Goal: Information Seeking & Learning: Learn about a topic

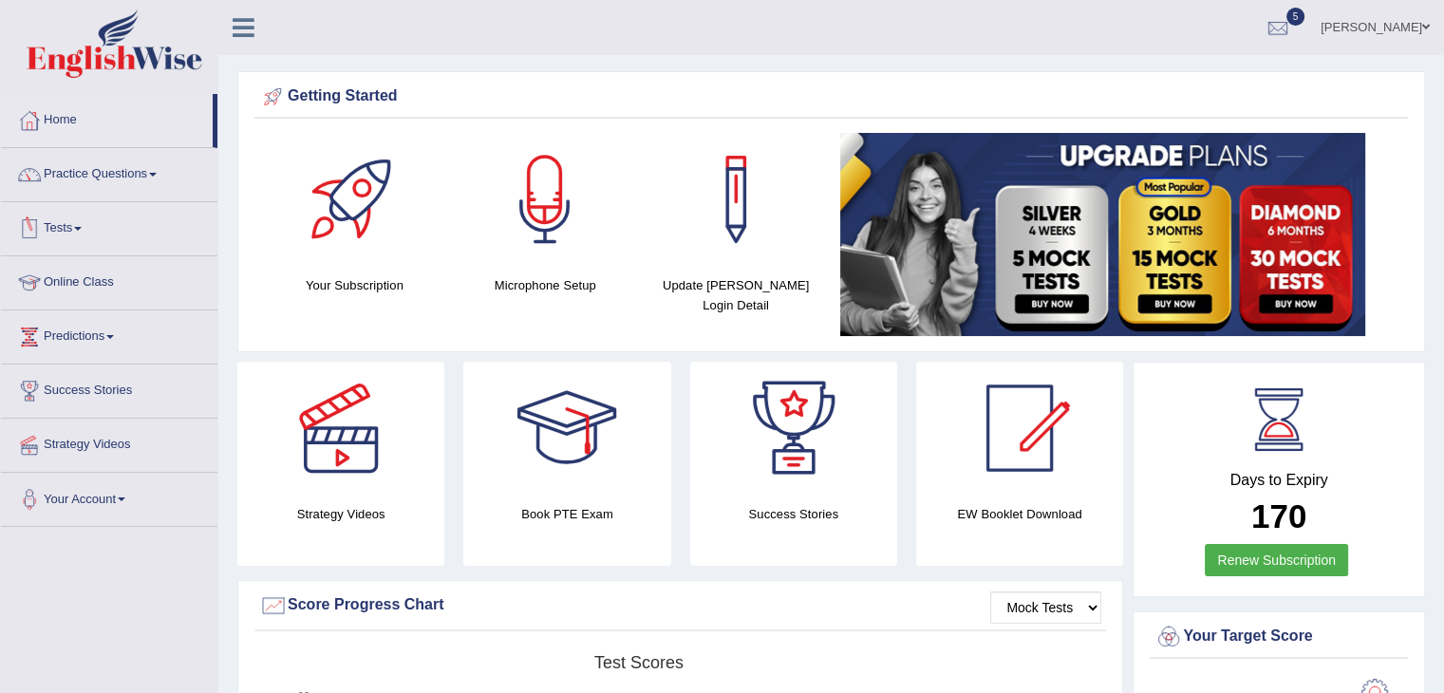
click at [83, 231] on link "Tests" at bounding box center [109, 225] width 216 height 47
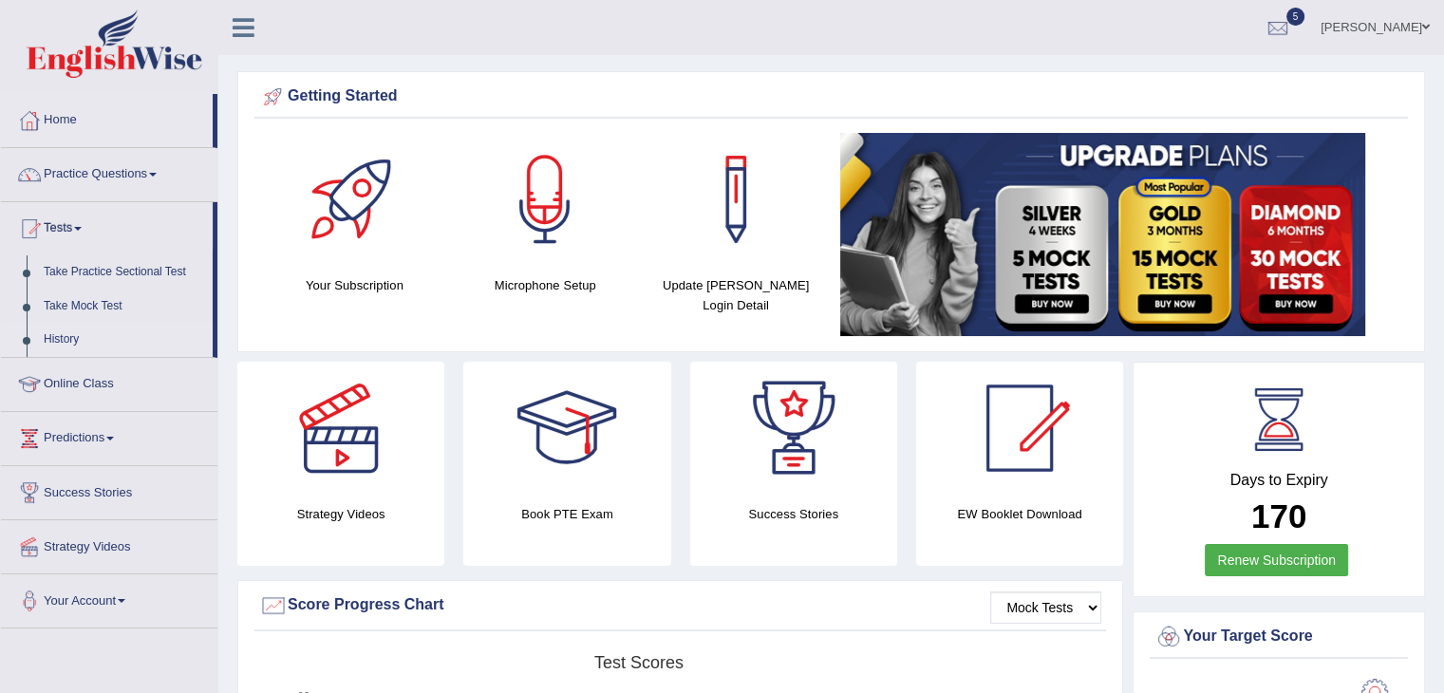
click at [68, 337] on link "History" at bounding box center [124, 340] width 178 height 34
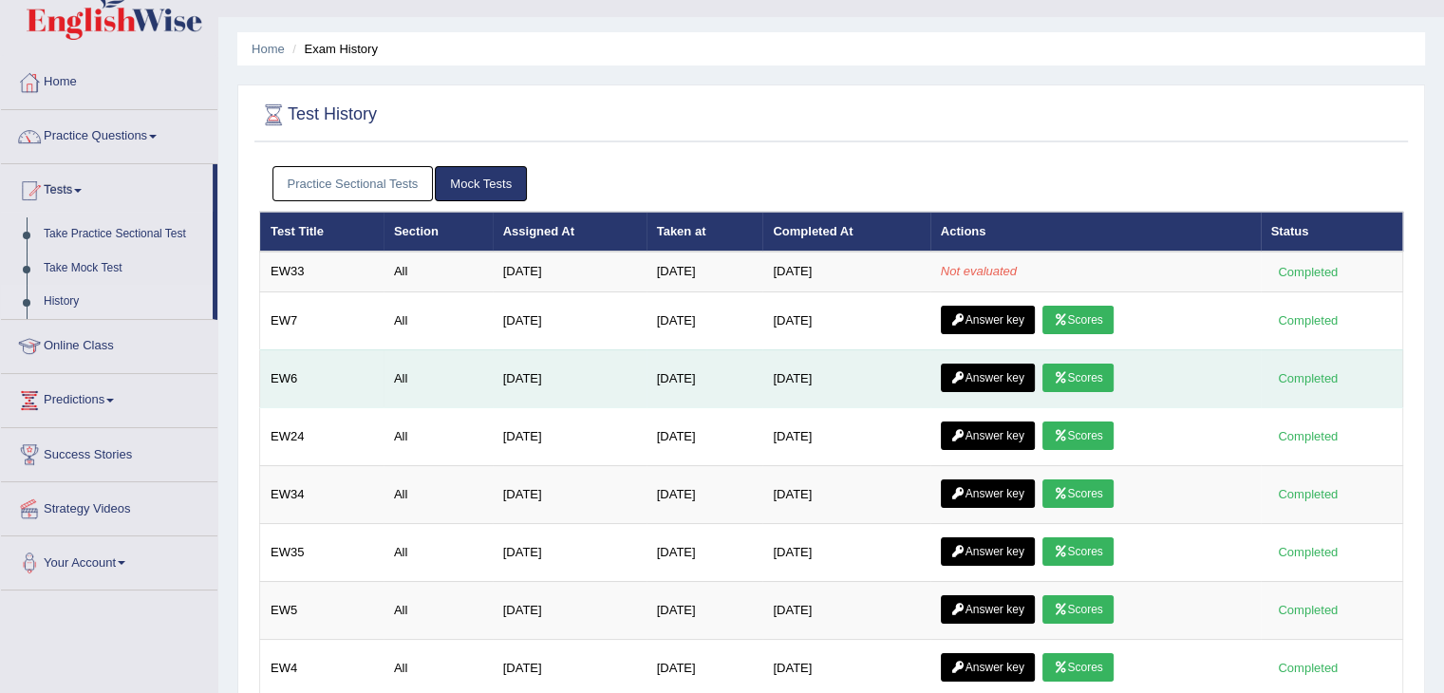
scroll to position [34, 0]
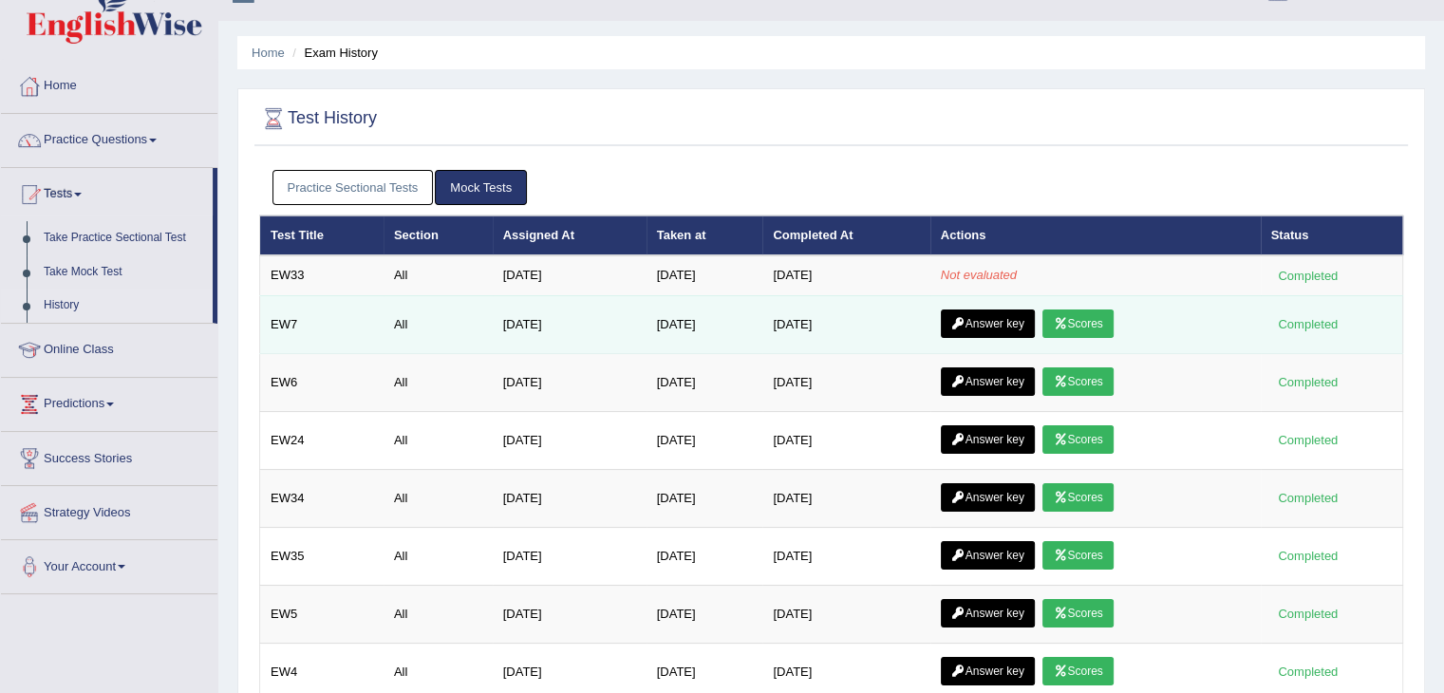
click at [1095, 325] on link "Scores" at bounding box center [1077, 323] width 70 height 28
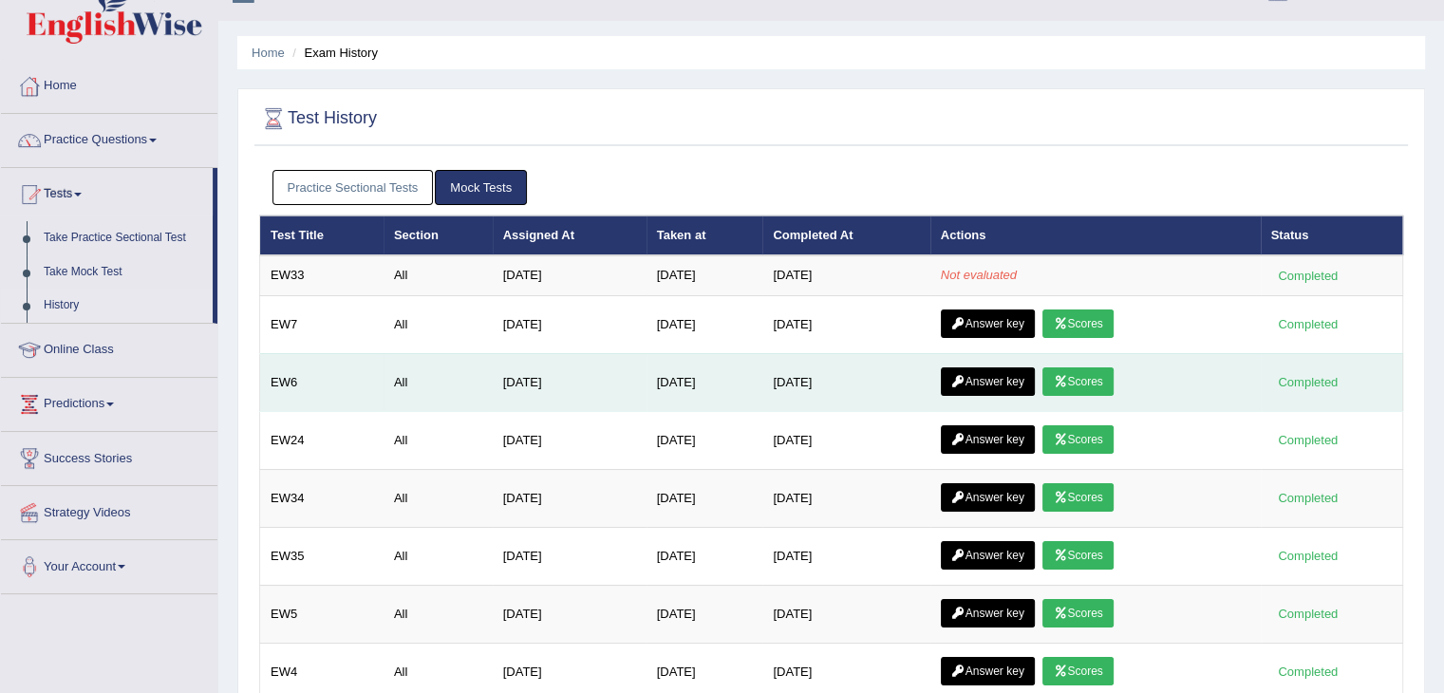
click at [1083, 379] on link "Scores" at bounding box center [1077, 381] width 70 height 28
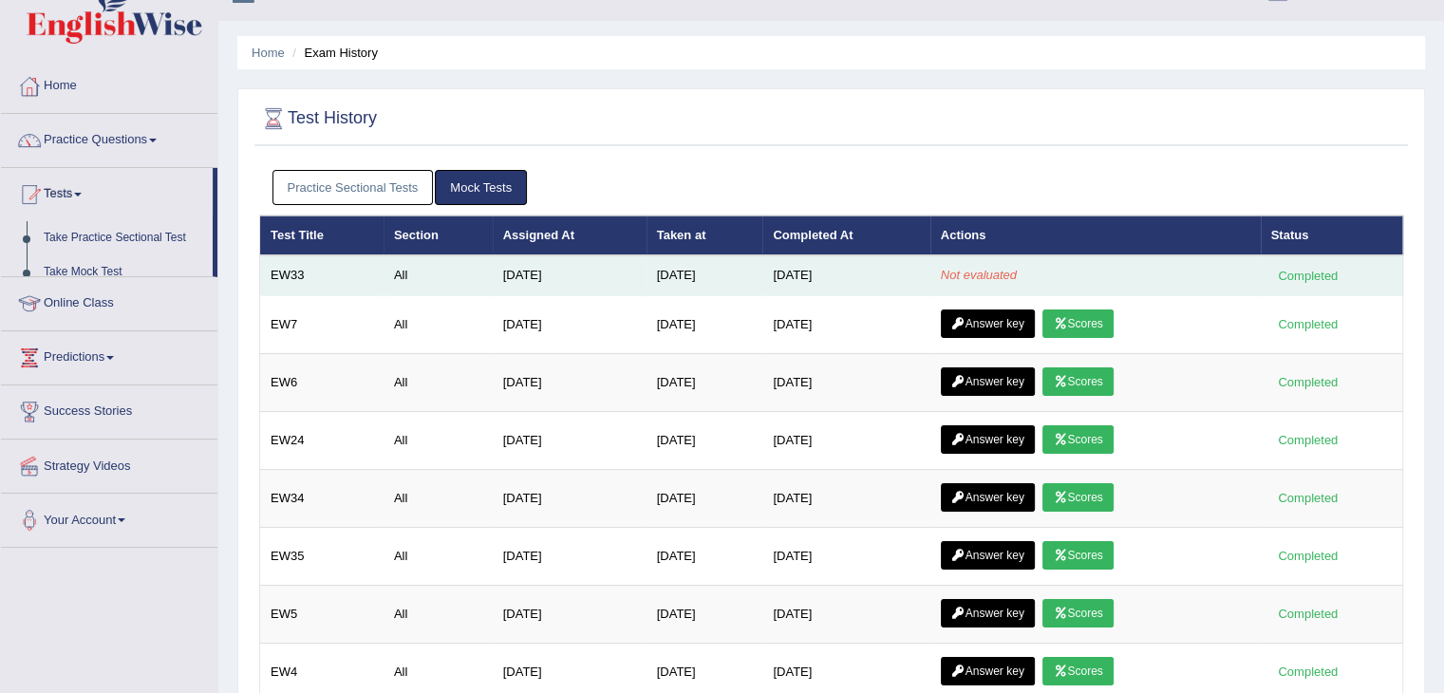
click at [562, 264] on td "[DATE]" at bounding box center [570, 275] width 154 height 40
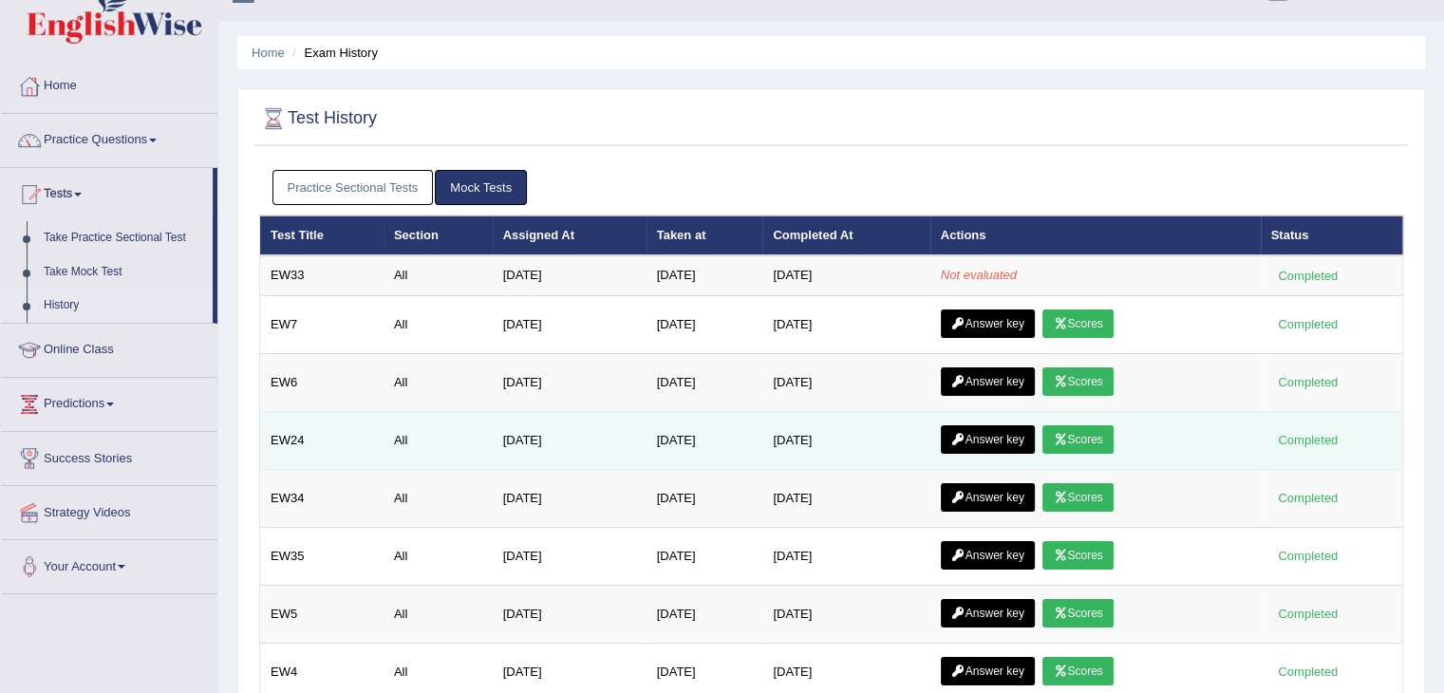
click at [1082, 436] on link "Scores" at bounding box center [1077, 439] width 70 height 28
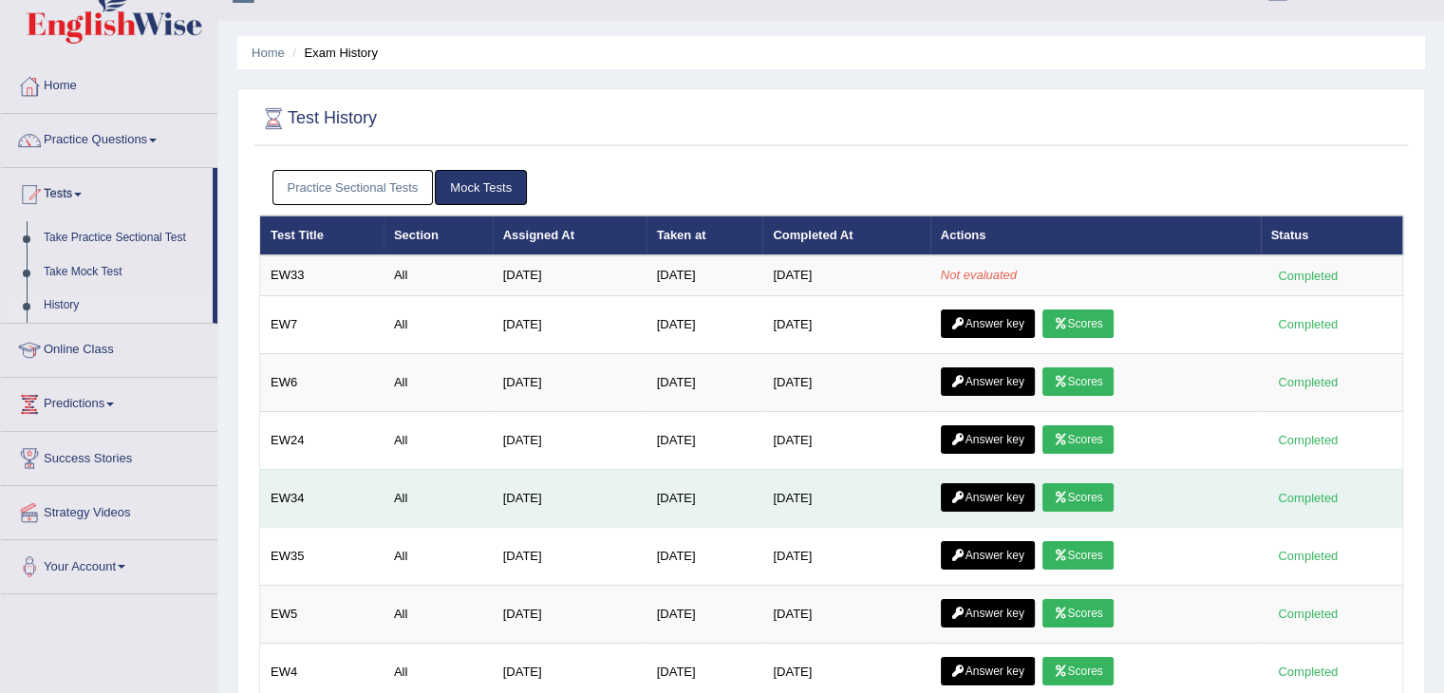
click at [1090, 496] on link "Scores" at bounding box center [1077, 497] width 70 height 28
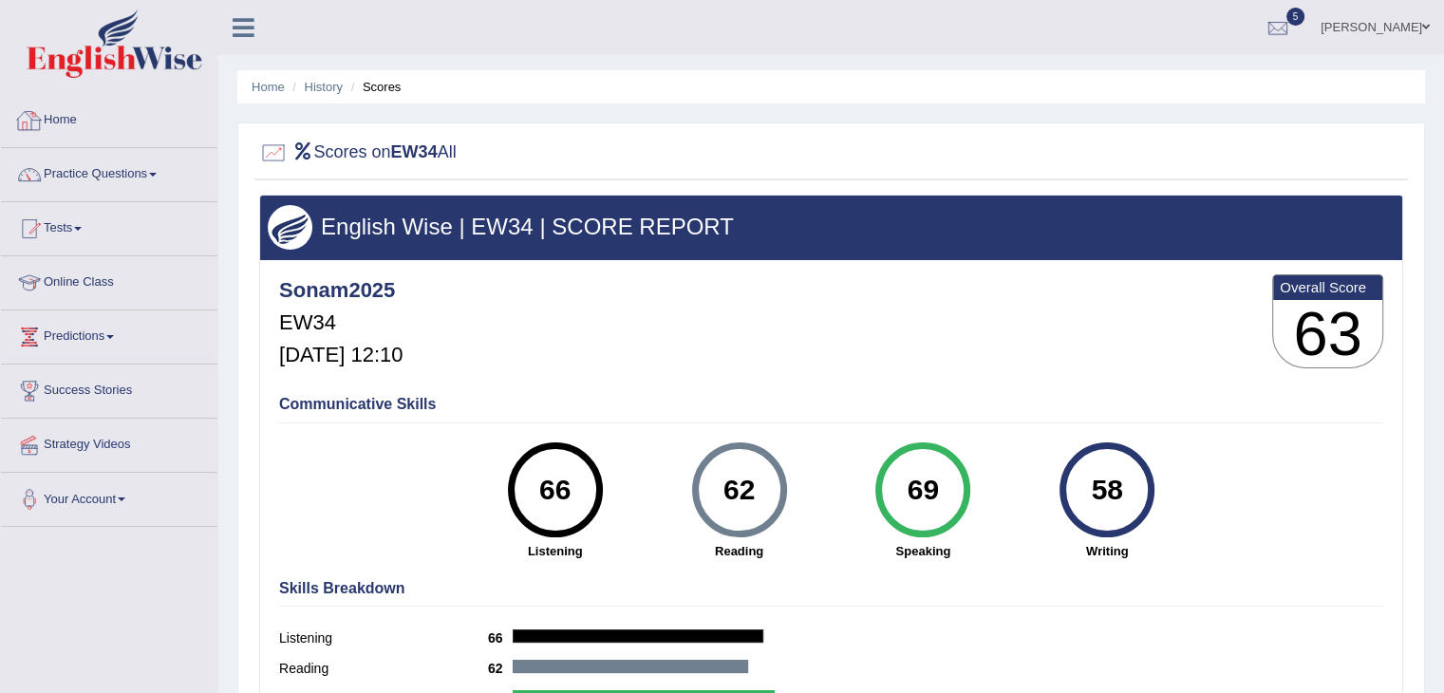
click at [60, 121] on link "Home" at bounding box center [109, 117] width 216 height 47
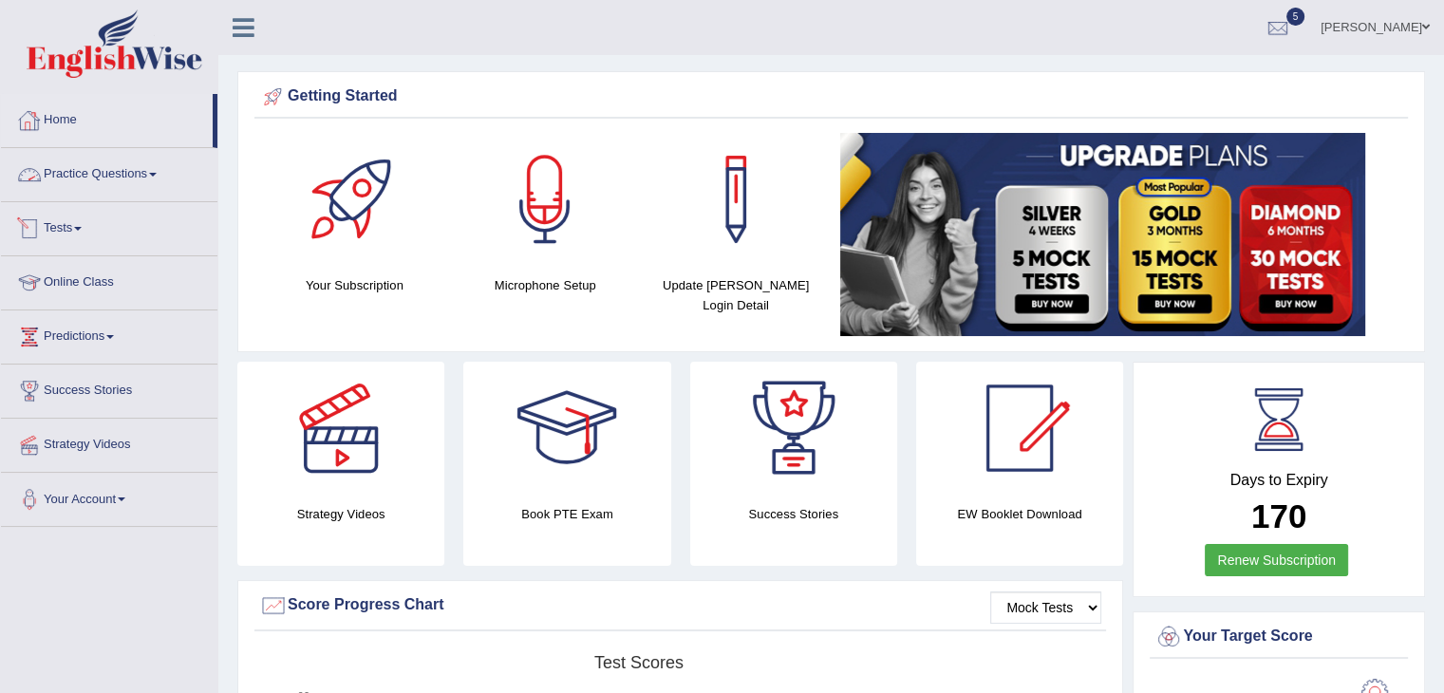
click at [89, 225] on link "Tests" at bounding box center [109, 225] width 216 height 47
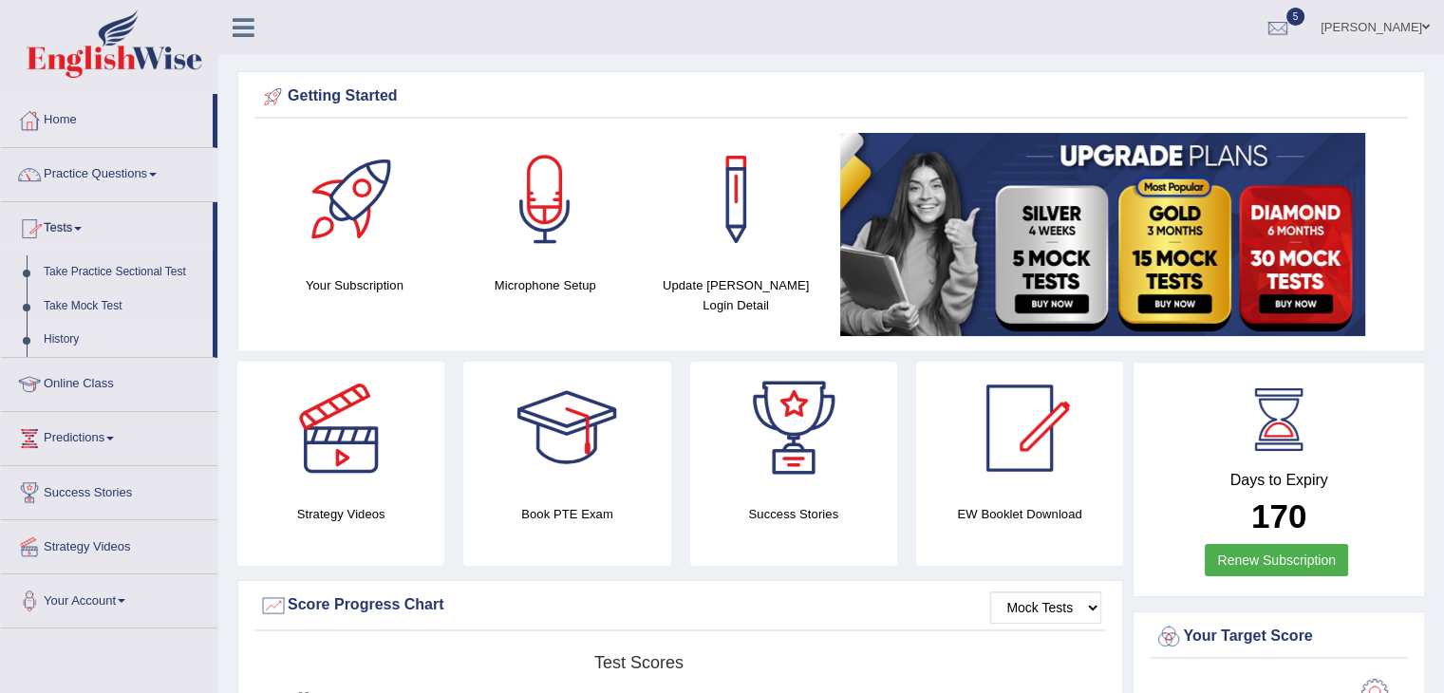
click at [68, 339] on link "History" at bounding box center [124, 340] width 178 height 34
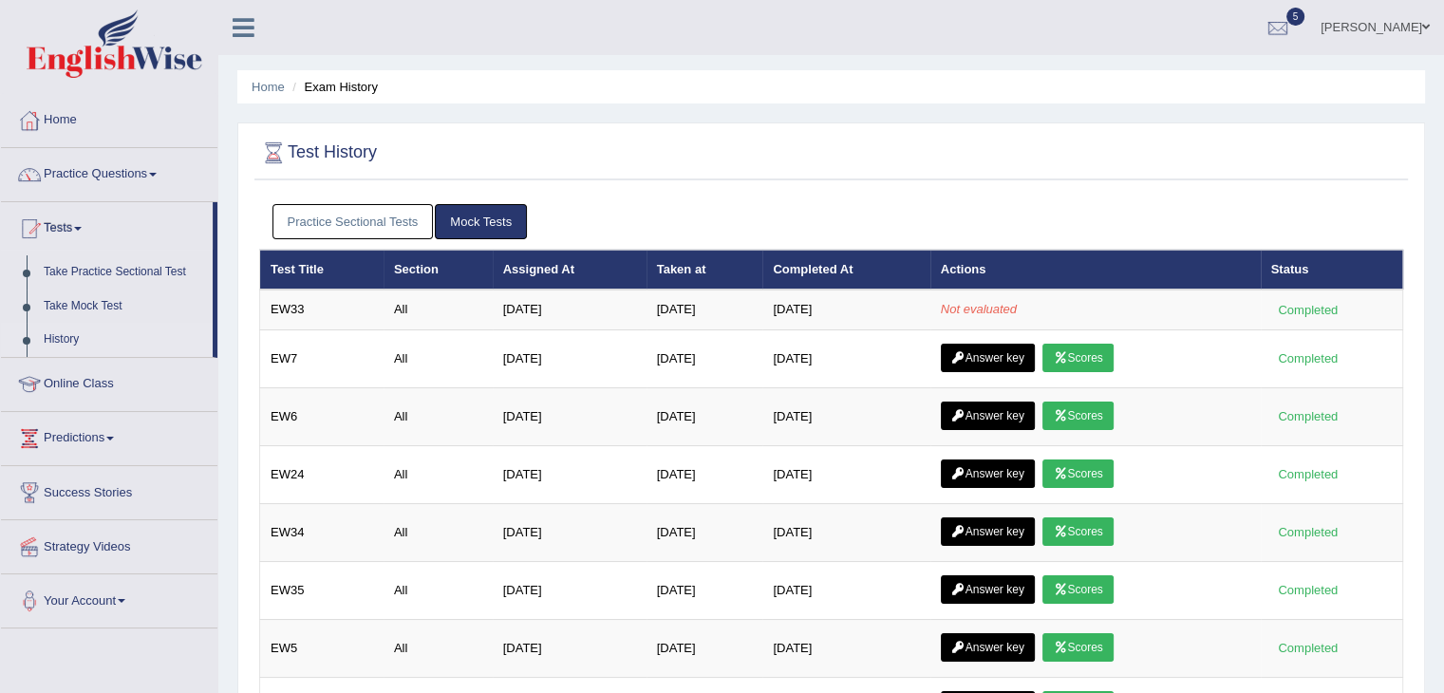
click at [503, 229] on link "Mock Tests" at bounding box center [481, 221] width 92 height 35
click at [404, 213] on link "Practice Sectional Tests" at bounding box center [352, 221] width 161 height 35
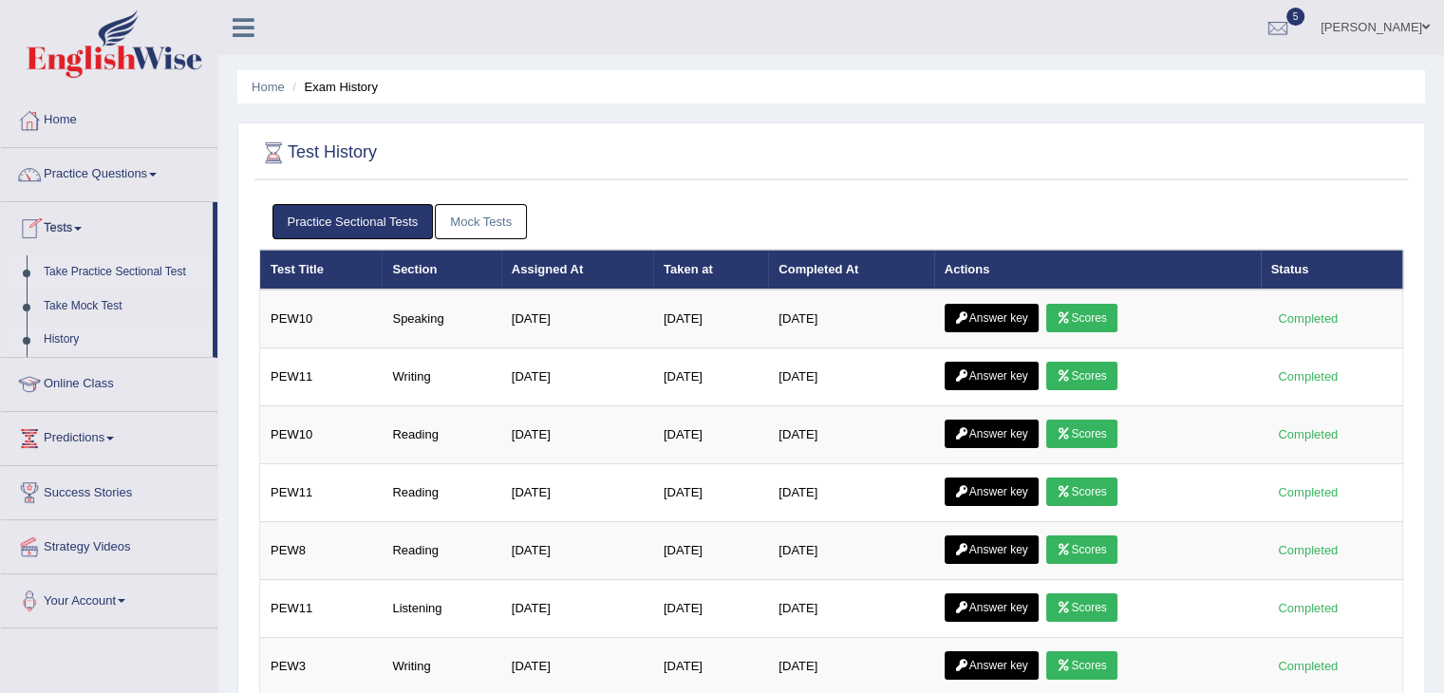
click at [105, 272] on link "Take Practice Sectional Test" at bounding box center [124, 272] width 178 height 34
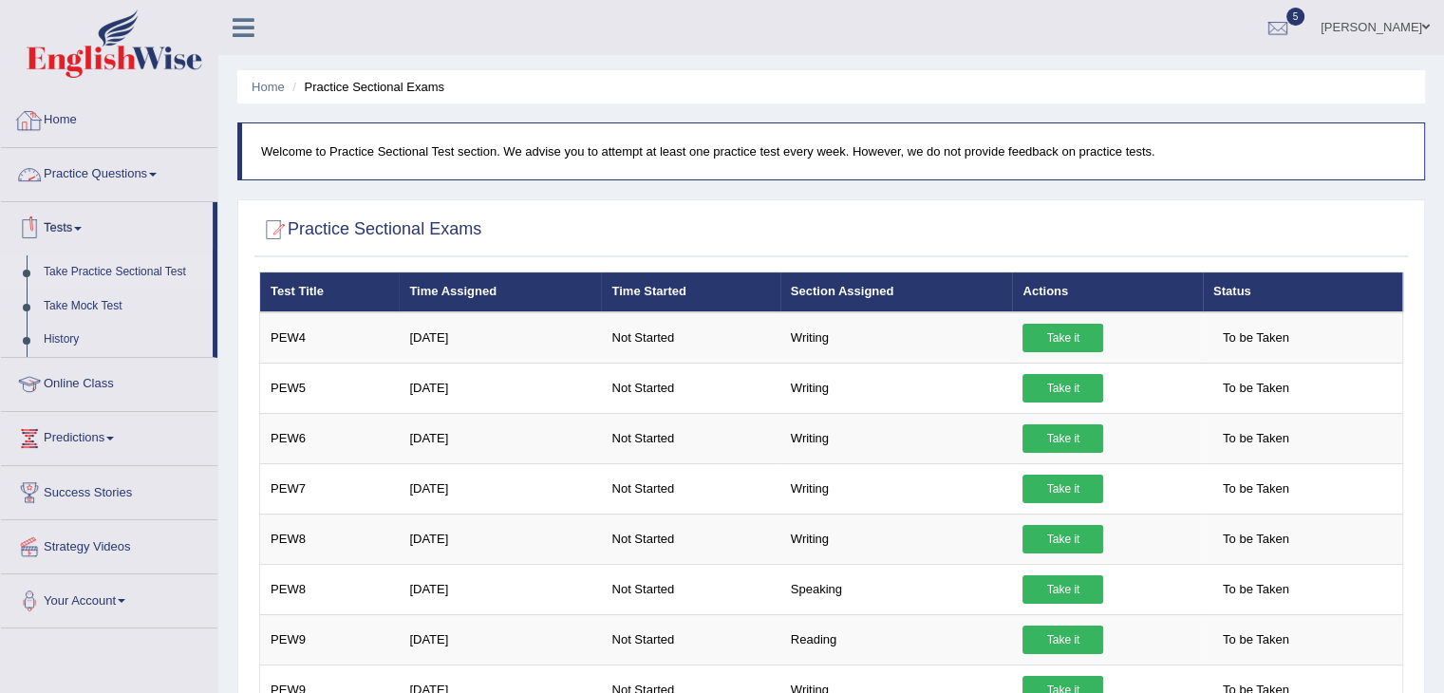
click at [63, 126] on link "Home" at bounding box center [109, 117] width 216 height 47
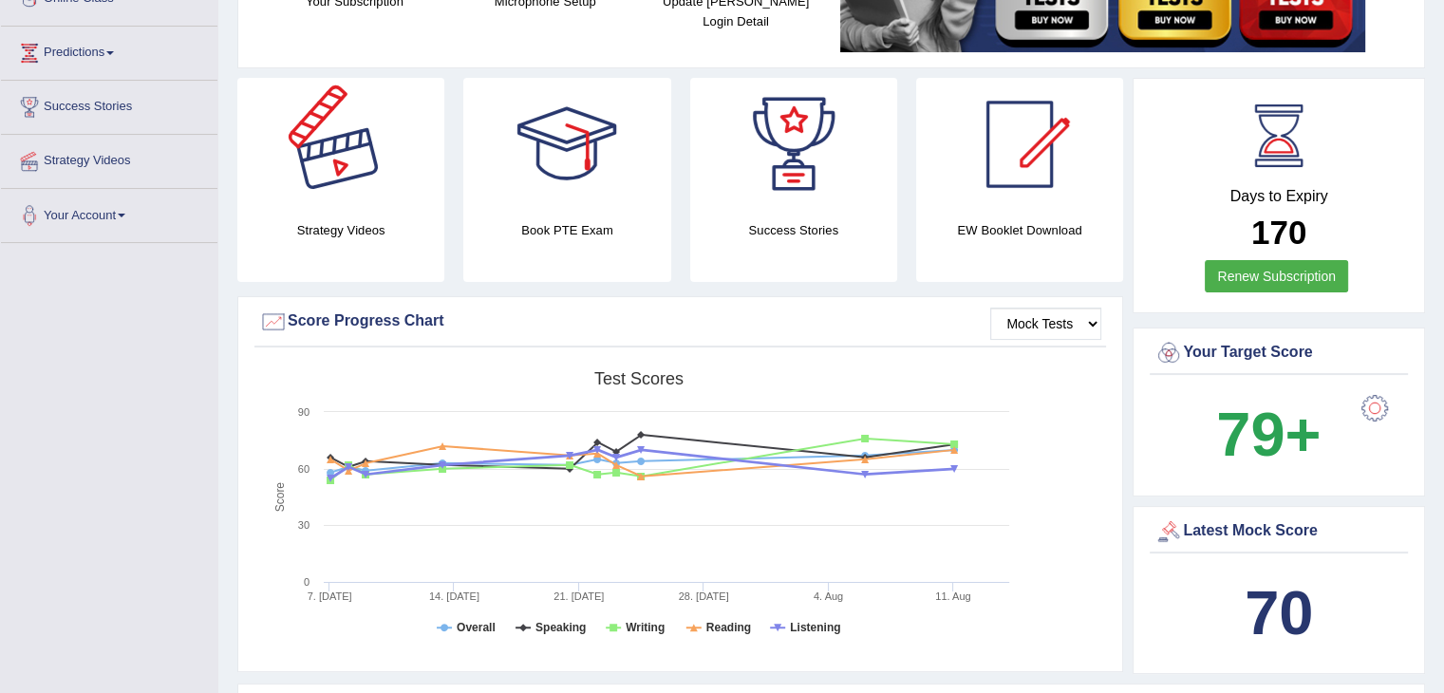
scroll to position [290, 0]
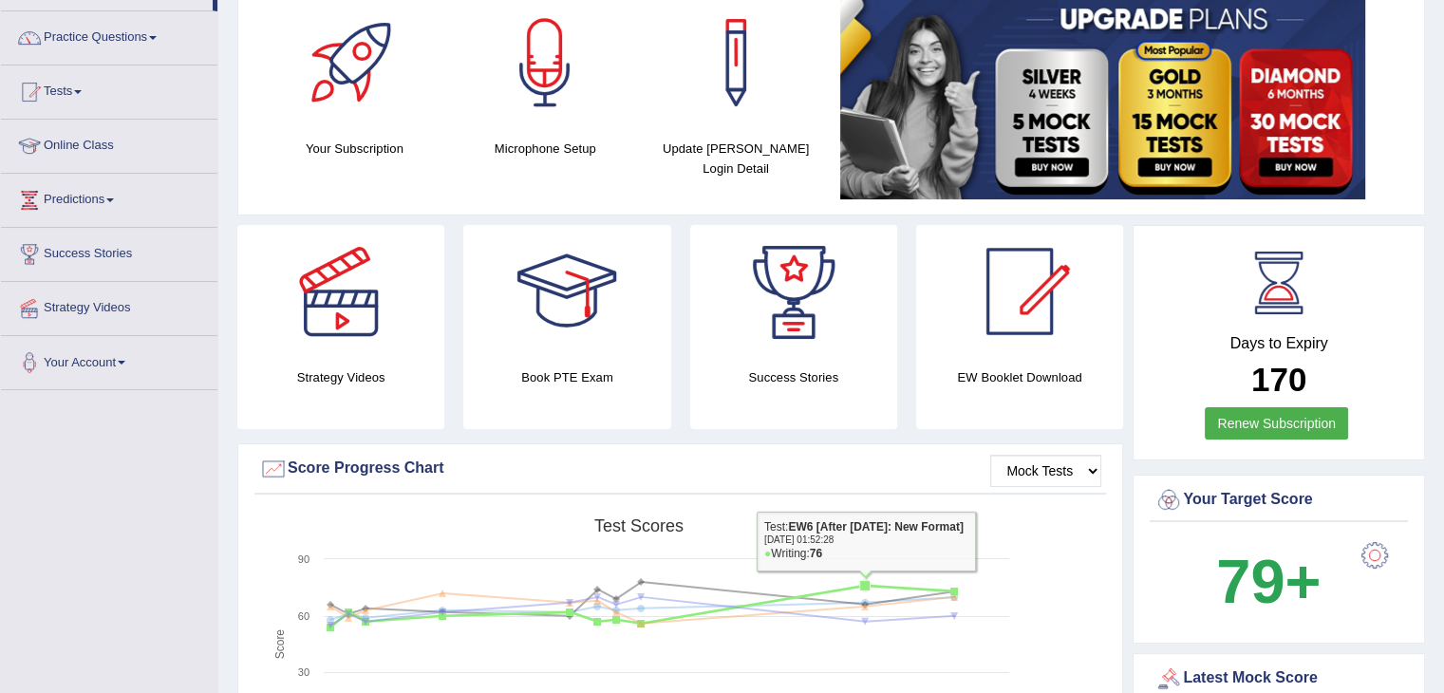
scroll to position [137, 0]
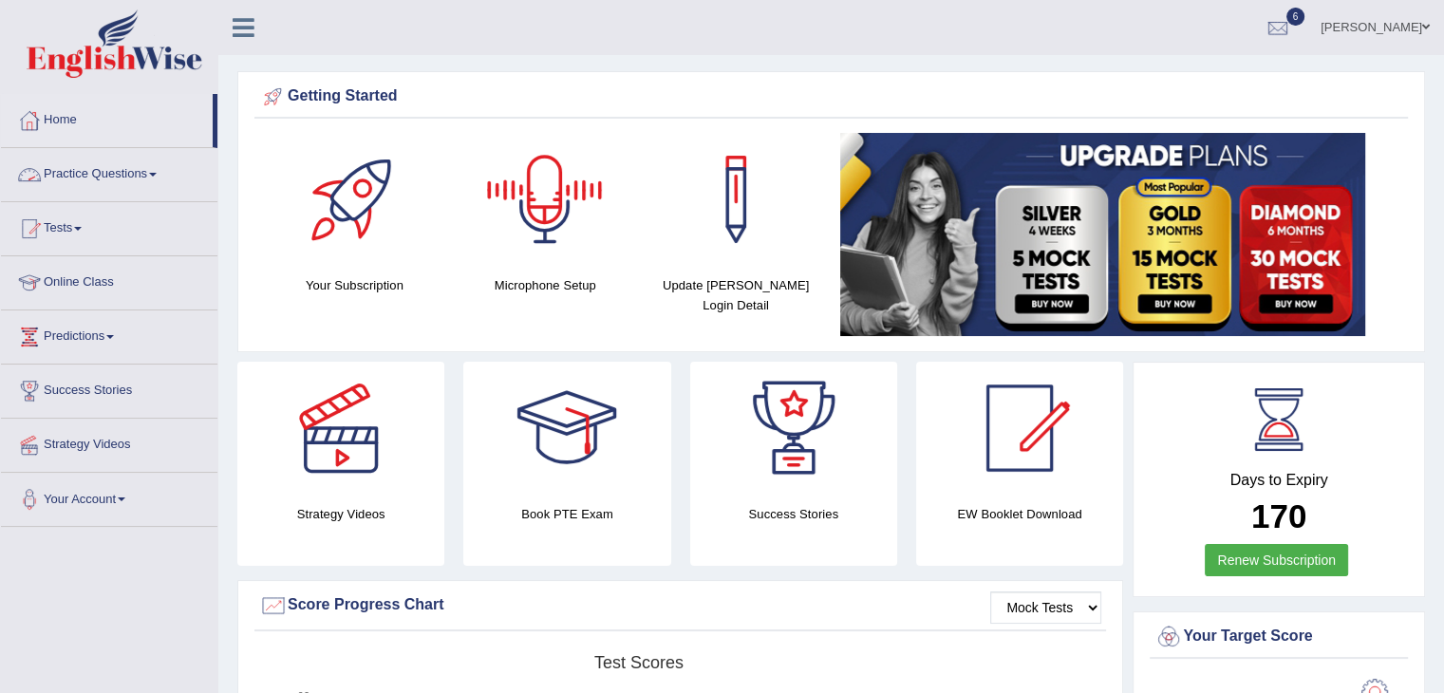
click at [157, 173] on span at bounding box center [153, 175] width 8 height 4
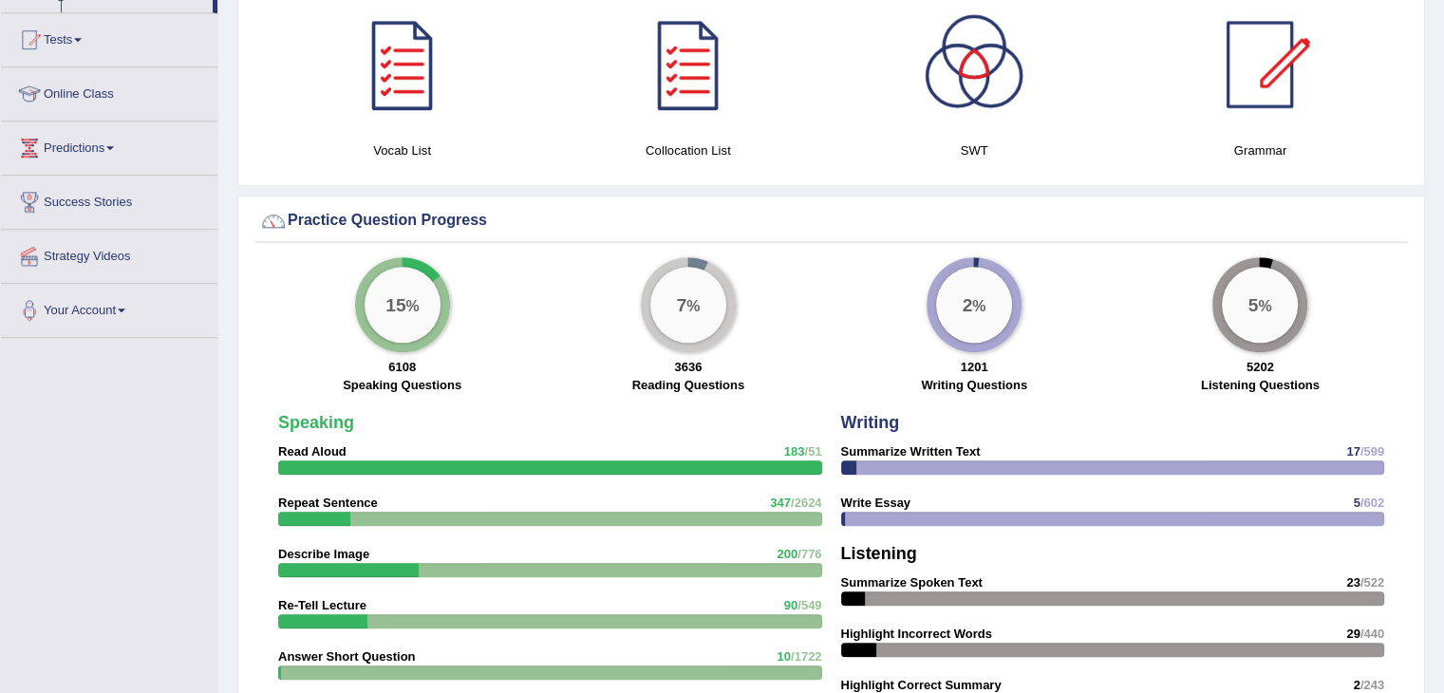
scroll to position [1208, 0]
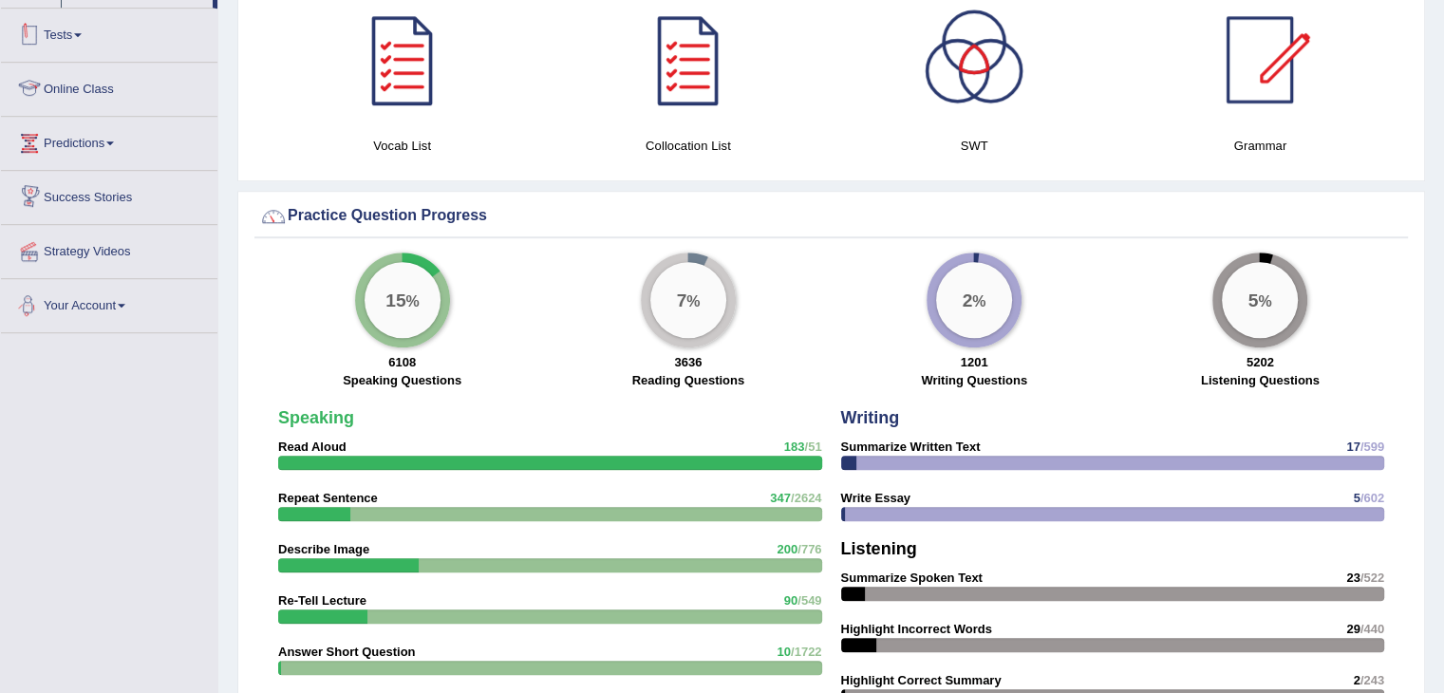
click at [84, 39] on link "Tests" at bounding box center [109, 32] width 216 height 47
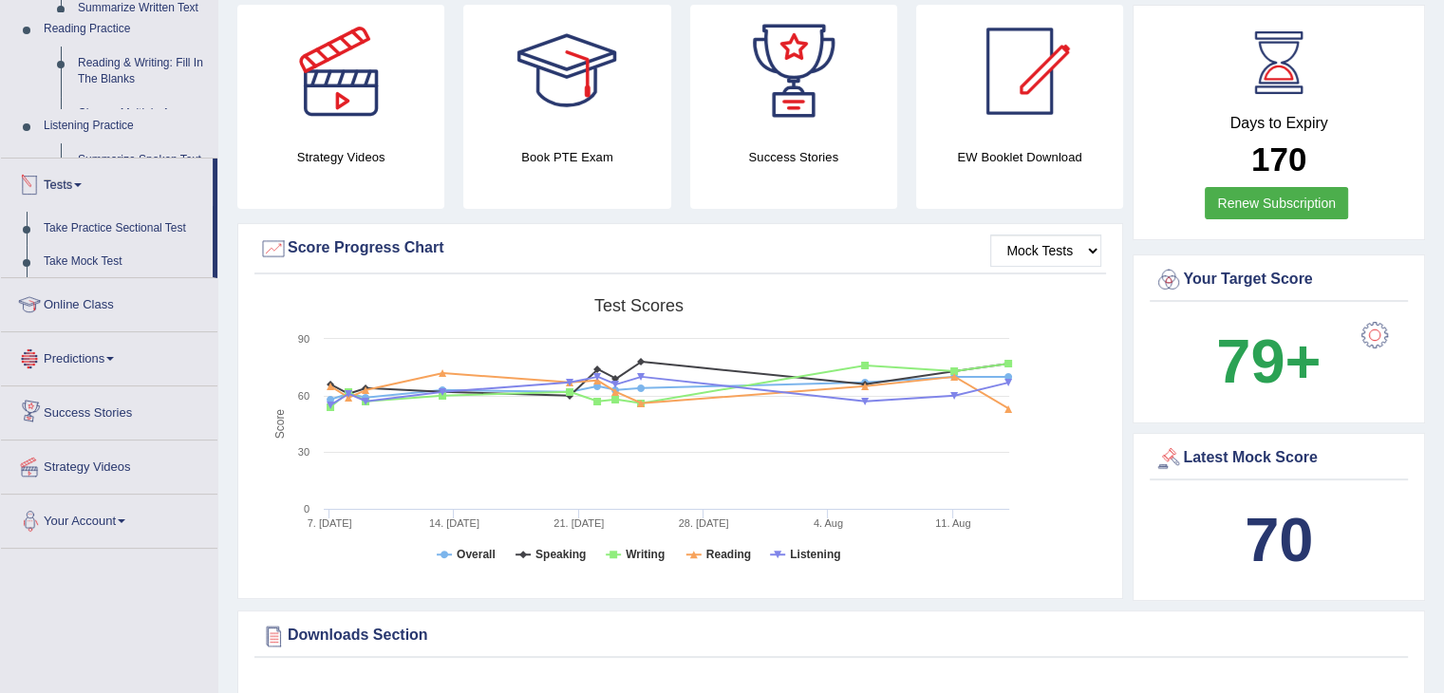
scroll to position [212, 0]
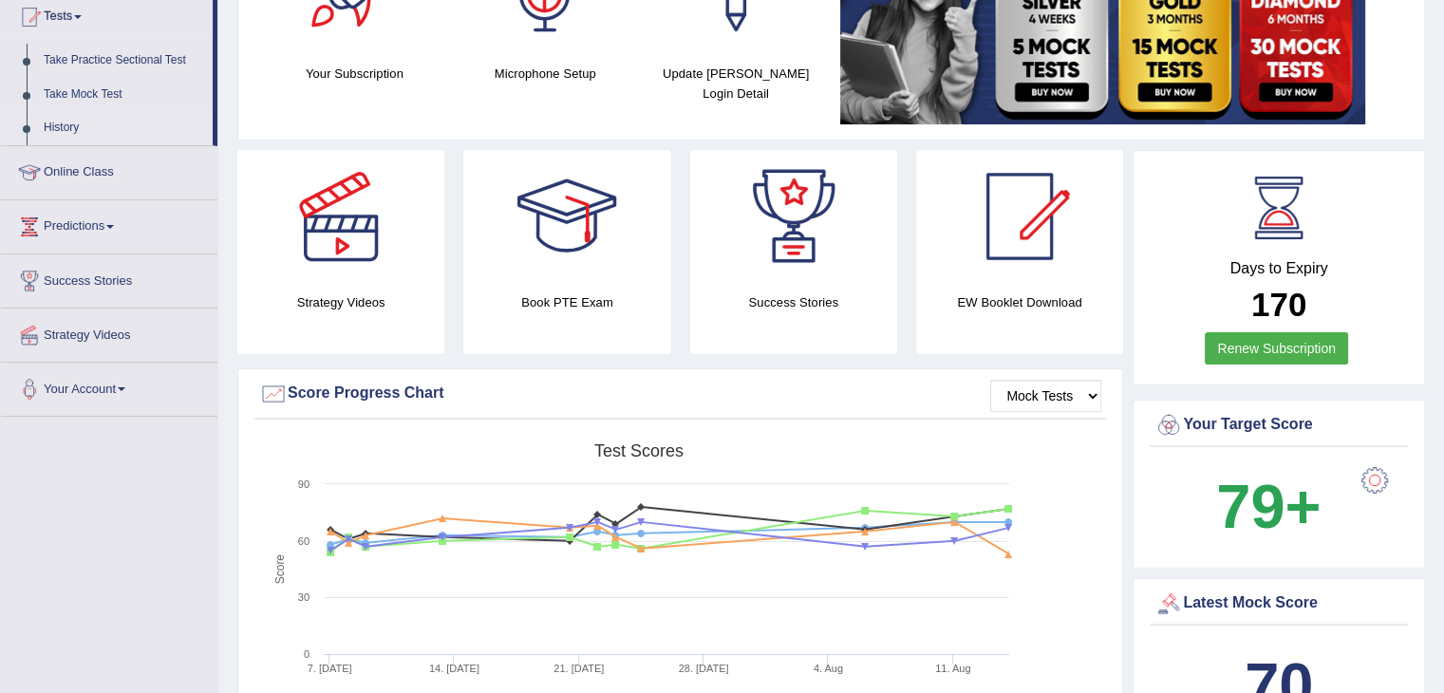
click at [60, 122] on link "History" at bounding box center [124, 128] width 178 height 34
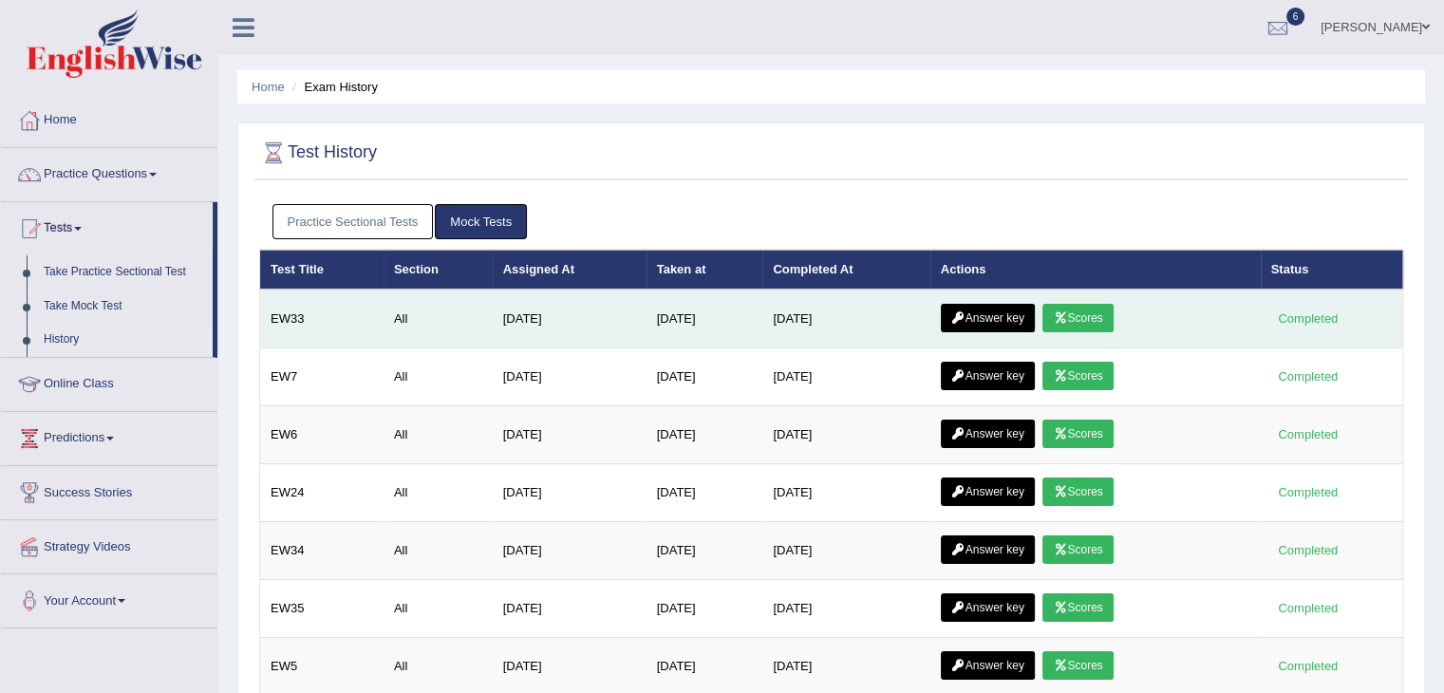
click at [1089, 316] on link "Scores" at bounding box center [1077, 318] width 70 height 28
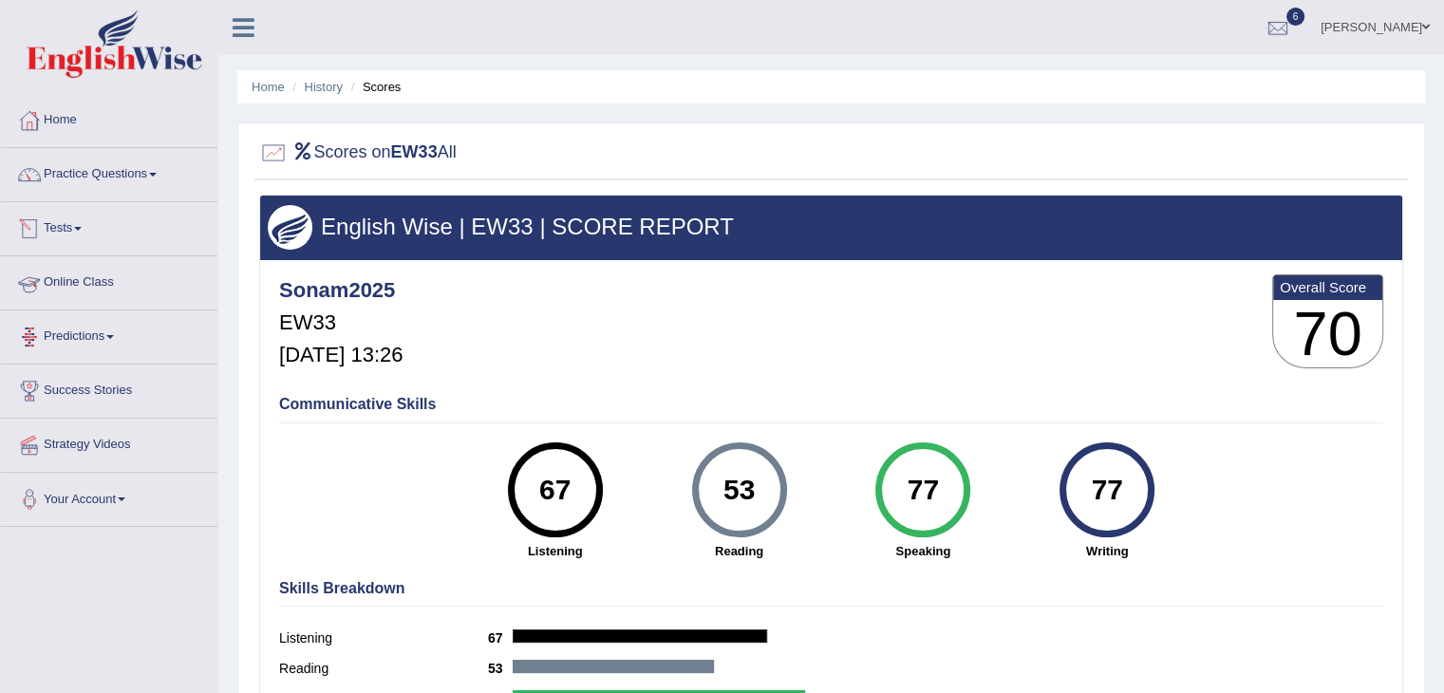
click at [82, 227] on span at bounding box center [78, 229] width 8 height 4
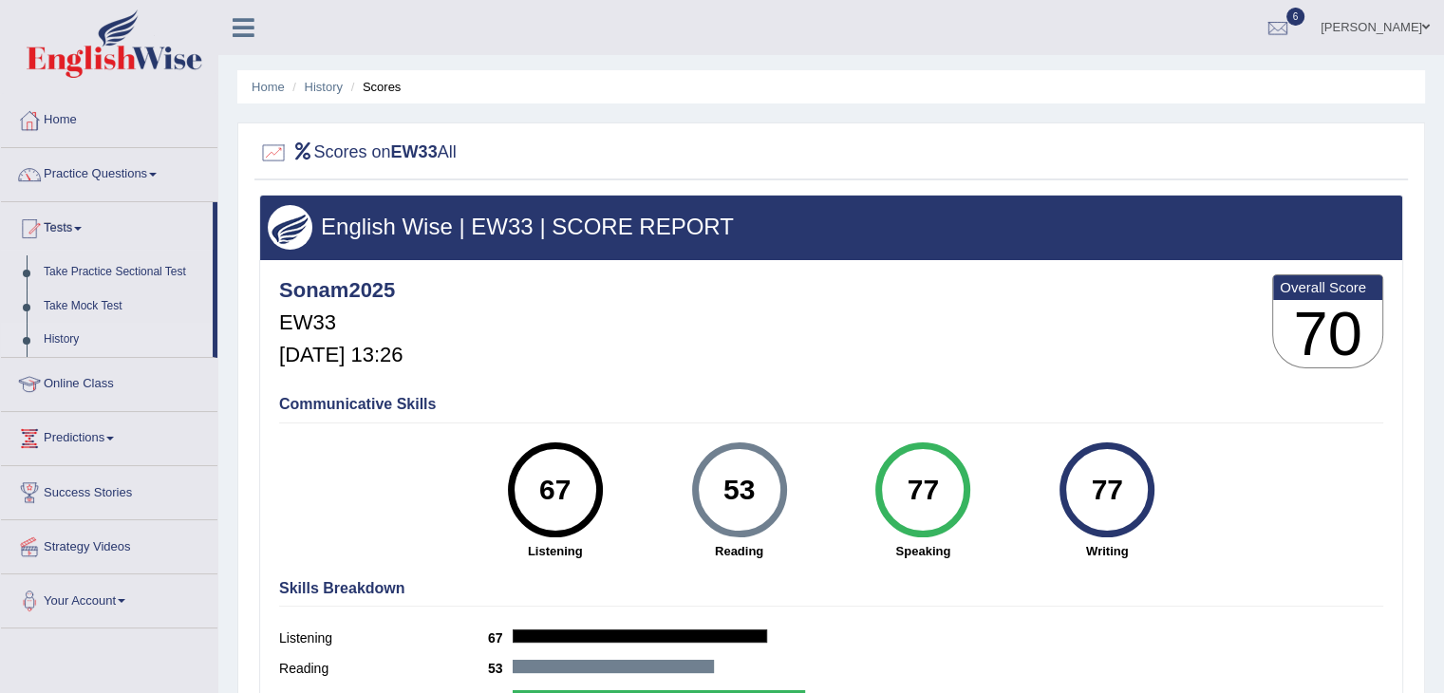
click at [66, 331] on link "History" at bounding box center [124, 340] width 178 height 34
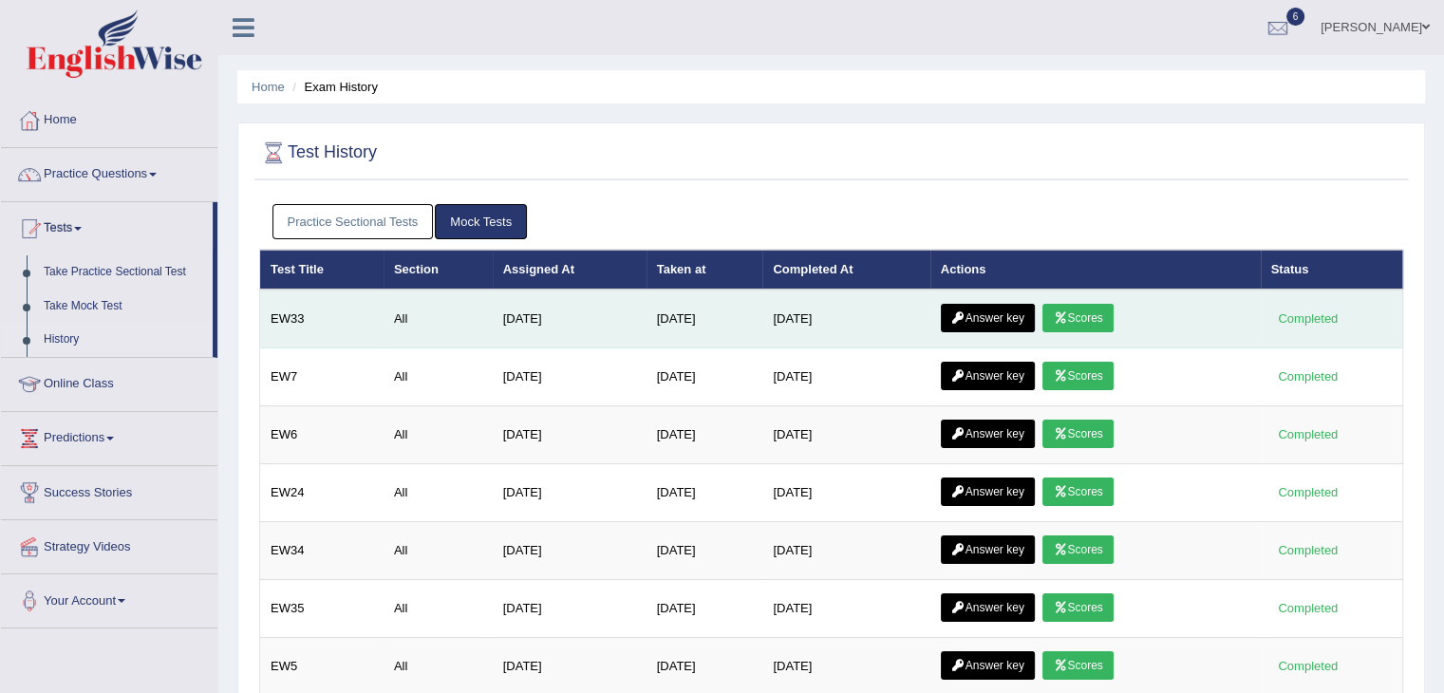
click at [982, 313] on link "Answer key" at bounding box center [988, 318] width 94 height 28
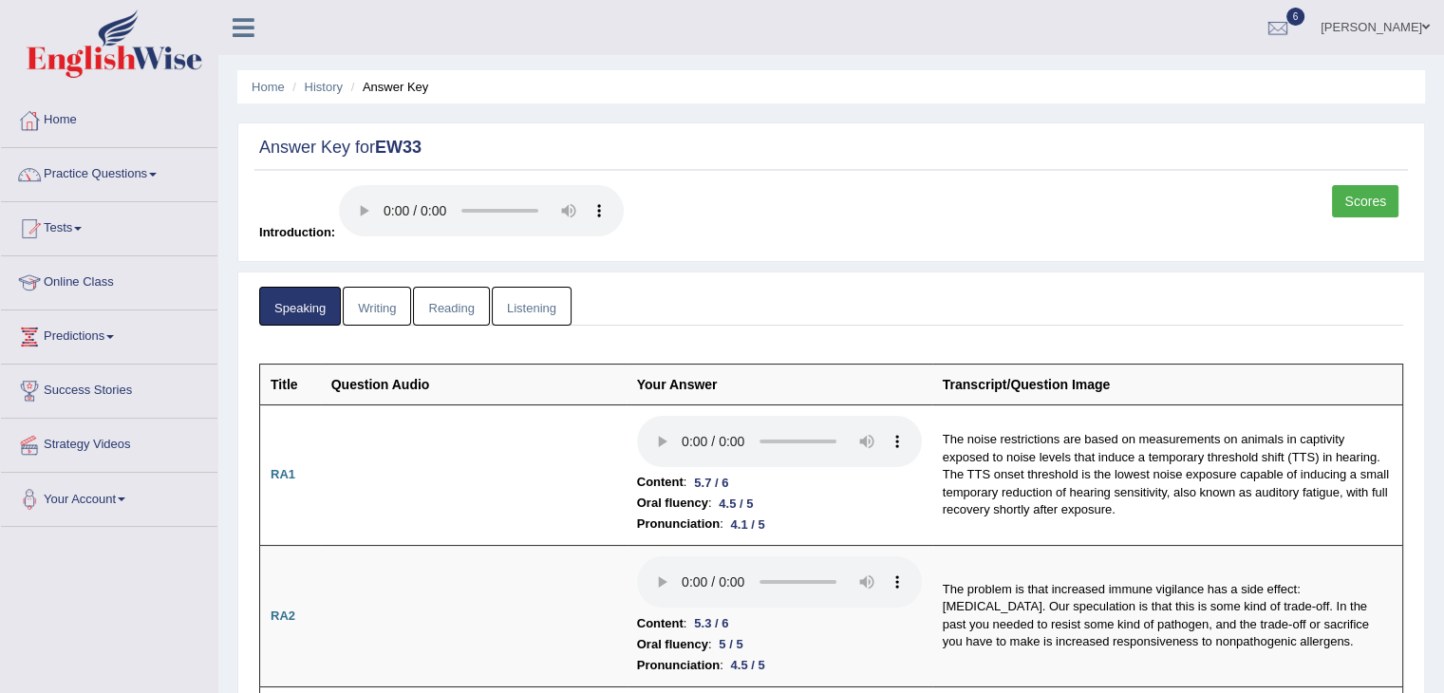
click at [372, 304] on link "Writing" at bounding box center [377, 306] width 68 height 39
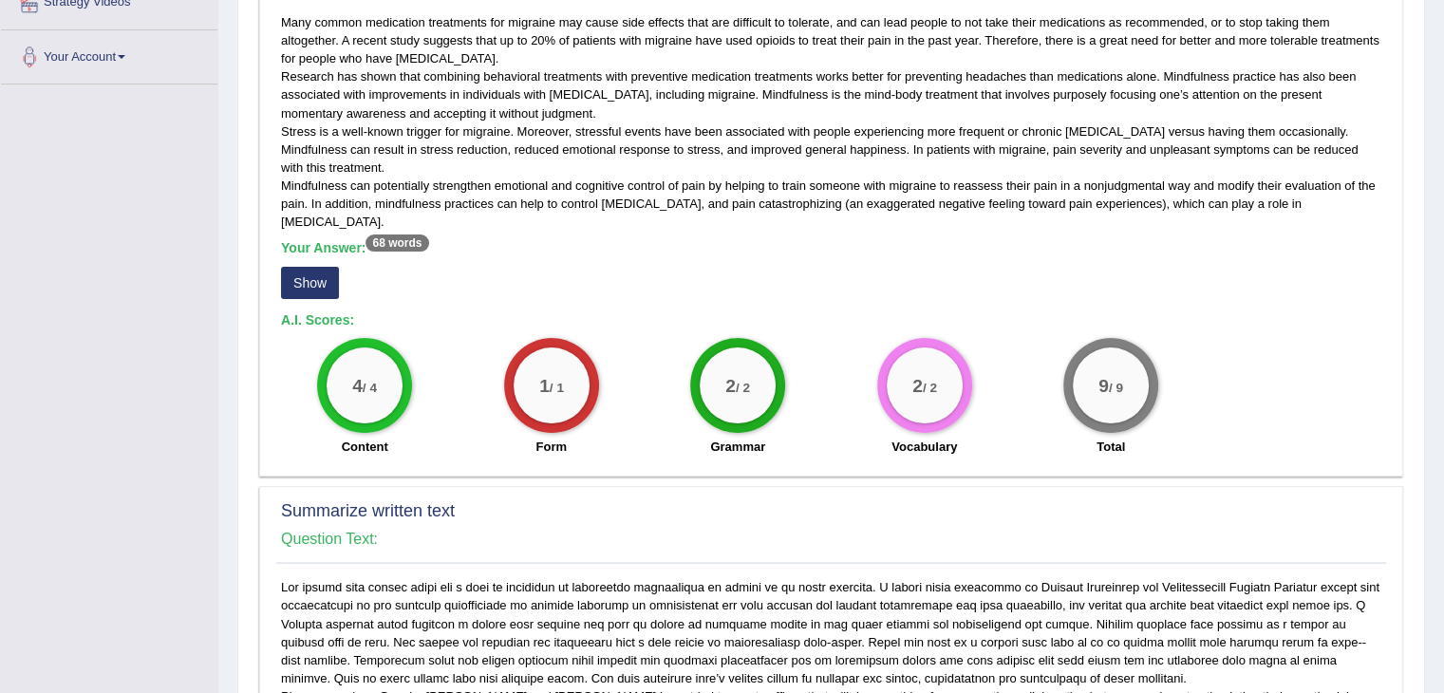
scroll to position [443, 0]
click at [297, 271] on button "Show" at bounding box center [310, 282] width 58 height 32
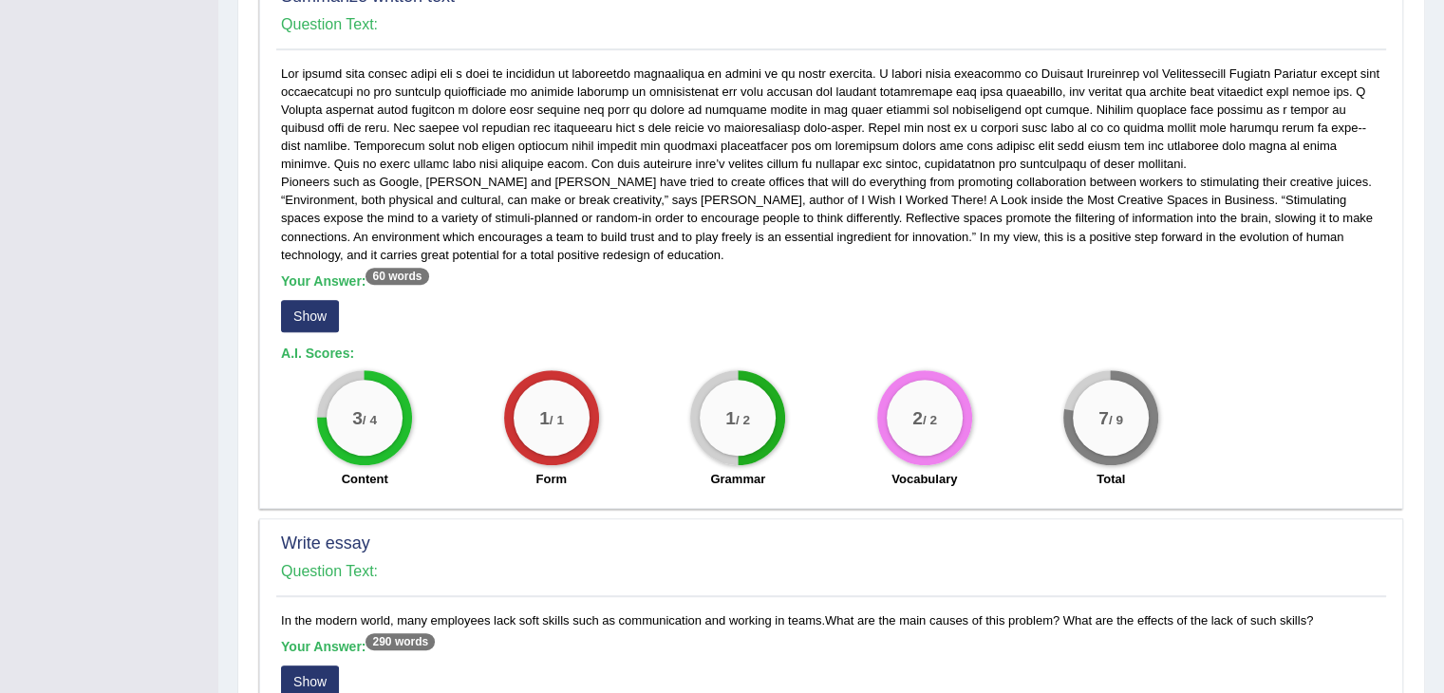
scroll to position [979, 0]
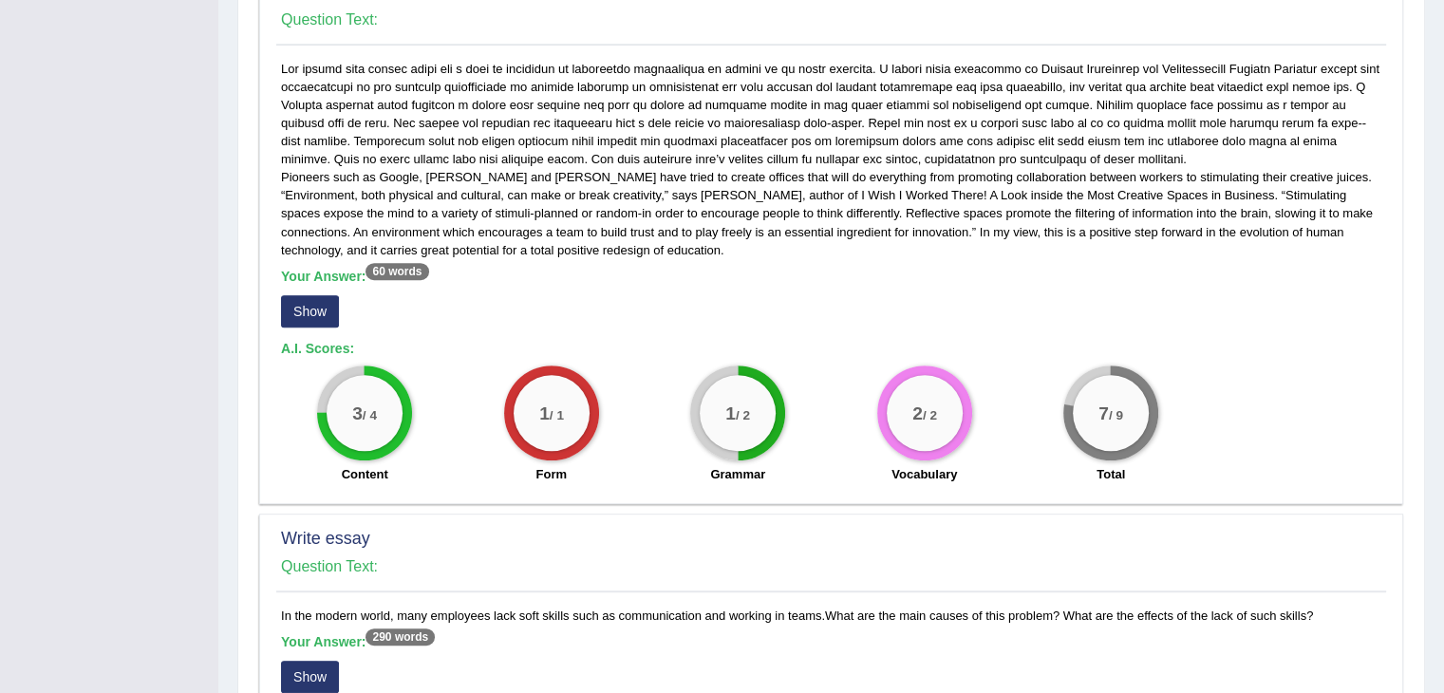
click at [308, 303] on button "Show" at bounding box center [310, 311] width 58 height 32
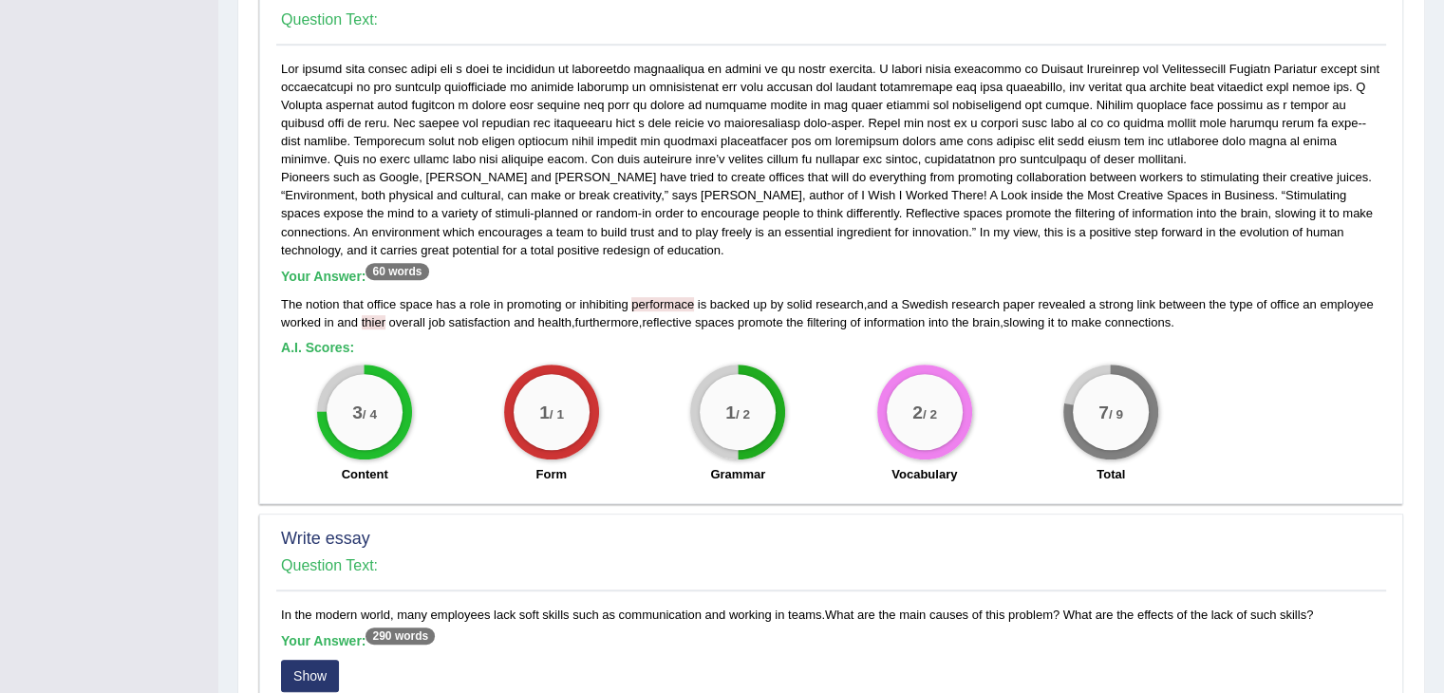
click at [655, 354] on div "Pioneers such as Google, Walt Disney and Dyson have tried to create offices tha…" at bounding box center [831, 277] width 1110 height 434
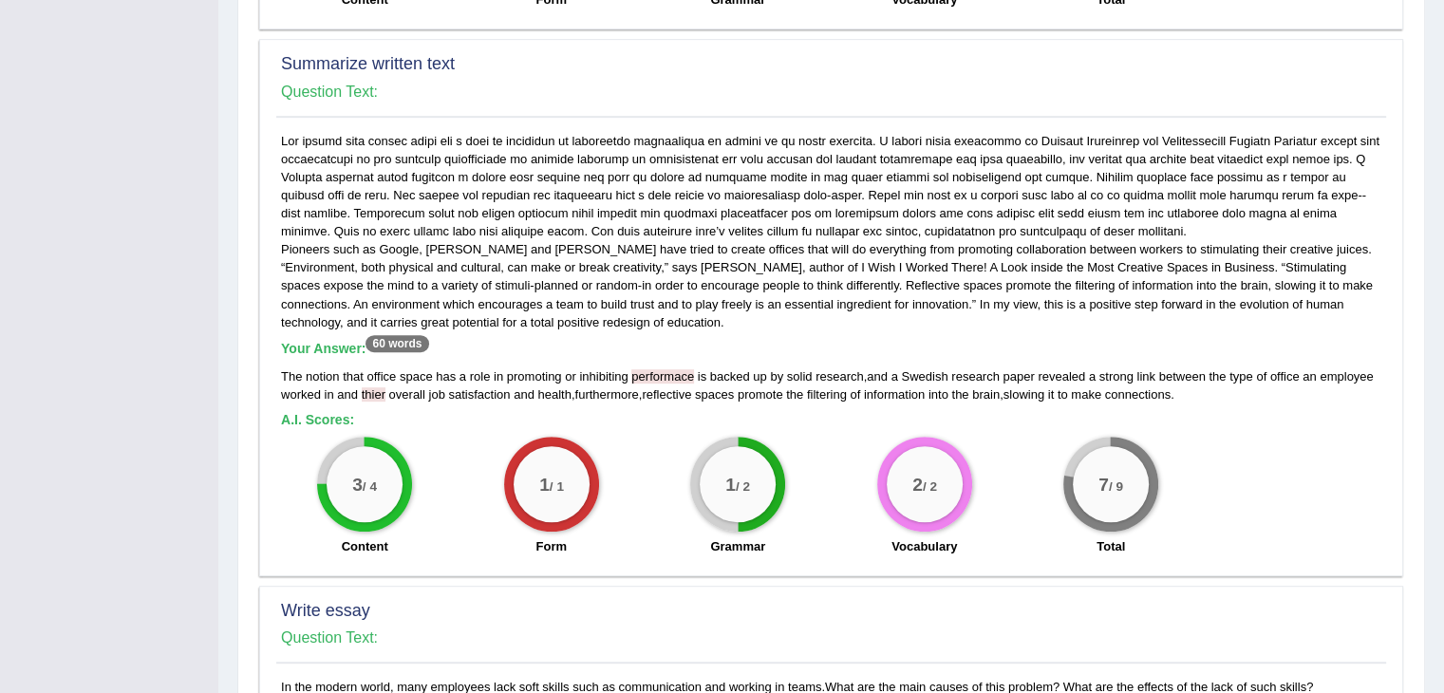
scroll to position [1363, 0]
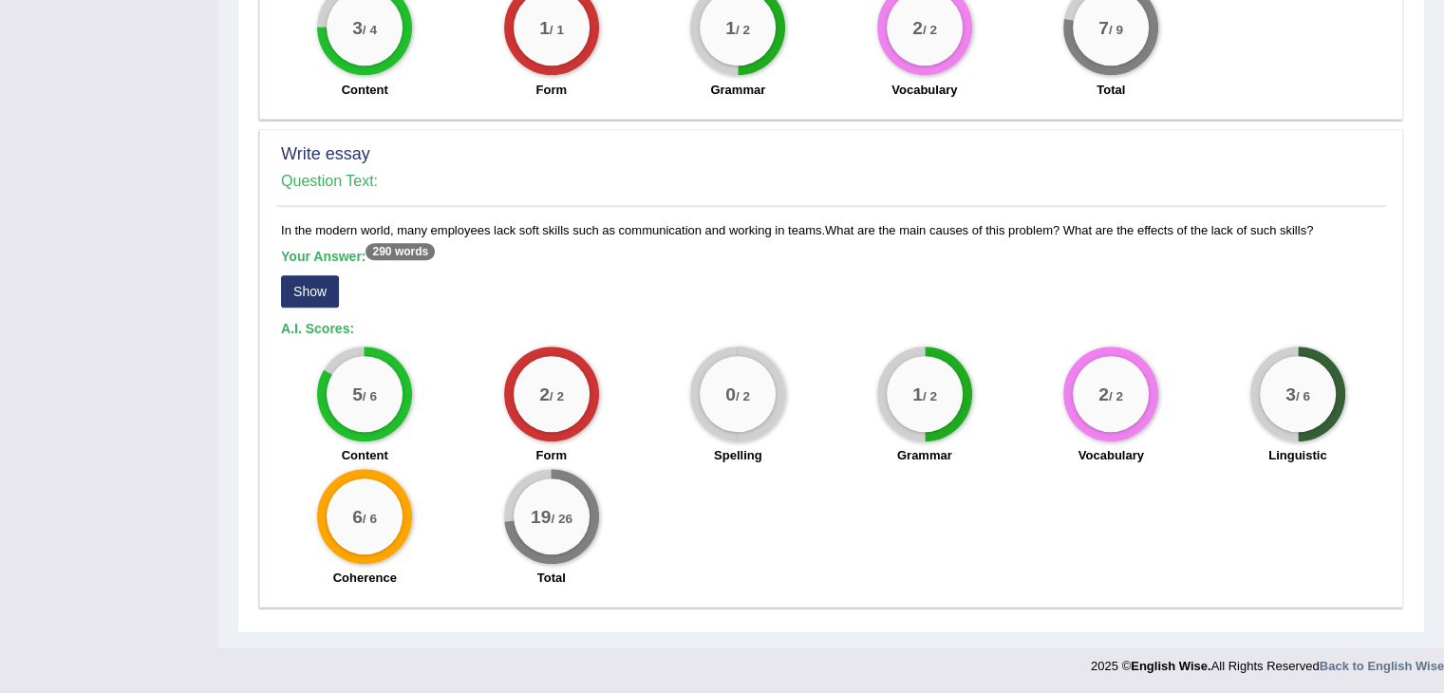
click at [316, 291] on button "Show" at bounding box center [310, 291] width 58 height 32
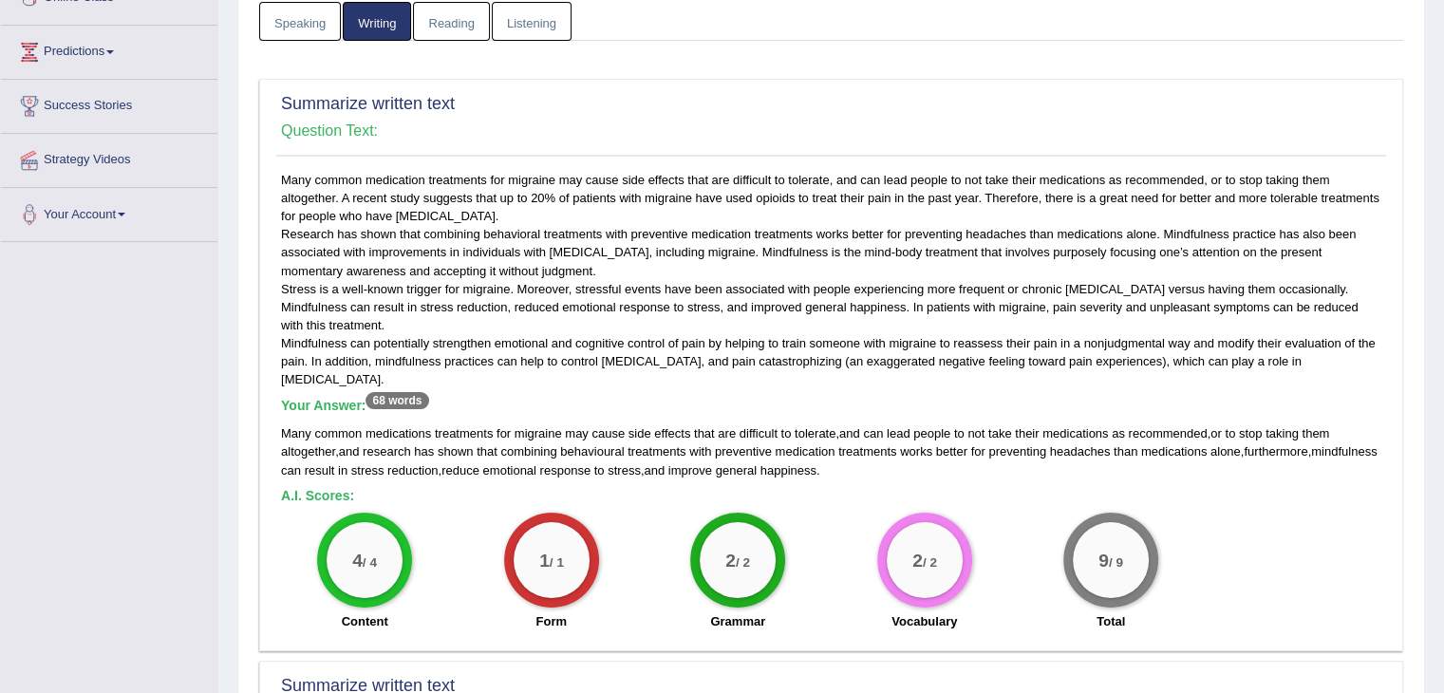
scroll to position [0, 0]
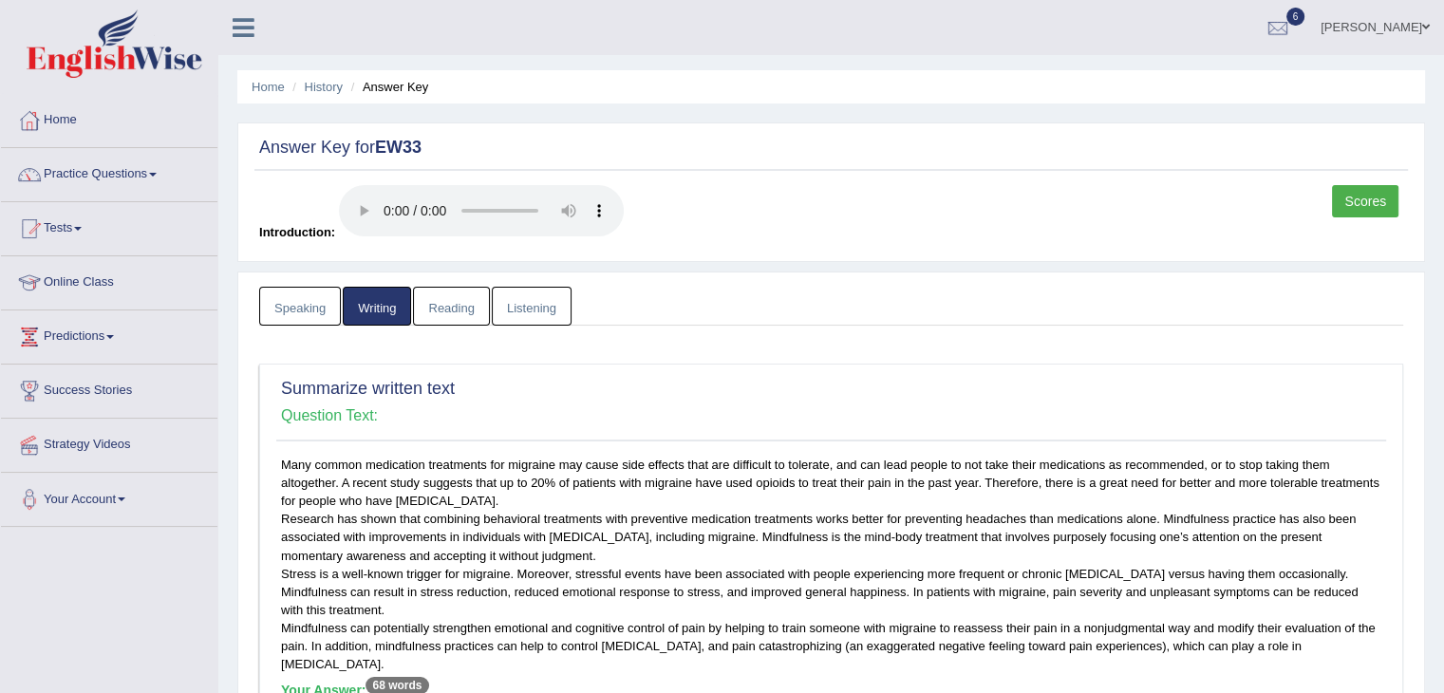
click at [447, 320] on link "Reading" at bounding box center [451, 306] width 76 height 39
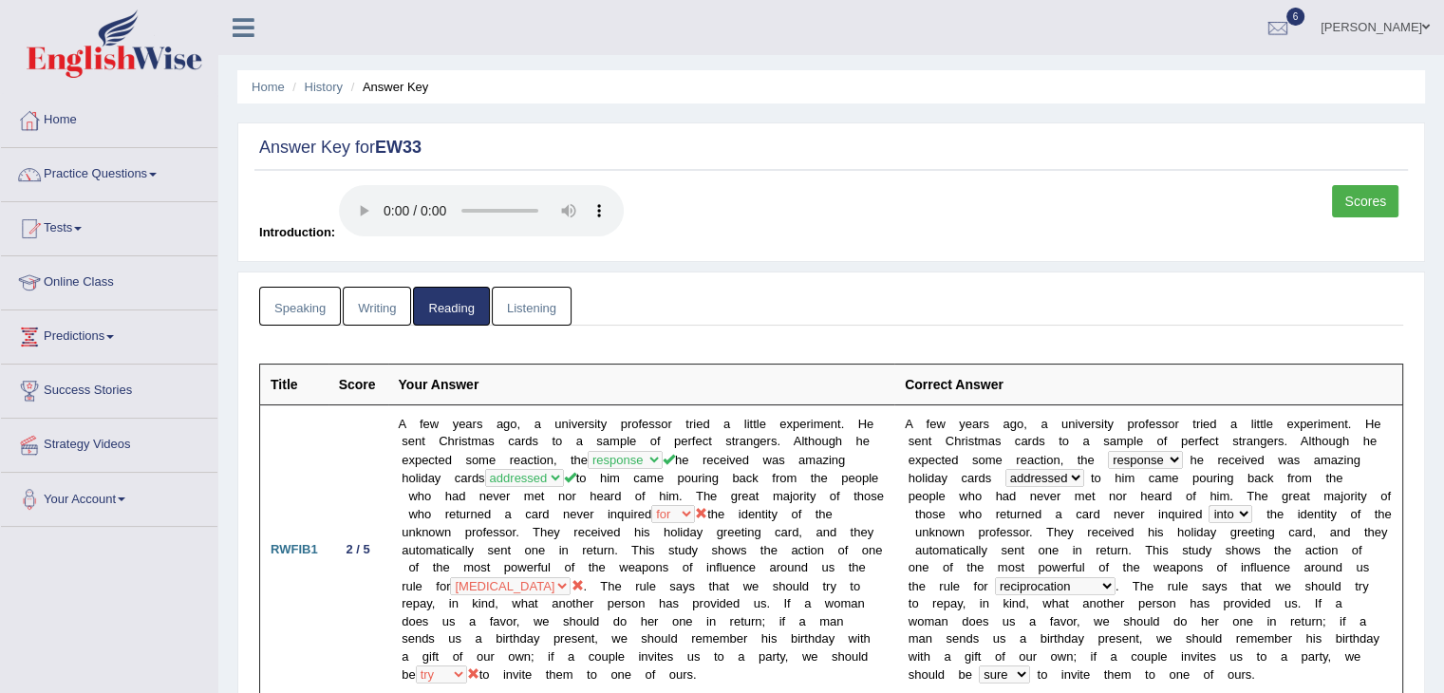
click at [536, 310] on link "Listening" at bounding box center [532, 306] width 80 height 39
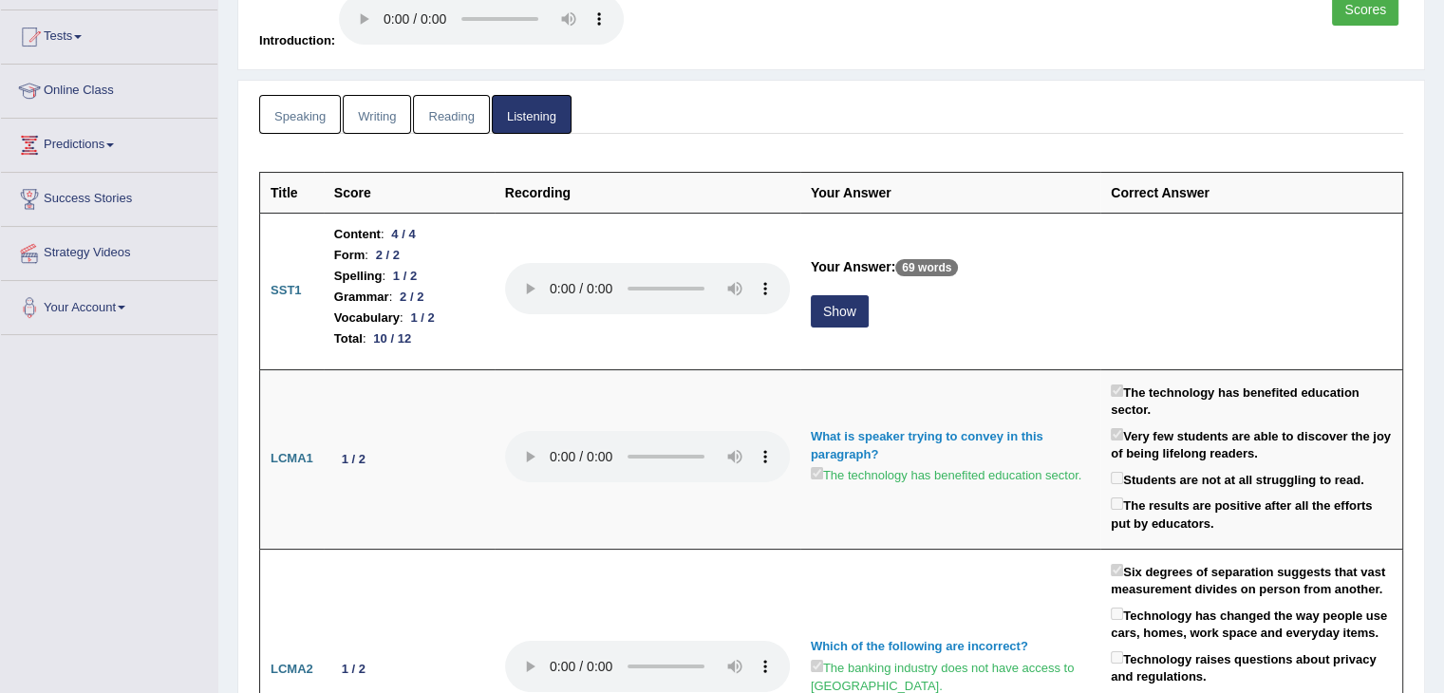
scroll to position [228, 0]
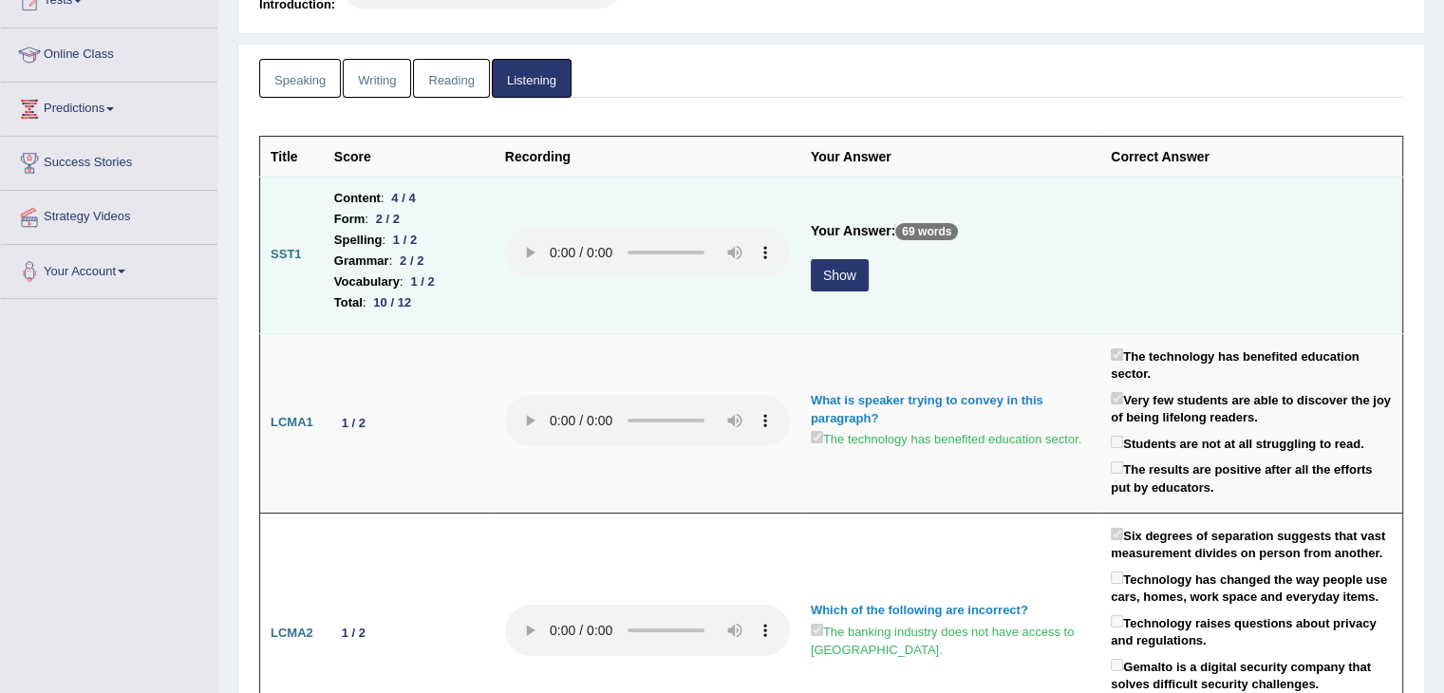
click at [843, 272] on button "Show" at bounding box center [840, 275] width 58 height 32
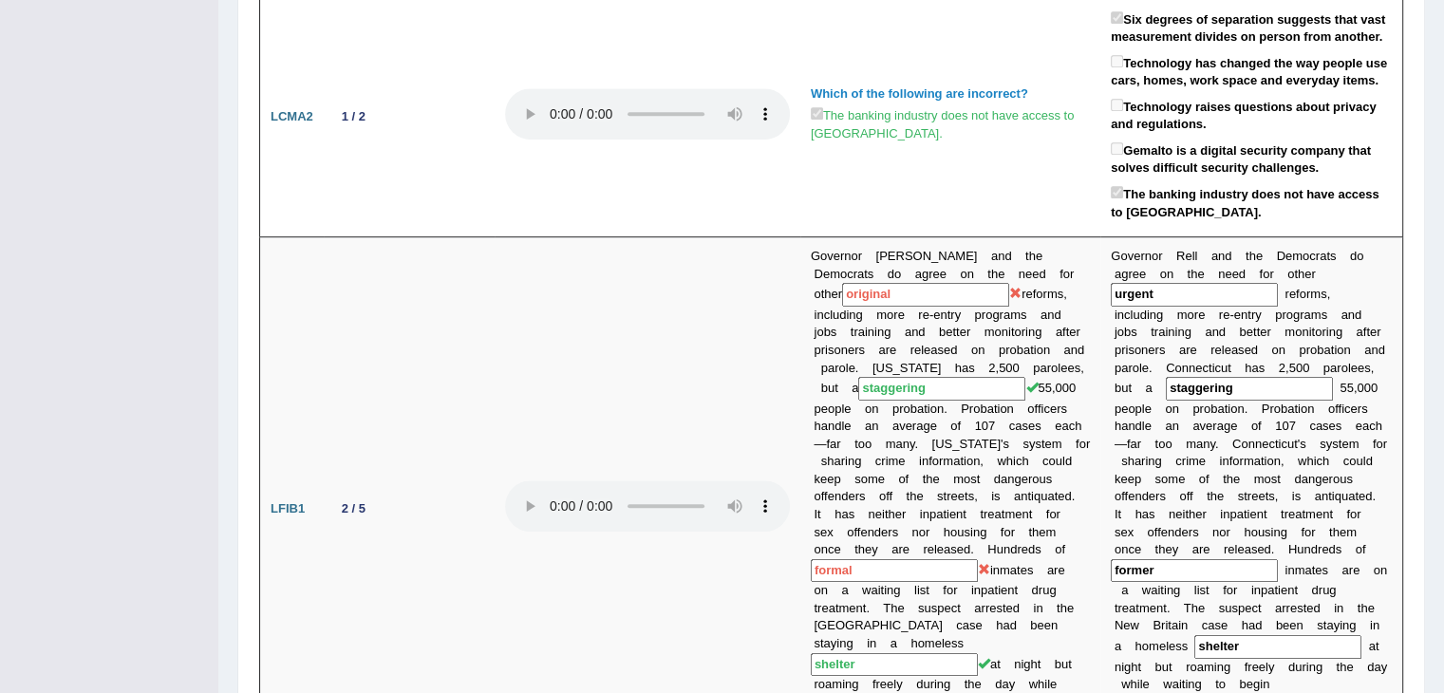
scroll to position [923, 0]
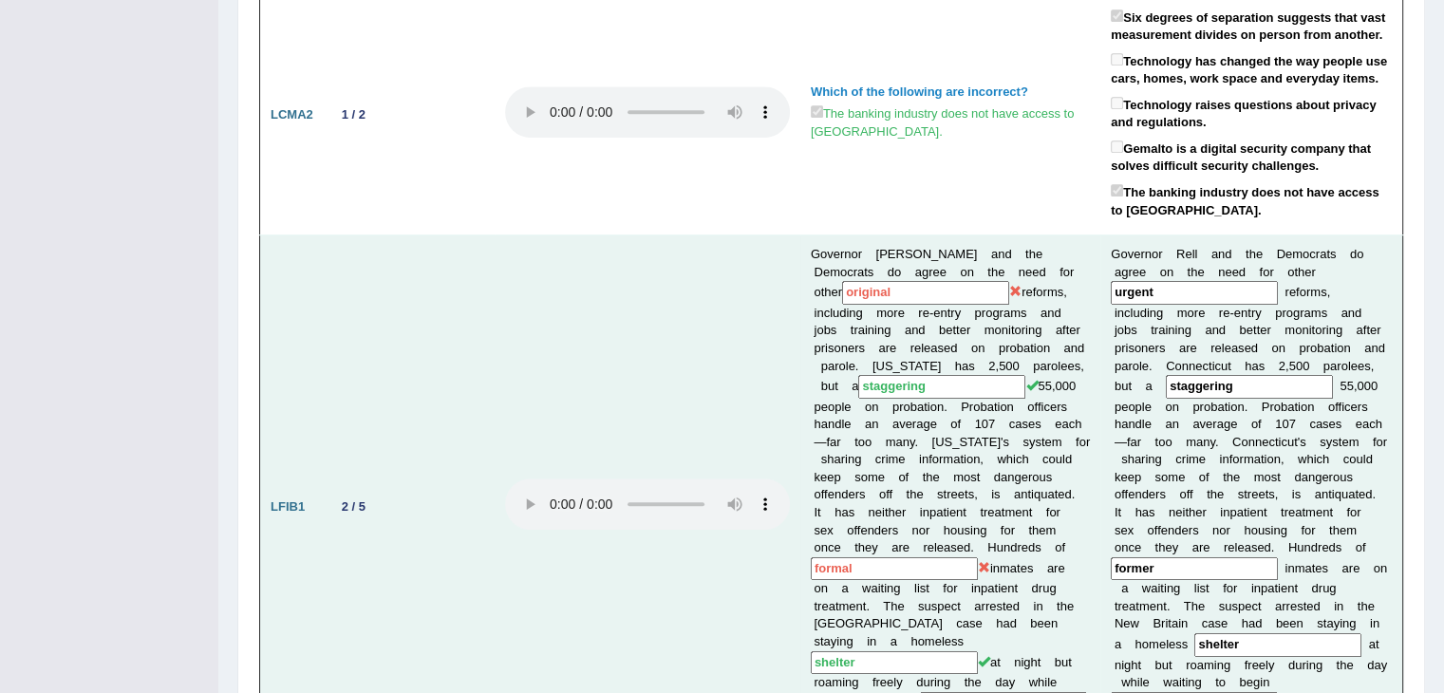
click at [967, 382] on input "staggering" at bounding box center [941, 387] width 167 height 24
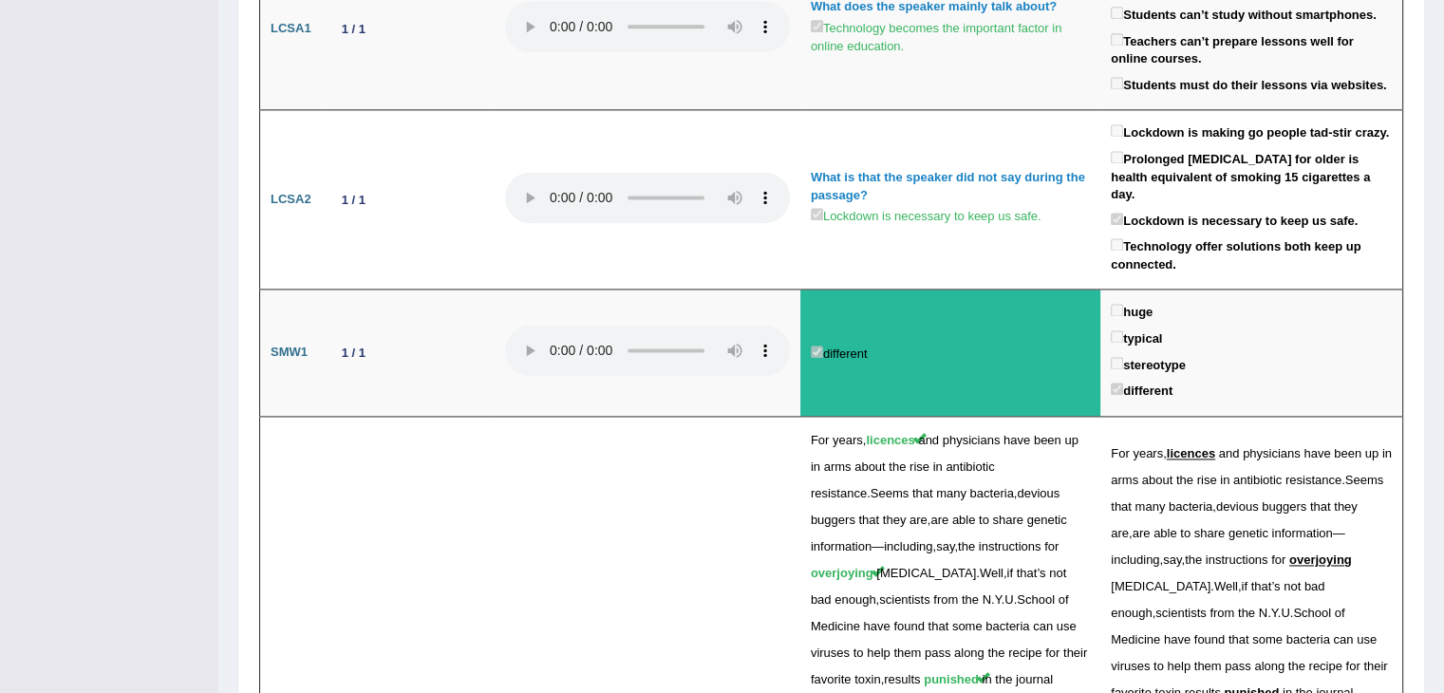
scroll to position [2673, 0]
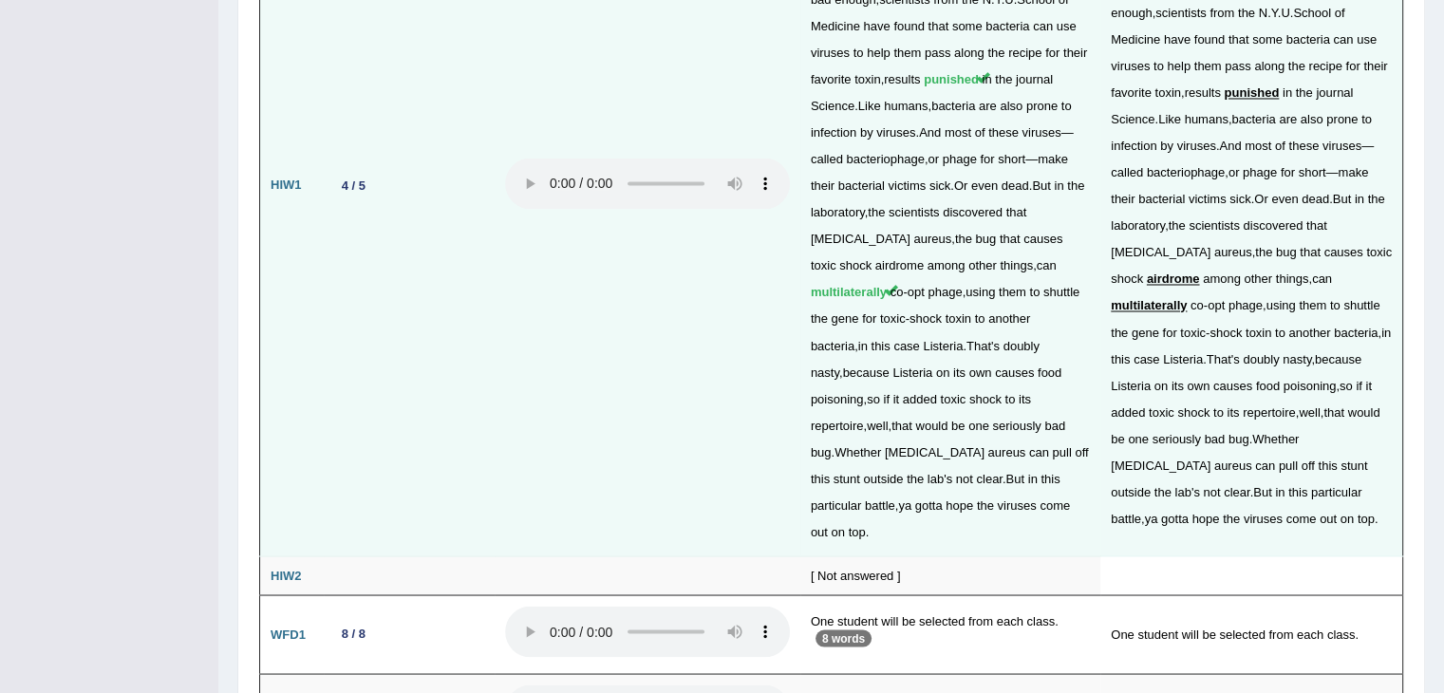
scroll to position [3273, 0]
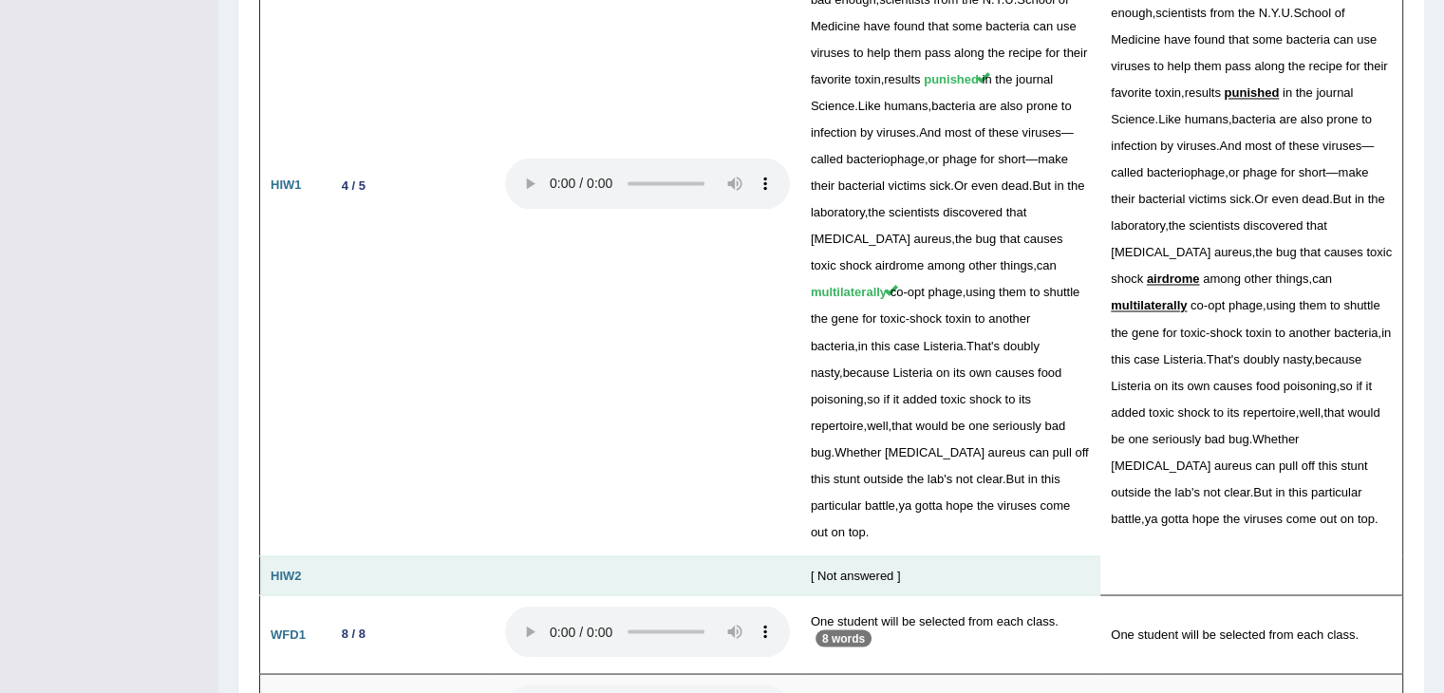
click at [855, 567] on div "[ Not answered ]" at bounding box center [950, 576] width 279 height 18
click at [824, 567] on div "[ Not answered ]" at bounding box center [950, 576] width 279 height 18
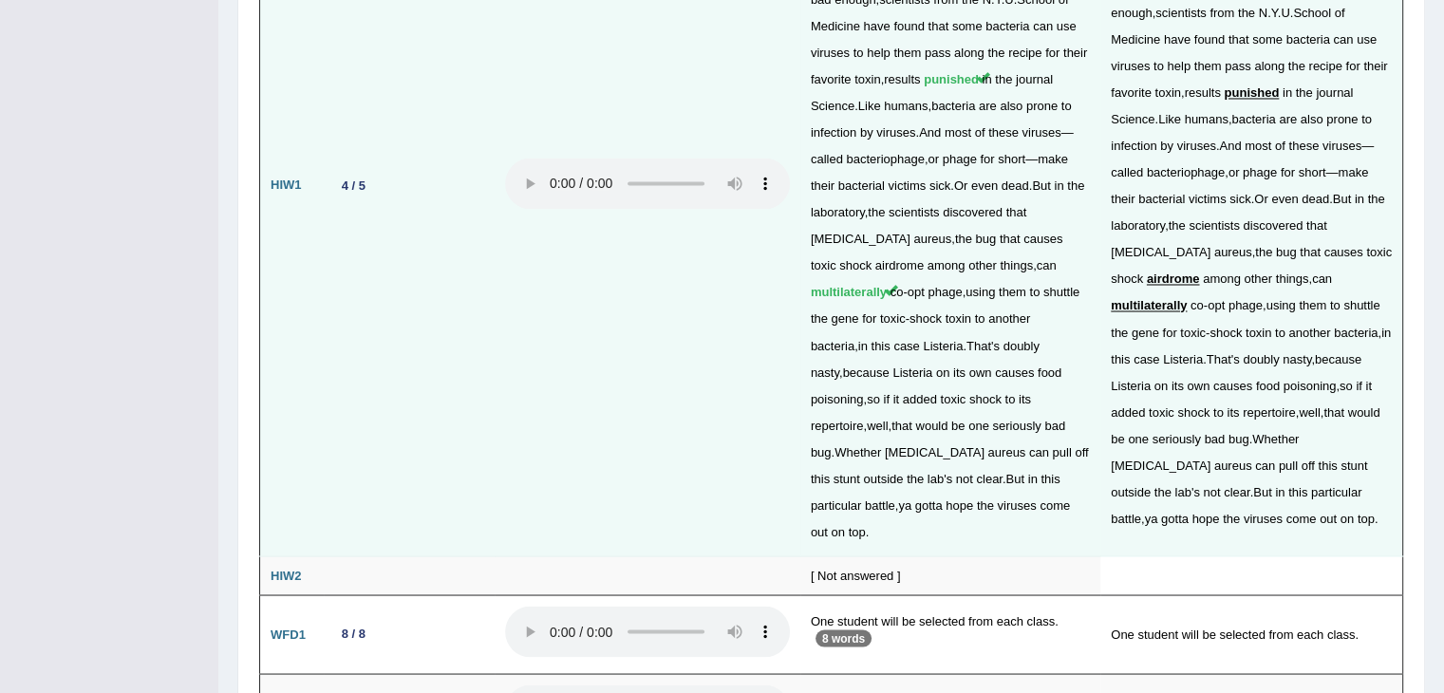
scroll to position [3442, 0]
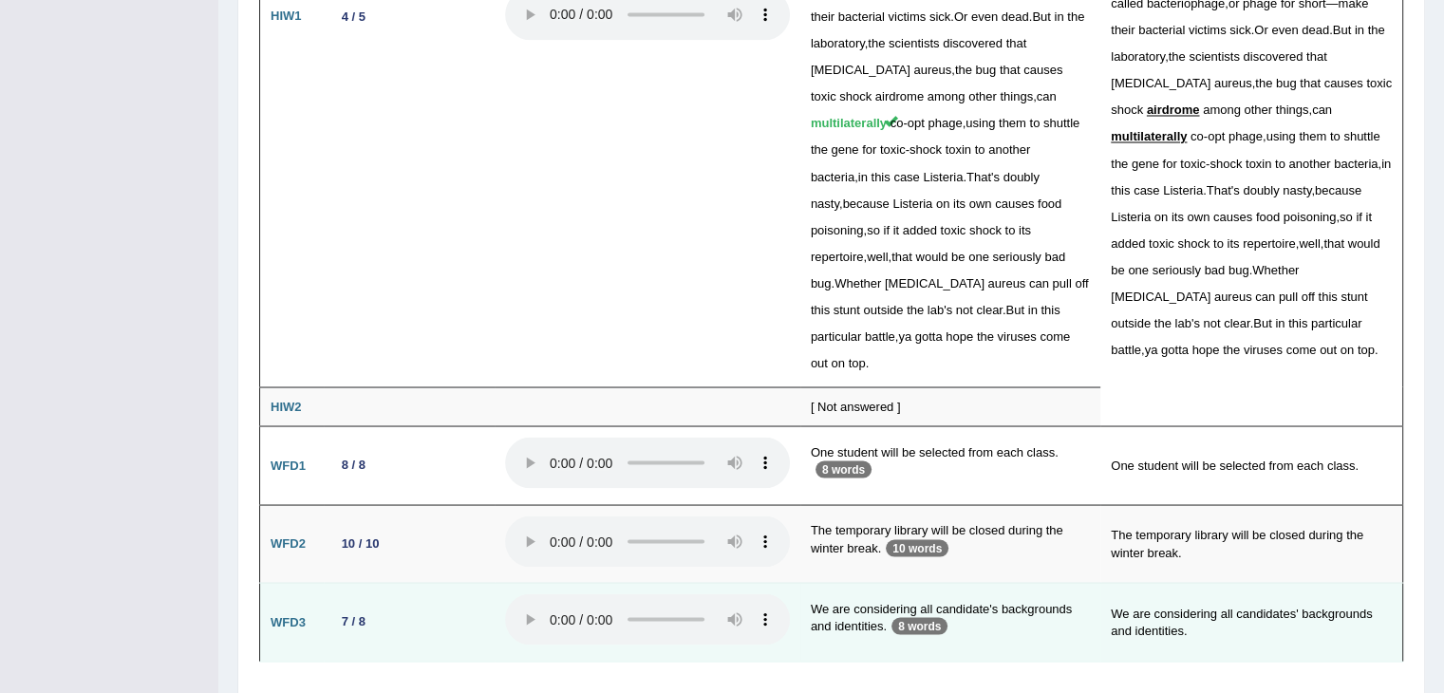
click at [928, 617] on p "8 words" at bounding box center [919, 625] width 56 height 17
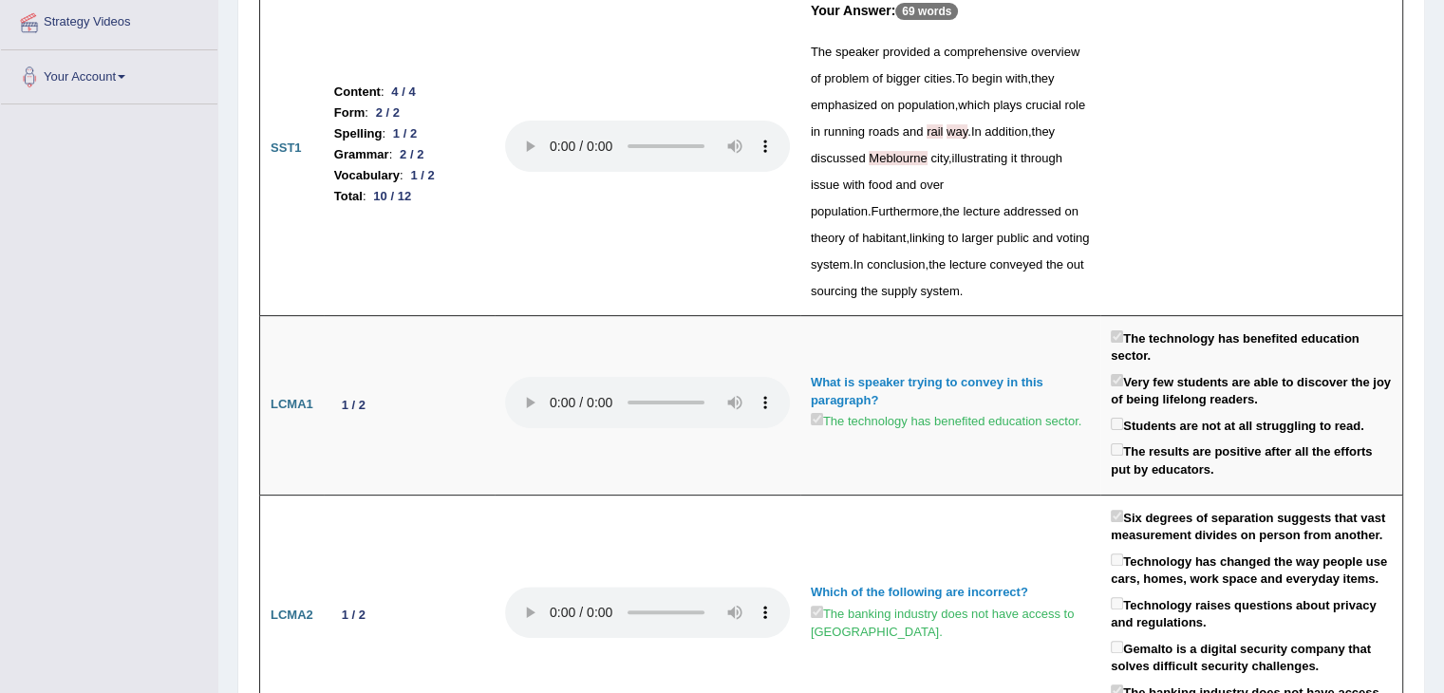
scroll to position [0, 0]
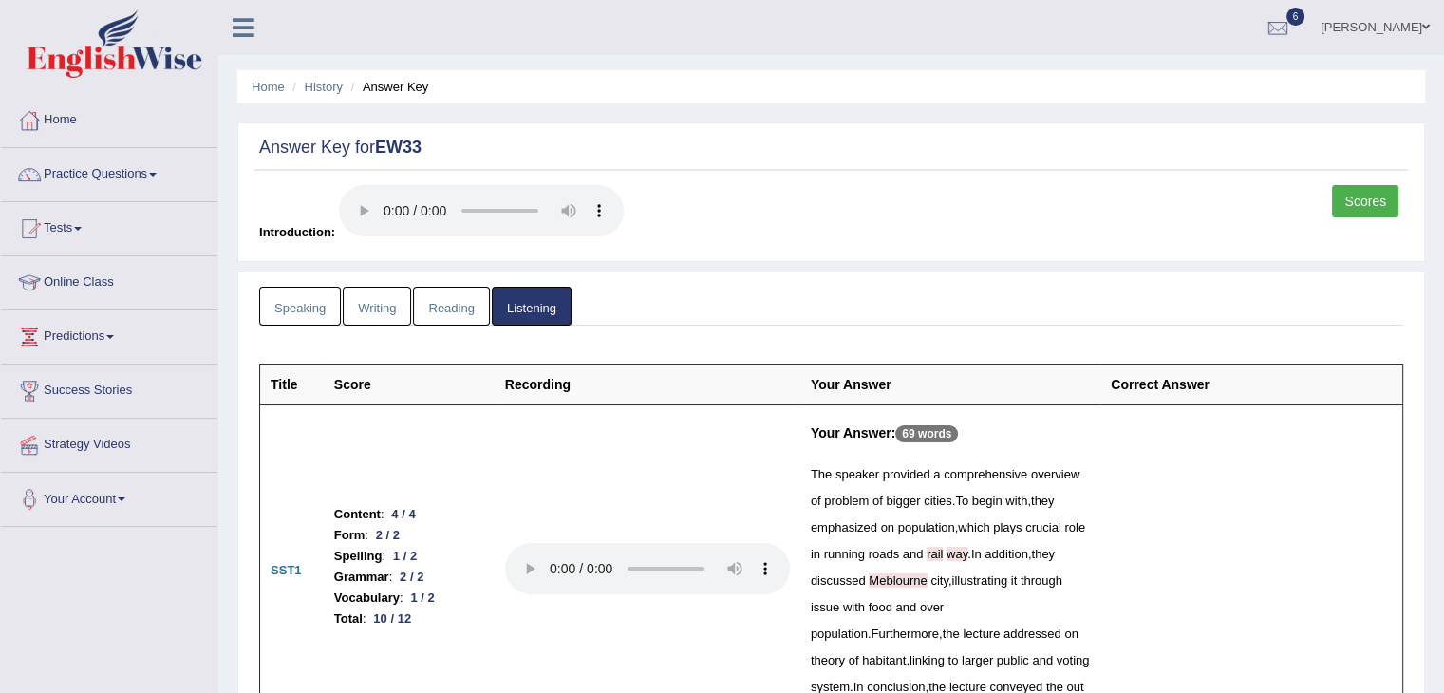
click at [1375, 205] on link "Scores" at bounding box center [1365, 201] width 66 height 32
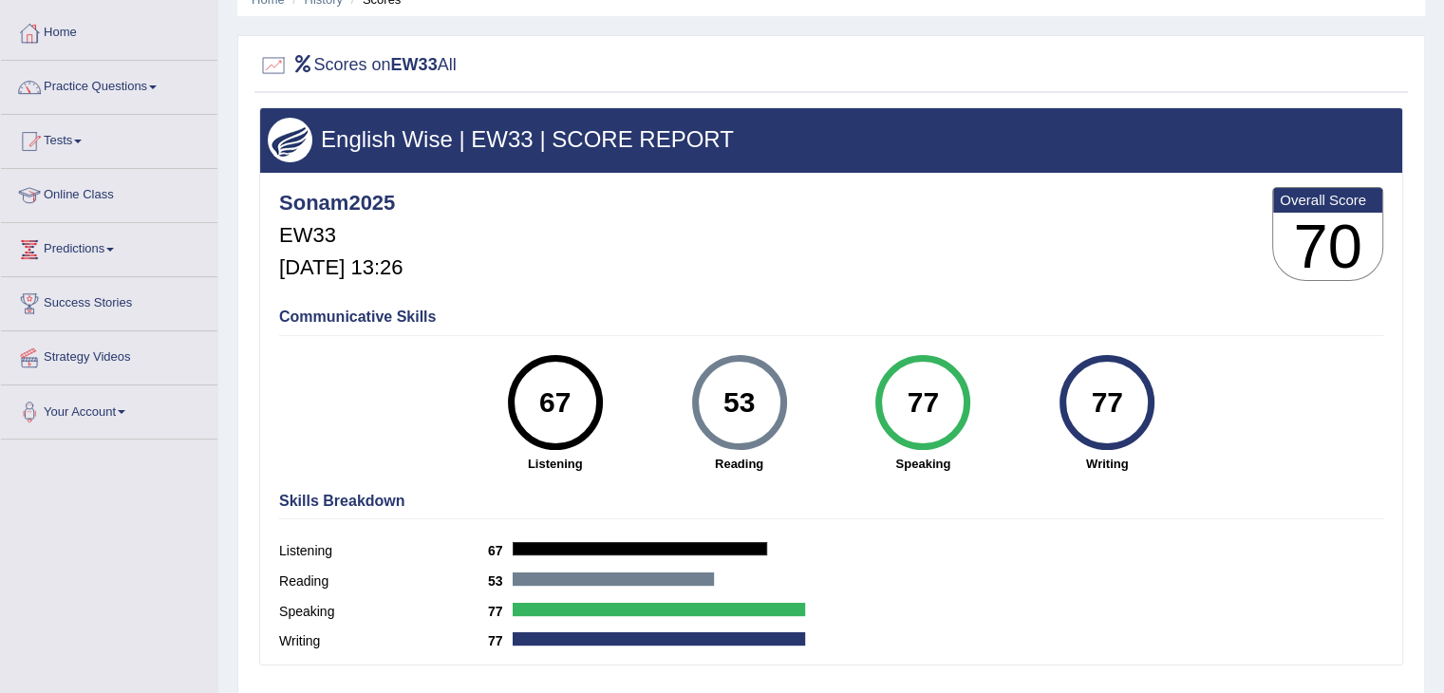
scroll to position [87, 0]
click at [83, 133] on link "Tests" at bounding box center [109, 138] width 216 height 47
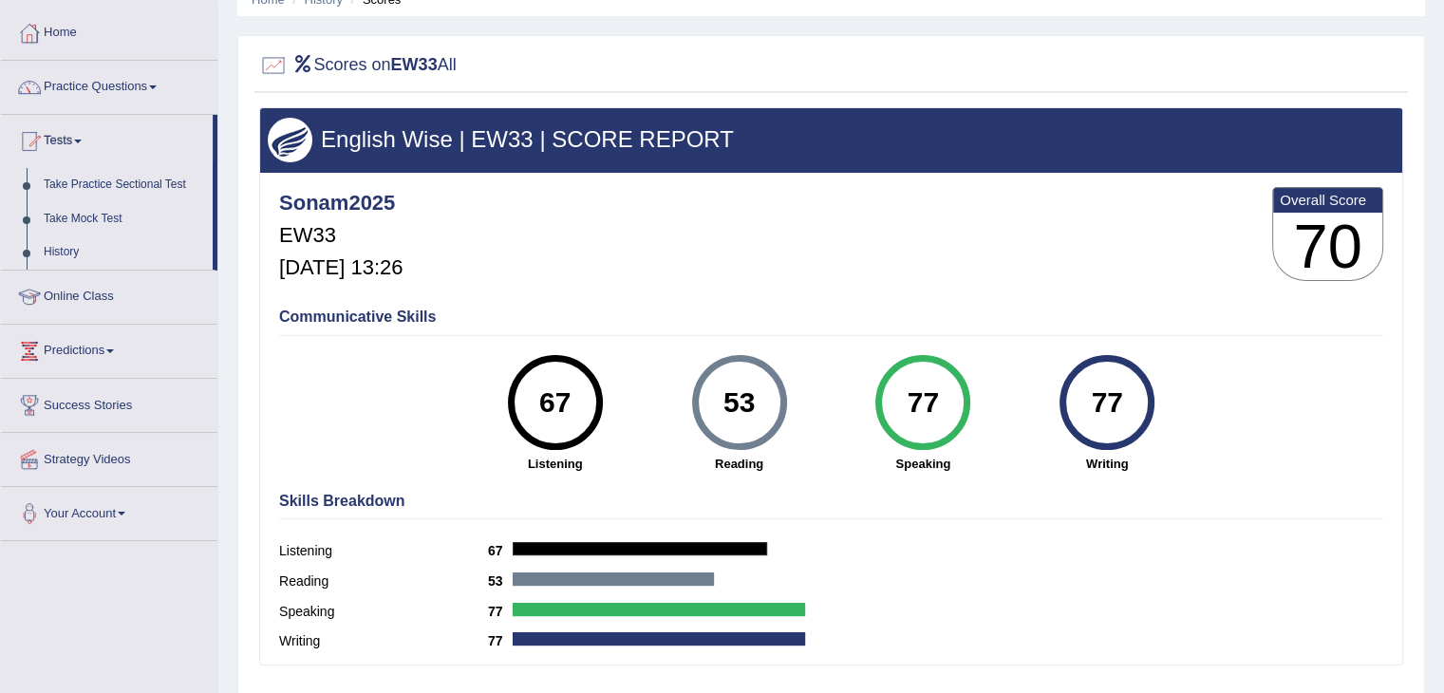
click at [66, 244] on link "History" at bounding box center [124, 252] width 178 height 34
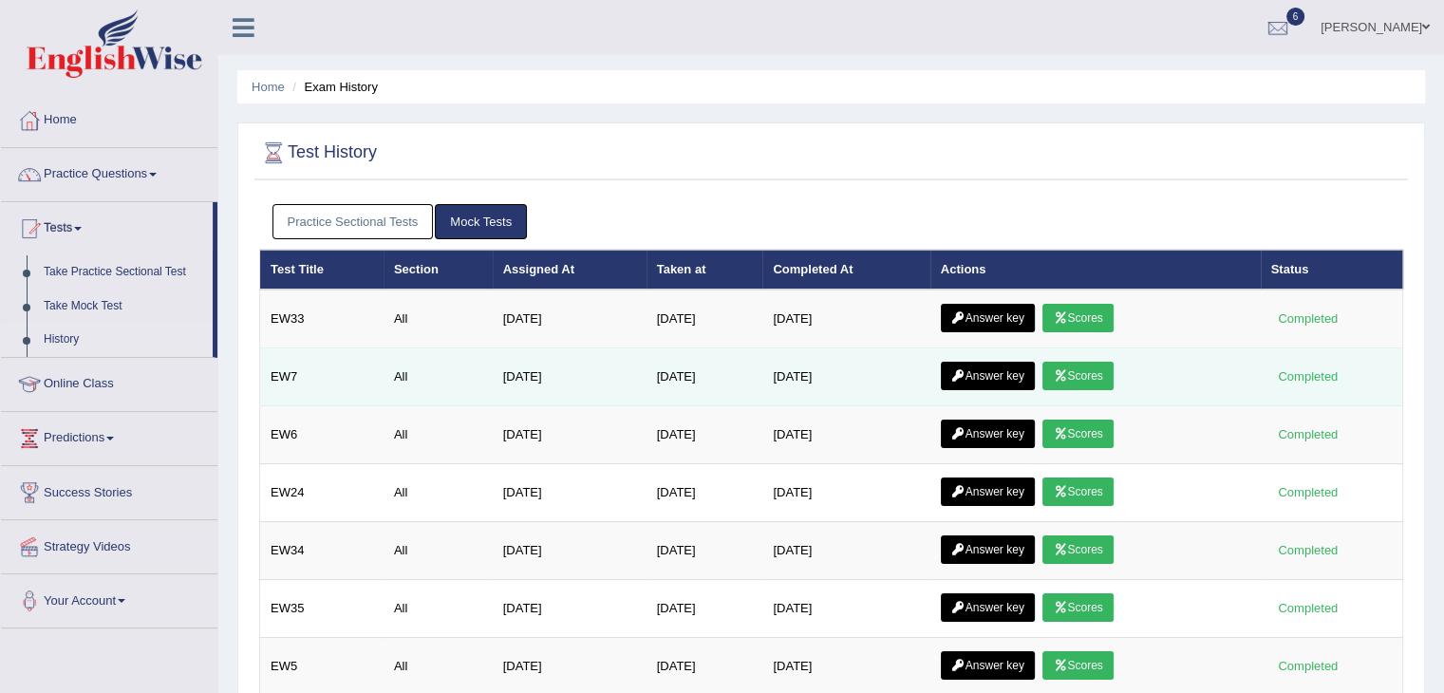
click at [1086, 376] on link "Scores" at bounding box center [1077, 376] width 70 height 28
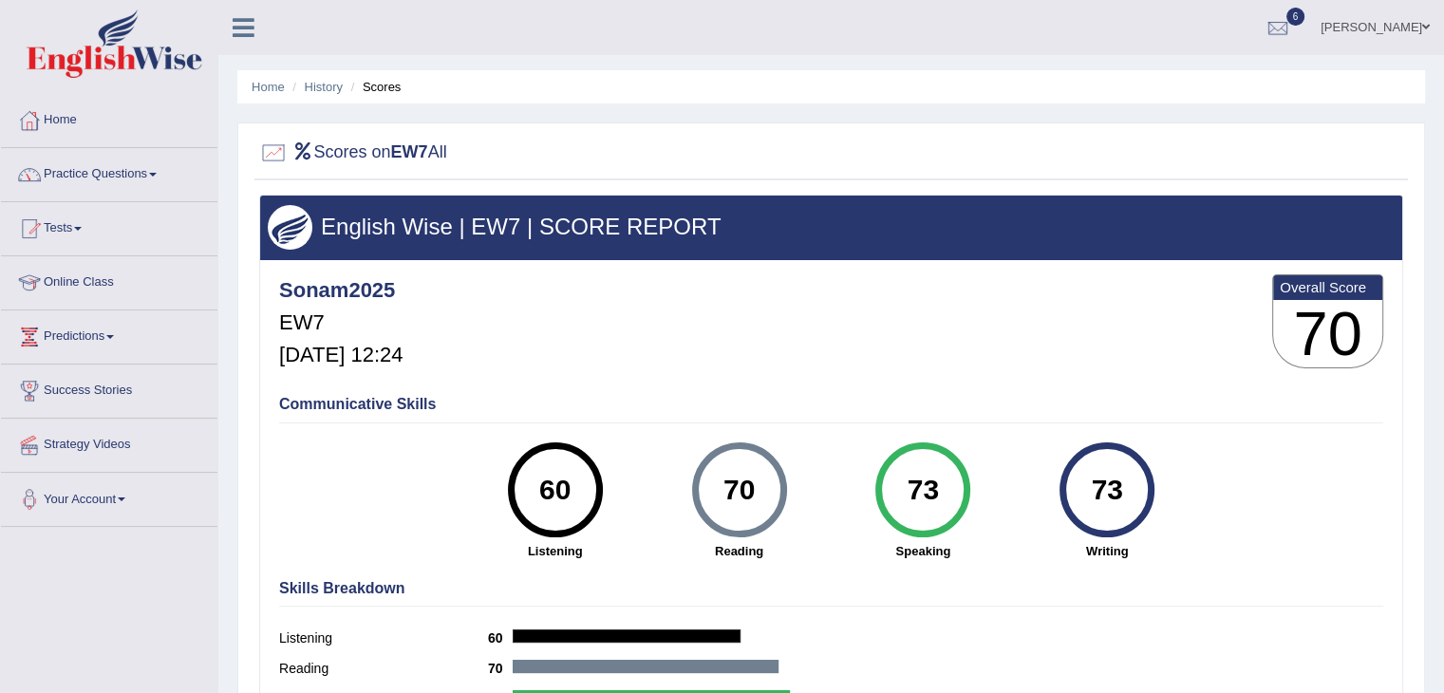
click at [81, 223] on link "Tests" at bounding box center [109, 225] width 216 height 47
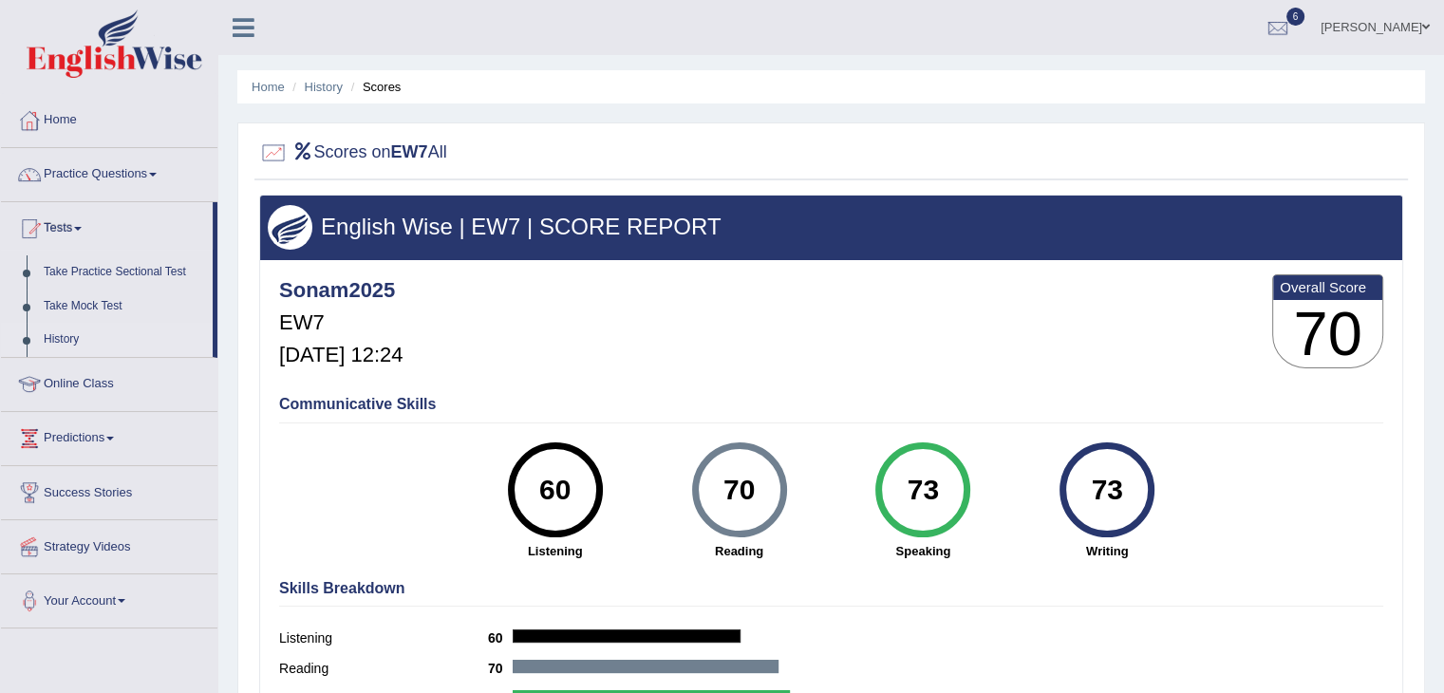
click at [72, 335] on link "History" at bounding box center [124, 340] width 178 height 34
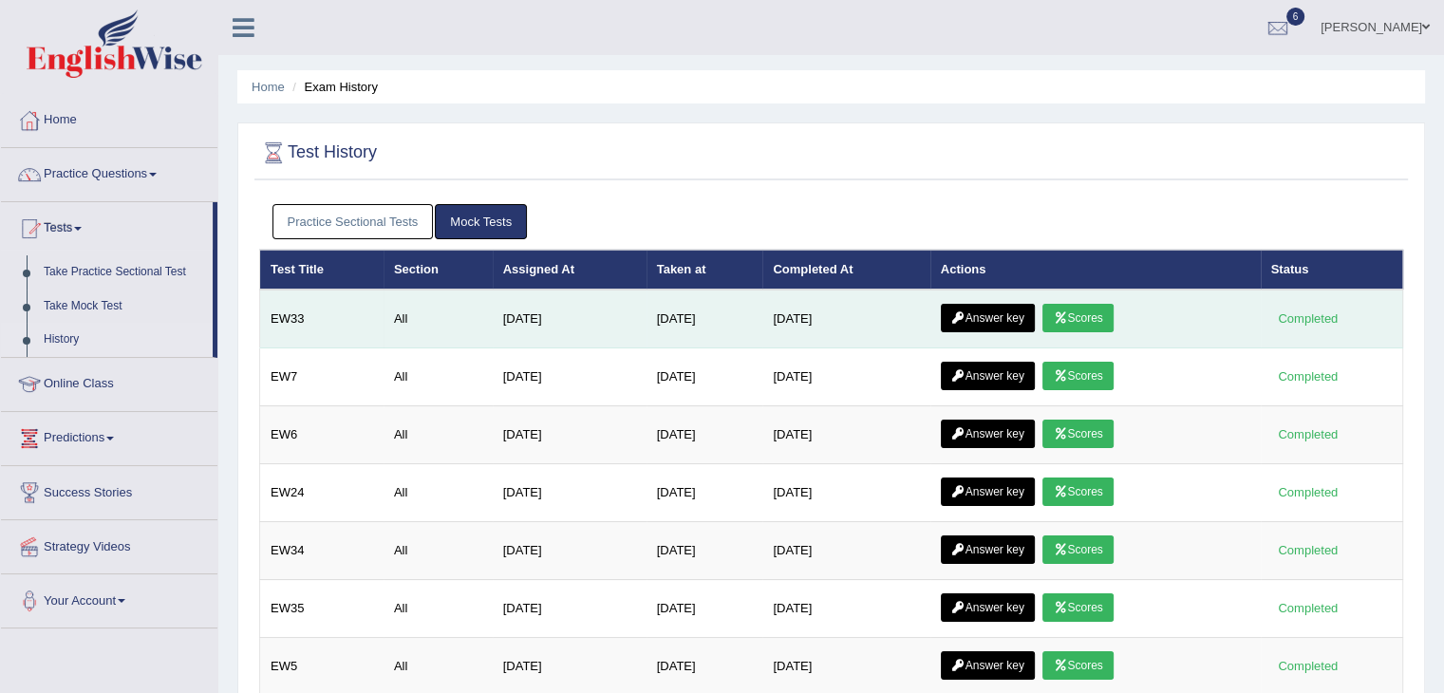
click at [989, 312] on link "Answer key" at bounding box center [988, 318] width 94 height 28
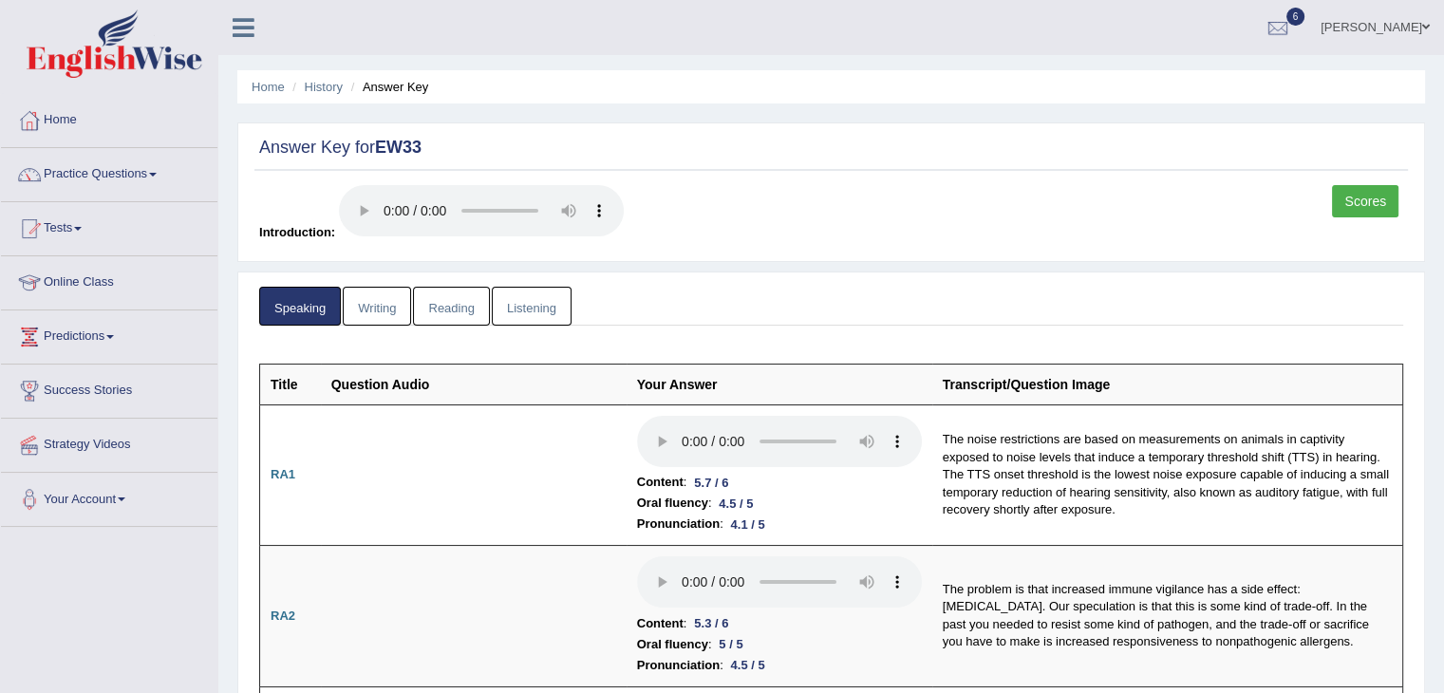
click at [448, 309] on link "Reading" at bounding box center [451, 306] width 76 height 39
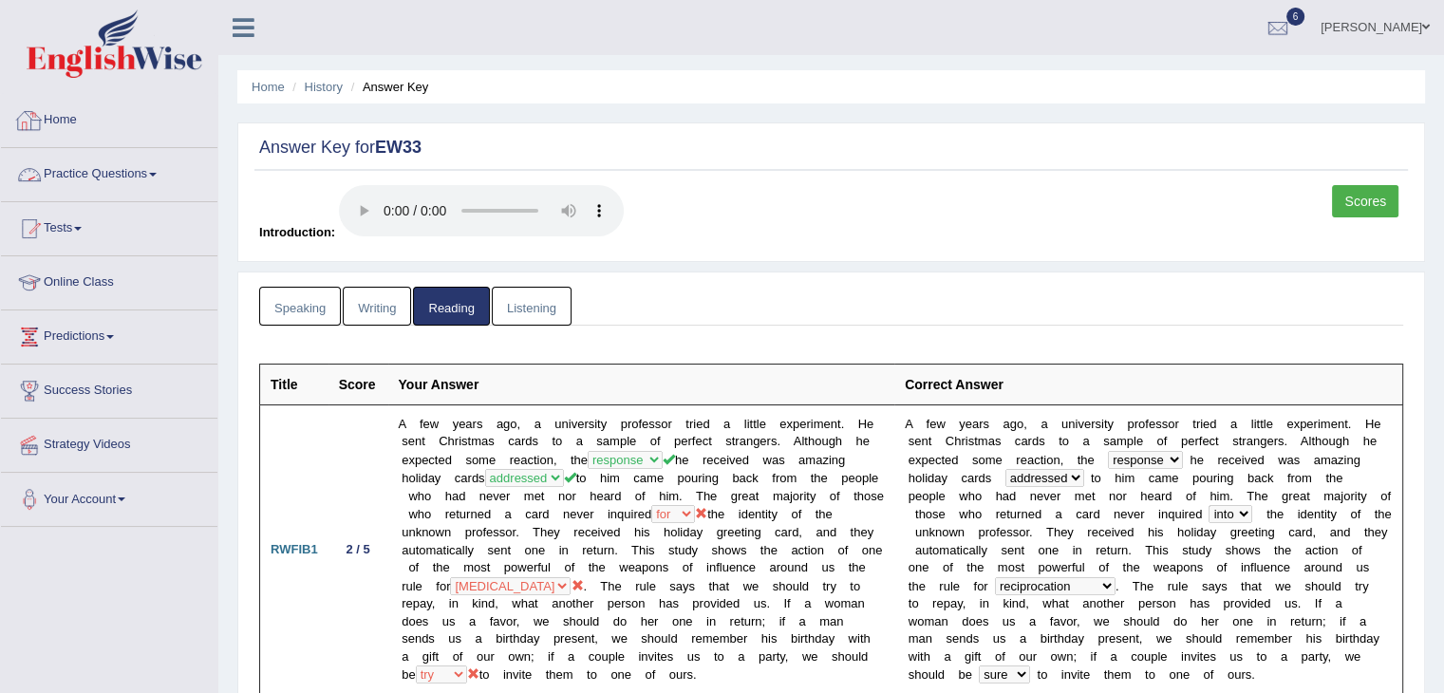
click at [61, 121] on link "Home" at bounding box center [109, 117] width 216 height 47
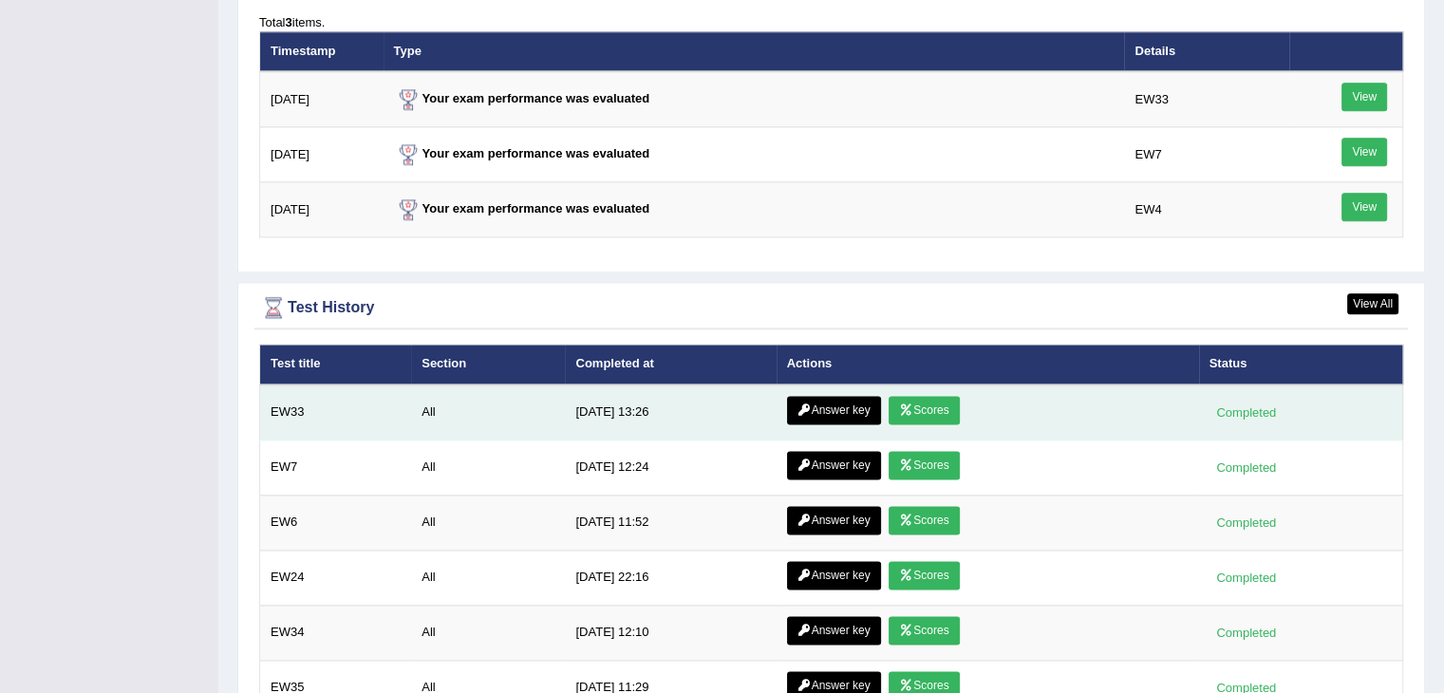
scroll to position [2375, 0]
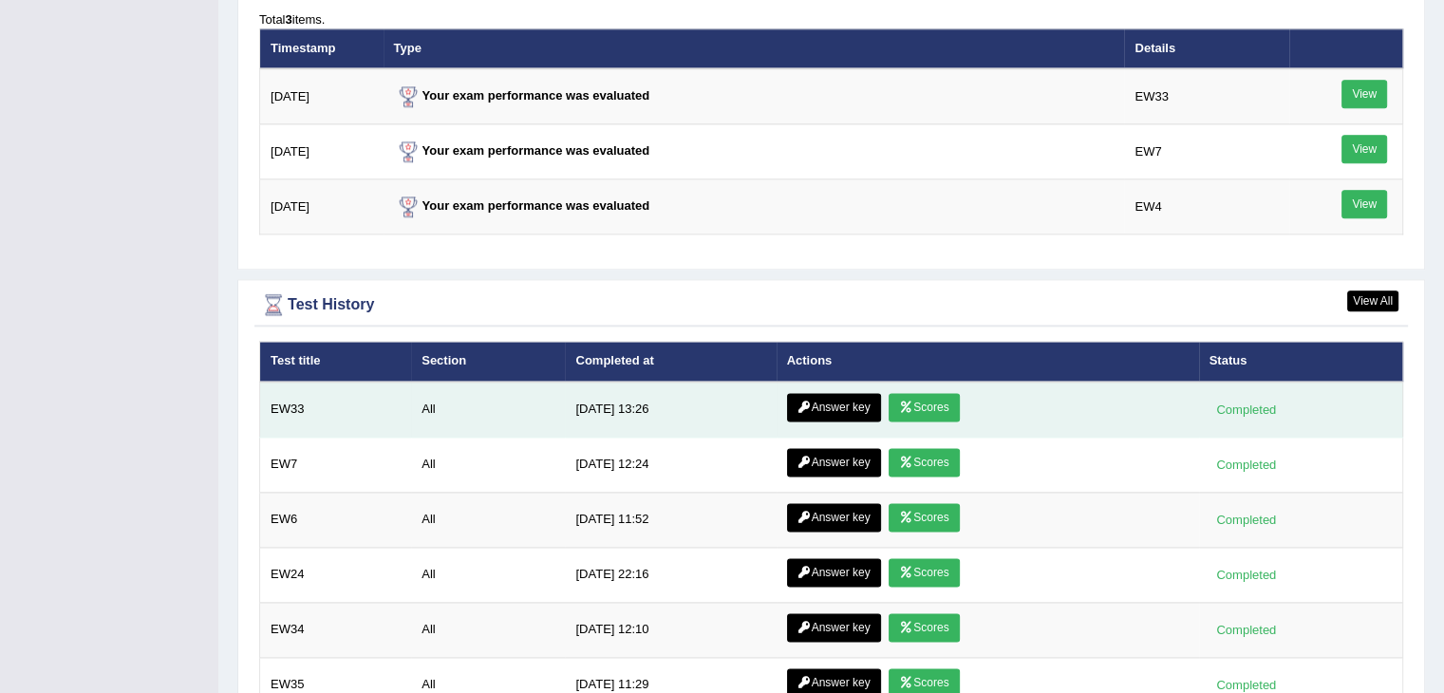
click at [830, 401] on link "Answer key" at bounding box center [834, 407] width 94 height 28
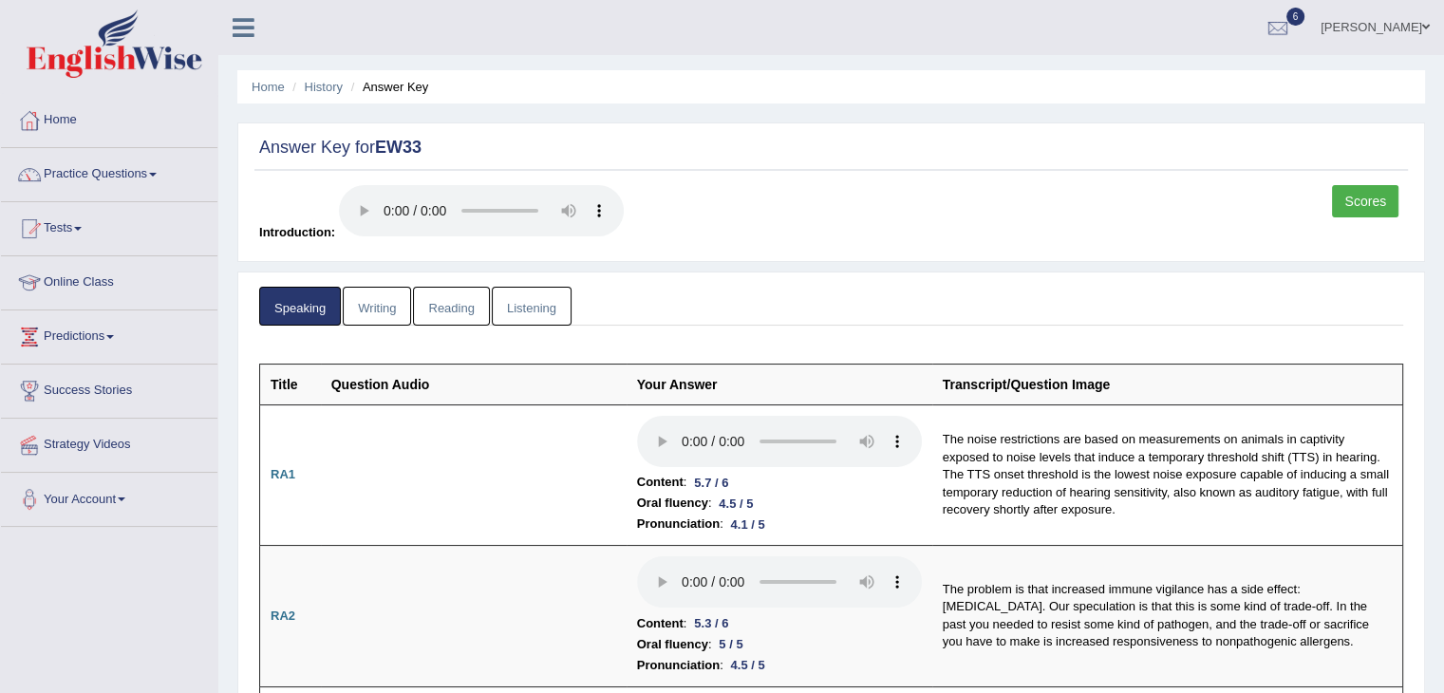
click at [1367, 205] on link "Scores" at bounding box center [1365, 201] width 66 height 32
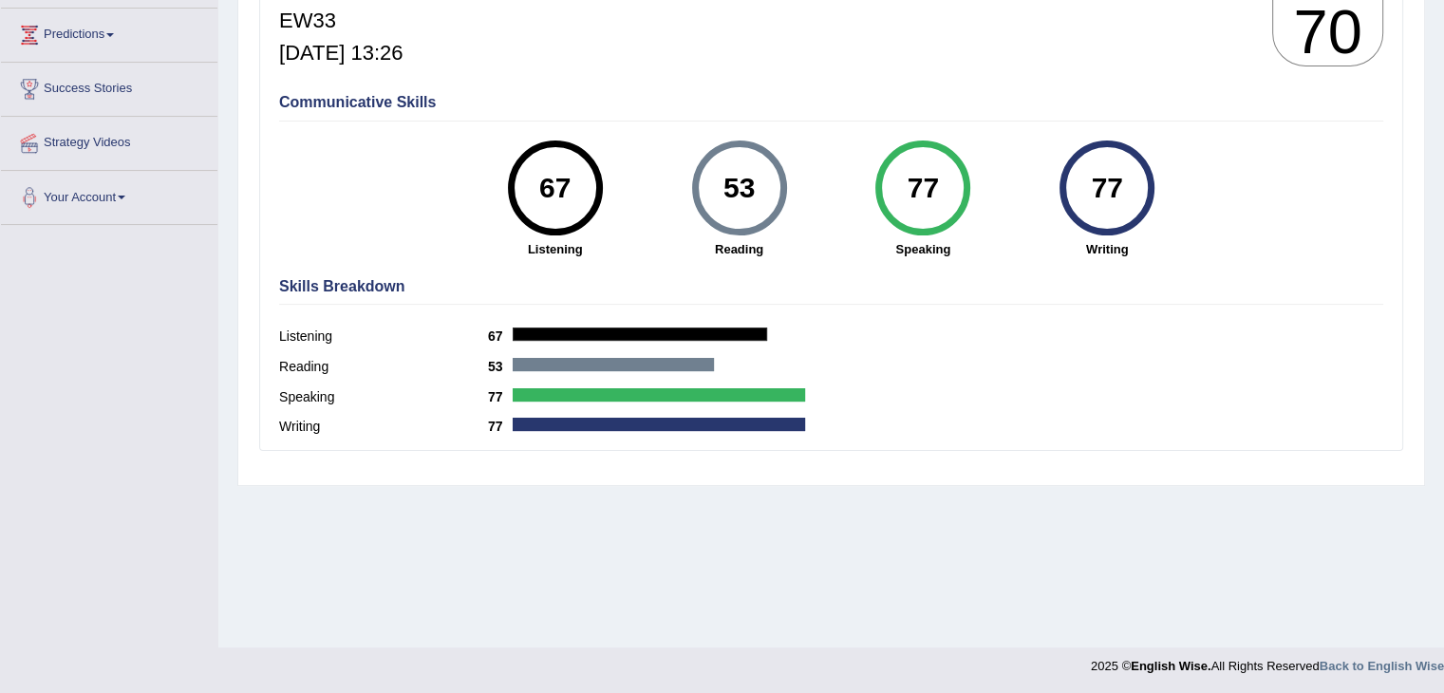
scroll to position [304, 0]
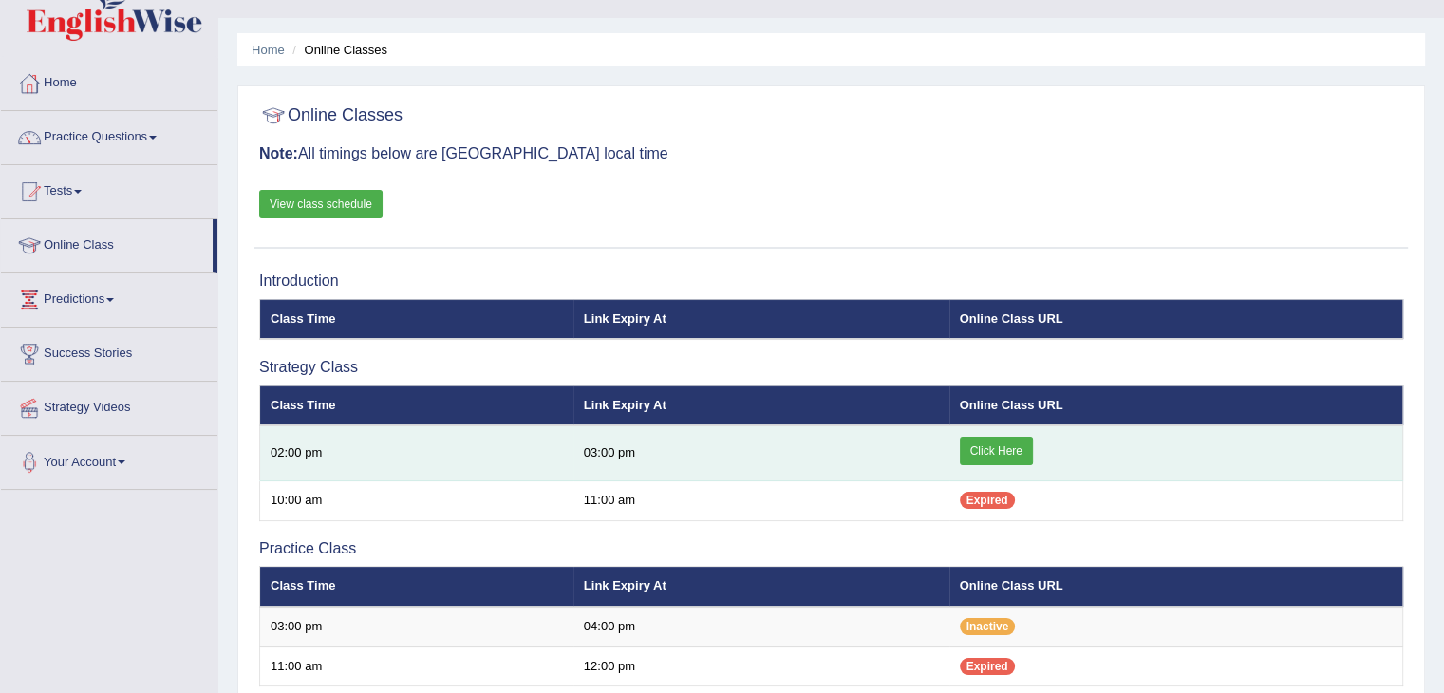
scroll to position [38, 0]
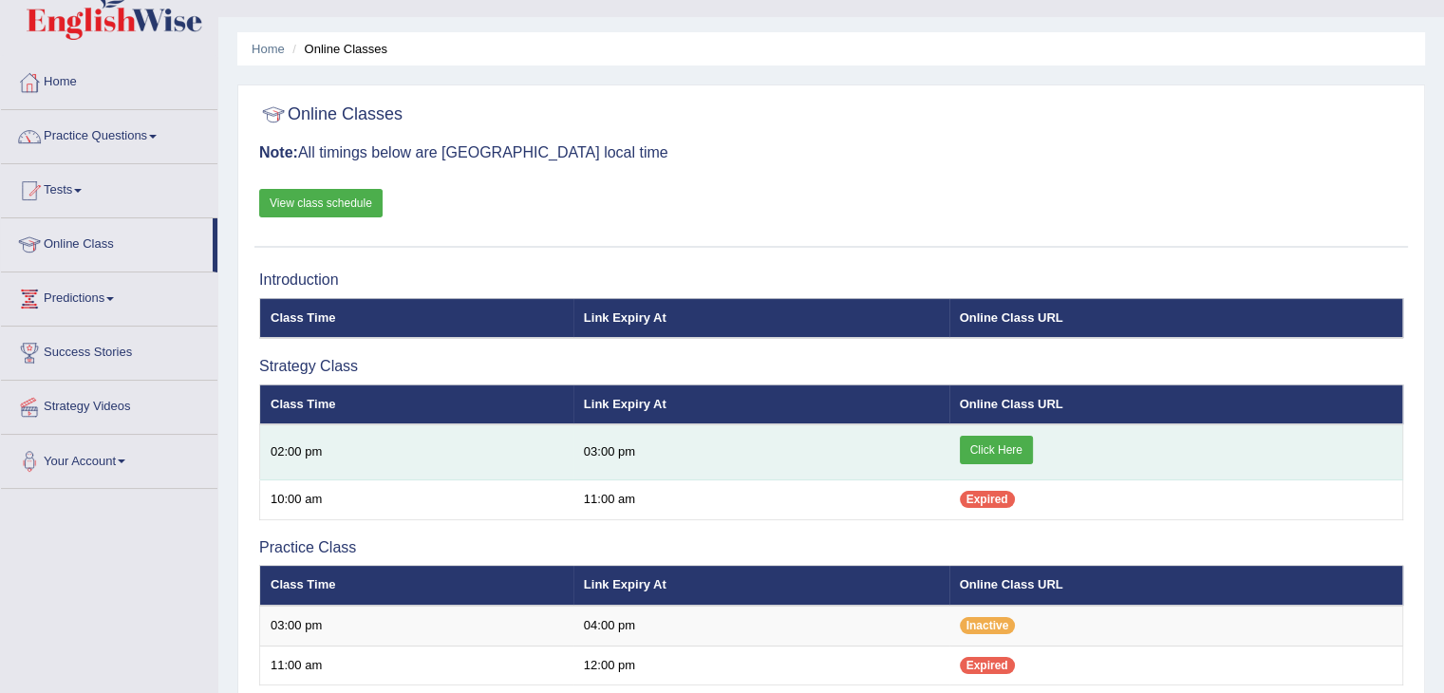
click at [1004, 445] on link "Click Here" at bounding box center [996, 450] width 73 height 28
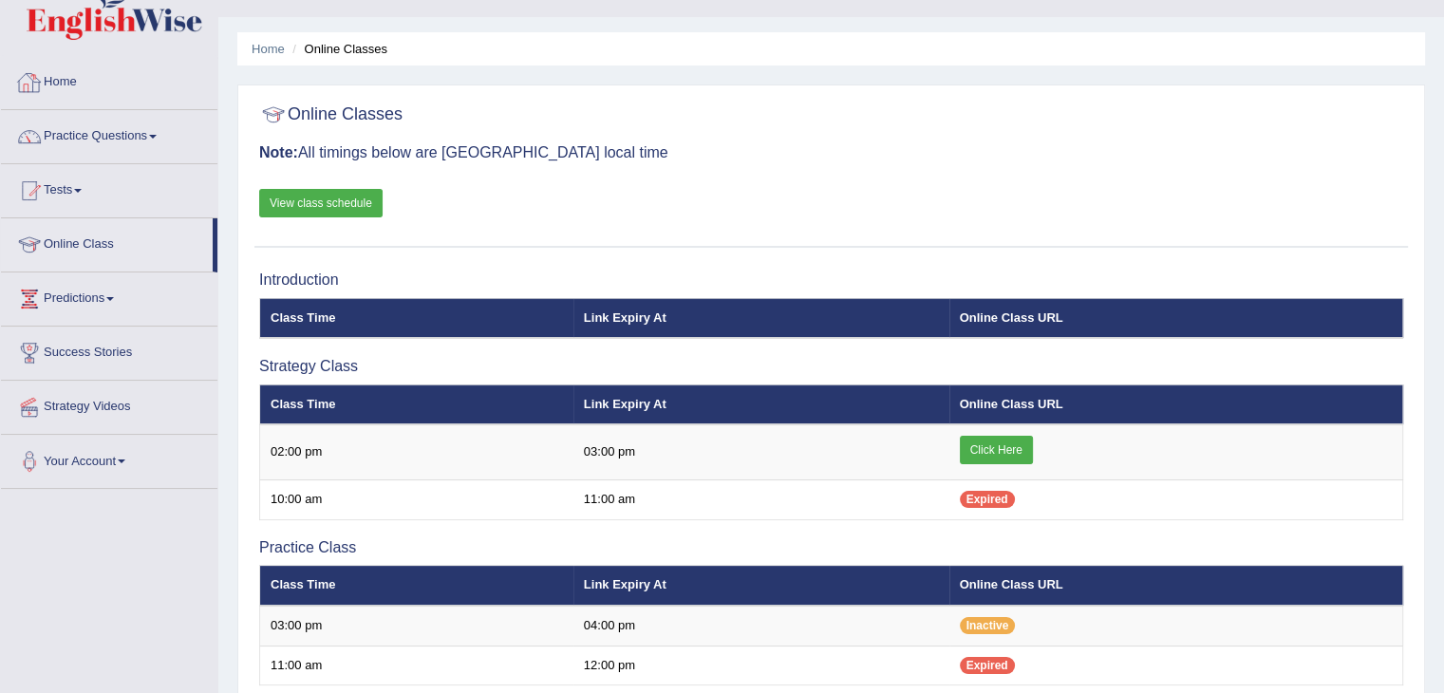
click at [300, 200] on link "View class schedule" at bounding box center [320, 203] width 123 height 28
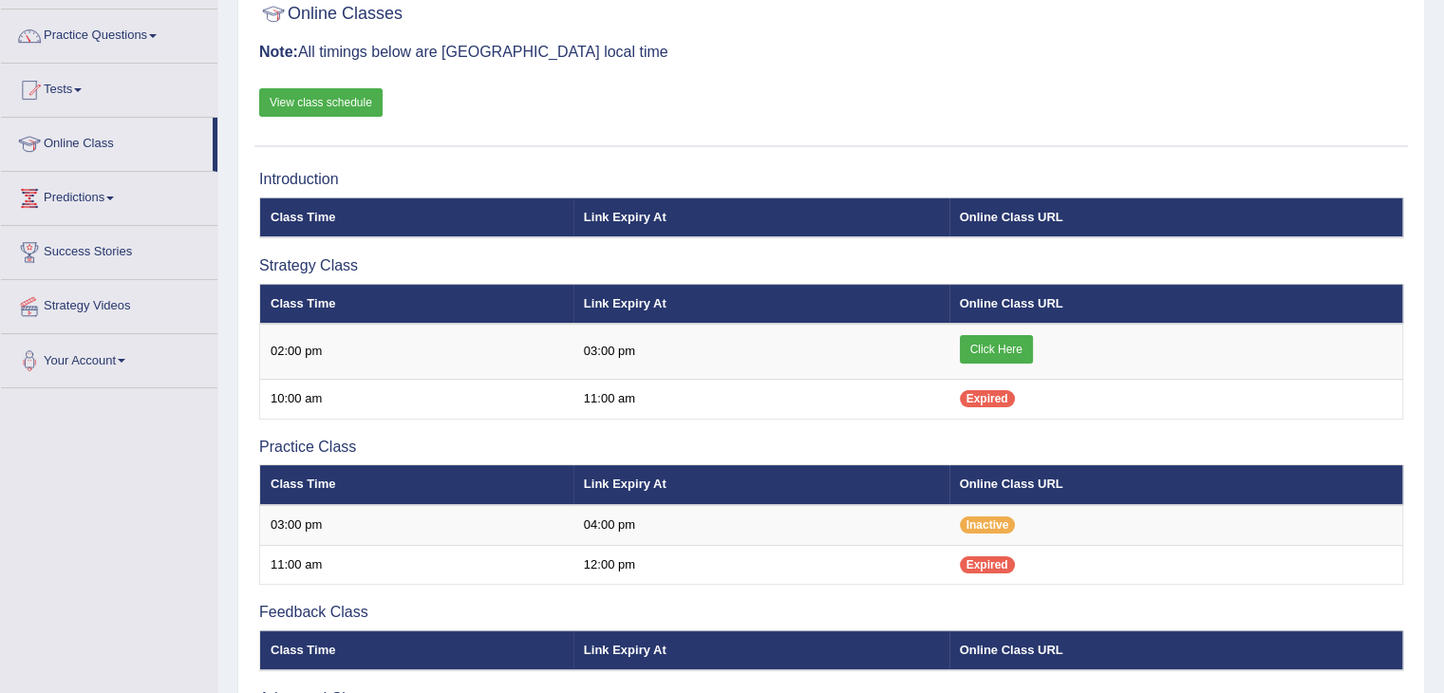
scroll to position [136, 0]
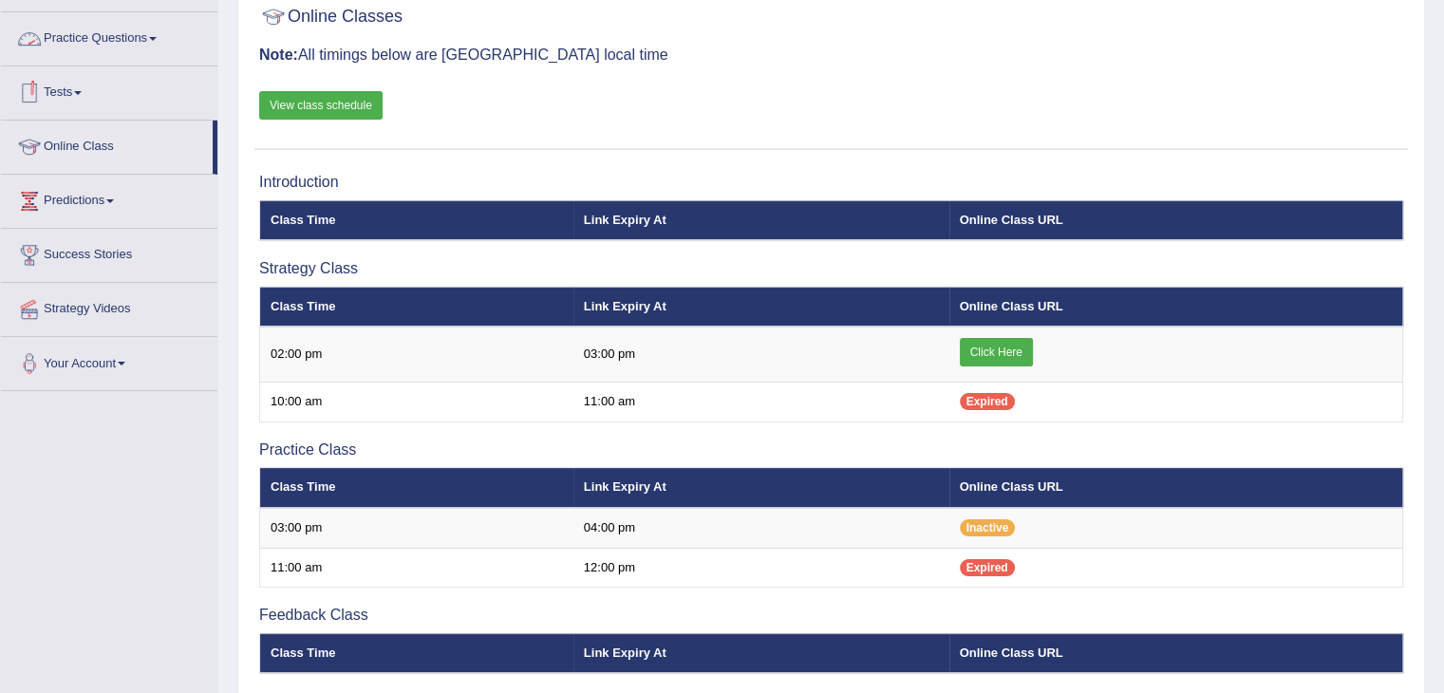
click at [141, 38] on link "Practice Questions" at bounding box center [109, 35] width 216 height 47
click at [131, 28] on link "Practice Questions" at bounding box center [109, 35] width 216 height 47
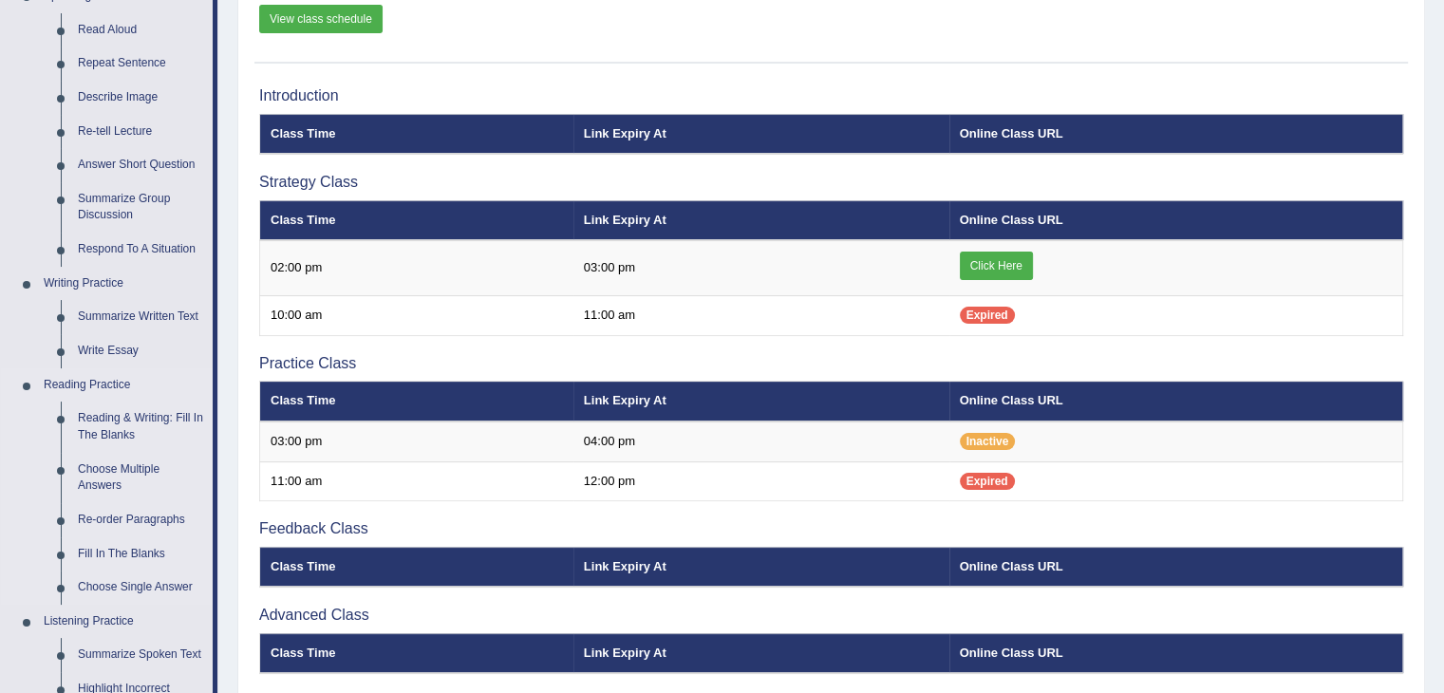
scroll to position [223, 0]
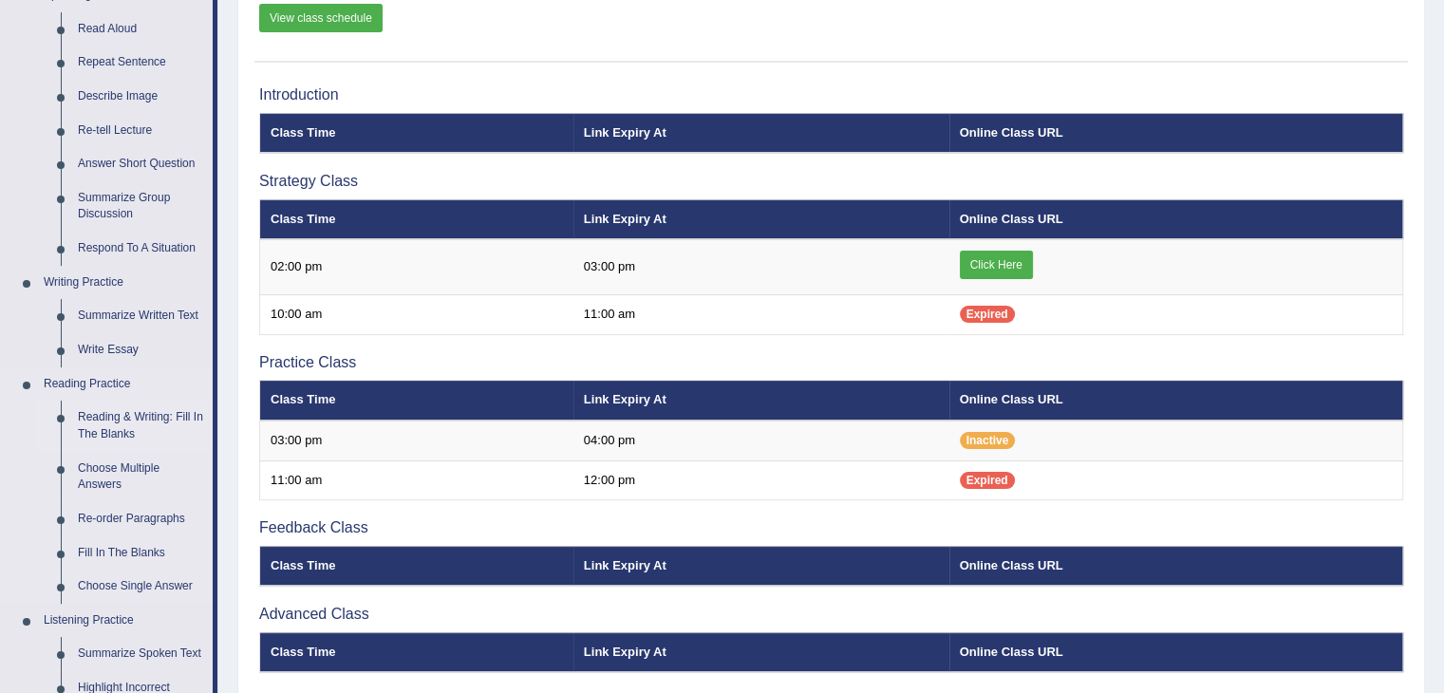
click at [113, 426] on link "Reading & Writing: Fill In The Blanks" at bounding box center [140, 426] width 143 height 50
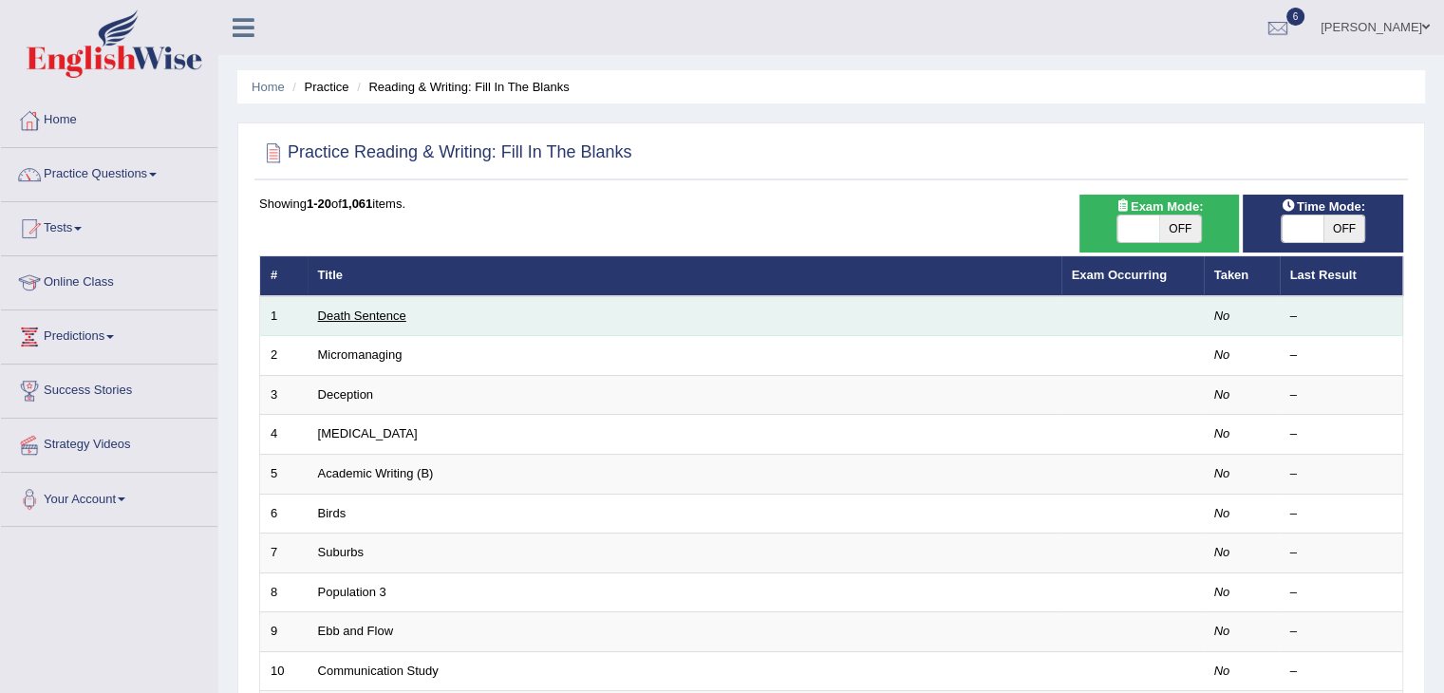
click at [366, 320] on link "Death Sentence" at bounding box center [362, 316] width 88 height 14
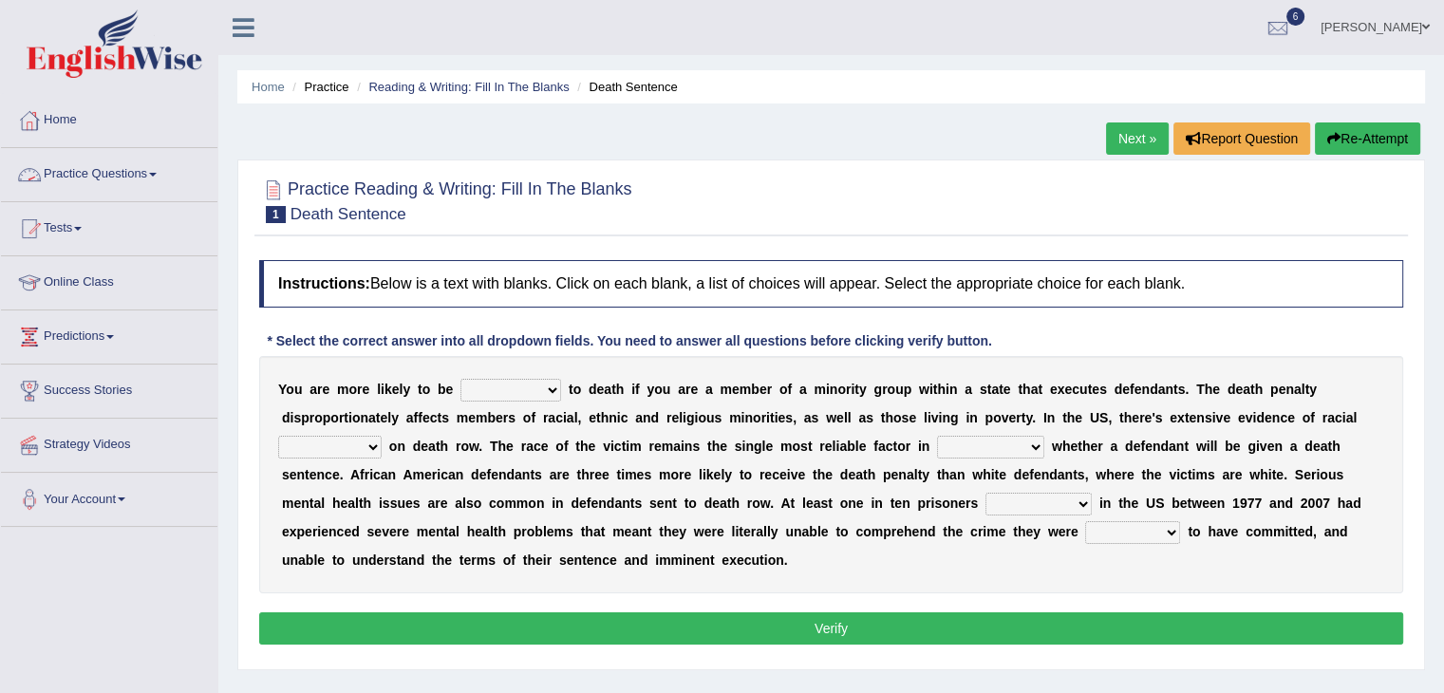
click at [114, 171] on link "Practice Questions" at bounding box center [109, 171] width 216 height 47
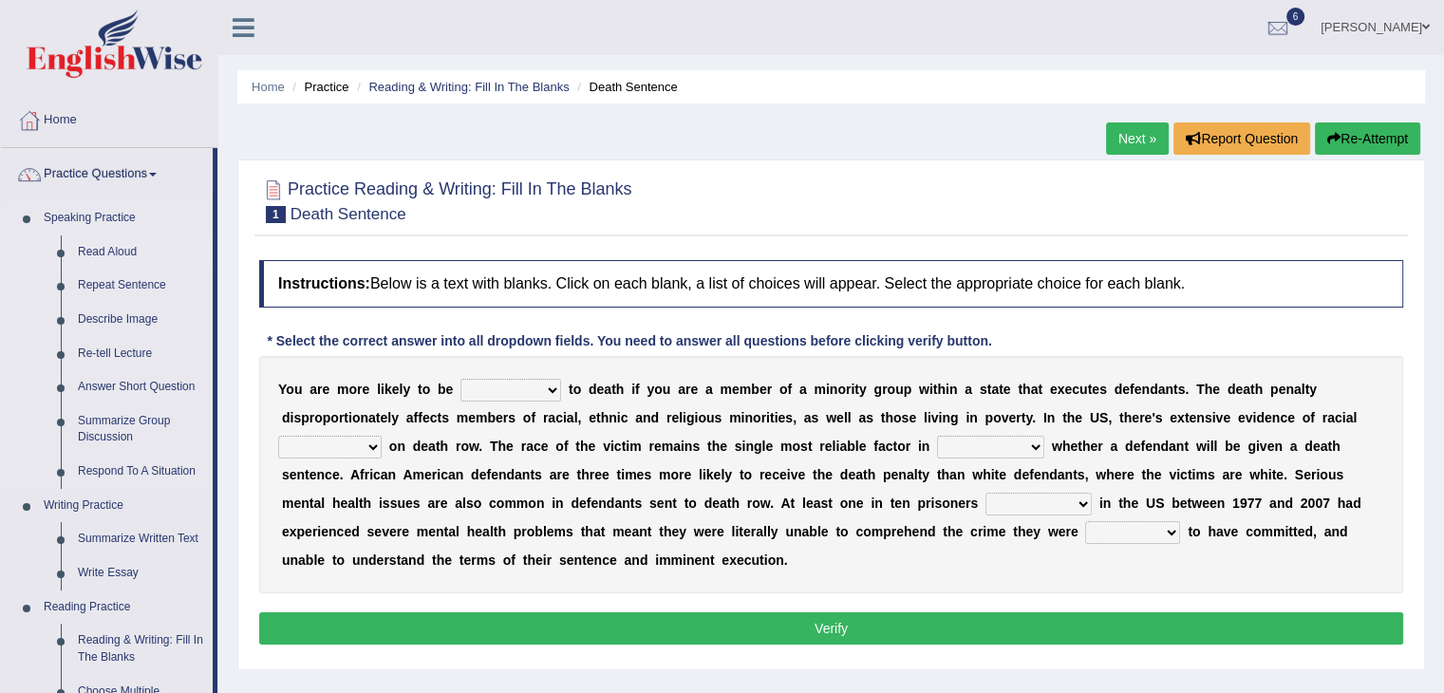
click at [121, 244] on link "Read Aloud" at bounding box center [140, 252] width 143 height 34
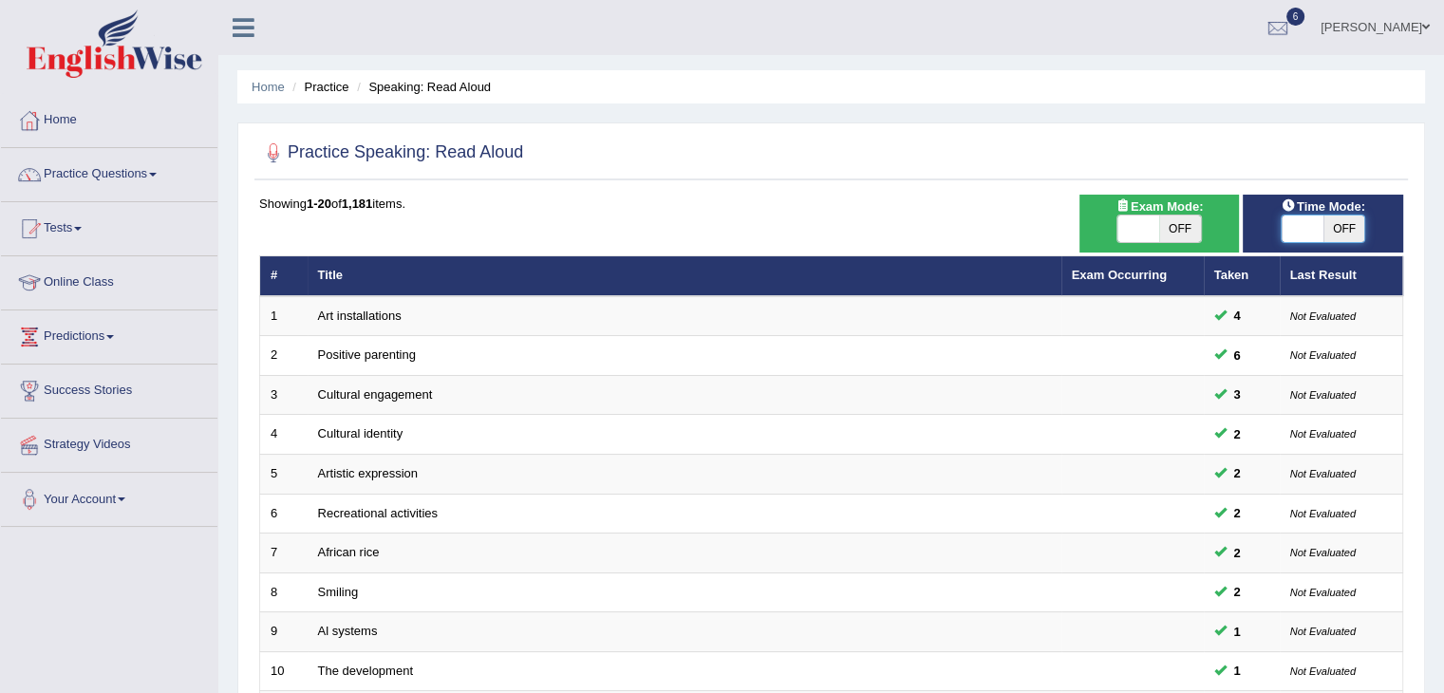
click at [1304, 226] on span at bounding box center [1303, 228] width 42 height 27
checkbox input "true"
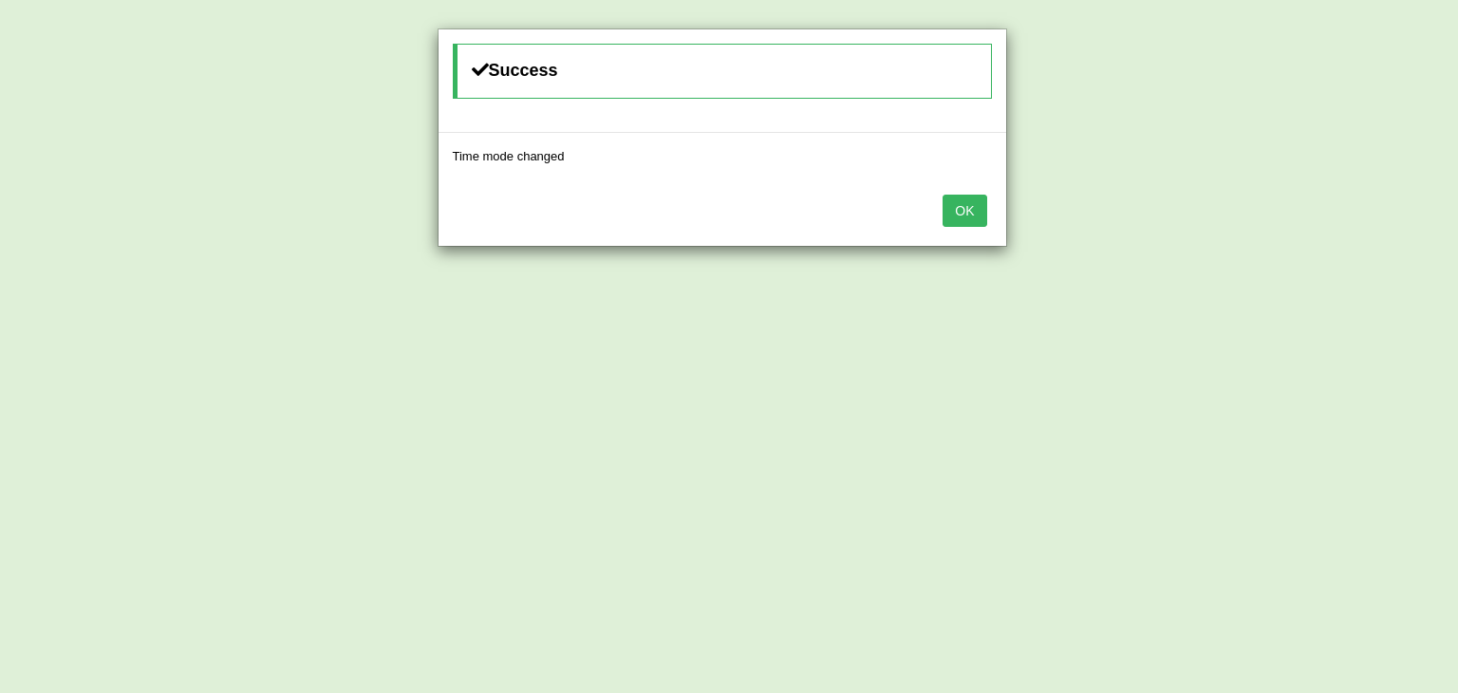
click at [984, 210] on button "OK" at bounding box center [965, 211] width 44 height 32
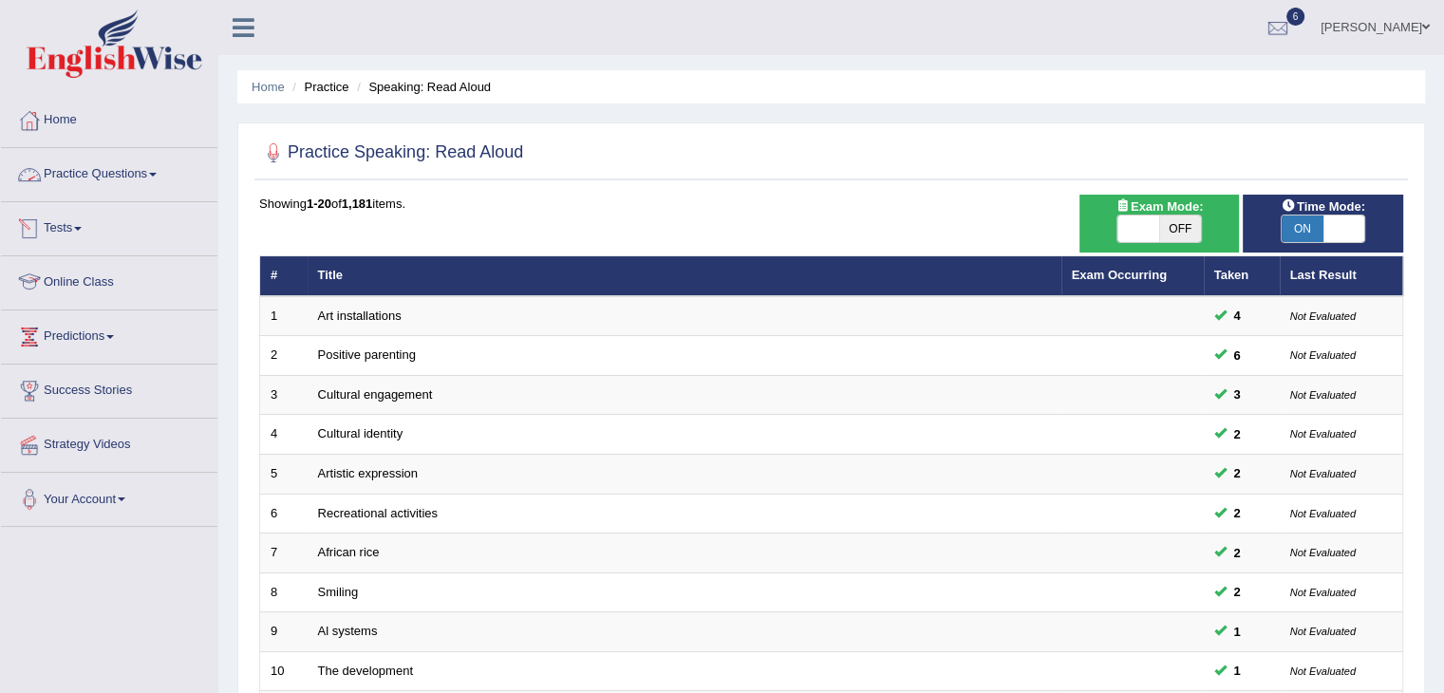
click at [145, 159] on link "Practice Questions" at bounding box center [109, 171] width 216 height 47
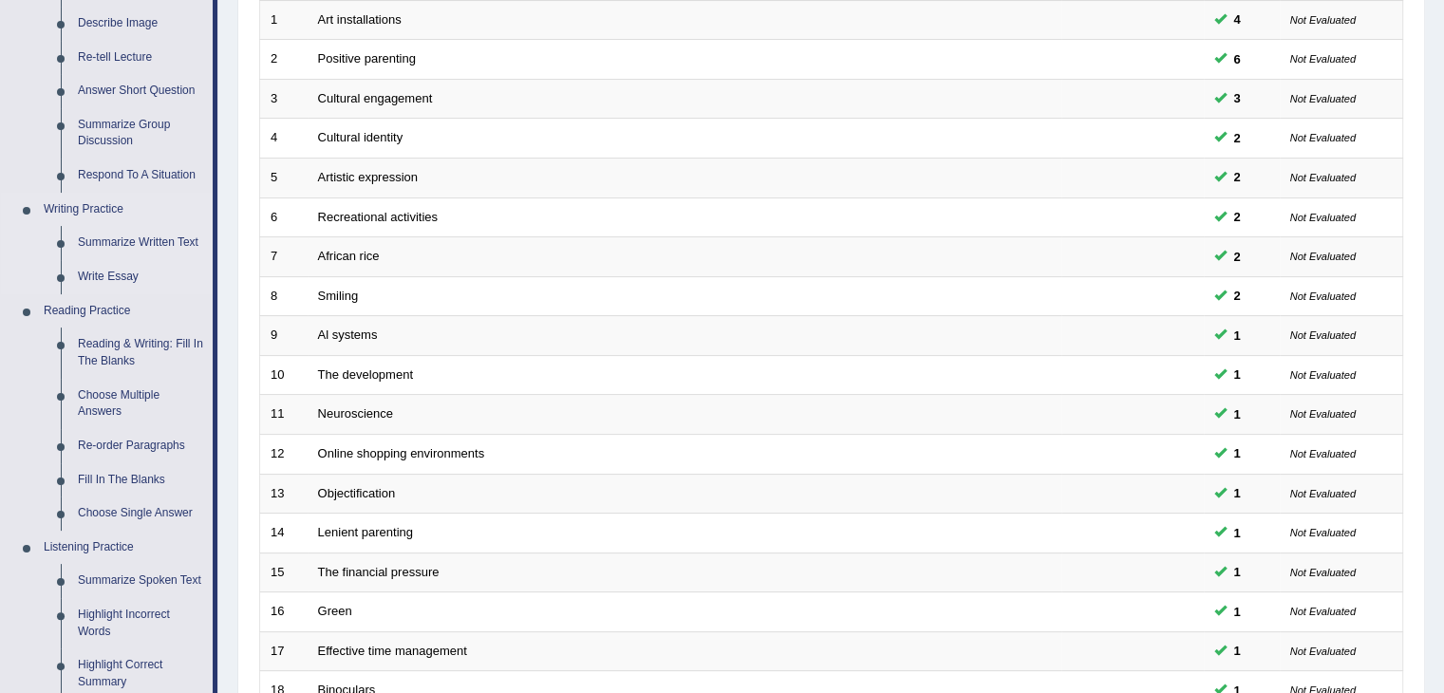
scroll to position [315, 0]
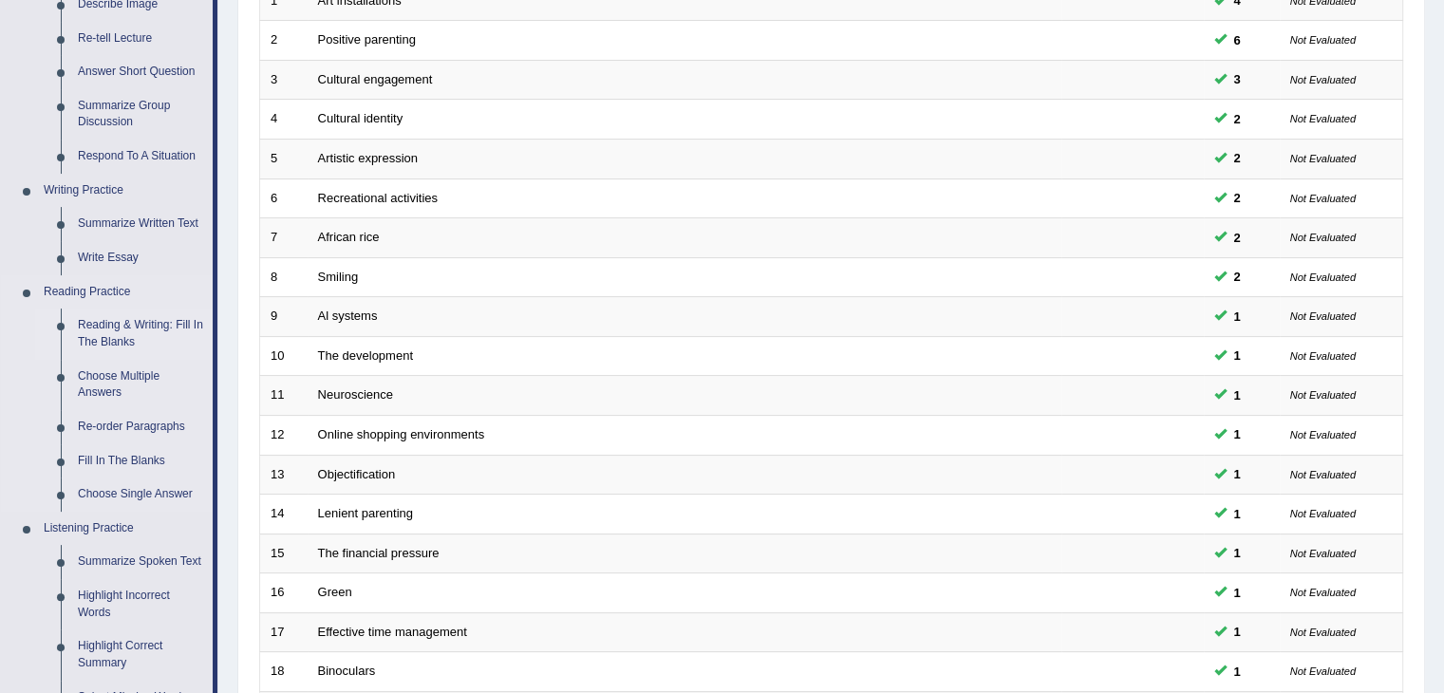
click at [101, 335] on link "Reading & Writing: Fill In The Blanks" at bounding box center [140, 334] width 143 height 50
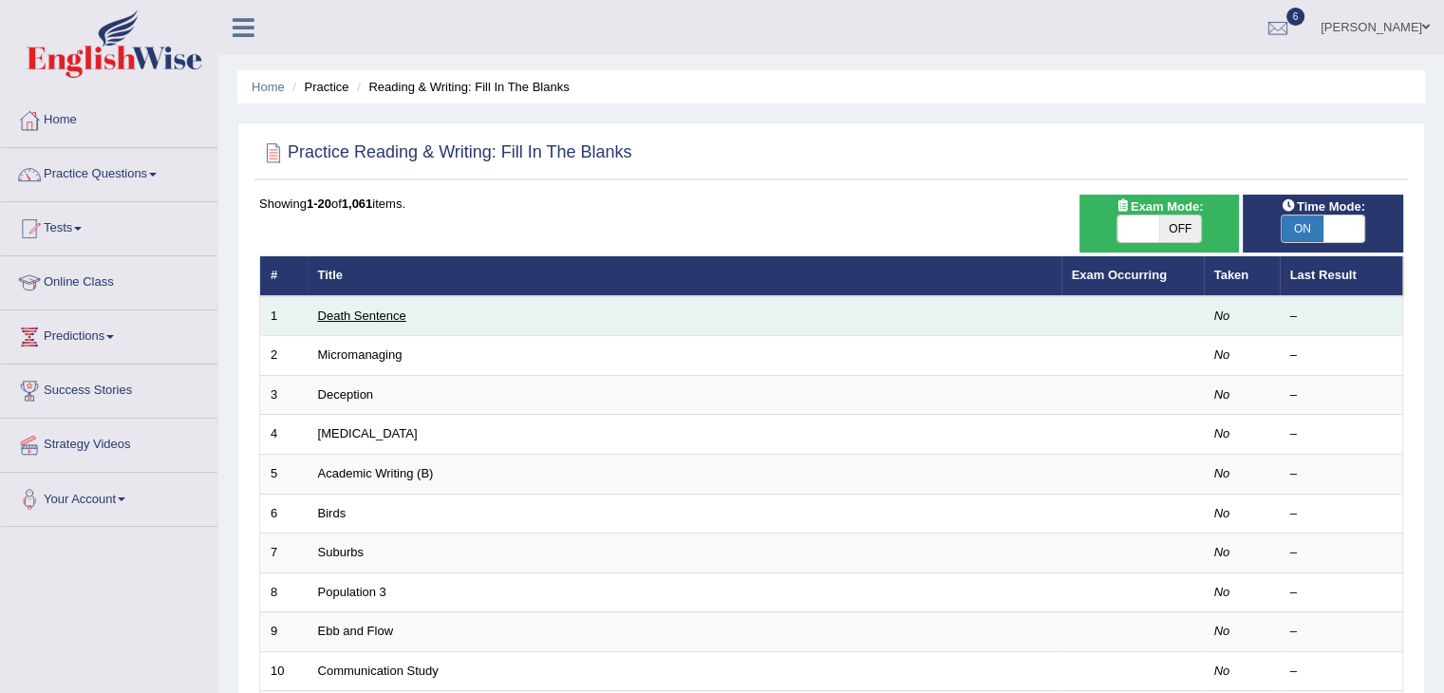
click at [370, 319] on link "Death Sentence" at bounding box center [362, 316] width 88 height 14
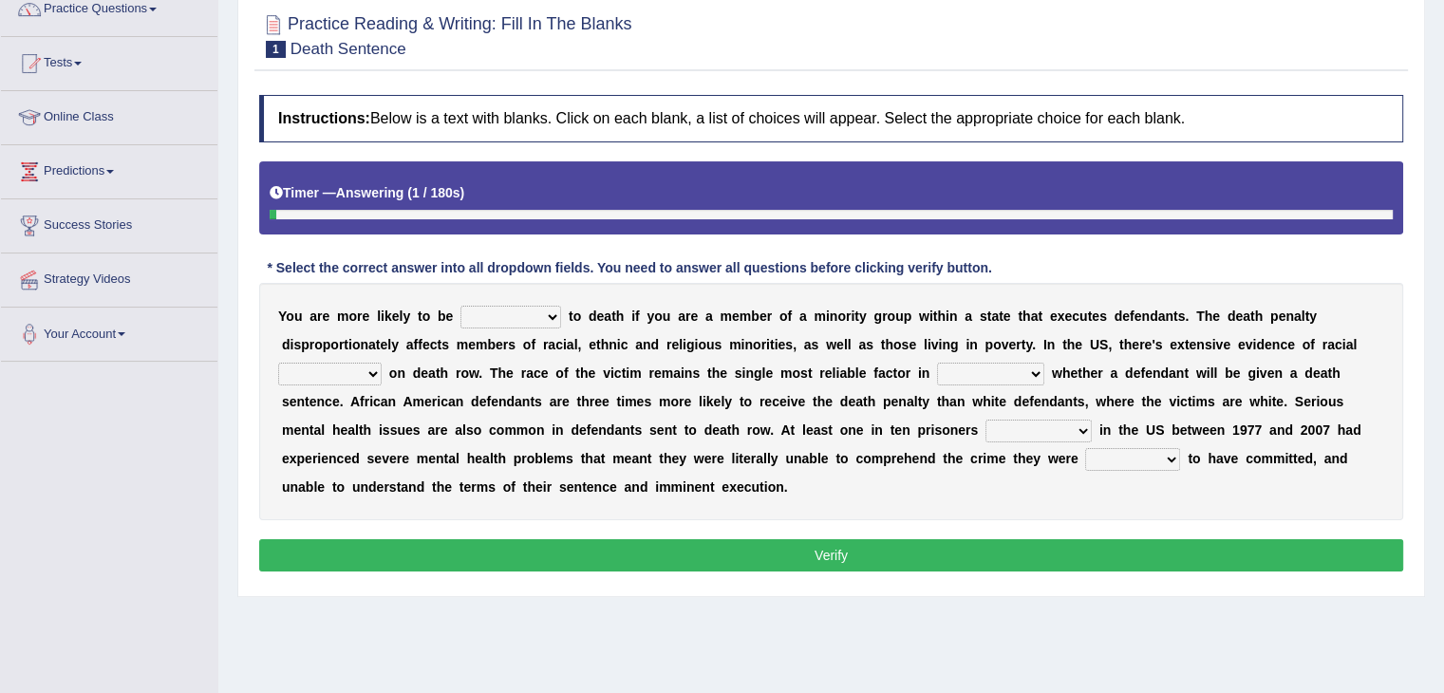
scroll to position [166, 0]
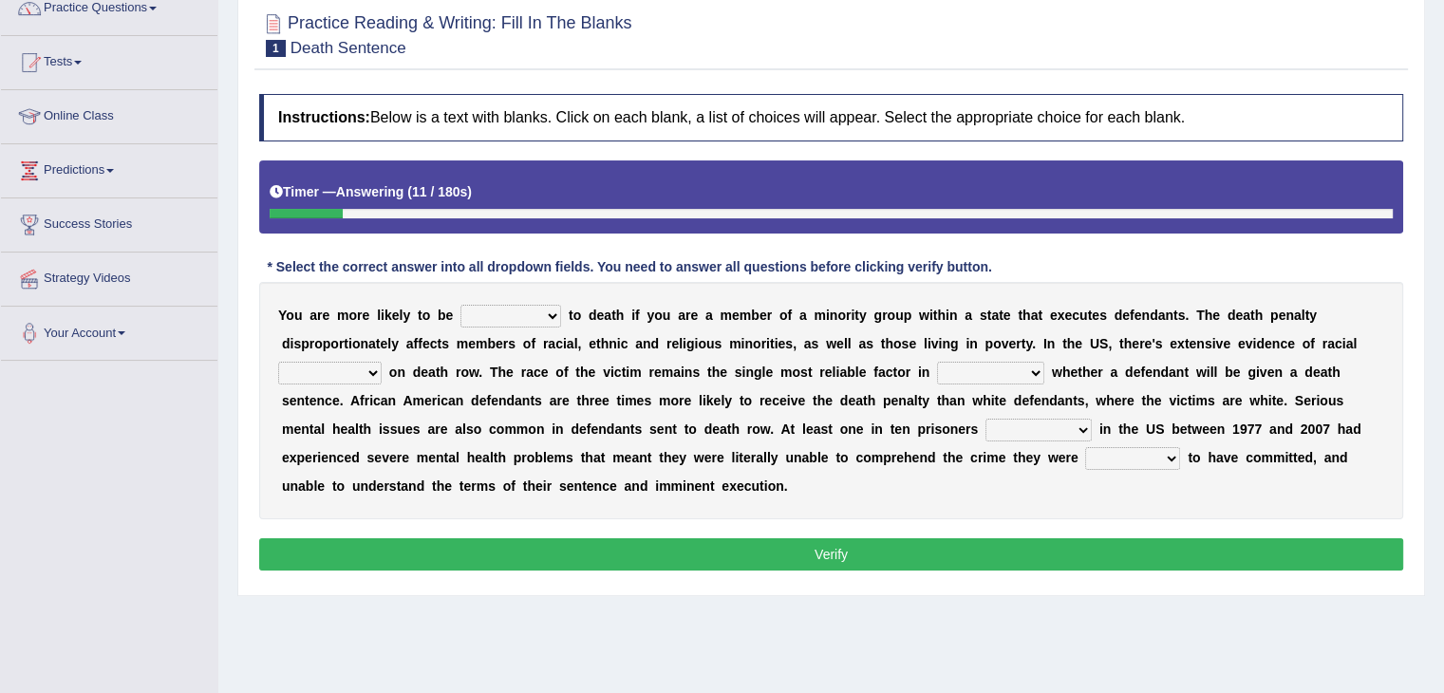
click at [533, 312] on select "penalized blamed complained sentenced" at bounding box center [510, 316] width 101 height 23
select select "sentenced"
click at [460, 305] on select "penalized blamed complained sentenced" at bounding box center [510, 316] width 101 height 23
click at [369, 373] on select "bias equality appearance background" at bounding box center [329, 373] width 103 height 23
select select "equality"
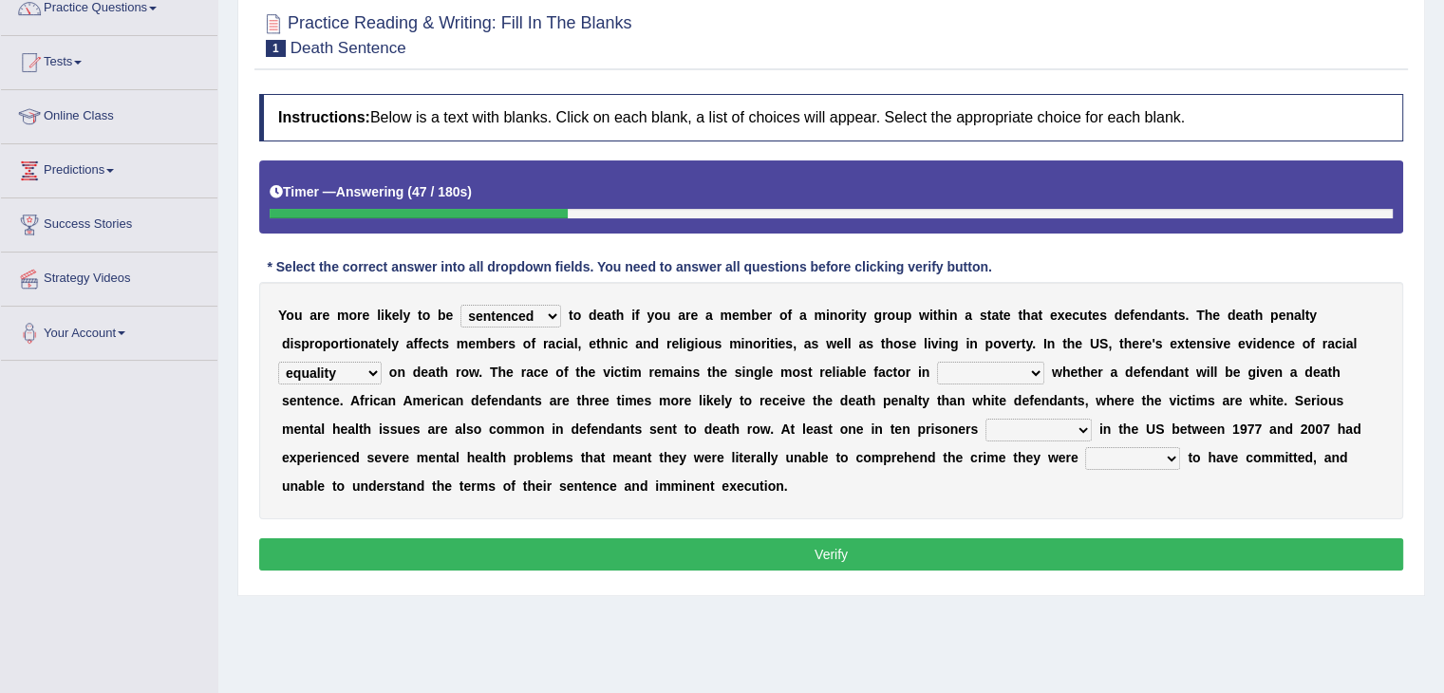
click at [278, 362] on select "bias equality appearance background" at bounding box center [329, 373] width 103 height 23
click at [987, 365] on select "determining adjoining undermining examining" at bounding box center [990, 373] width 107 height 23
select select "determining"
click at [937, 362] on select "determining adjoining undermining examining" at bounding box center [990, 373] width 107 height 23
click at [1035, 426] on select "electrocuted persecuted executed captured" at bounding box center [1038, 430] width 106 height 23
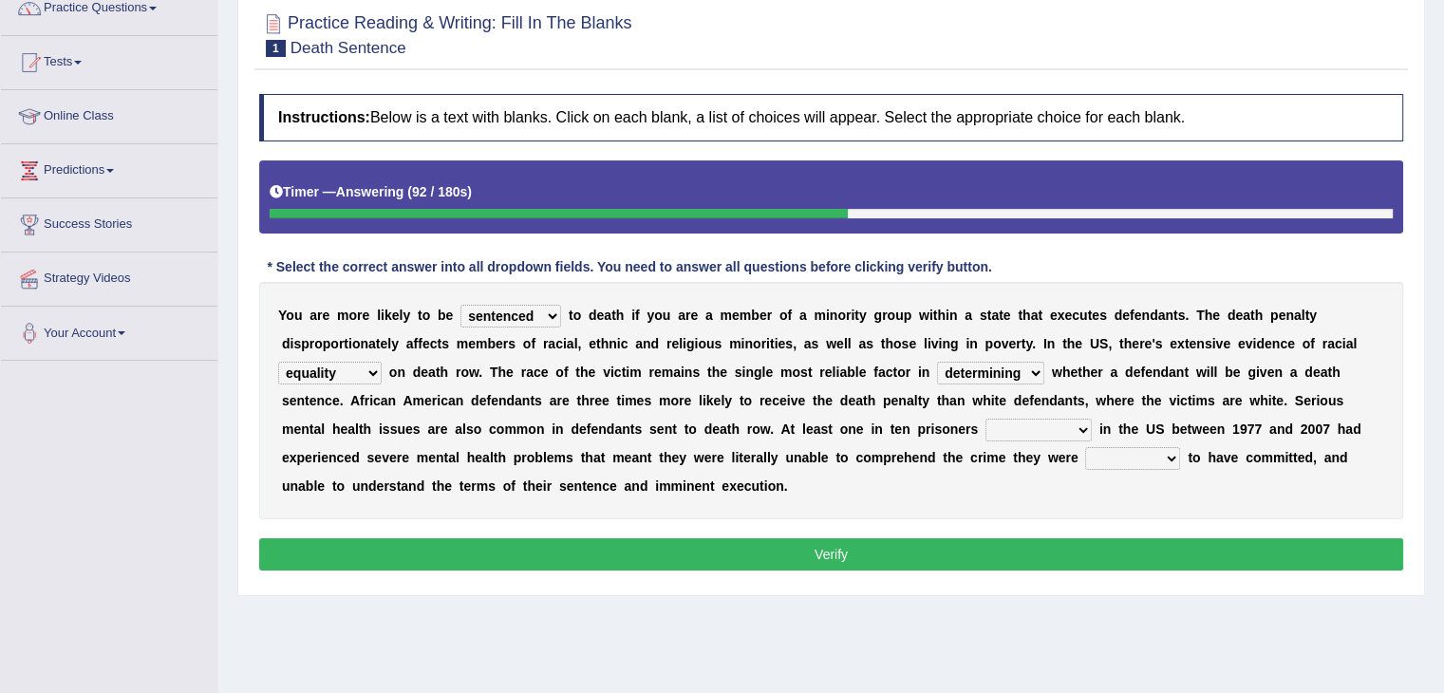
select select "executed"
click at [985, 419] on select "electrocuted persecuted executed captured" at bounding box center [1038, 430] width 106 height 23
click at [1107, 457] on select "alleged acclaimed persuaded claimed" at bounding box center [1132, 458] width 95 height 23
select select "alleged"
click at [1085, 447] on select "alleged acclaimed persuaded claimed" at bounding box center [1132, 458] width 95 height 23
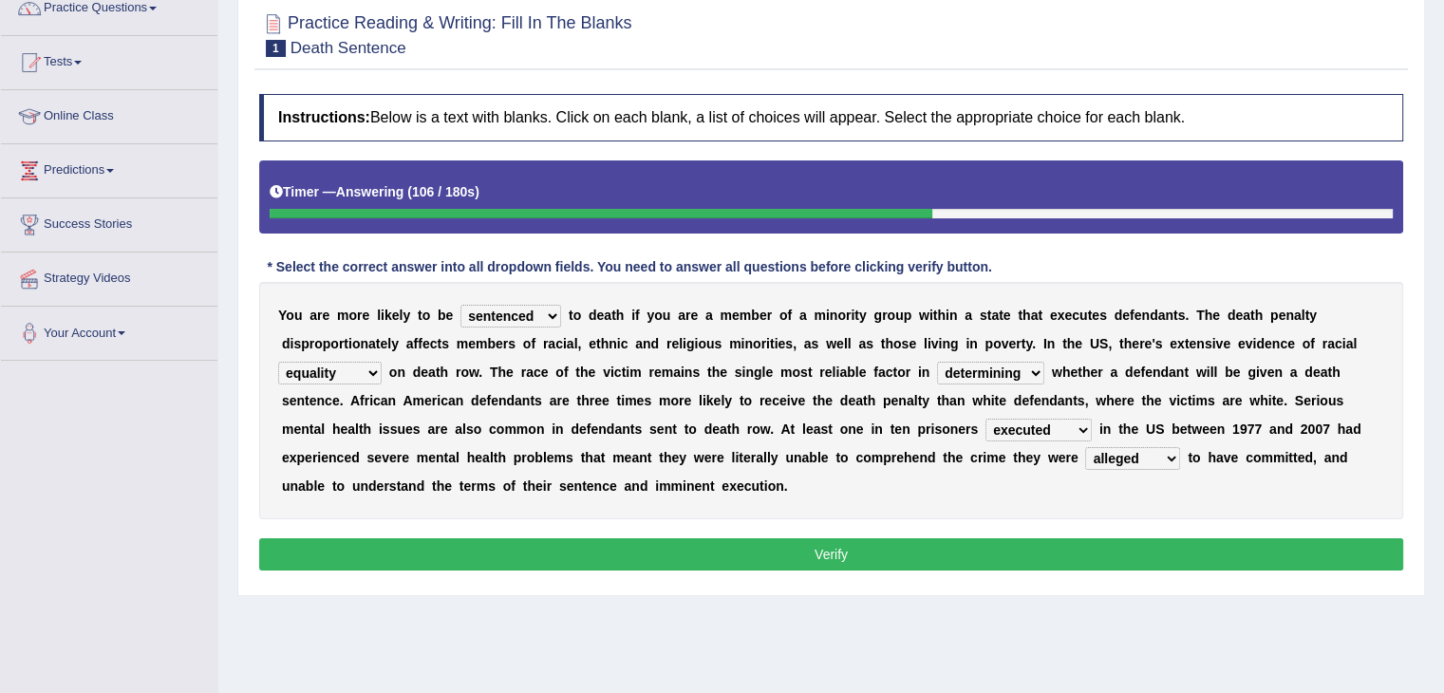
click at [928, 553] on button "Verify" at bounding box center [831, 554] width 1144 height 32
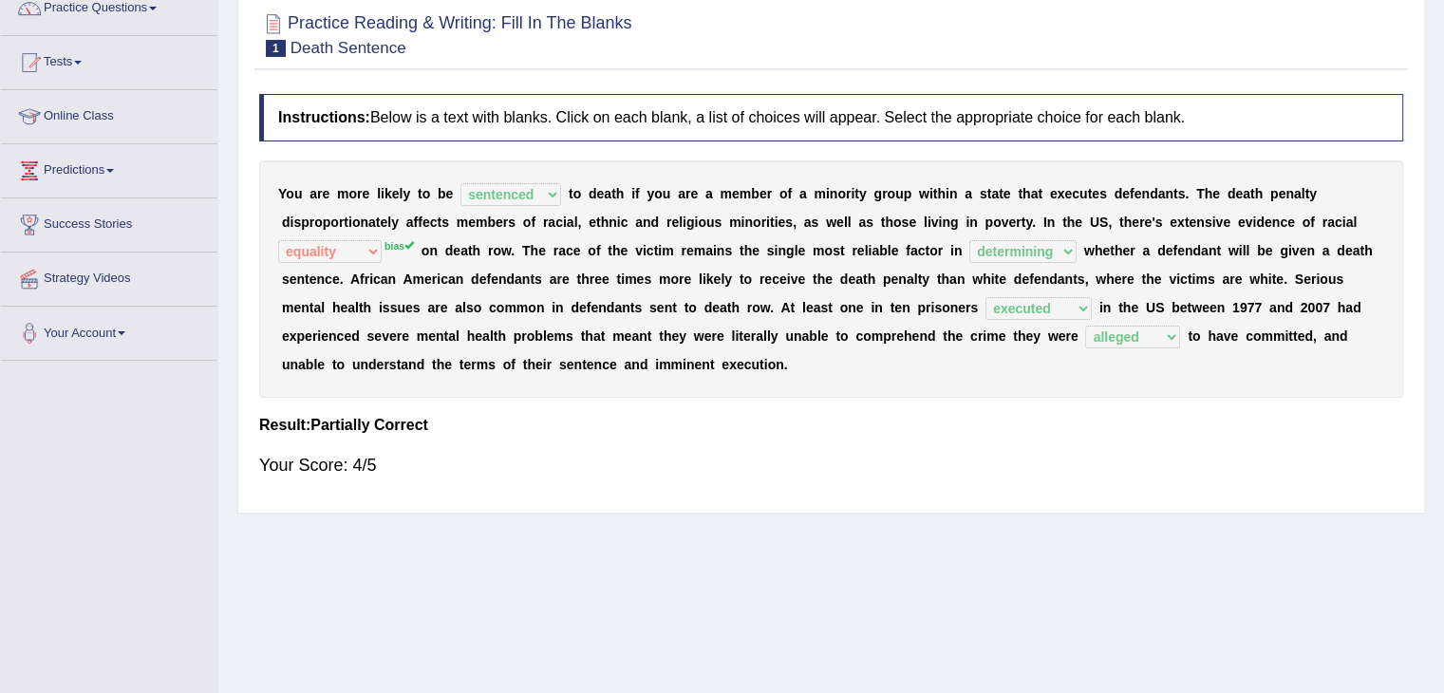
scroll to position [0, 0]
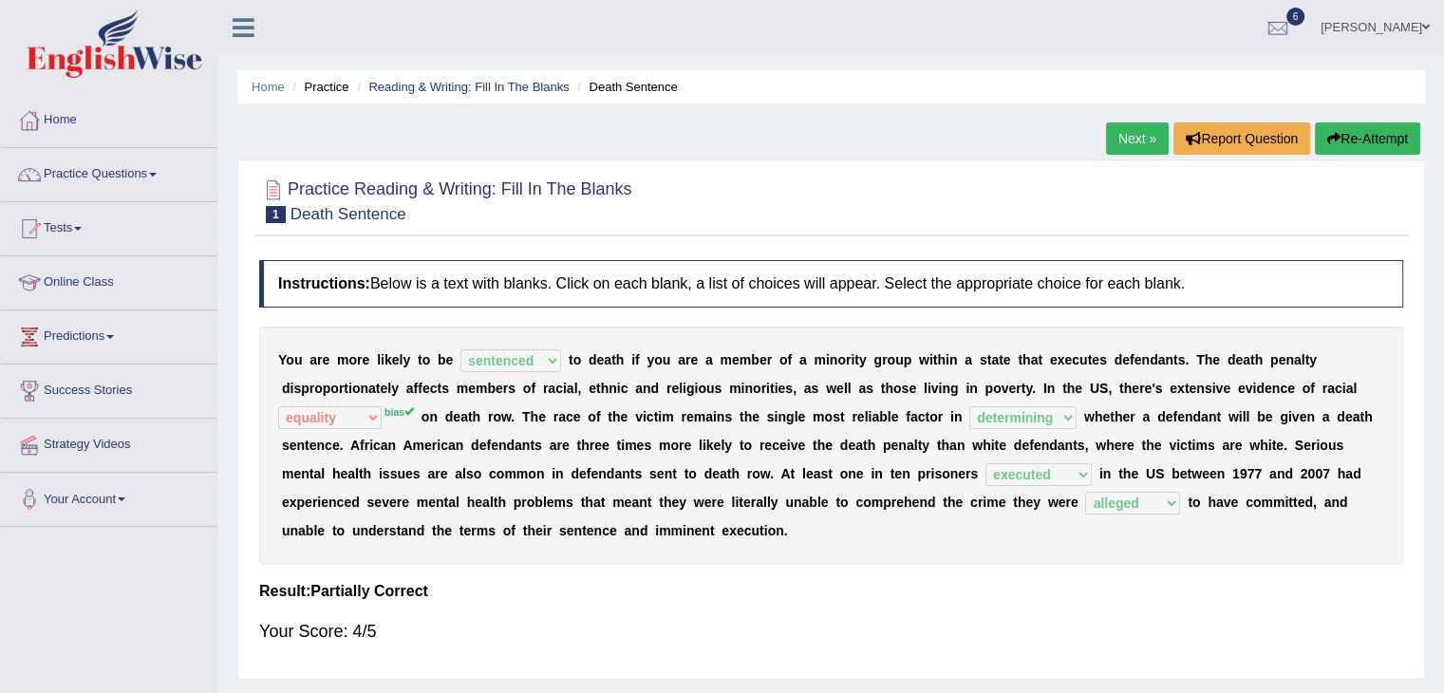
click at [1135, 153] on link "Next »" at bounding box center [1137, 138] width 63 height 32
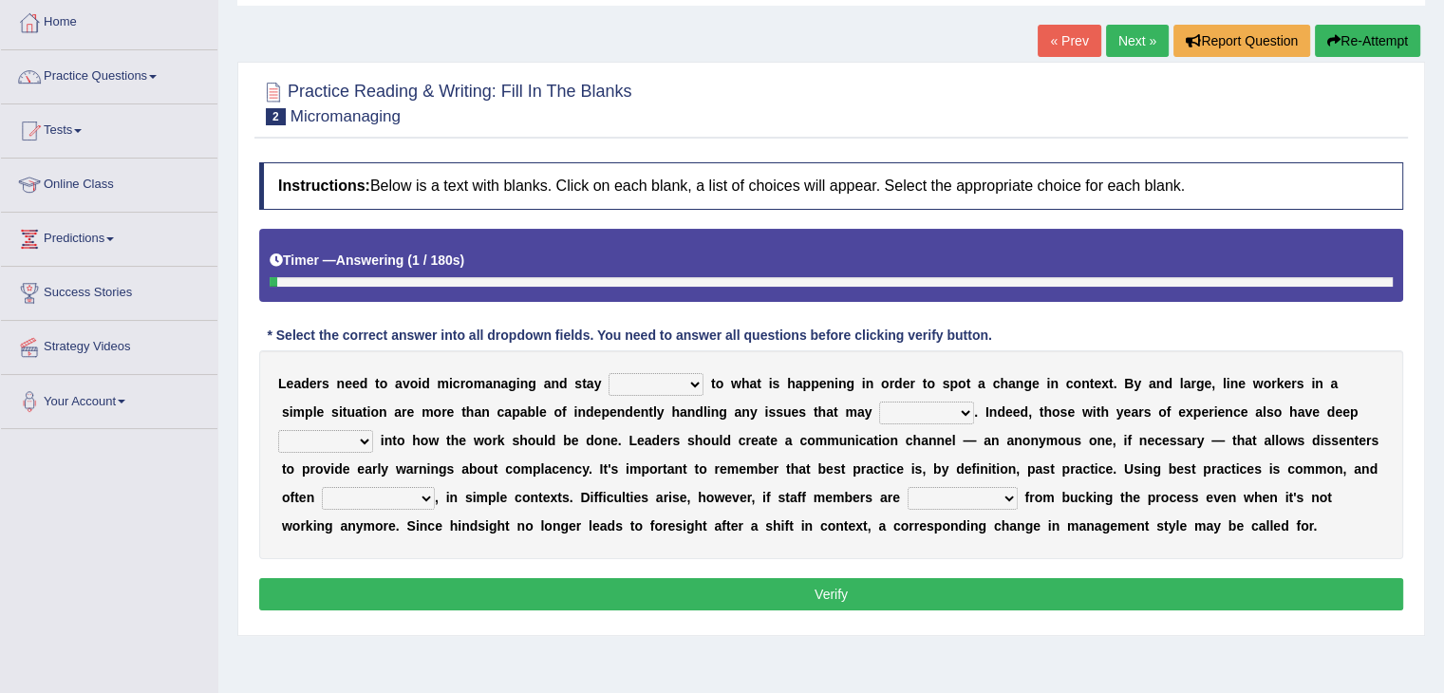
scroll to position [108, 0]
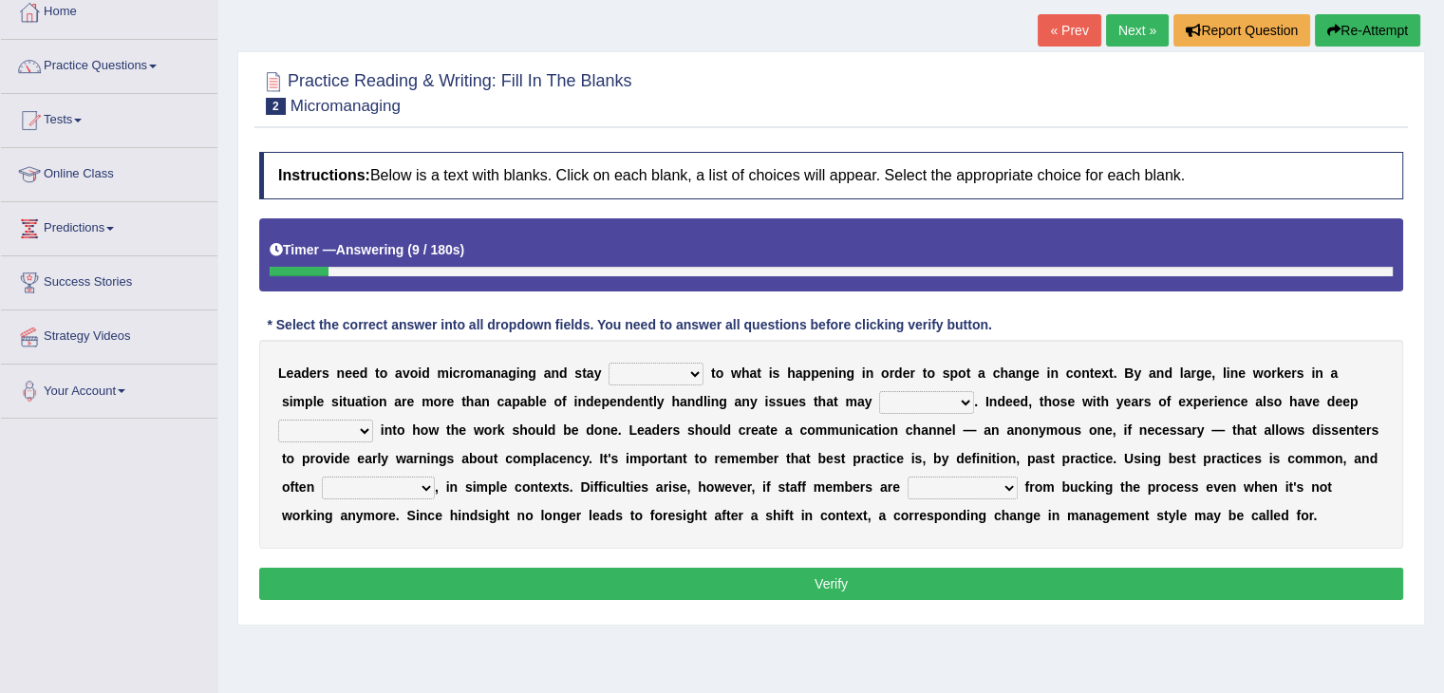
click at [679, 379] on select "complied connected precise concise" at bounding box center [656, 374] width 95 height 23
select select "connected"
click at [609, 363] on select "complied connected precise concise" at bounding box center [656, 374] width 95 height 23
click at [927, 398] on select "apprise rise encounter arise" at bounding box center [926, 402] width 95 height 23
select select "arise"
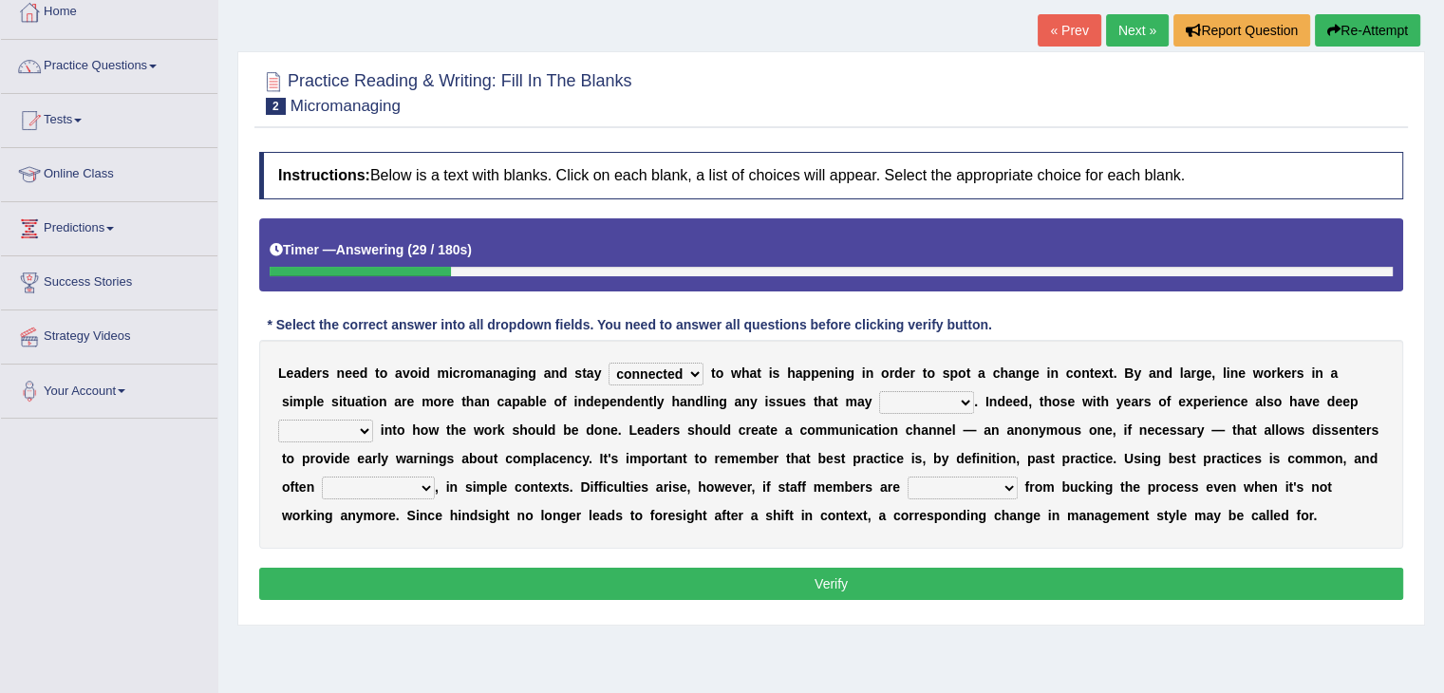
click at [879, 391] on select "apprise rise encounter arise" at bounding box center [926, 402] width 95 height 23
click at [341, 433] on select "incursion insight indignity indication" at bounding box center [325, 431] width 95 height 23
select select "insight"
click at [278, 420] on select "incursion insight indignity indication" at bounding box center [325, 431] width 95 height 23
click at [391, 485] on select "inappropriate apprehensive appropriate forbidden" at bounding box center [378, 488] width 113 height 23
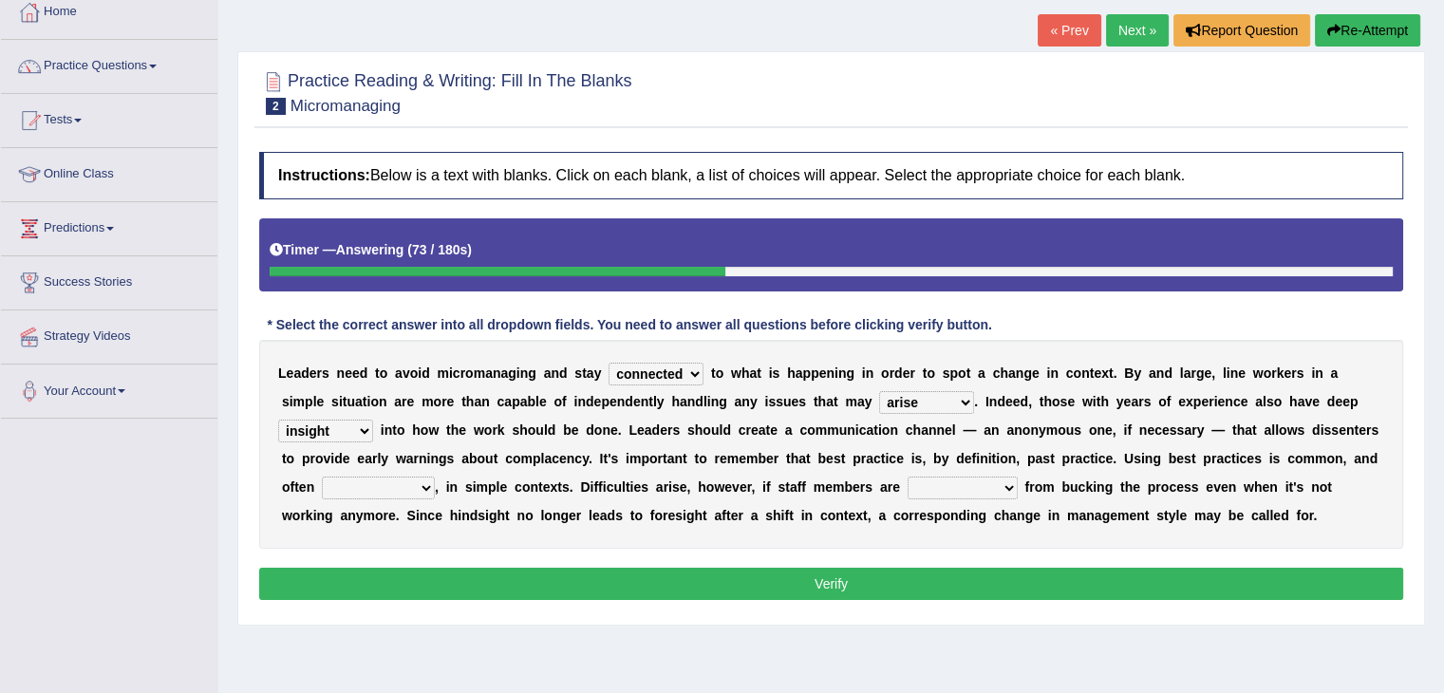
select select "apprehensive"
click at [322, 477] on select "inappropriate apprehensive appropriate forbidden" at bounding box center [378, 488] width 113 height 23
click at [946, 486] on select "disarranged disinclined discouraged disintegrated" at bounding box center [963, 488] width 110 height 23
select select "discouraged"
click at [908, 477] on select "disarranged disinclined discouraged disintegrated" at bounding box center [963, 488] width 110 height 23
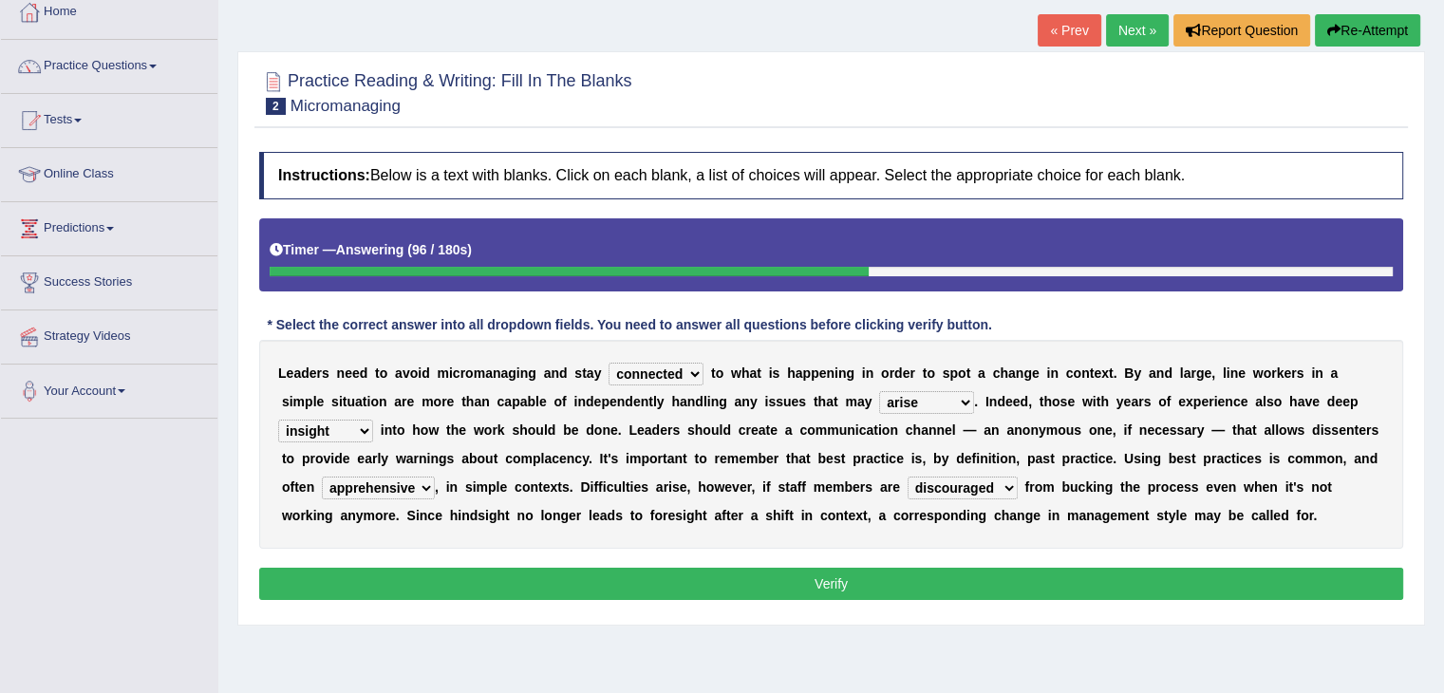
click at [910, 574] on button "Verify" at bounding box center [831, 584] width 1144 height 32
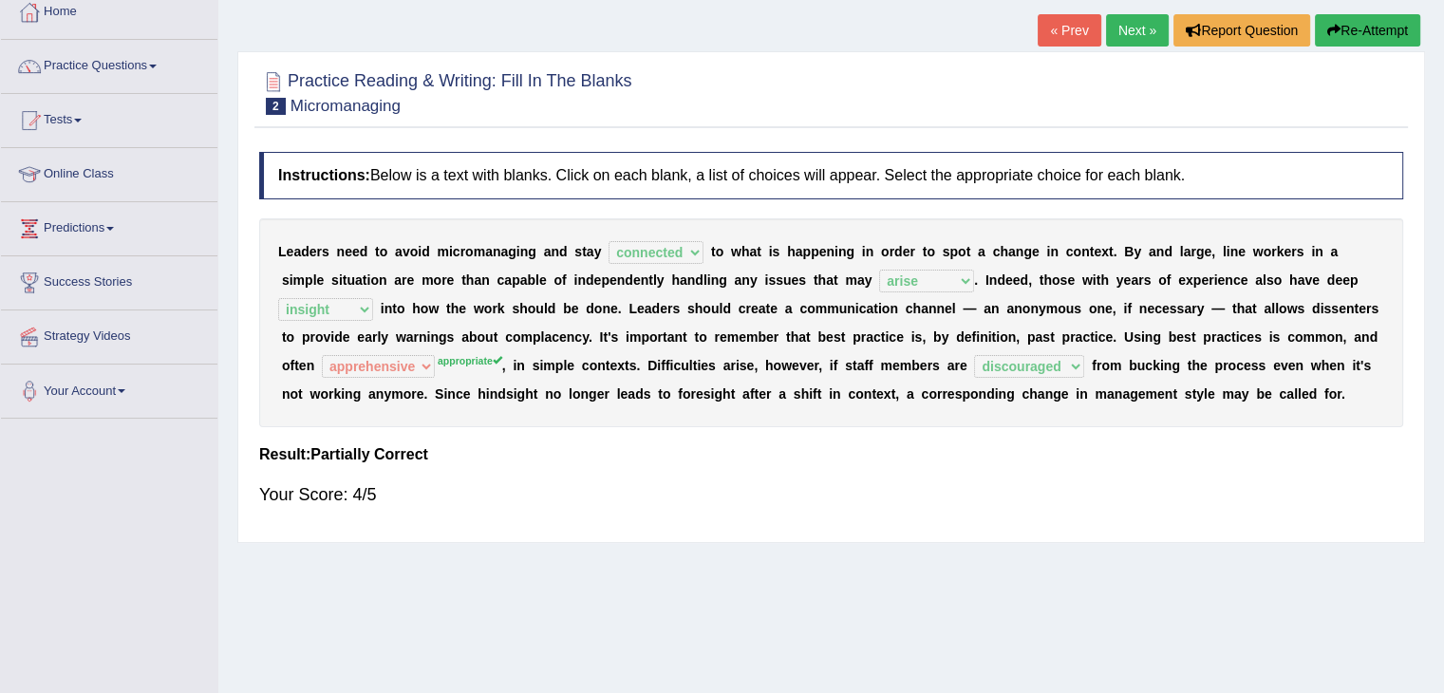
click at [1130, 31] on link "Next »" at bounding box center [1137, 30] width 63 height 32
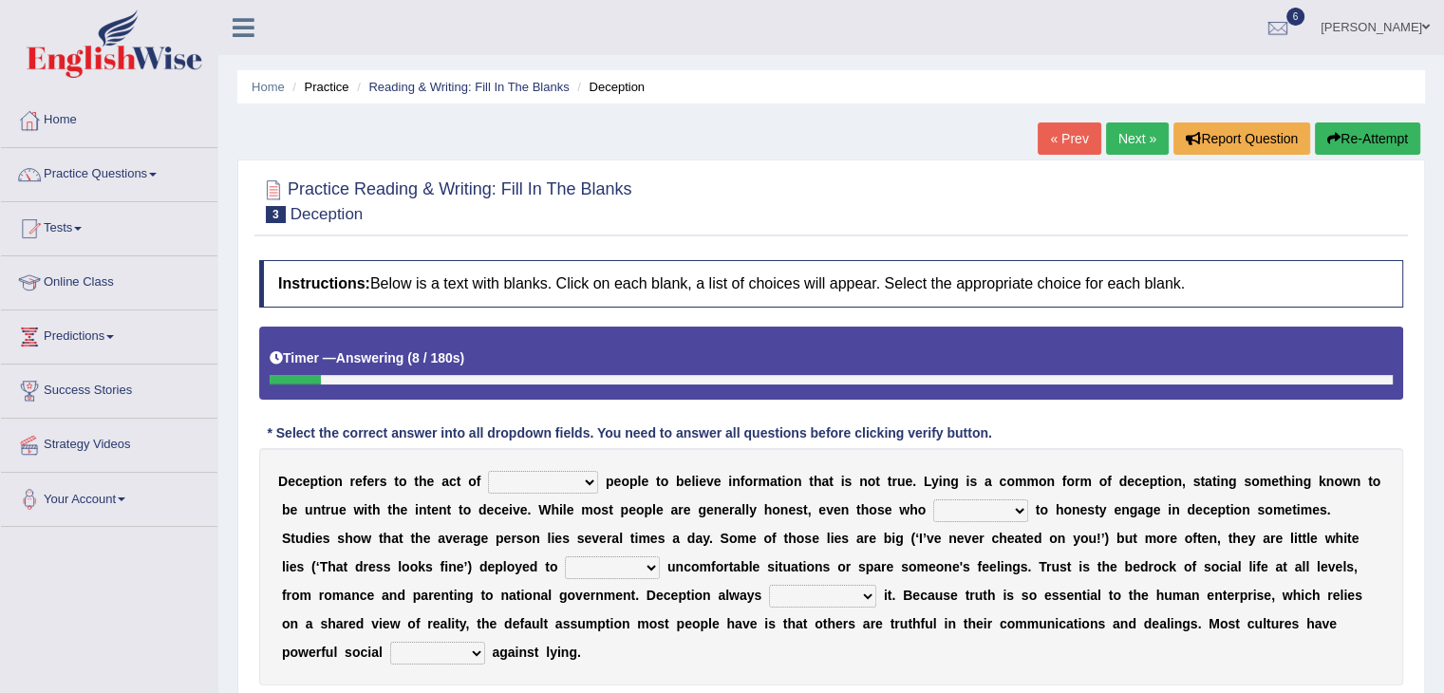
click at [566, 478] on select "discouraging forbidding detecting encouraging" at bounding box center [543, 482] width 110 height 23
select select "encouraging"
click at [488, 471] on select "discouraging forbidding detecting encouraging" at bounding box center [543, 482] width 110 height 23
click at [962, 514] on select "describe prescribe inscribe subscribe" at bounding box center [980, 510] width 95 height 23
select select "describe"
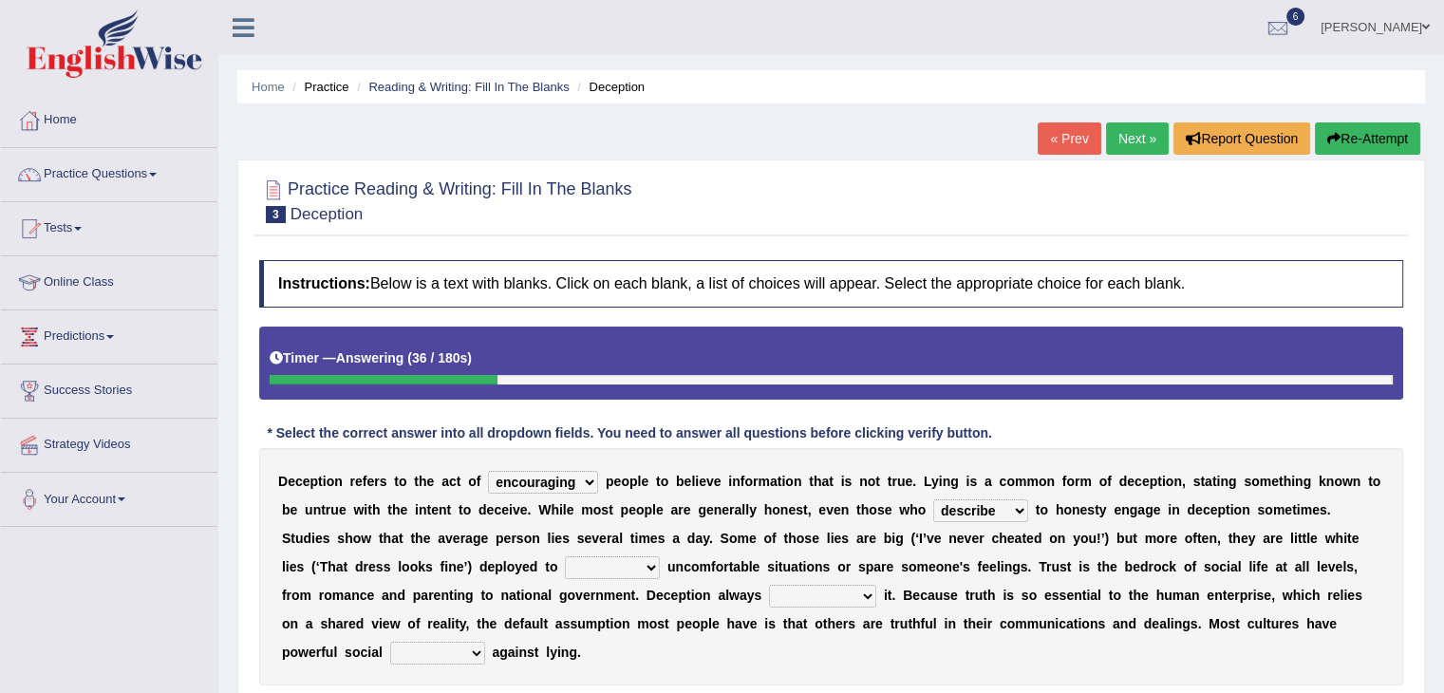
click at [933, 499] on select "describe prescribe inscribe subscribe" at bounding box center [980, 510] width 95 height 23
click at [646, 573] on select "contest illuminate disguise avoid" at bounding box center [612, 567] width 95 height 23
select select "avoid"
click at [565, 556] on select "contest illuminate disguise avoid" at bounding box center [612, 567] width 95 height 23
click at [807, 596] on select "undermines underscores undertakes underwrites" at bounding box center [822, 596] width 107 height 23
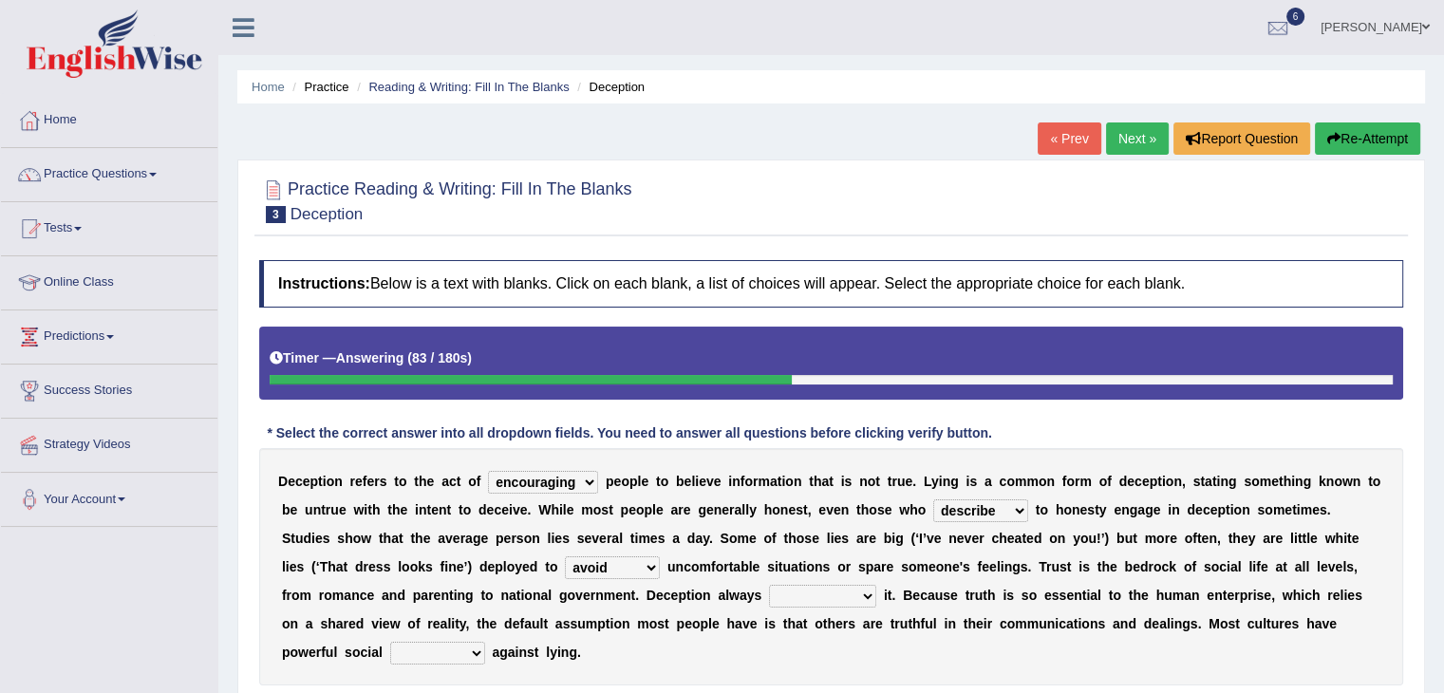
select select "undermines"
click at [769, 585] on select "undermines underscores undertakes underwrites" at bounding box center [822, 596] width 107 height 23
click at [834, 591] on select "undermines underscores undertakes underwrites" at bounding box center [822, 596] width 107 height 23
click at [839, 650] on div "D e c e p t i o n r e f e r s t o t h e a c t o f discouraging forbidding detec…" at bounding box center [831, 566] width 1144 height 237
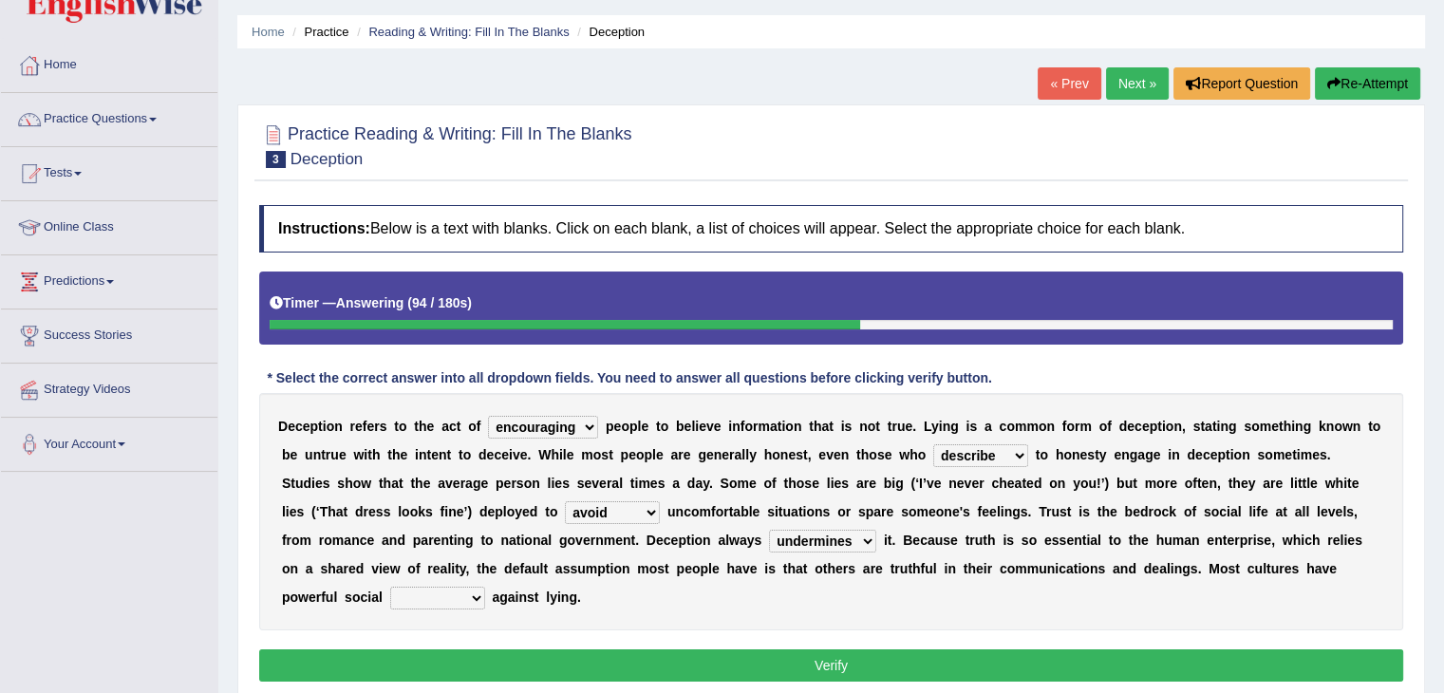
scroll to position [61, 0]
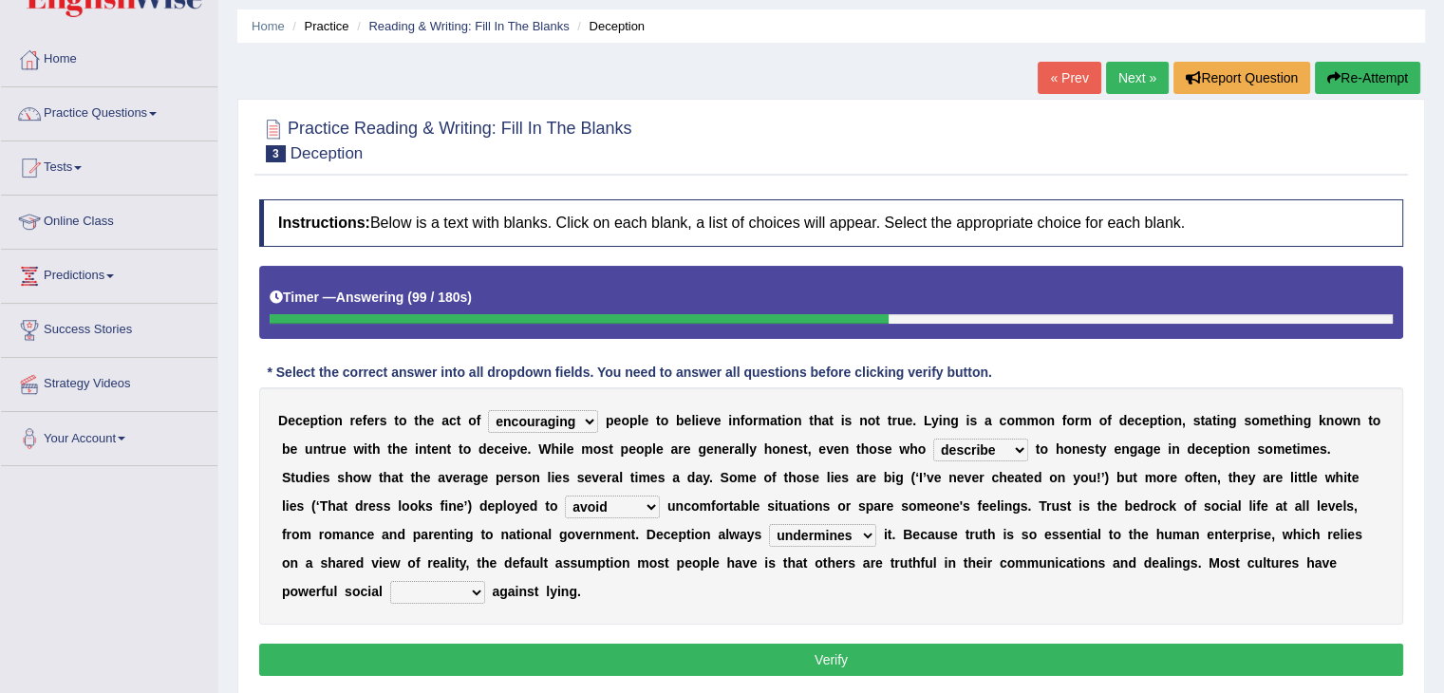
click at [473, 591] on select "ejections sanctions fractions inductions" at bounding box center [437, 592] width 95 height 23
select select "inductions"
click at [390, 581] on select "ejections sanctions fractions inductions" at bounding box center [437, 592] width 95 height 23
click at [515, 662] on button "Verify" at bounding box center [831, 660] width 1144 height 32
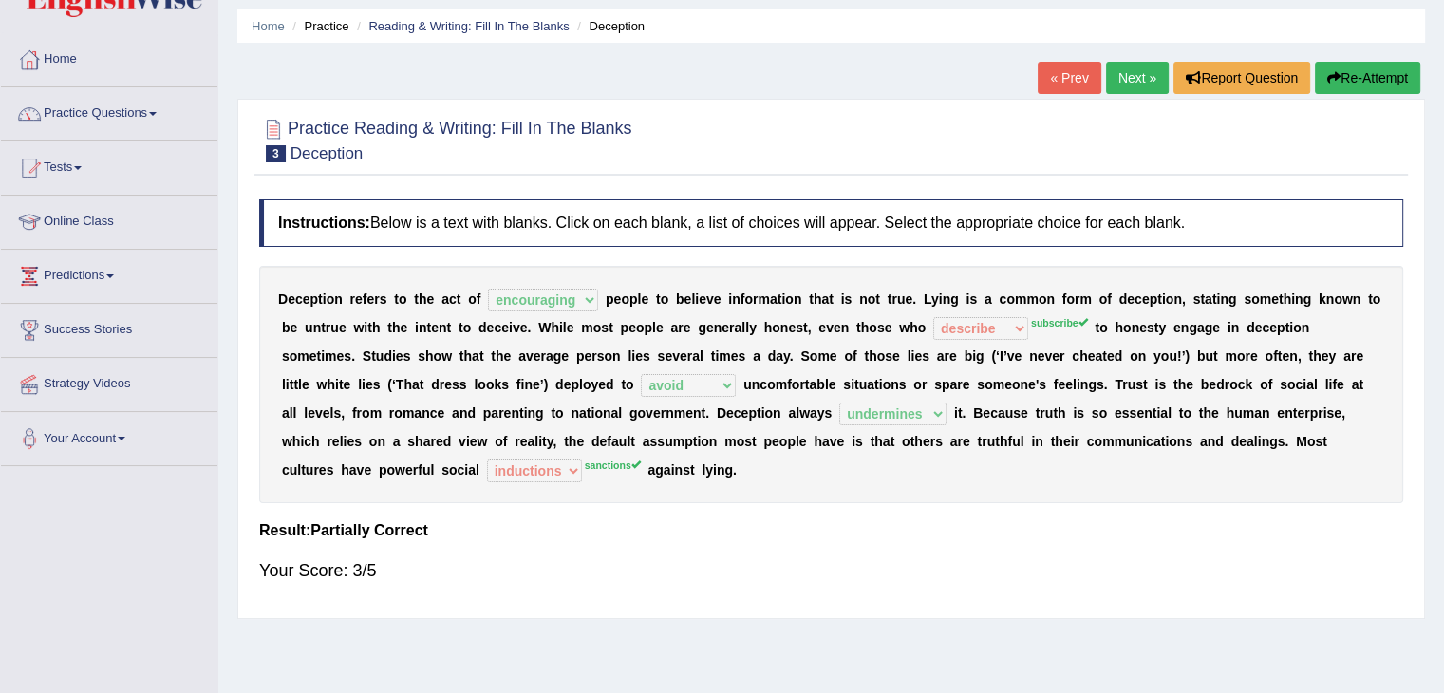
click at [1143, 79] on link "Next »" at bounding box center [1137, 78] width 63 height 32
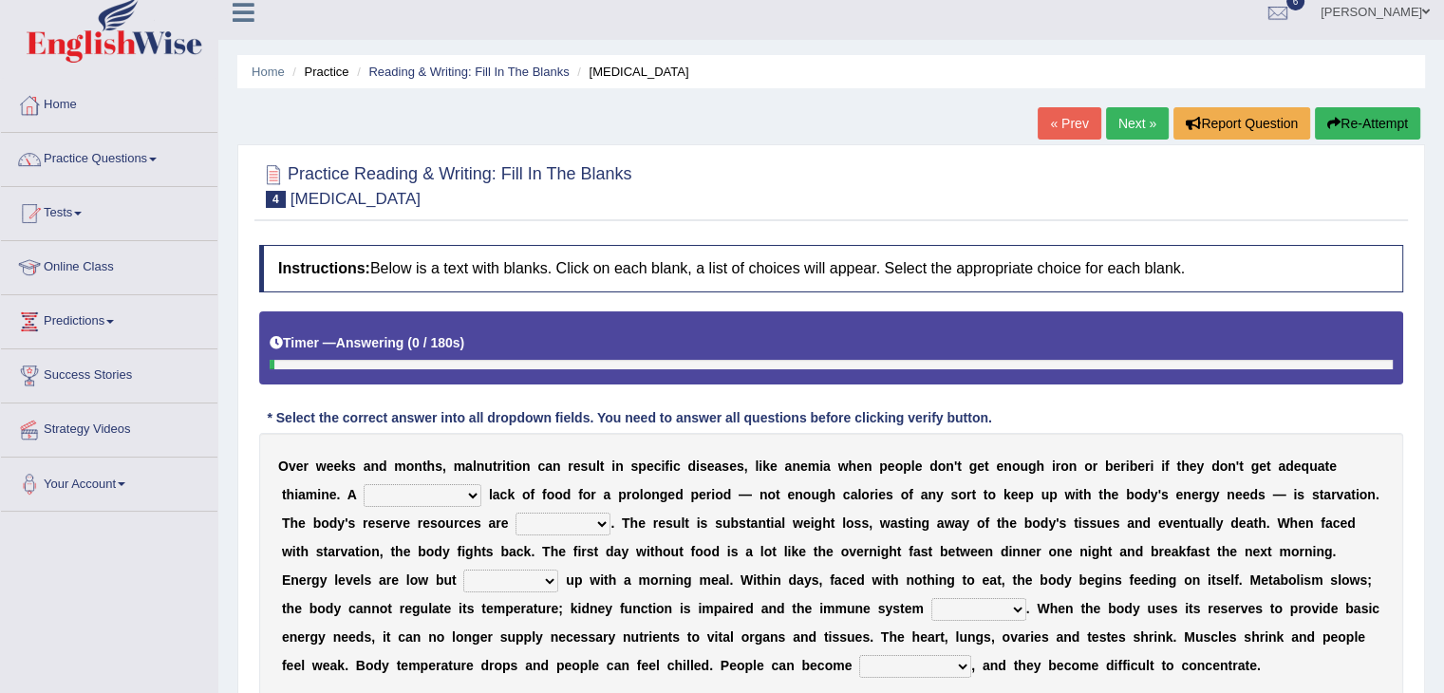
scroll to position [15, 0]
click at [461, 496] on select "severe distinguishing proper distinctive" at bounding box center [423, 495] width 118 height 23
click at [364, 484] on select "severe distinguishing proper distinctive" at bounding box center [423, 495] width 118 height 23
click at [440, 495] on select "severe distinguishing proper distinctive" at bounding box center [423, 495] width 118 height 23
select select "severe"
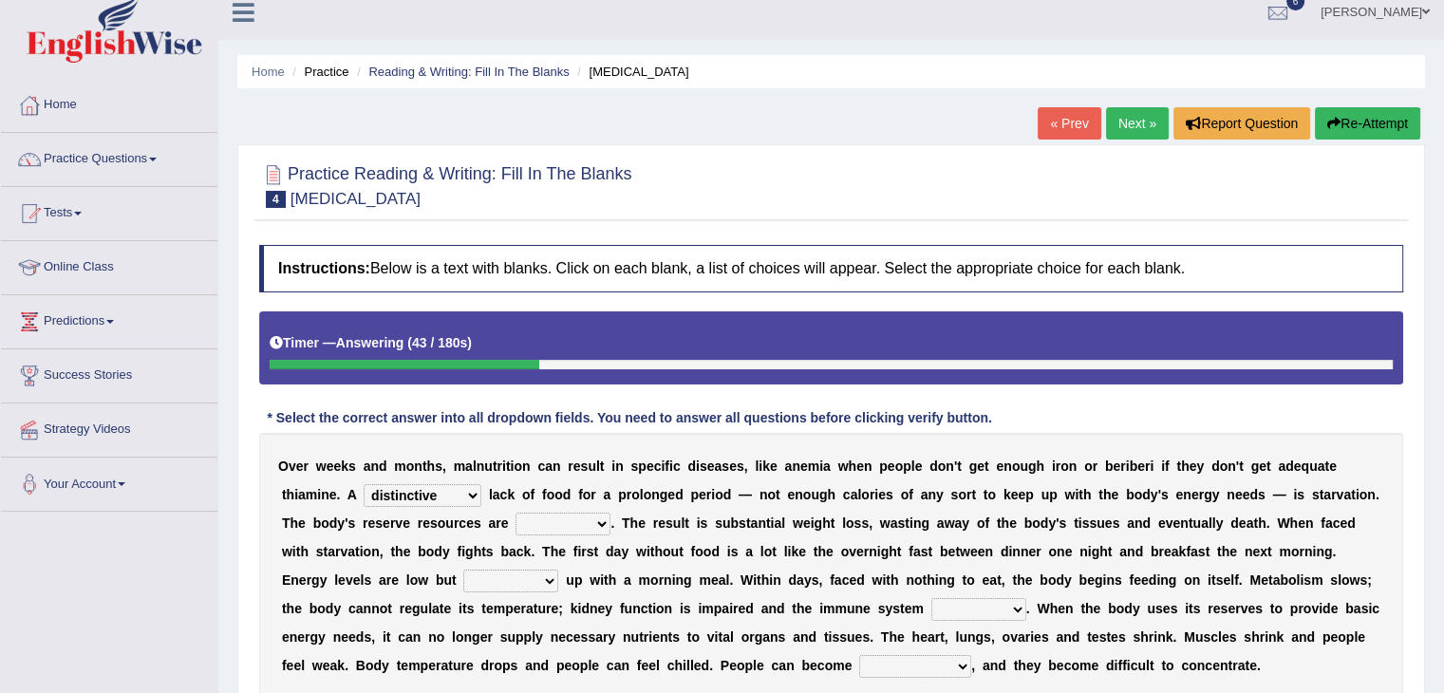
click at [364, 484] on select "severe distinguishing proper distinctive" at bounding box center [423, 495] width 118 height 23
click at [587, 525] on select "obsoleted depleted pelleted deleted" at bounding box center [562, 524] width 95 height 23
select select "depleted"
click at [515, 513] on select "obsoleted depleted pelleted deleted" at bounding box center [562, 524] width 95 height 23
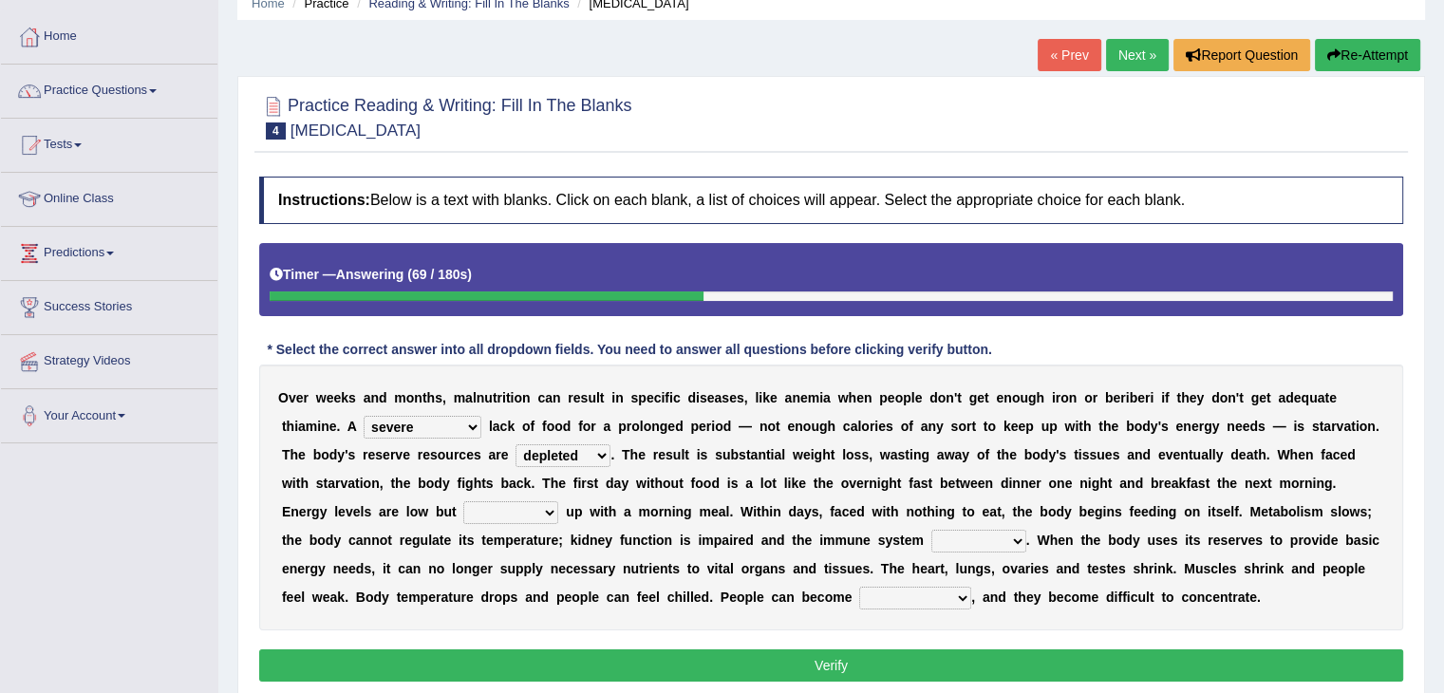
scroll to position [89, 0]
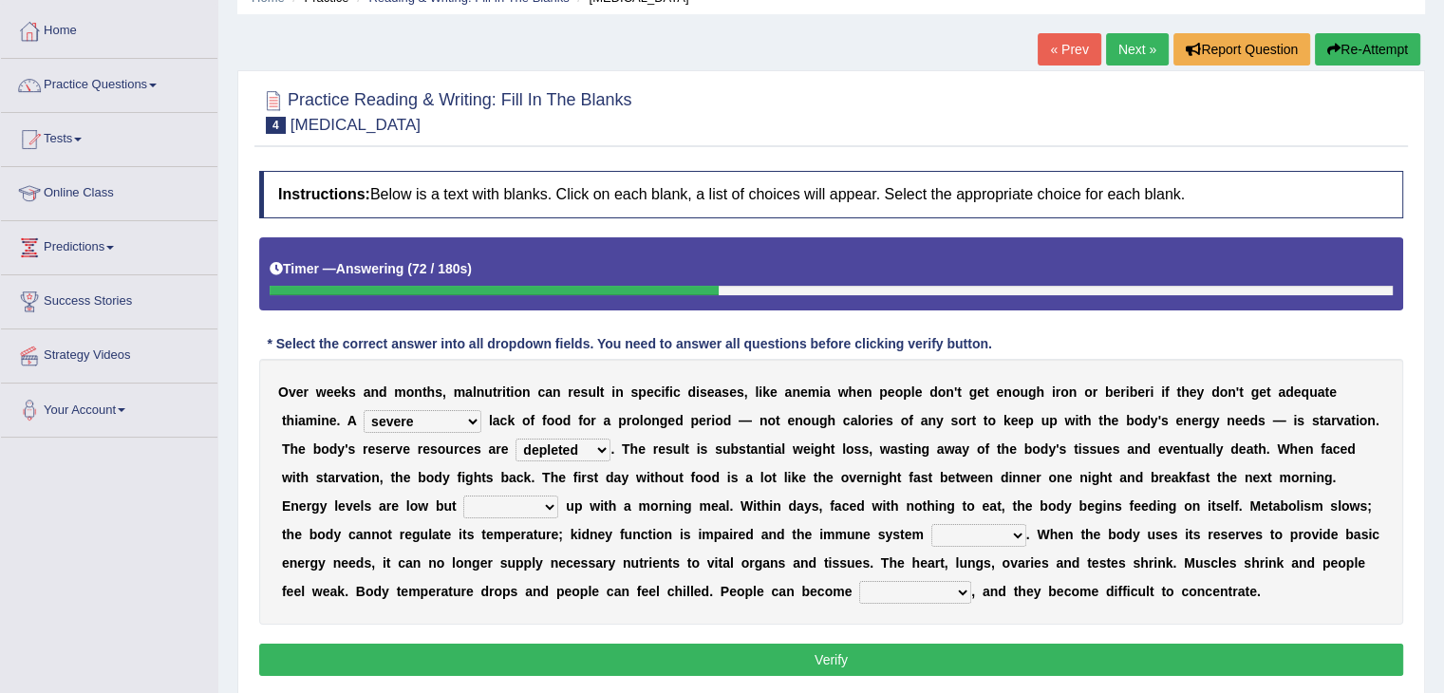
click at [526, 504] on select "feed come chill pick" at bounding box center [510, 507] width 95 height 23
click at [463, 496] on select "feed come chill pick" at bounding box center [510, 507] width 95 height 23
click at [530, 503] on select "feed come chill pick" at bounding box center [510, 507] width 95 height 23
select select "come"
click at [463, 496] on select "feed come chill pick" at bounding box center [510, 507] width 95 height 23
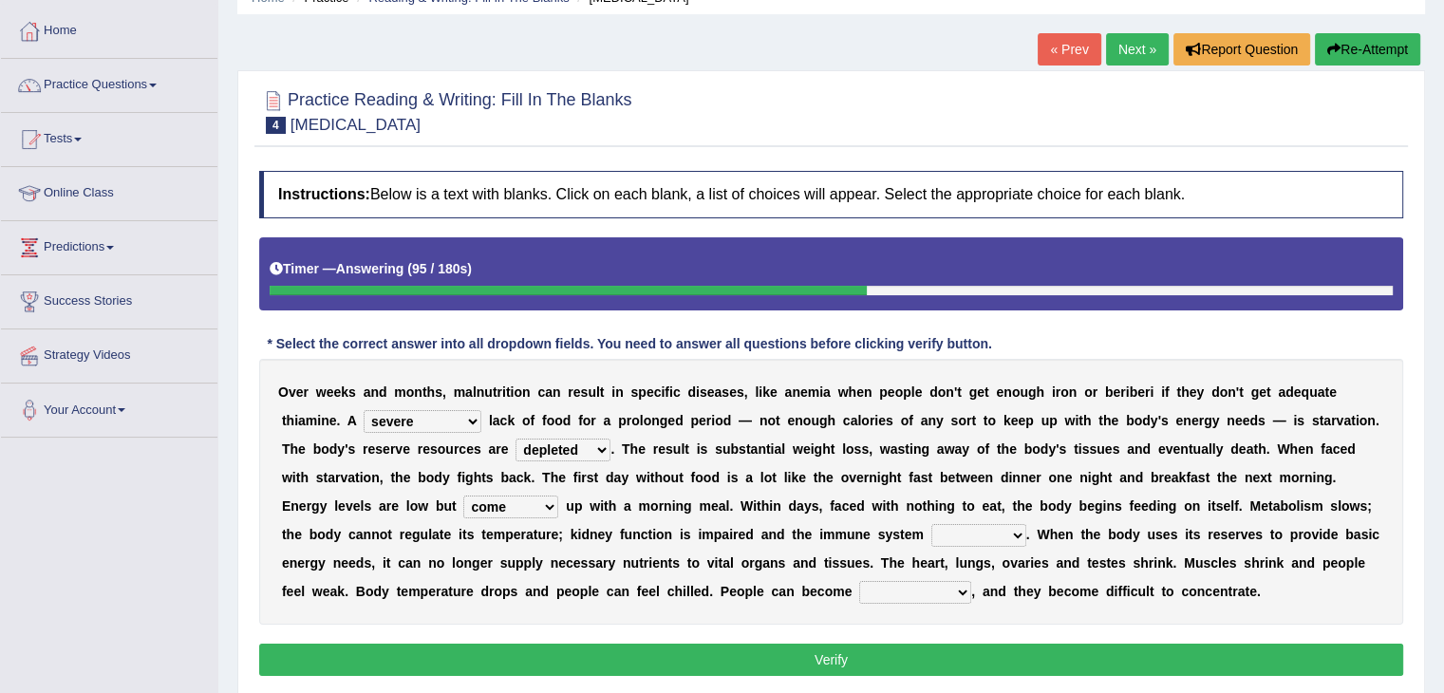
click at [949, 533] on select "deepens deafens weakens surpasses" at bounding box center [978, 535] width 95 height 23
select select "weakens"
click at [931, 524] on select "deepens deafens weakens surpasses" at bounding box center [978, 535] width 95 height 23
click at [908, 590] on select "irritable commutable indisputable transportable" at bounding box center [915, 592] width 112 height 23
select select "indisputable"
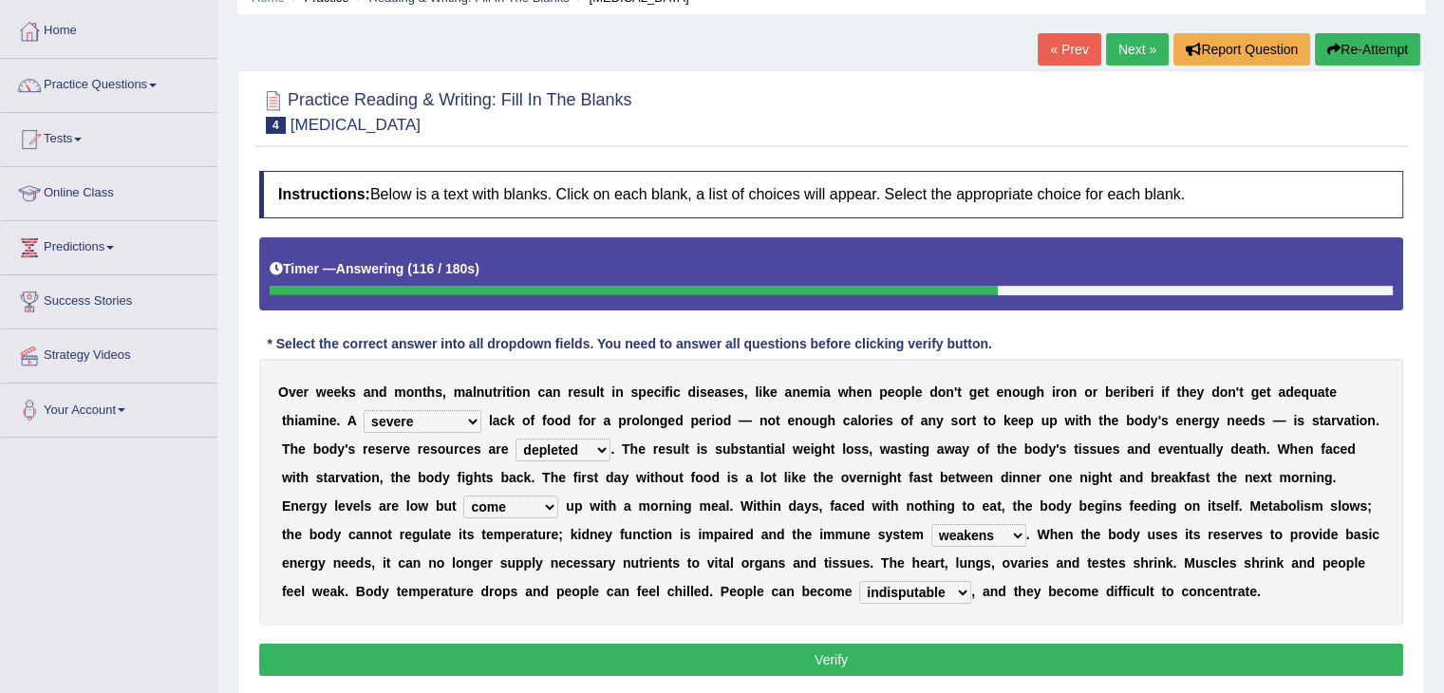
click at [859, 581] on select "irritable commutable indisputable transportable" at bounding box center [915, 592] width 112 height 23
click at [867, 656] on button "Verify" at bounding box center [831, 660] width 1144 height 32
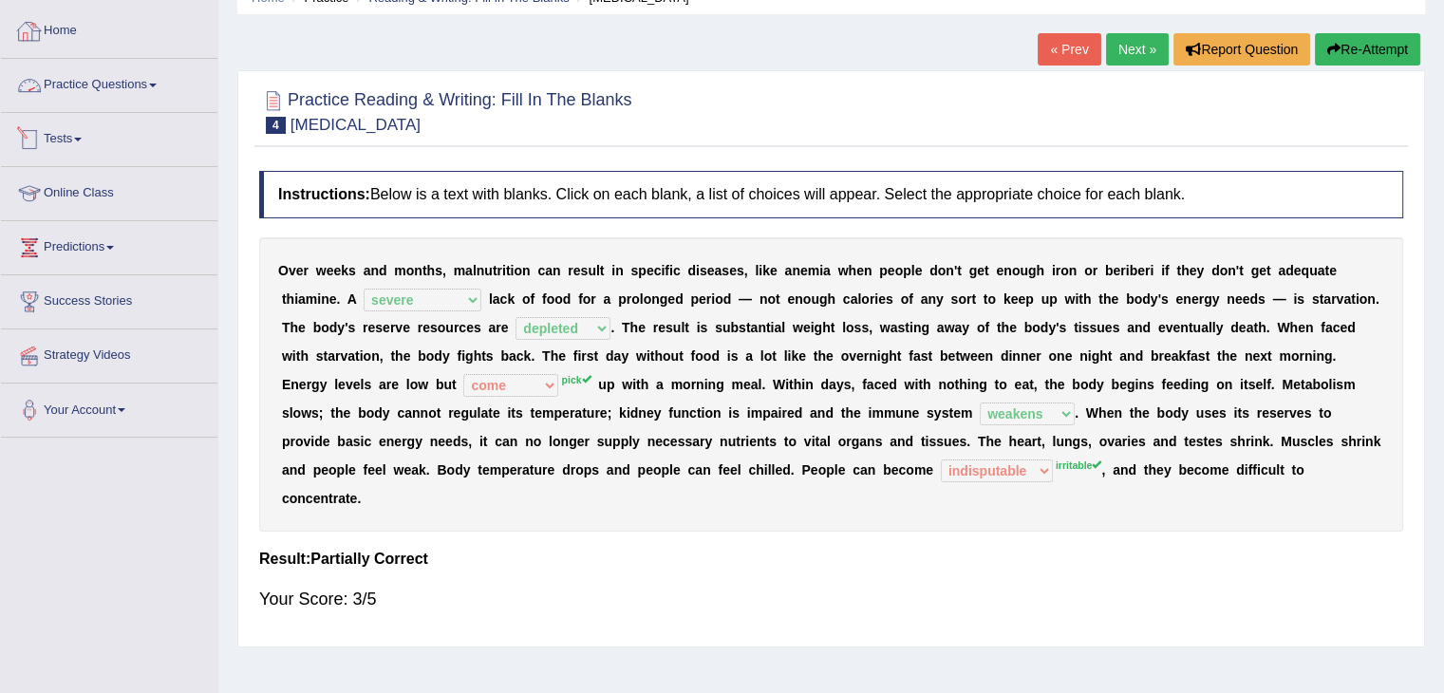
click at [67, 142] on link "Tests" at bounding box center [109, 136] width 216 height 47
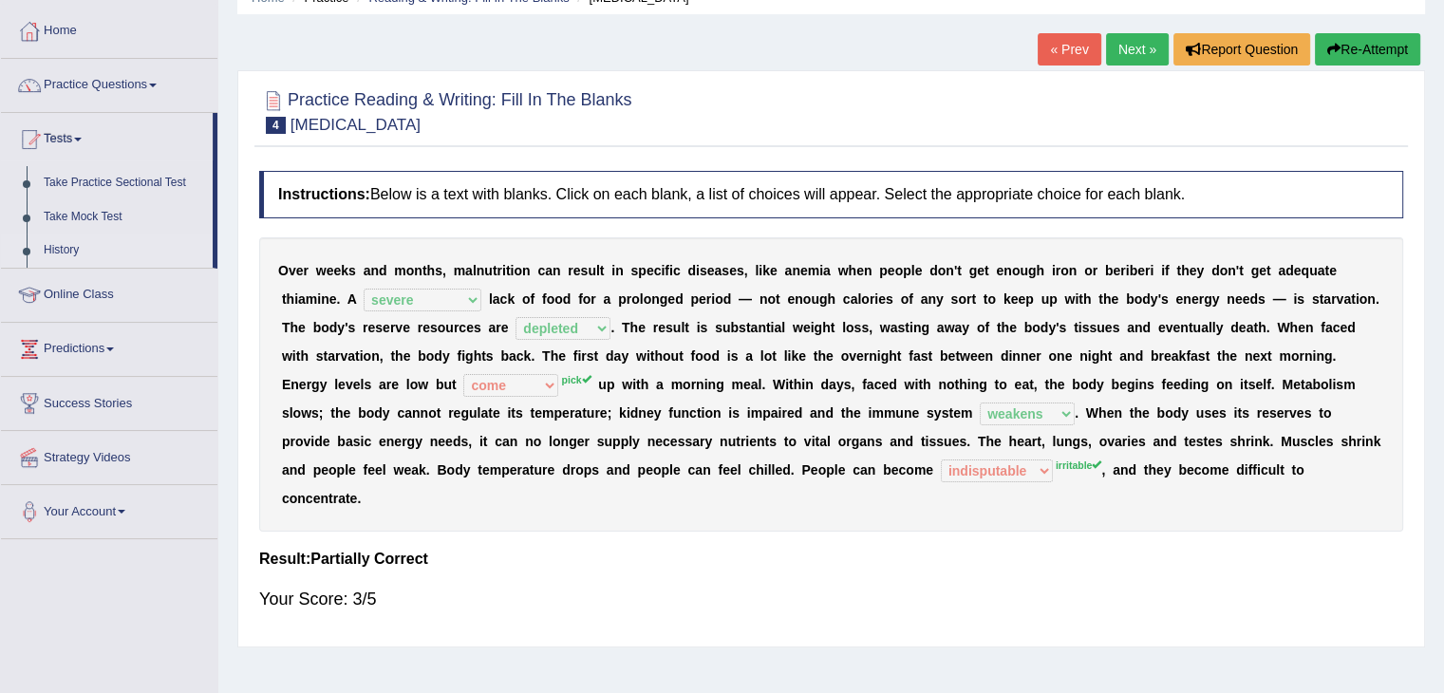
click at [57, 247] on link "History" at bounding box center [124, 251] width 178 height 34
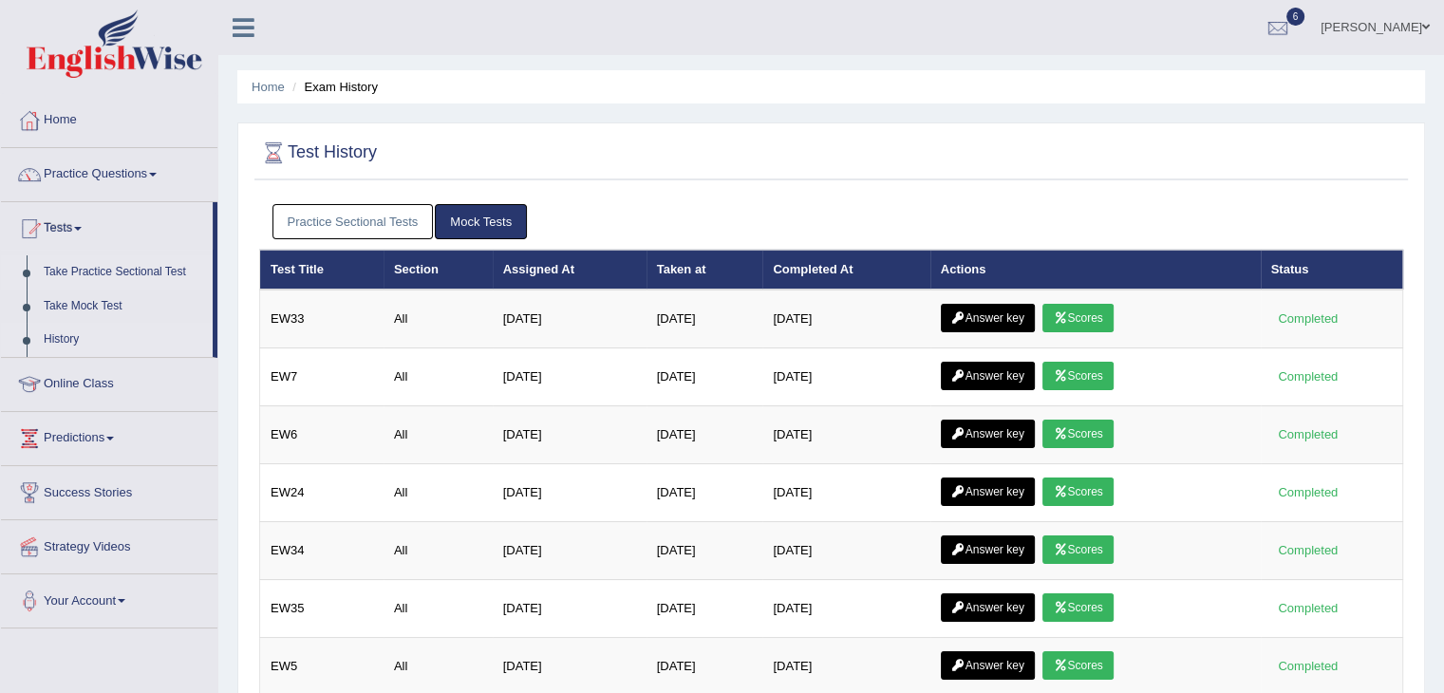
click at [153, 274] on link "Take Practice Sectional Test" at bounding box center [124, 272] width 178 height 34
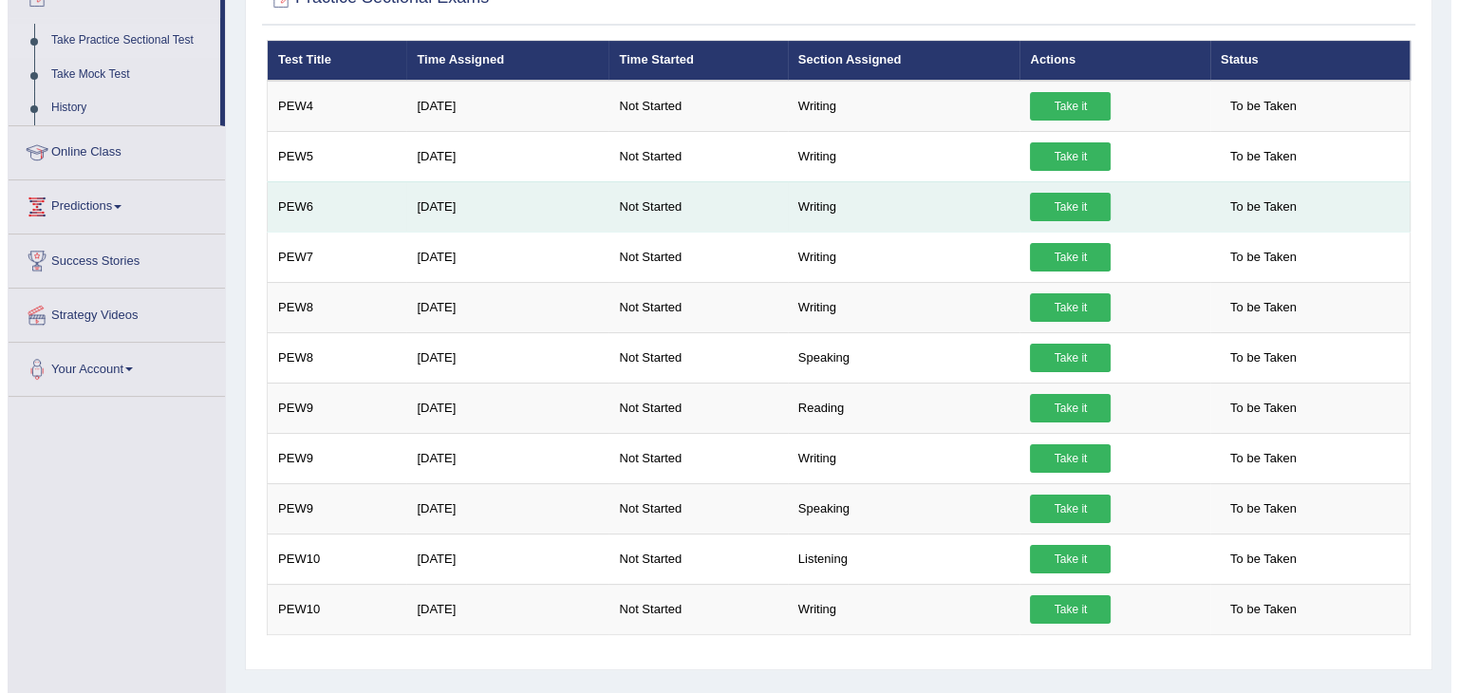
scroll to position [232, 0]
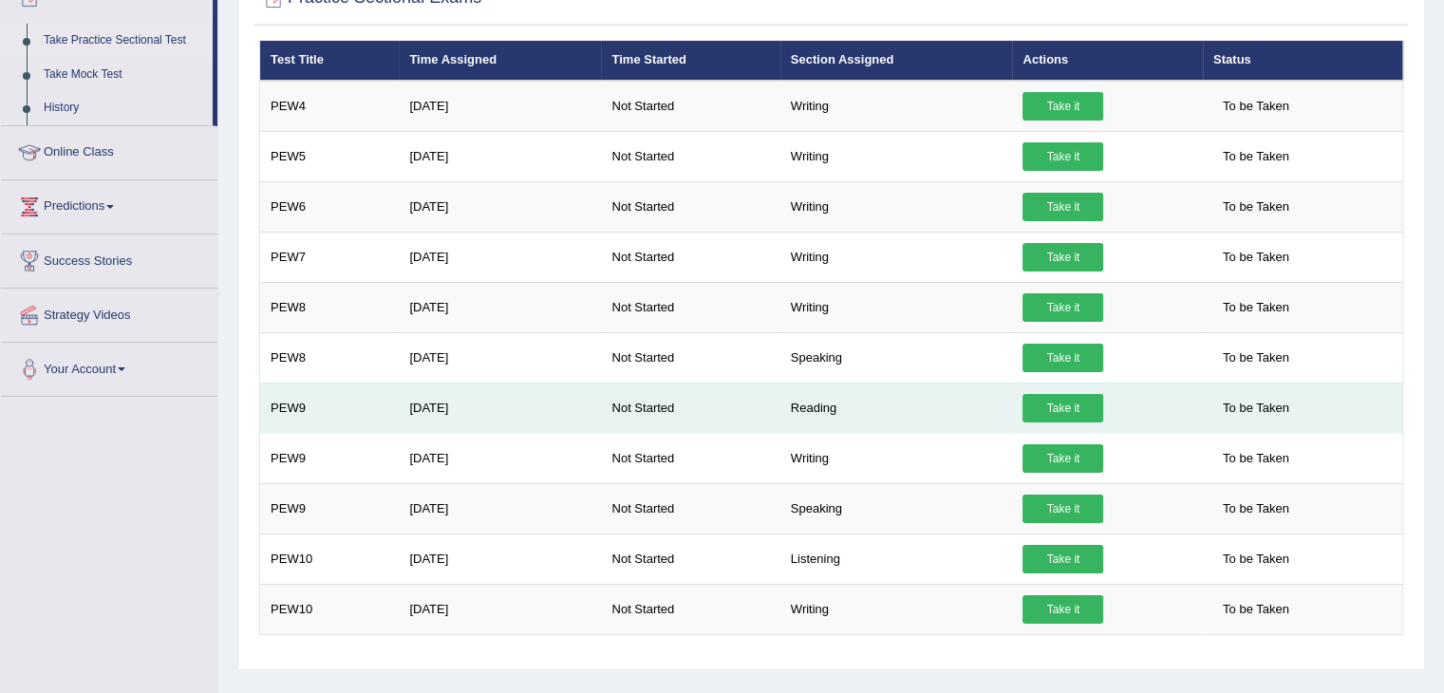
click at [1074, 401] on link "Take it" at bounding box center [1062, 408] width 81 height 28
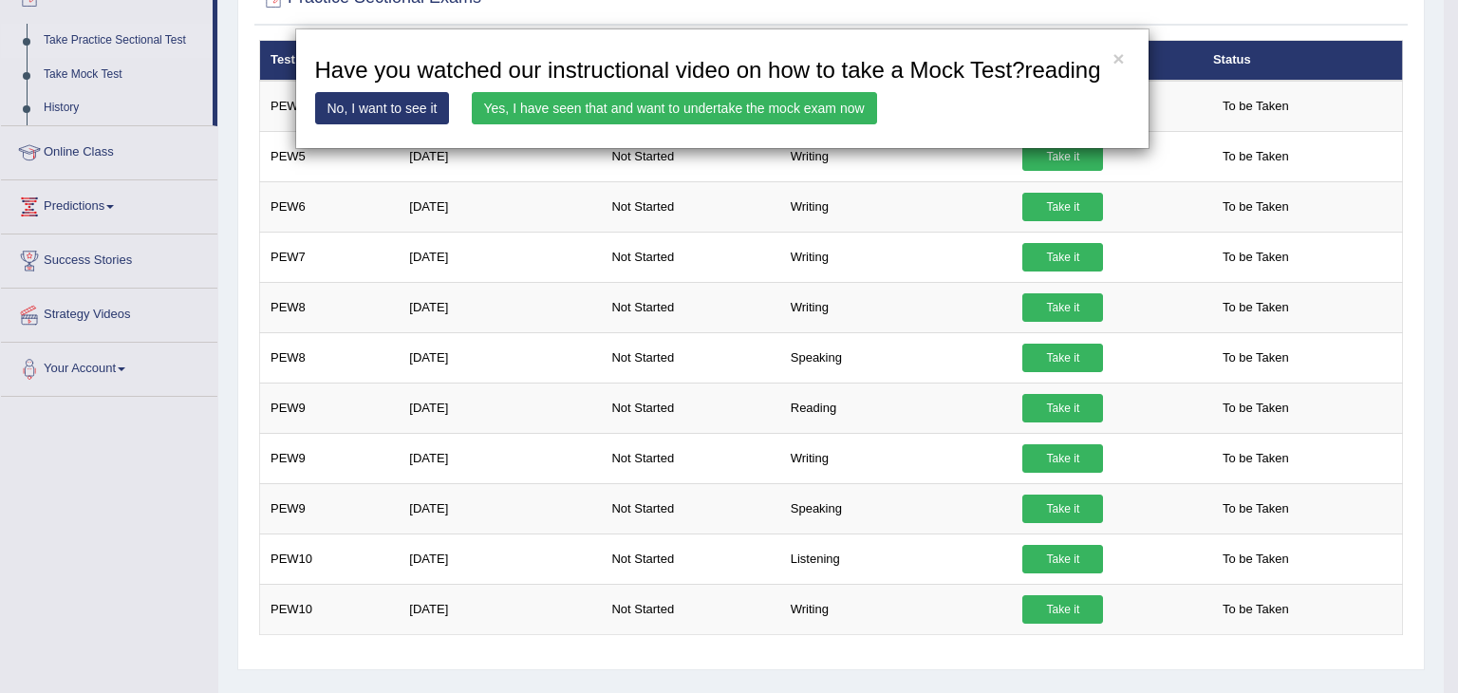
click at [623, 107] on link "Yes, I have seen that and want to undertake the mock exam now" at bounding box center [674, 108] width 405 height 32
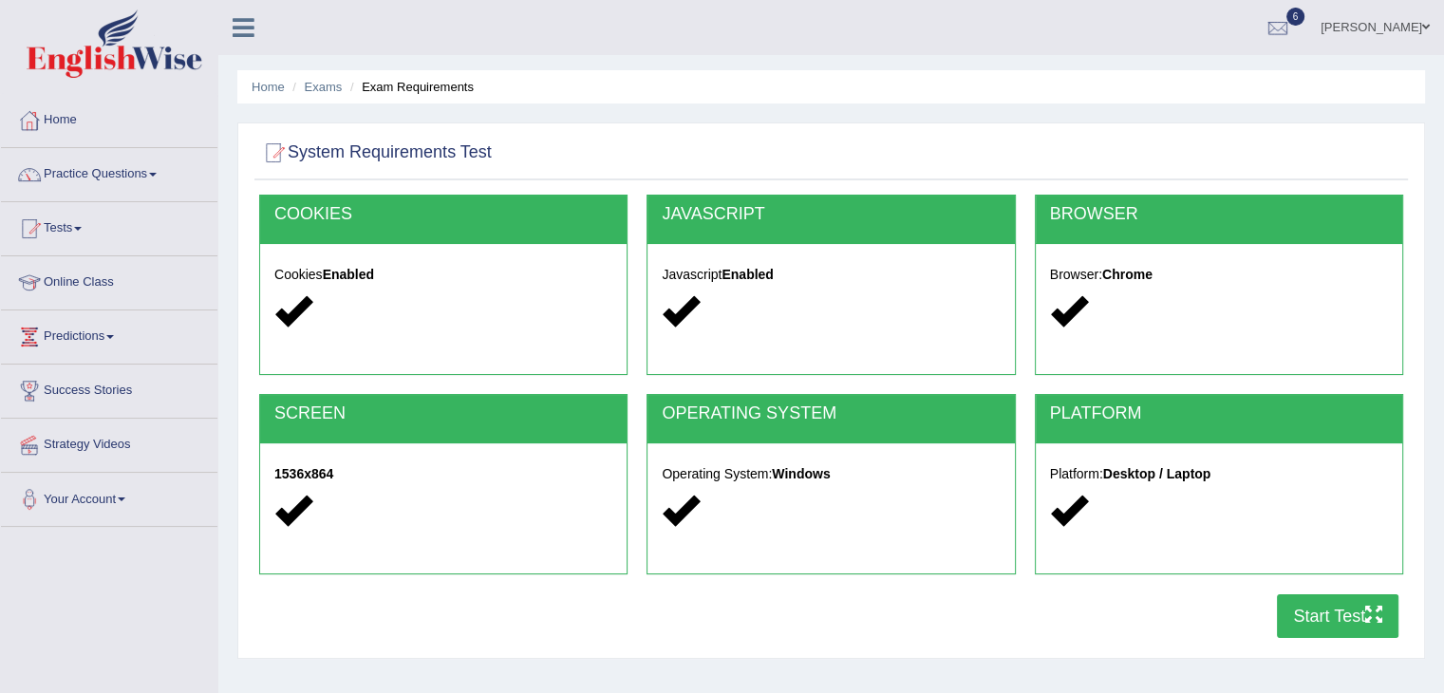
click at [1313, 622] on button "Start Test" at bounding box center [1338, 616] width 122 height 44
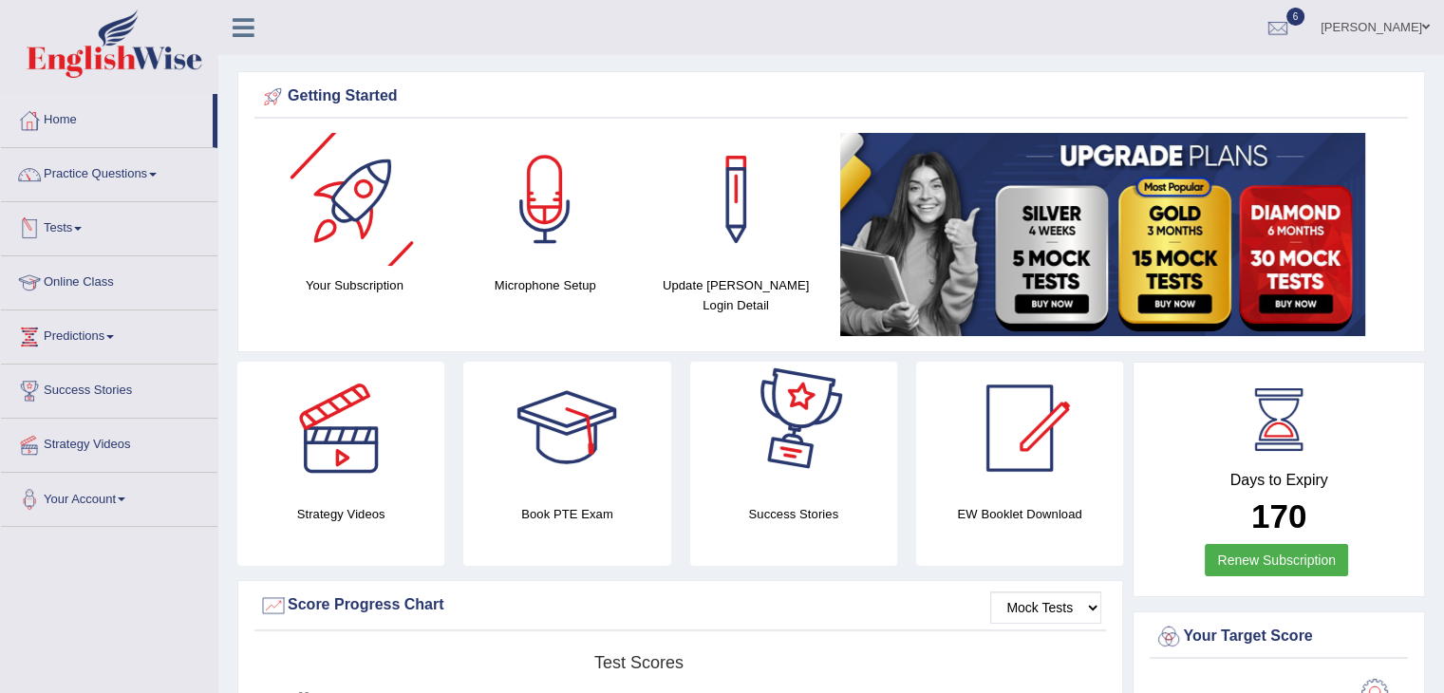
click at [82, 227] on span at bounding box center [78, 229] width 8 height 4
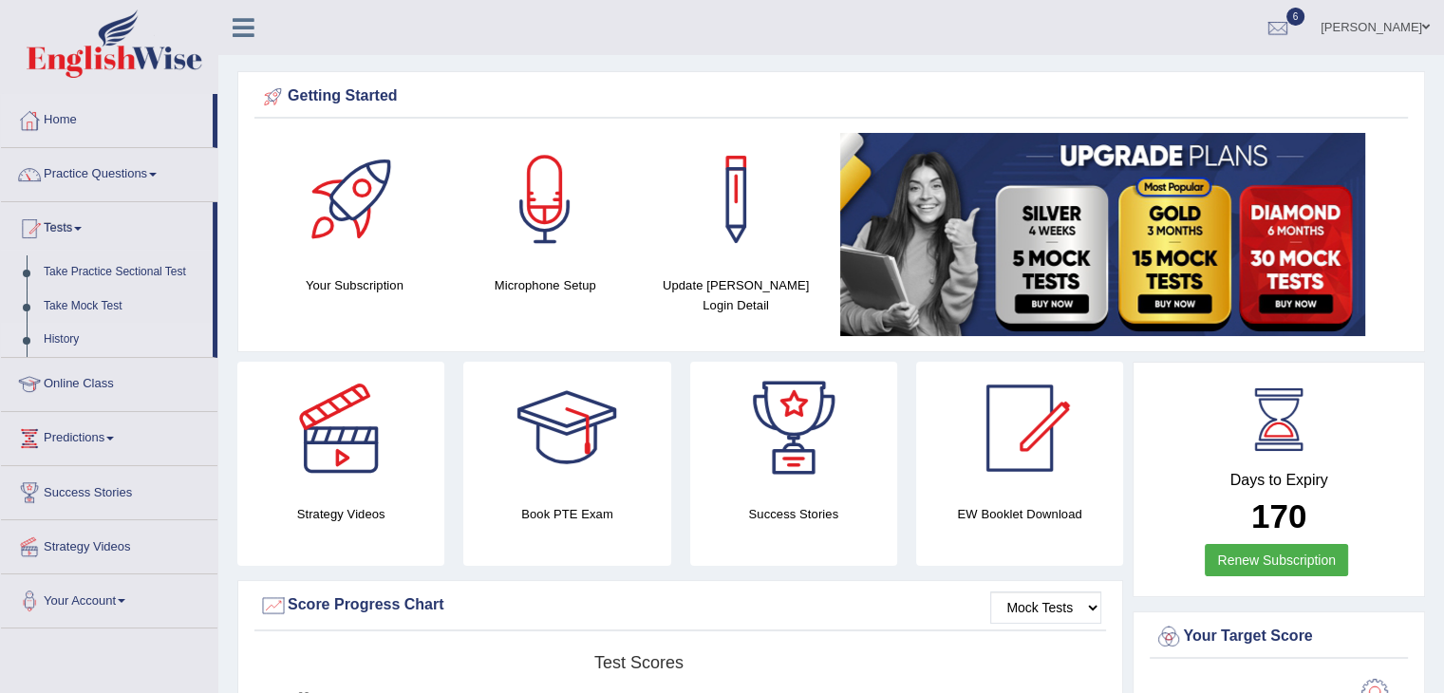
click at [68, 339] on link "History" at bounding box center [124, 340] width 178 height 34
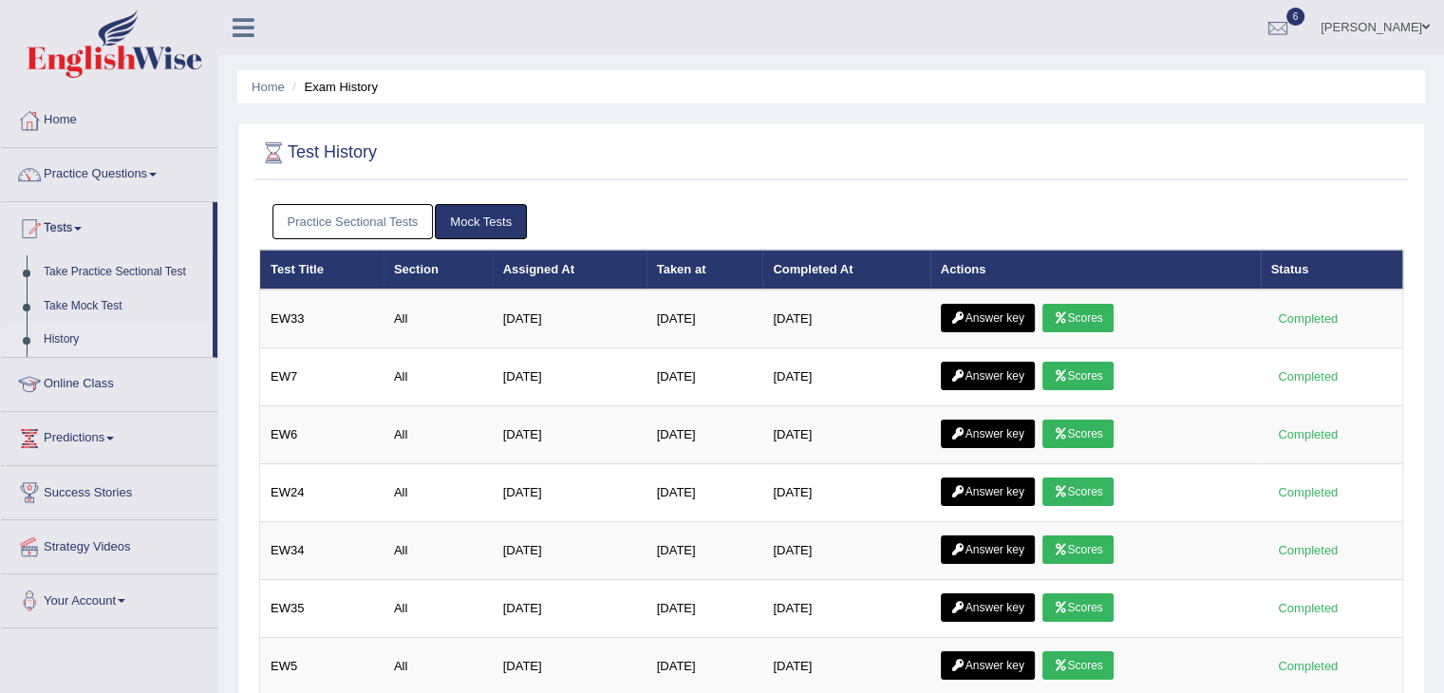
click at [390, 223] on link "Practice Sectional Tests" at bounding box center [352, 221] width 161 height 35
click at [384, 217] on link "Practice Sectional Tests" at bounding box center [352, 221] width 161 height 35
click at [343, 228] on link "Practice Sectional Tests" at bounding box center [352, 221] width 161 height 35
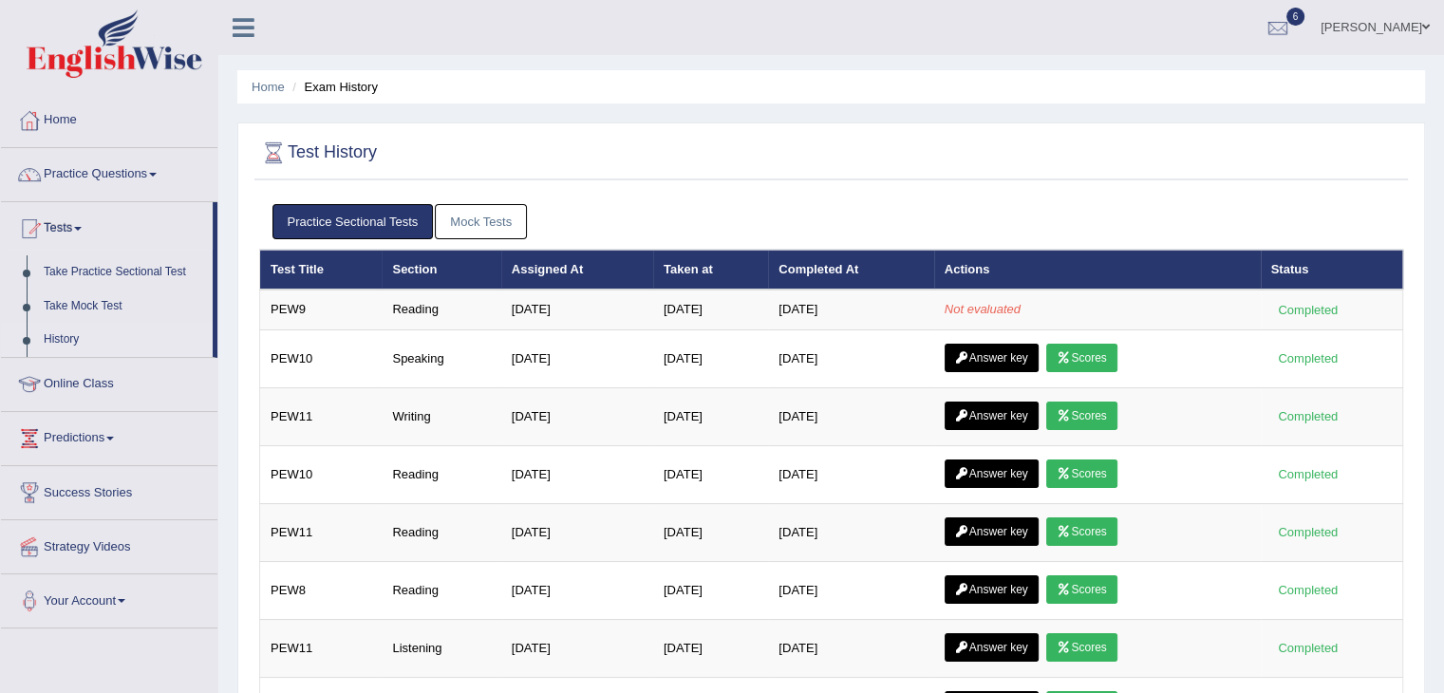
click at [477, 226] on link "Mock Tests" at bounding box center [481, 221] width 92 height 35
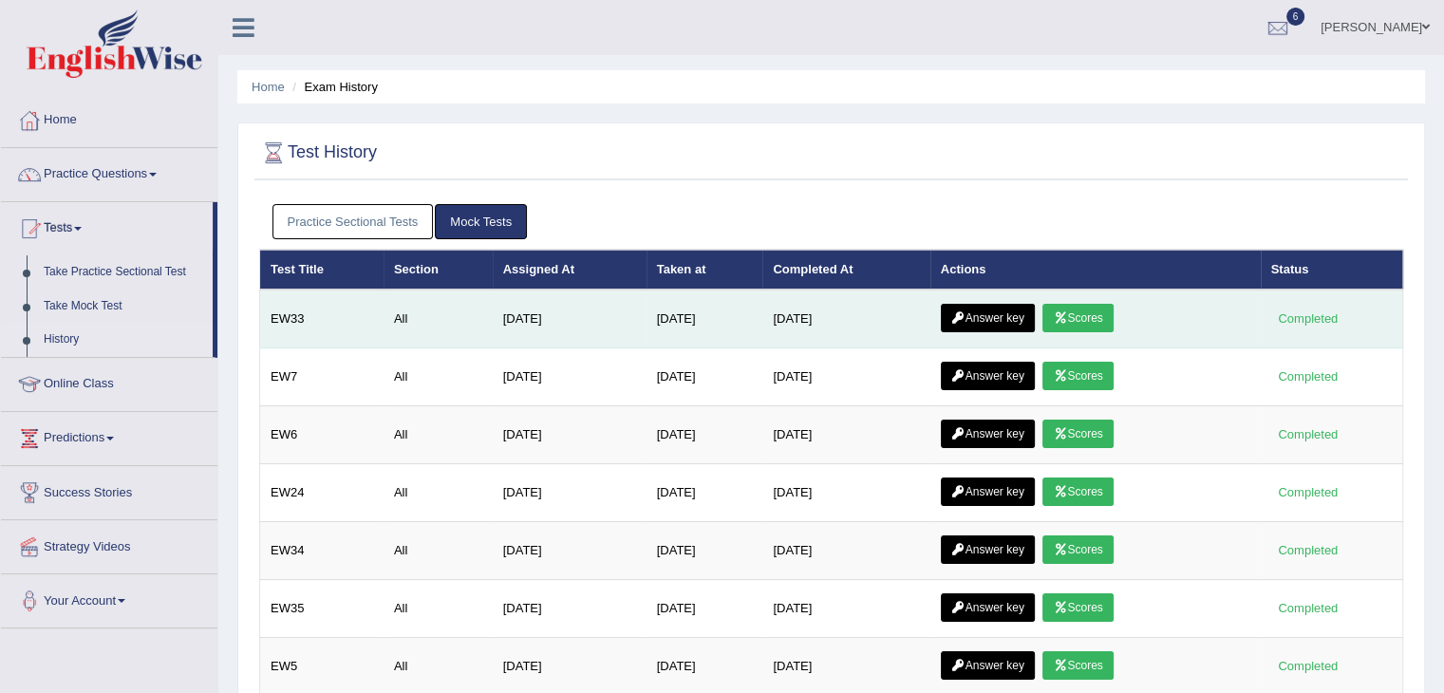
click at [1092, 316] on link "Scores" at bounding box center [1077, 318] width 70 height 28
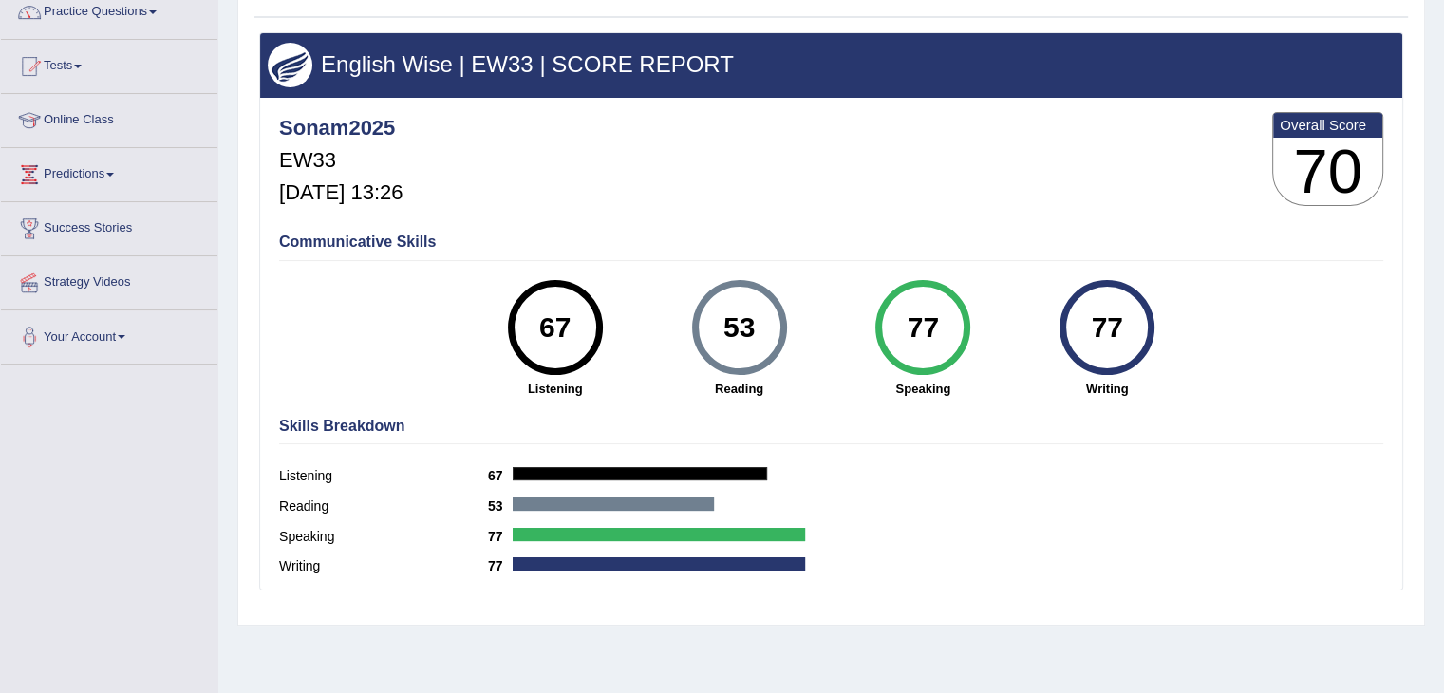
scroll to position [163, 0]
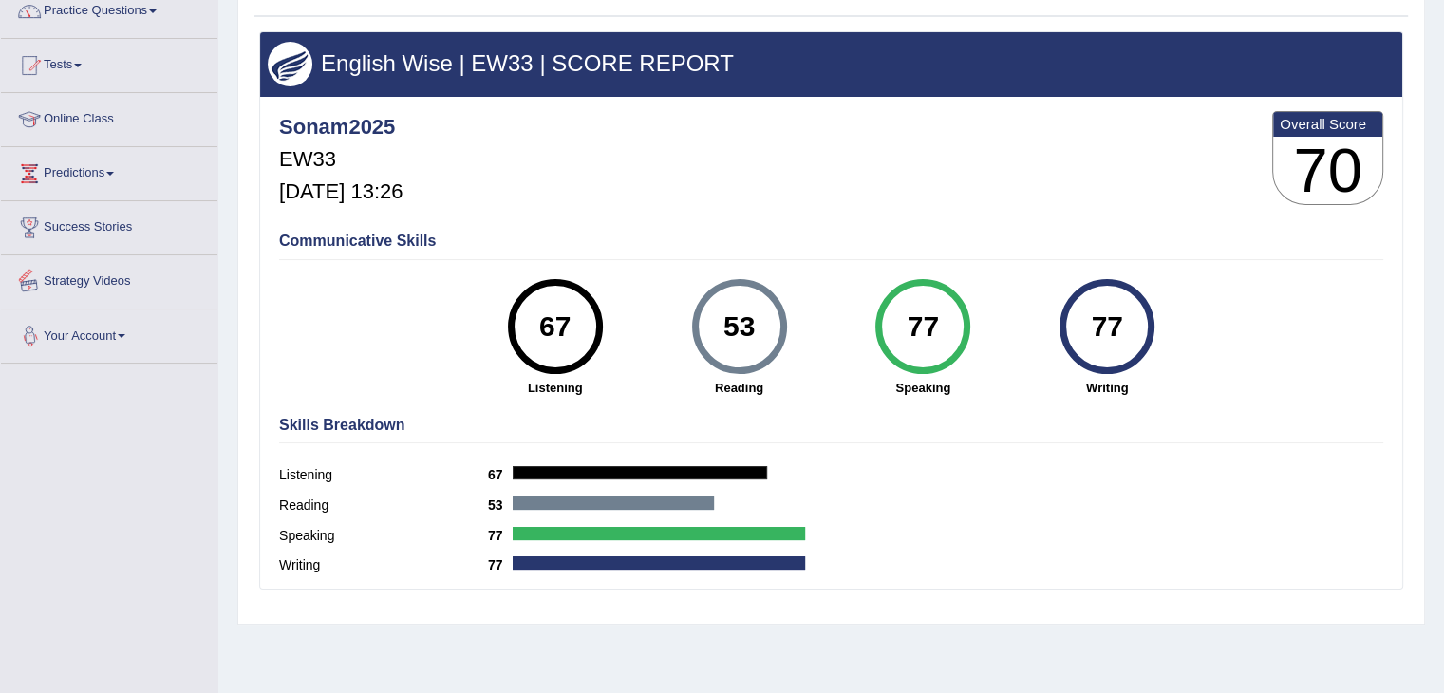
click at [136, 452] on div "Toggle navigation Home Practice Questions Speaking Practice Read Aloud Repeat S…" at bounding box center [722, 330] width 1444 height 987
click at [75, 76] on link "Tests" at bounding box center [109, 62] width 216 height 47
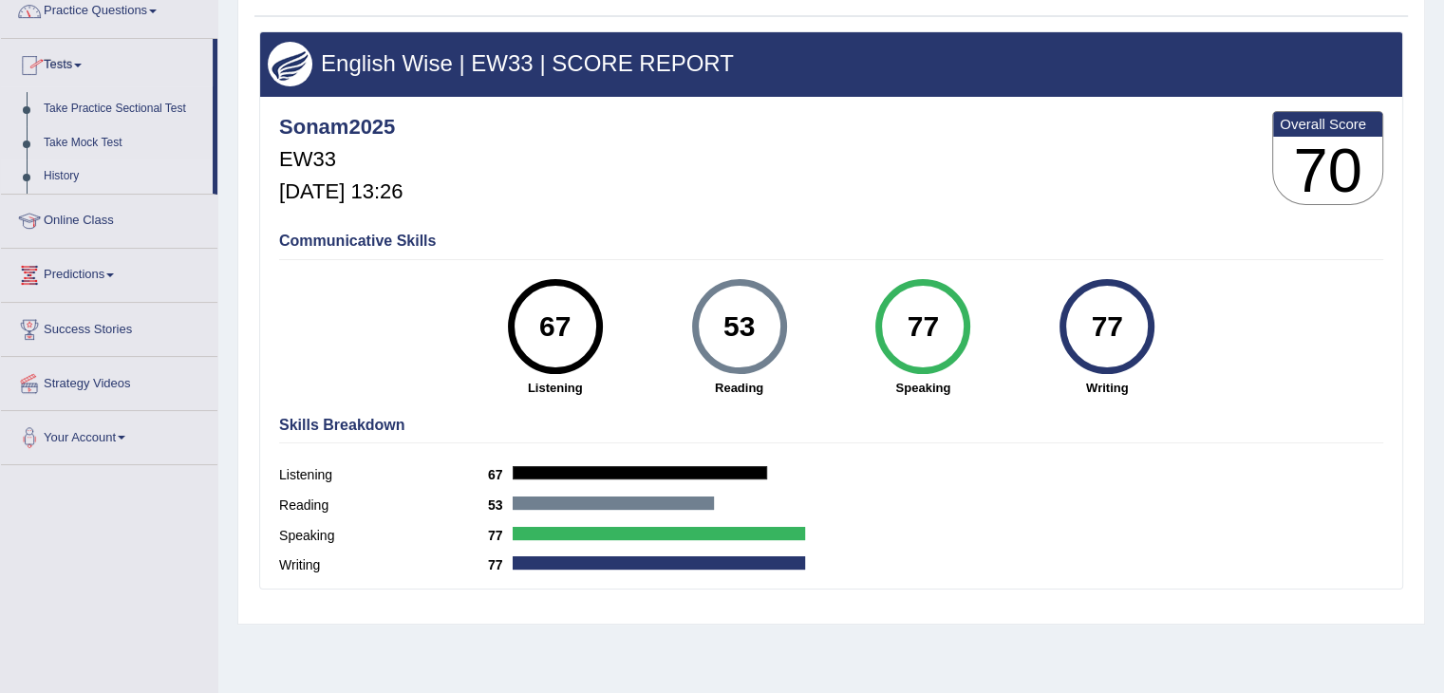
click at [71, 174] on link "History" at bounding box center [124, 176] width 178 height 34
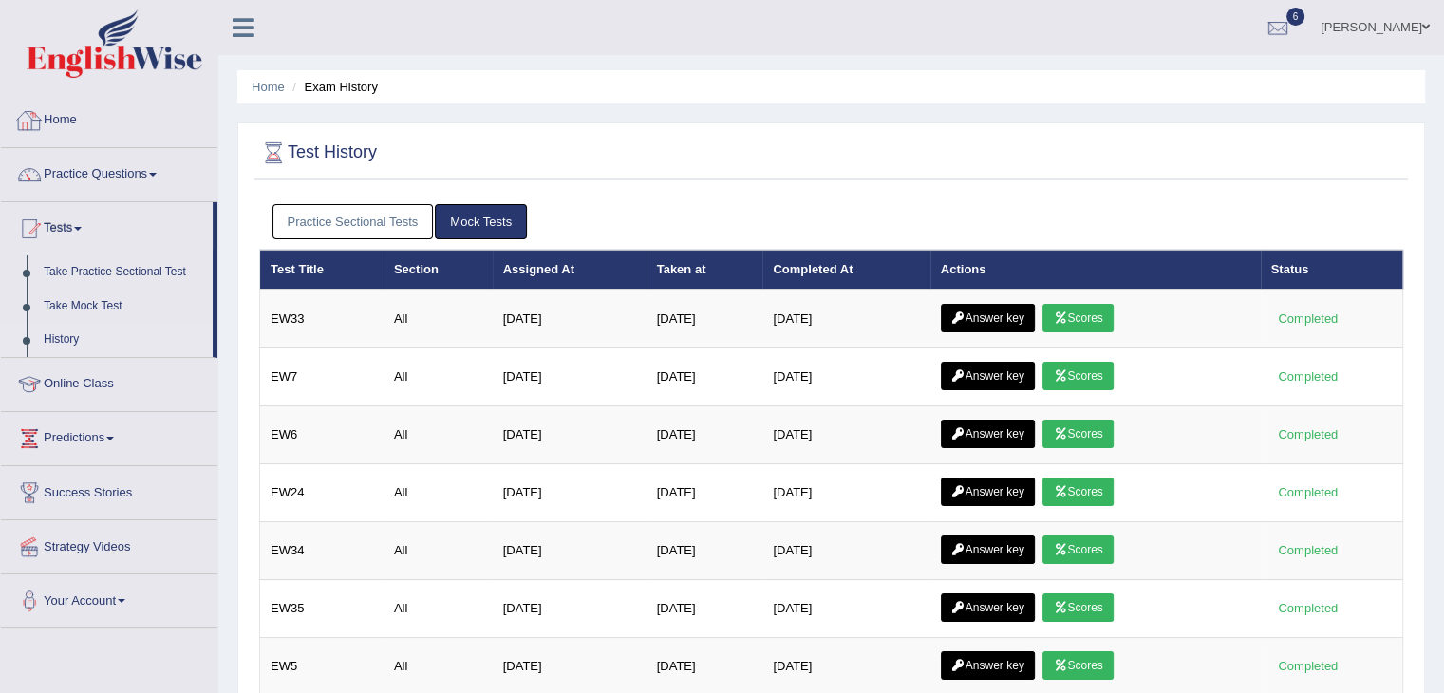
click at [372, 219] on link "Practice Sectional Tests" at bounding box center [352, 221] width 161 height 35
click at [399, 229] on link "Practice Sectional Tests" at bounding box center [352, 221] width 161 height 35
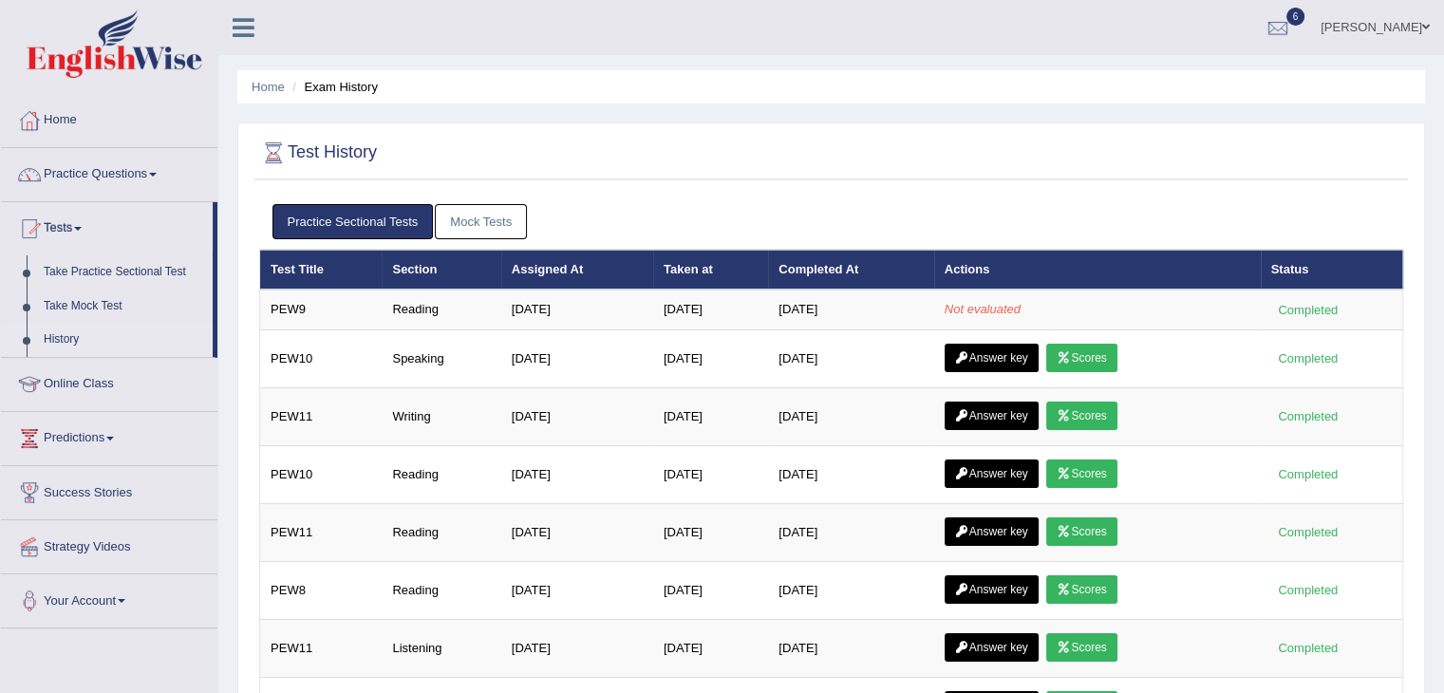
click at [488, 234] on link "Mock Tests" at bounding box center [481, 221] width 92 height 35
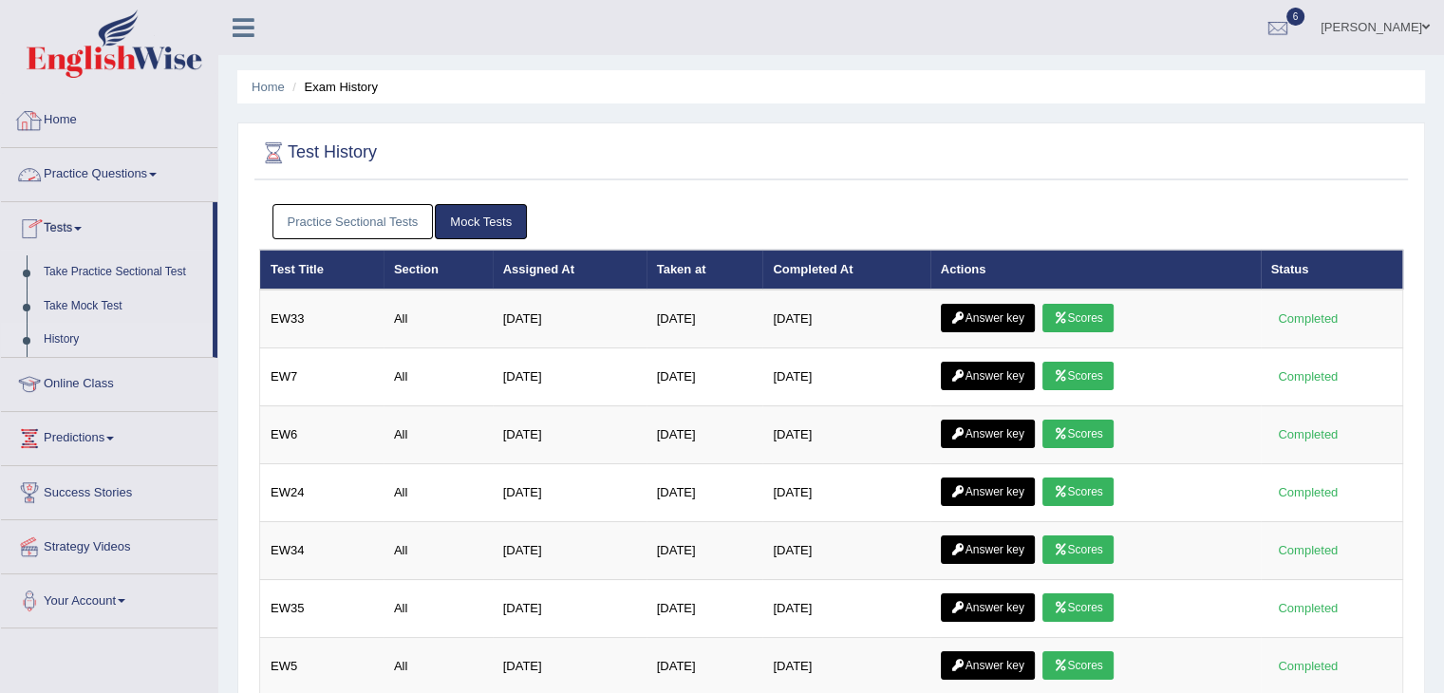
click at [59, 119] on link "Home" at bounding box center [109, 117] width 216 height 47
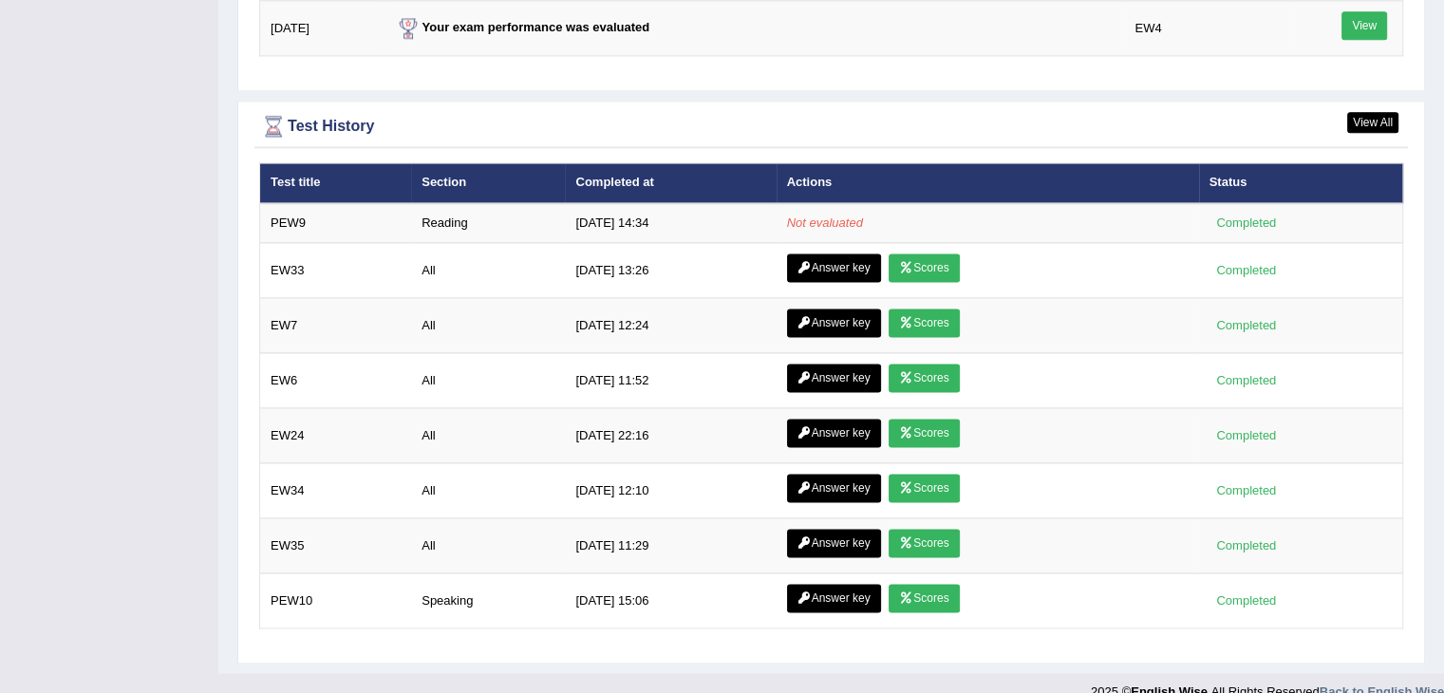
scroll to position [2570, 0]
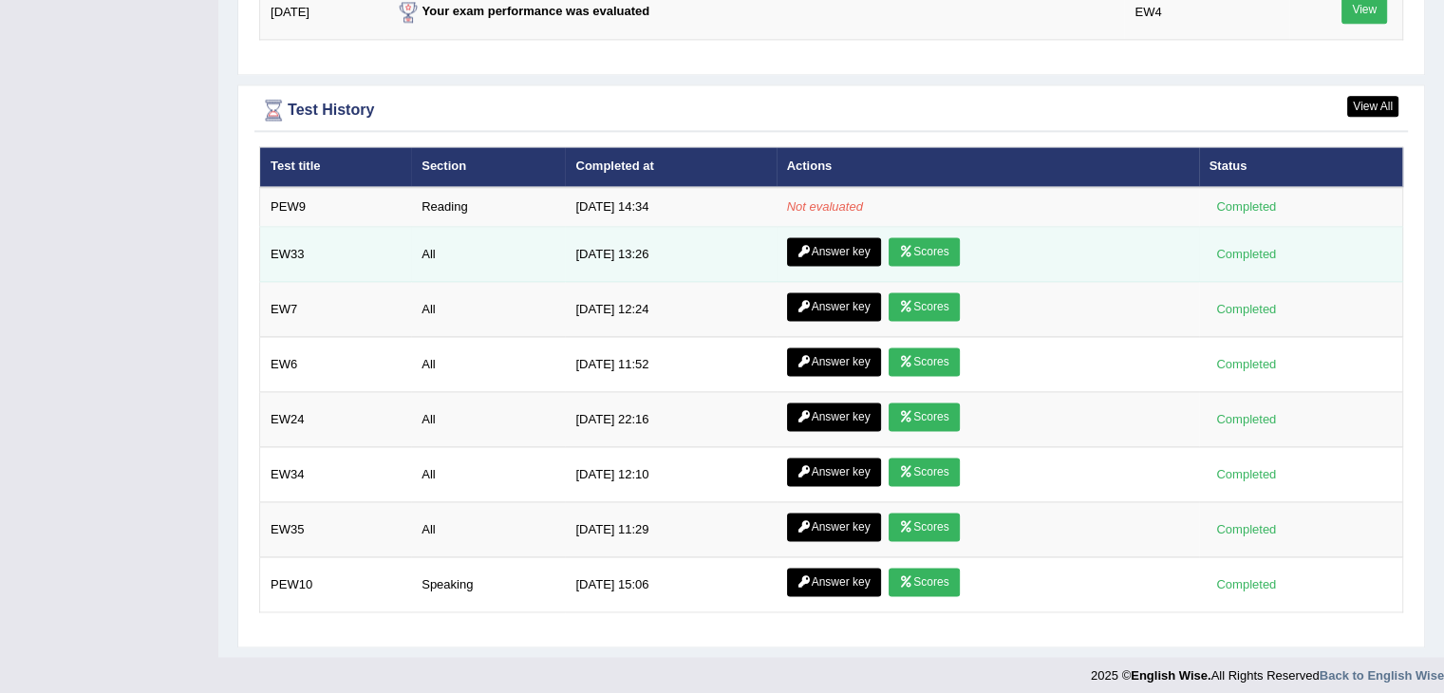
click at [832, 248] on link "Answer key" at bounding box center [834, 251] width 94 height 28
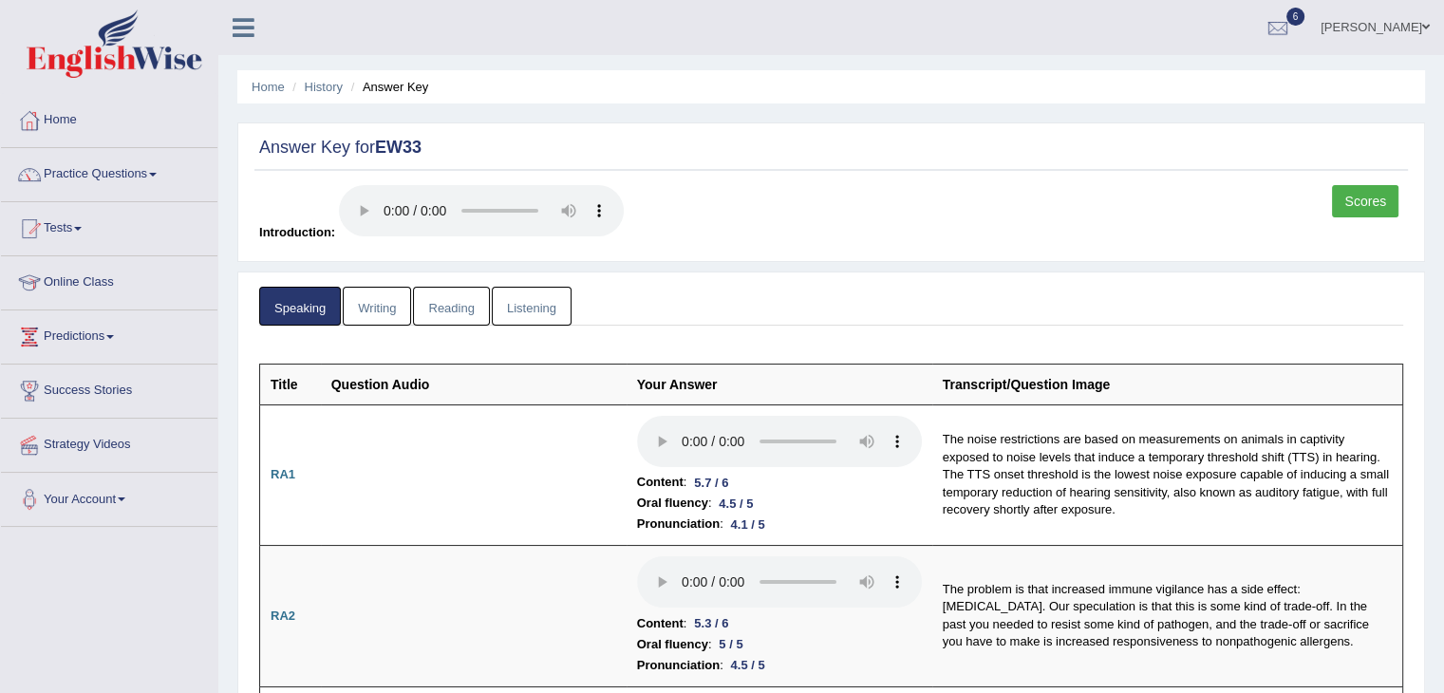
click at [445, 311] on link "Reading" at bounding box center [451, 306] width 76 height 39
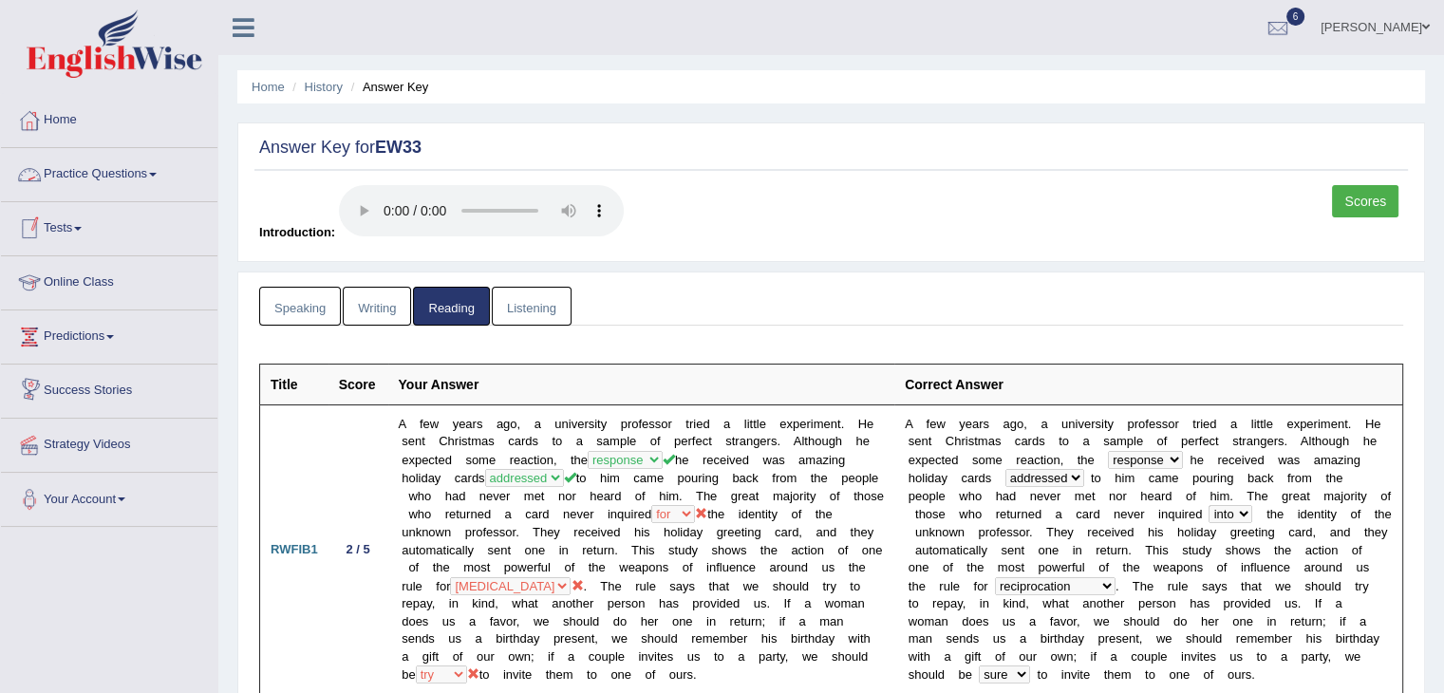
click at [527, 307] on link "Listening" at bounding box center [532, 306] width 80 height 39
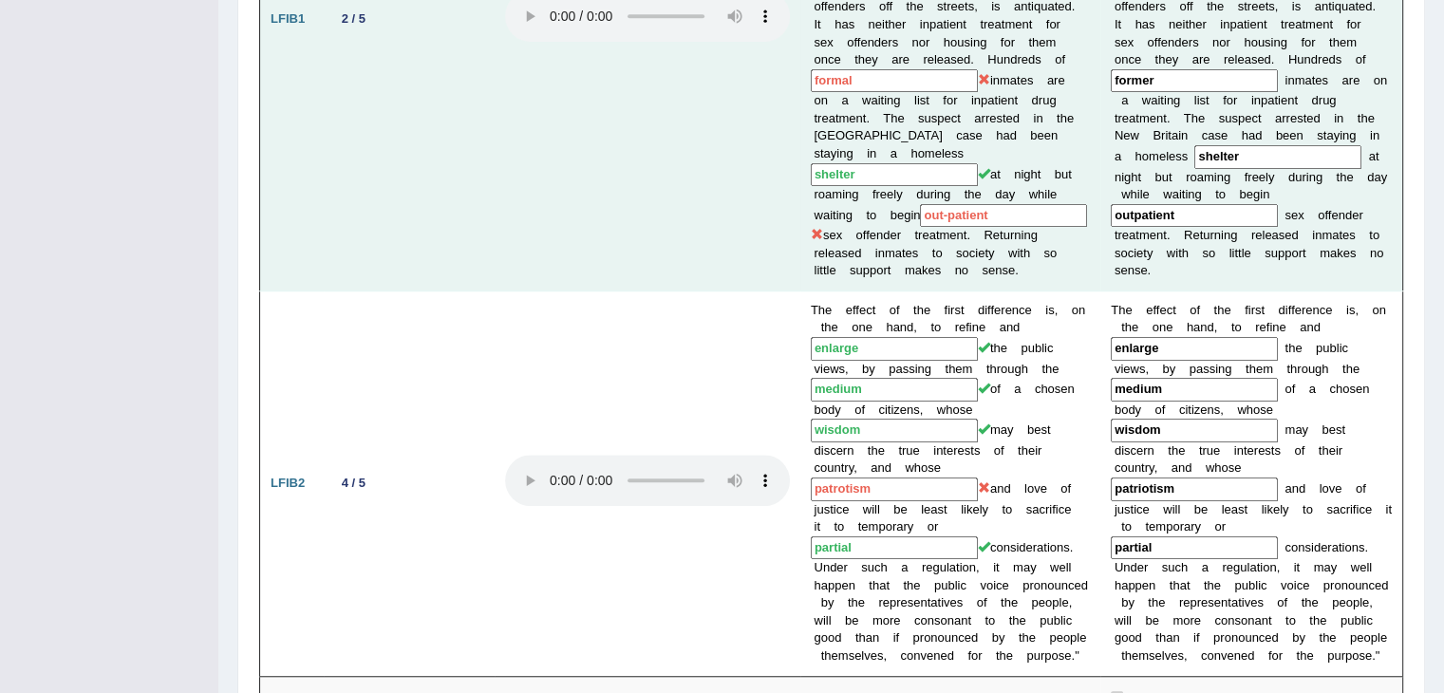
scroll to position [929, 0]
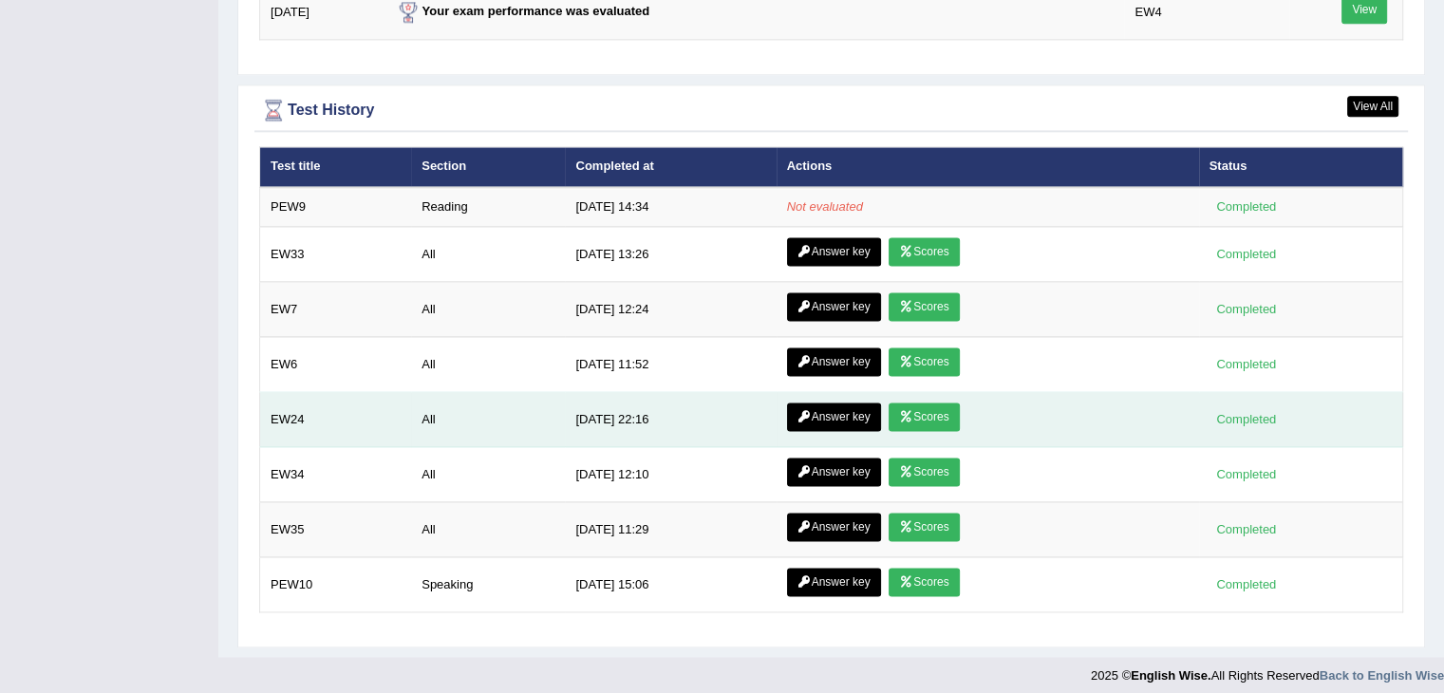
scroll to position [2535, 0]
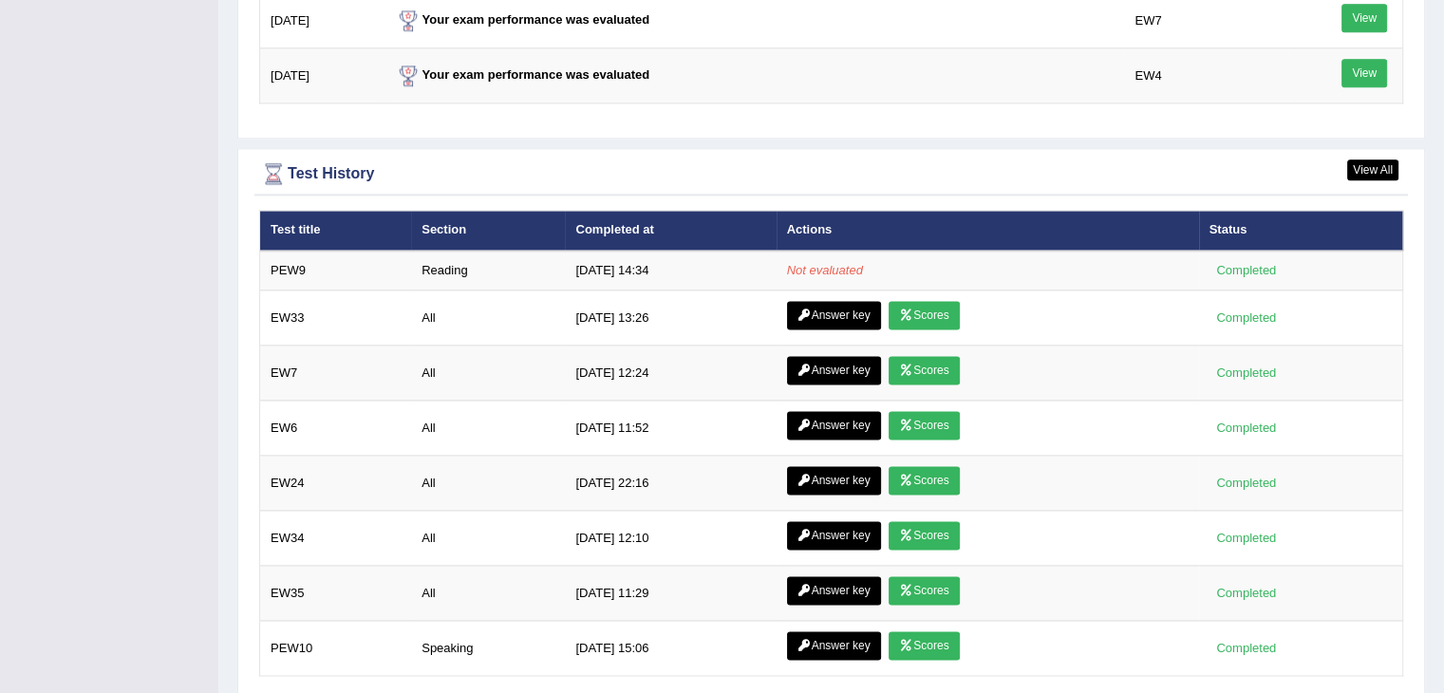
scroll to position [2570, 0]
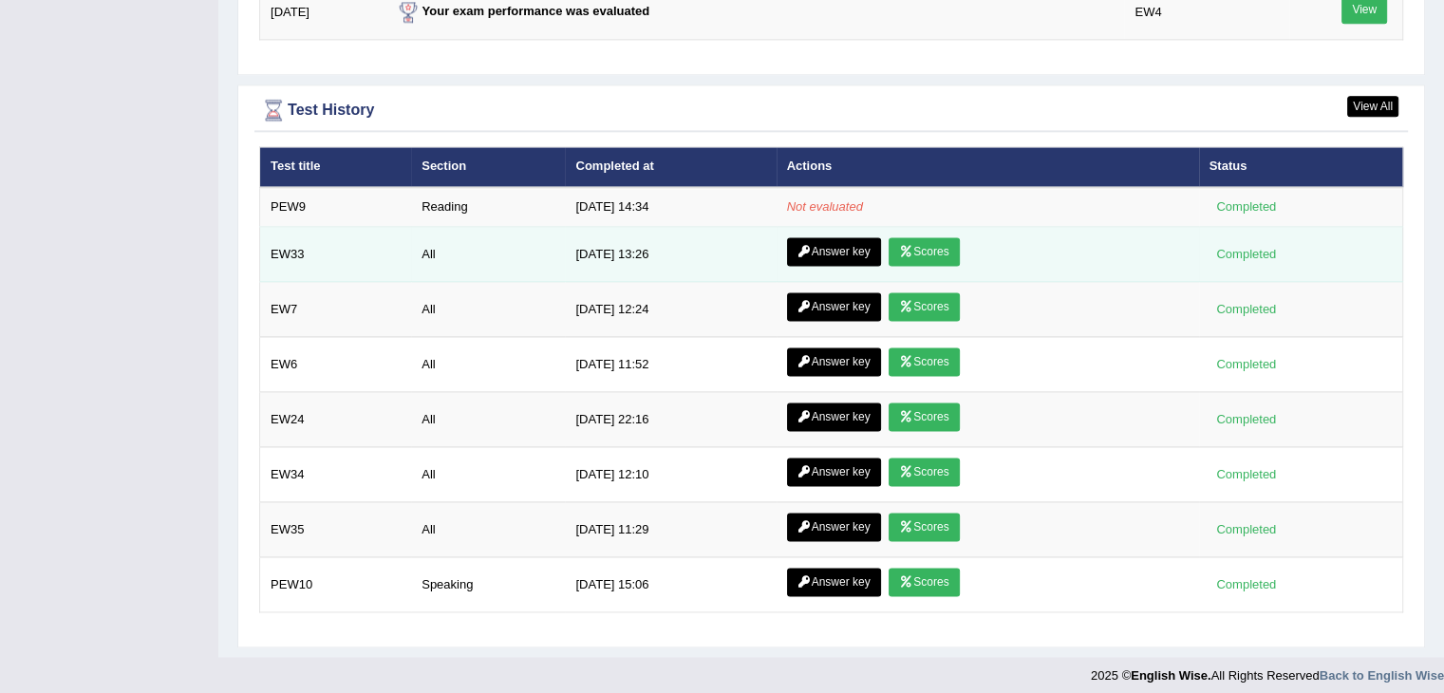
click at [815, 251] on link "Answer key" at bounding box center [834, 251] width 94 height 28
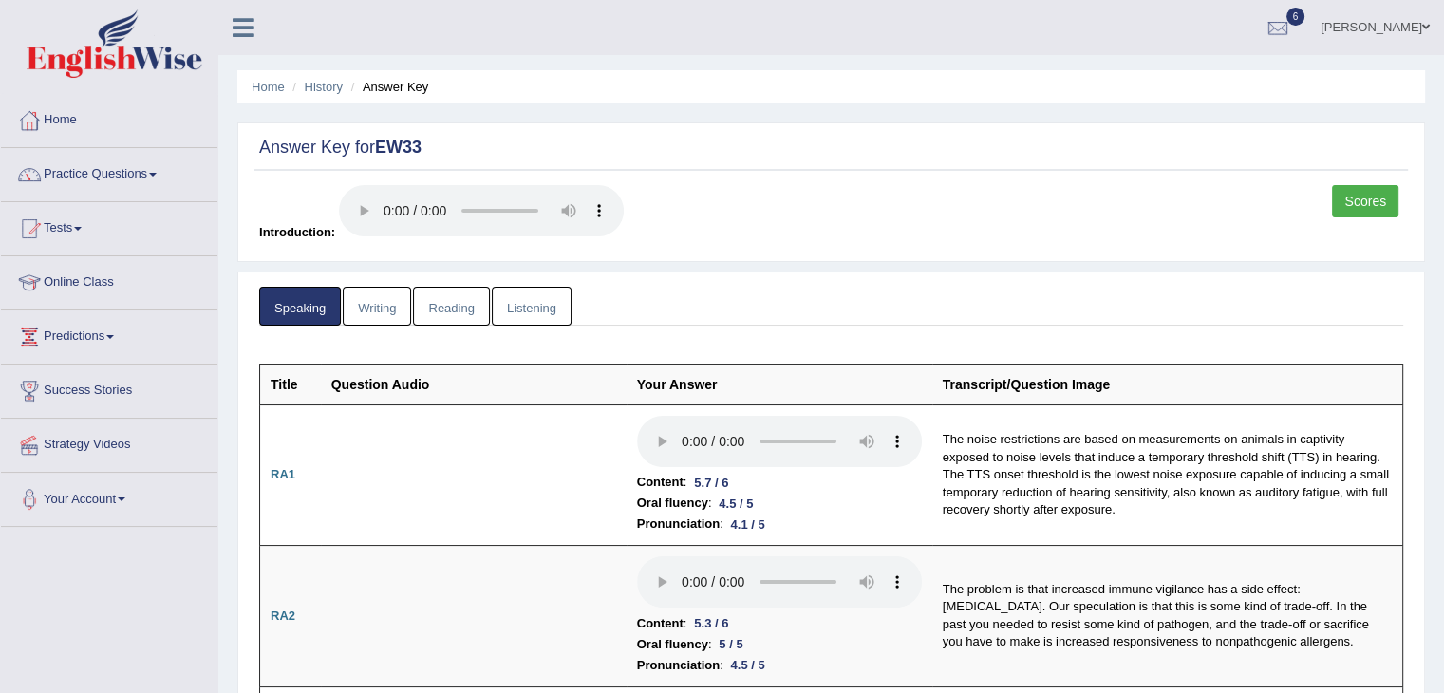
click at [530, 308] on link "Listening" at bounding box center [532, 306] width 80 height 39
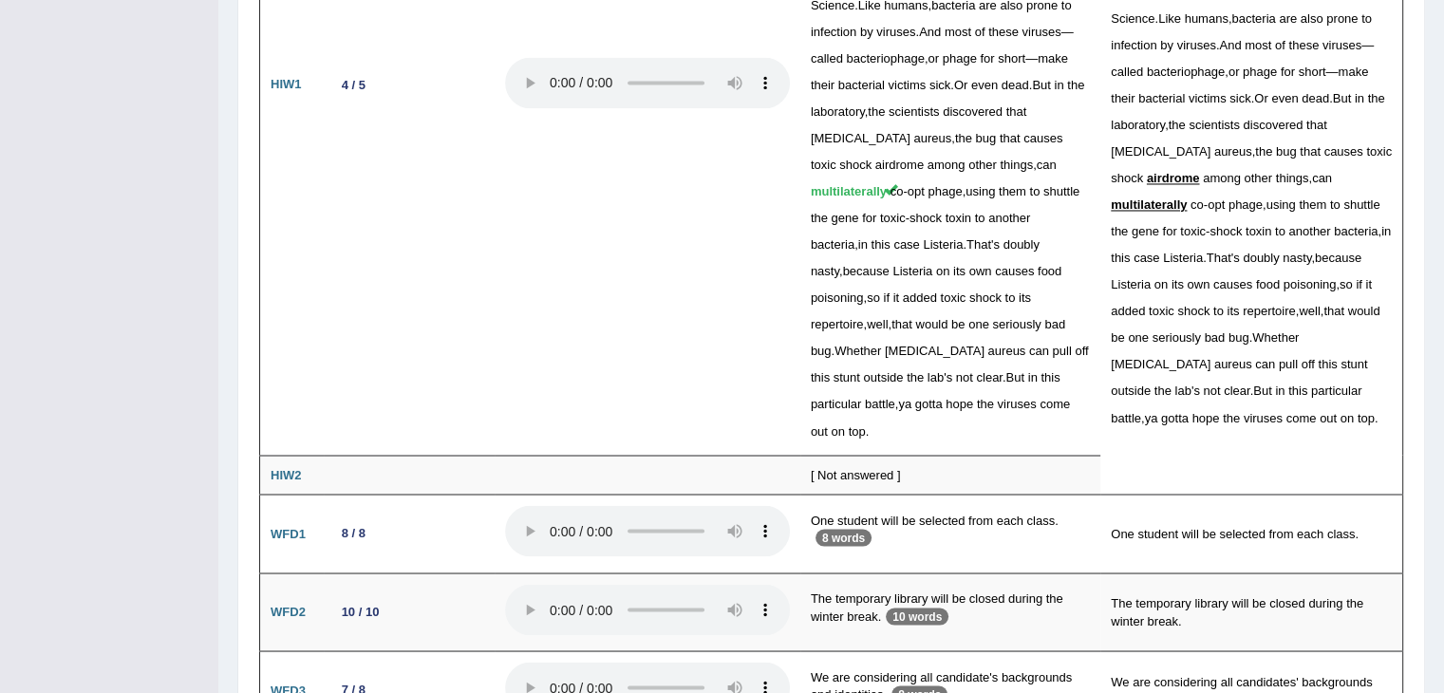
scroll to position [3196, 0]
click at [834, 467] on div "[ Not answered ]" at bounding box center [950, 476] width 279 height 18
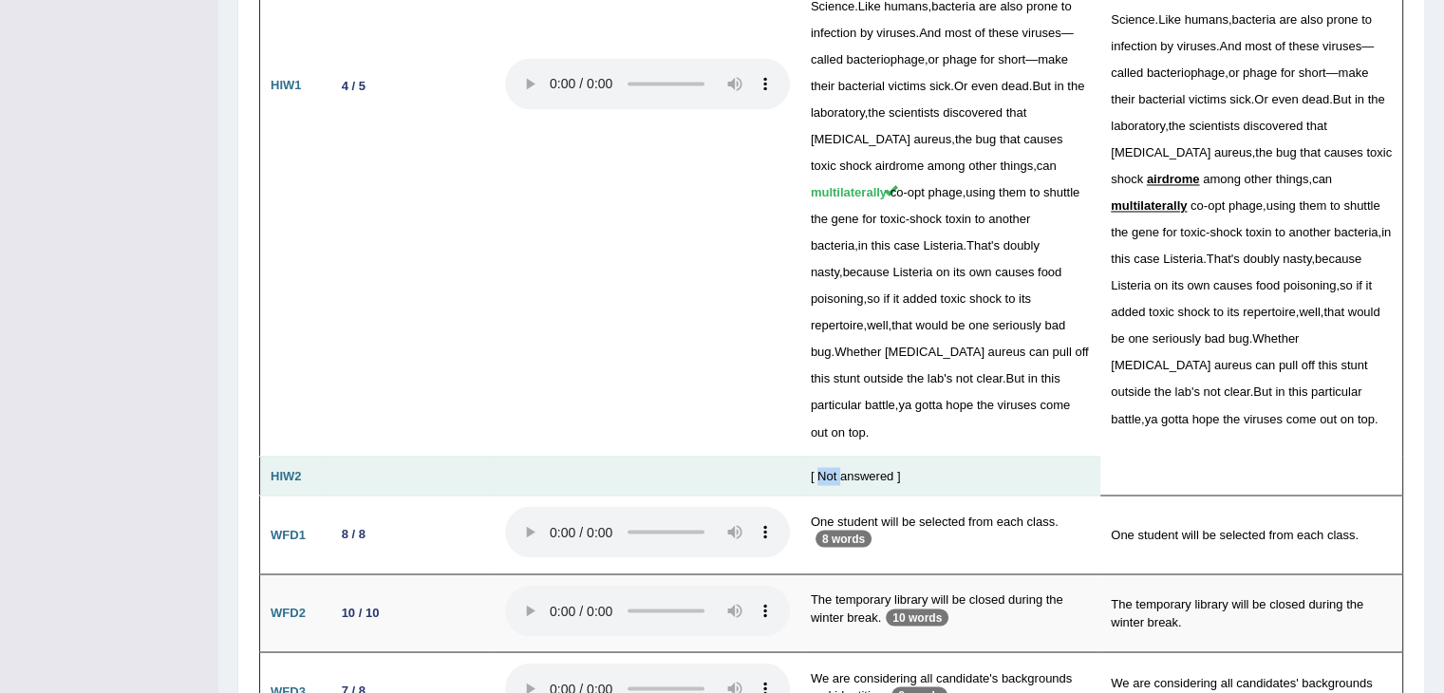
click at [834, 467] on div "[ Not answered ]" at bounding box center [950, 476] width 279 height 18
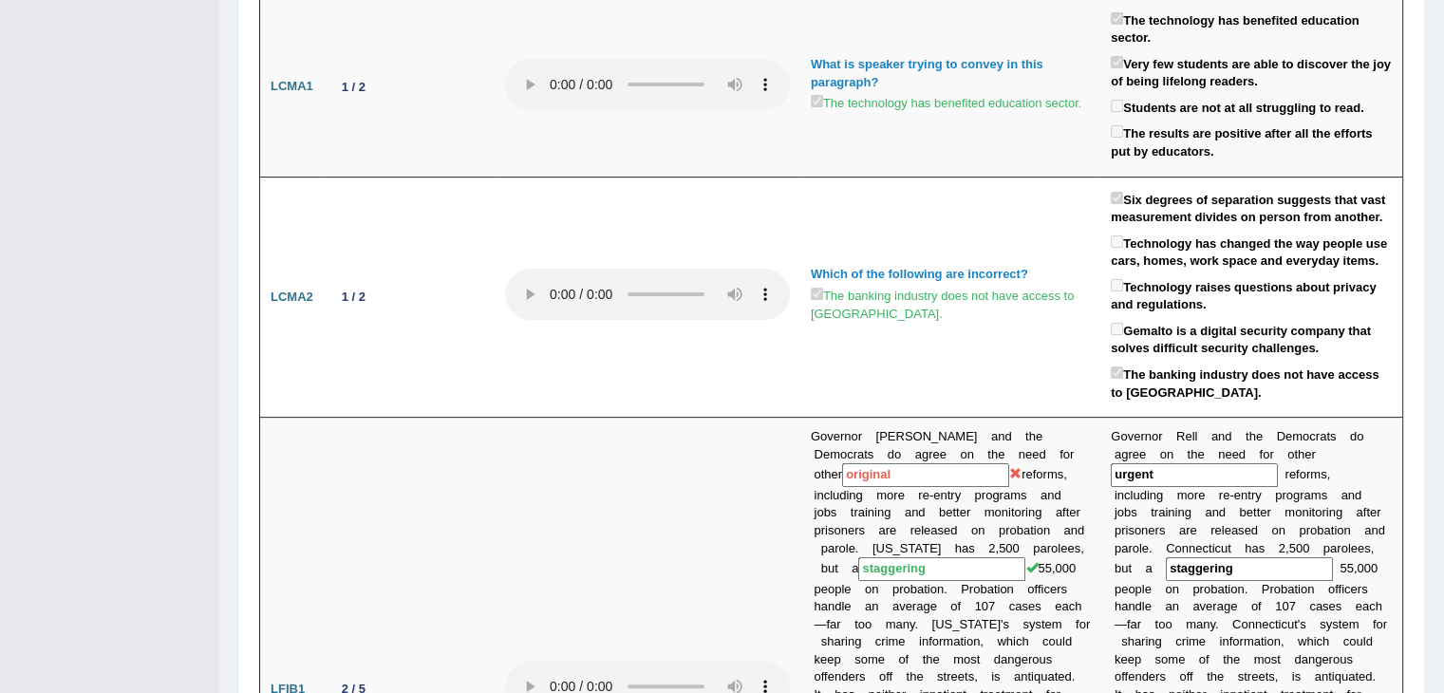
scroll to position [0, 0]
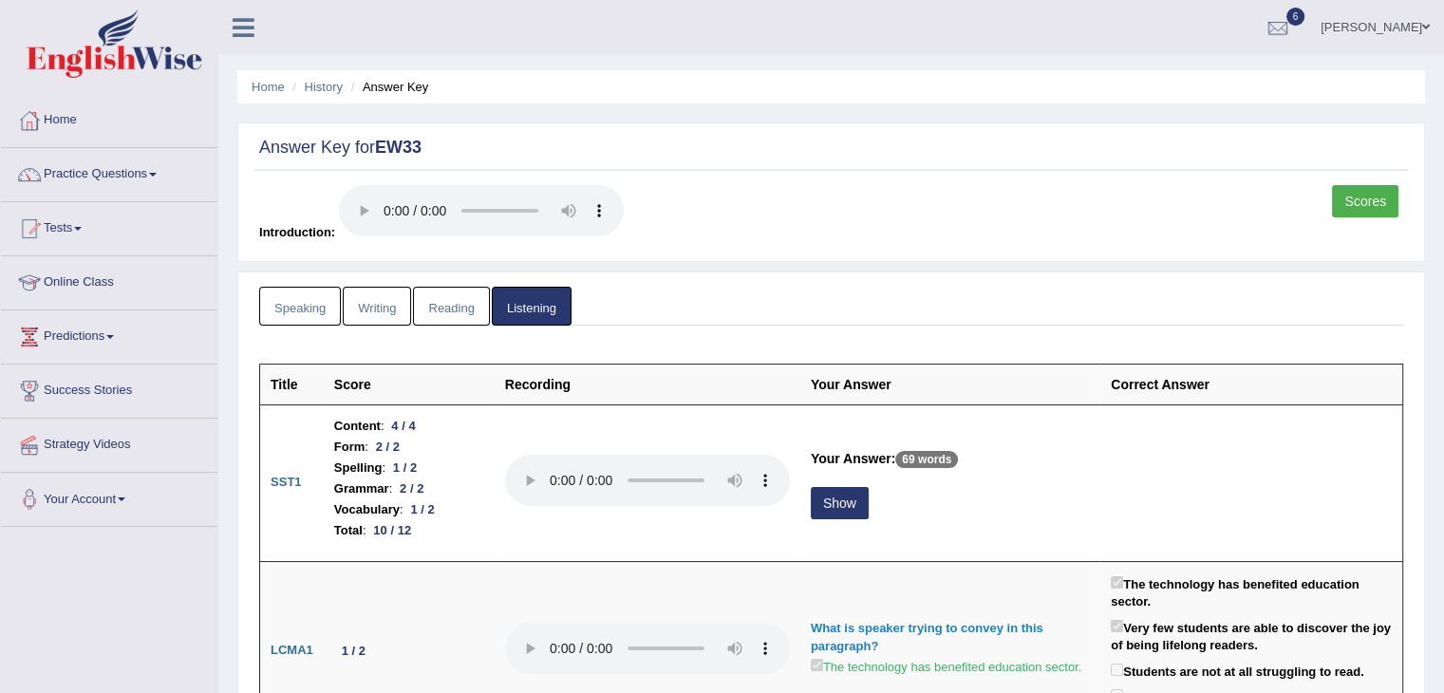
click at [304, 317] on link "Speaking" at bounding box center [300, 306] width 82 height 39
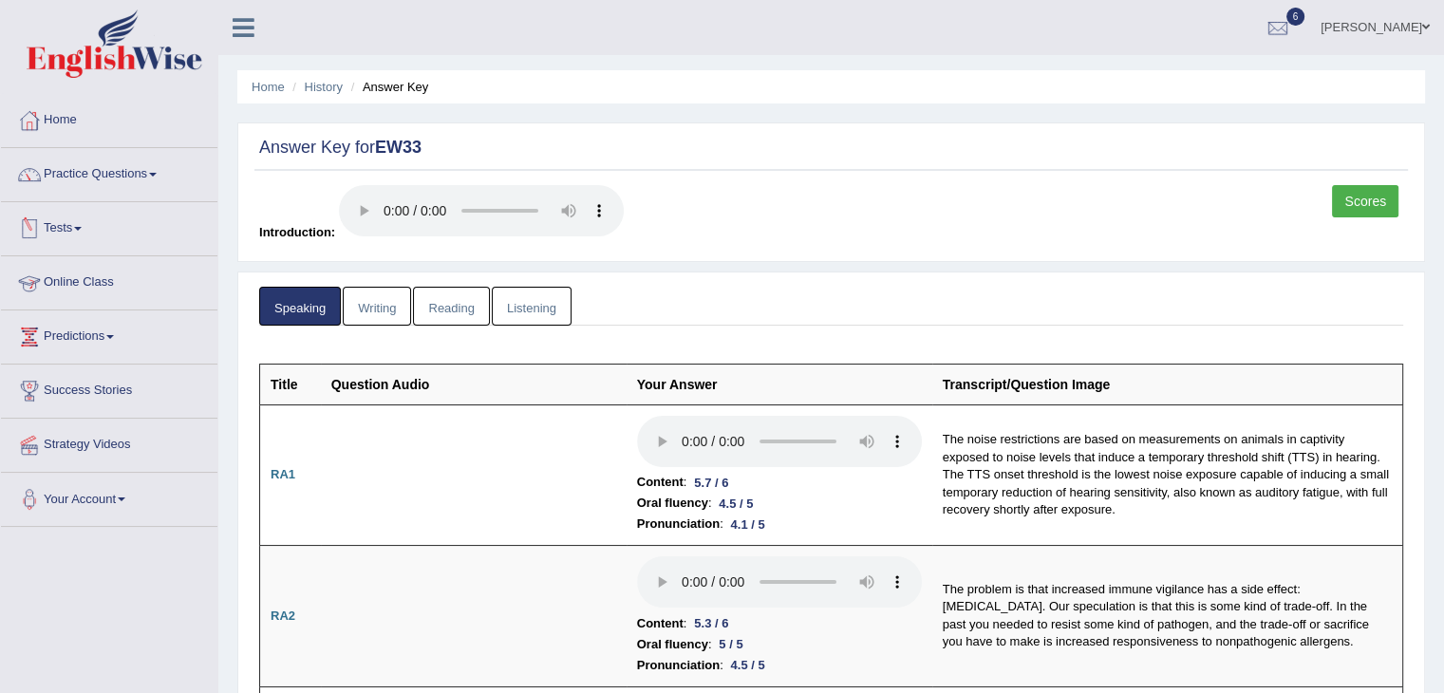
click at [83, 224] on link "Tests" at bounding box center [109, 225] width 216 height 47
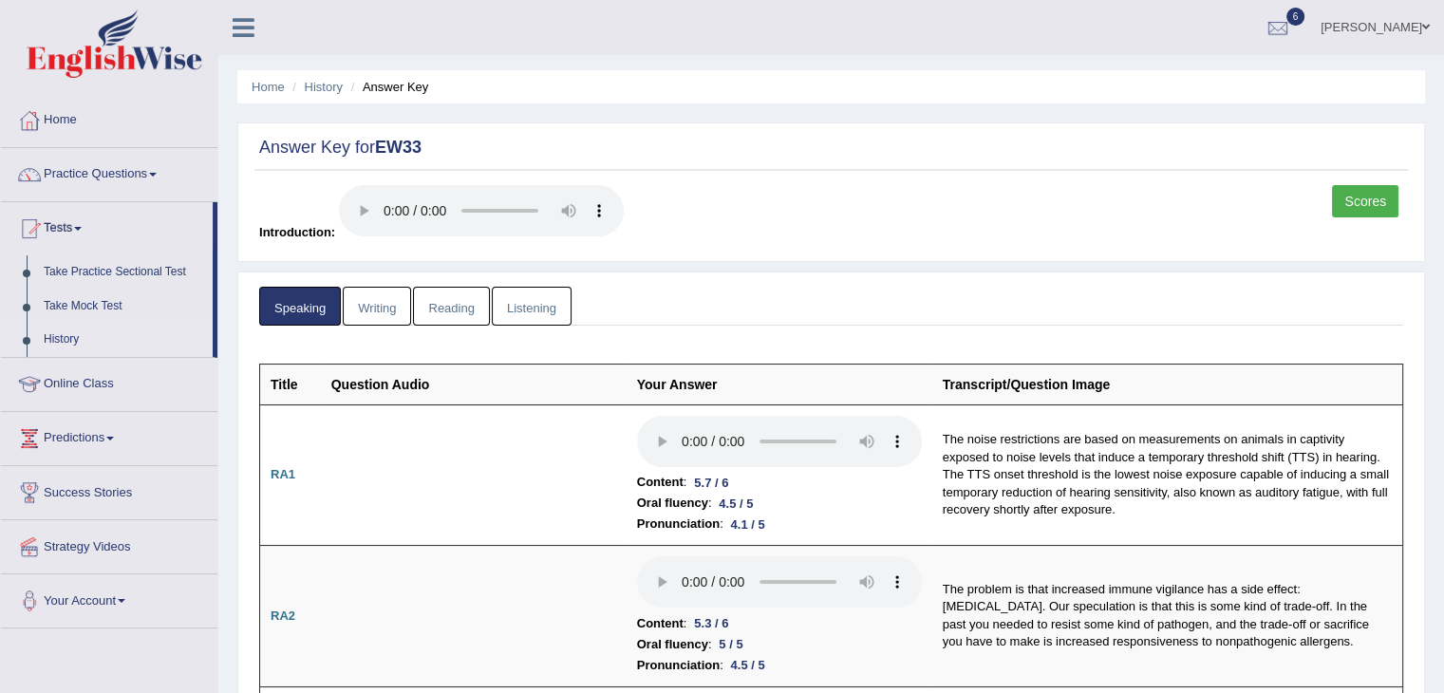
click at [68, 337] on link "History" at bounding box center [124, 340] width 178 height 34
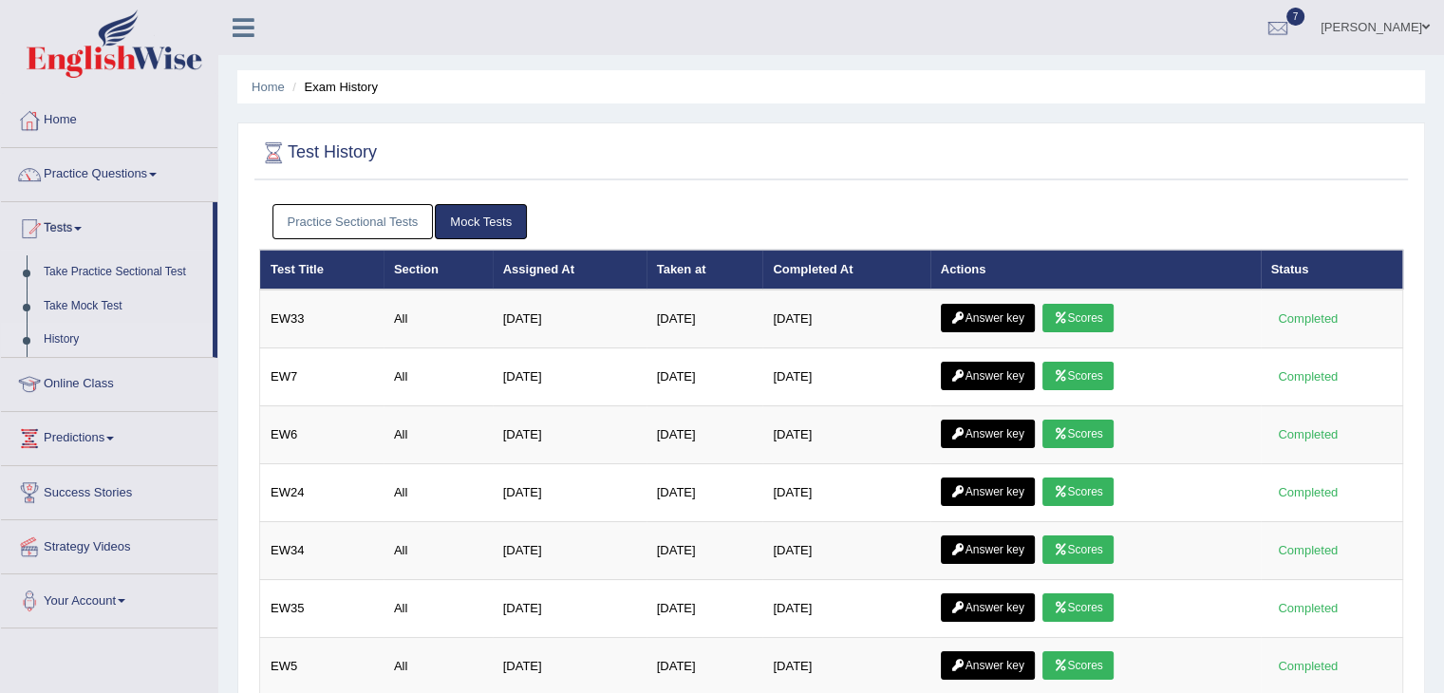
click at [366, 213] on link "Practice Sectional Tests" at bounding box center [352, 221] width 161 height 35
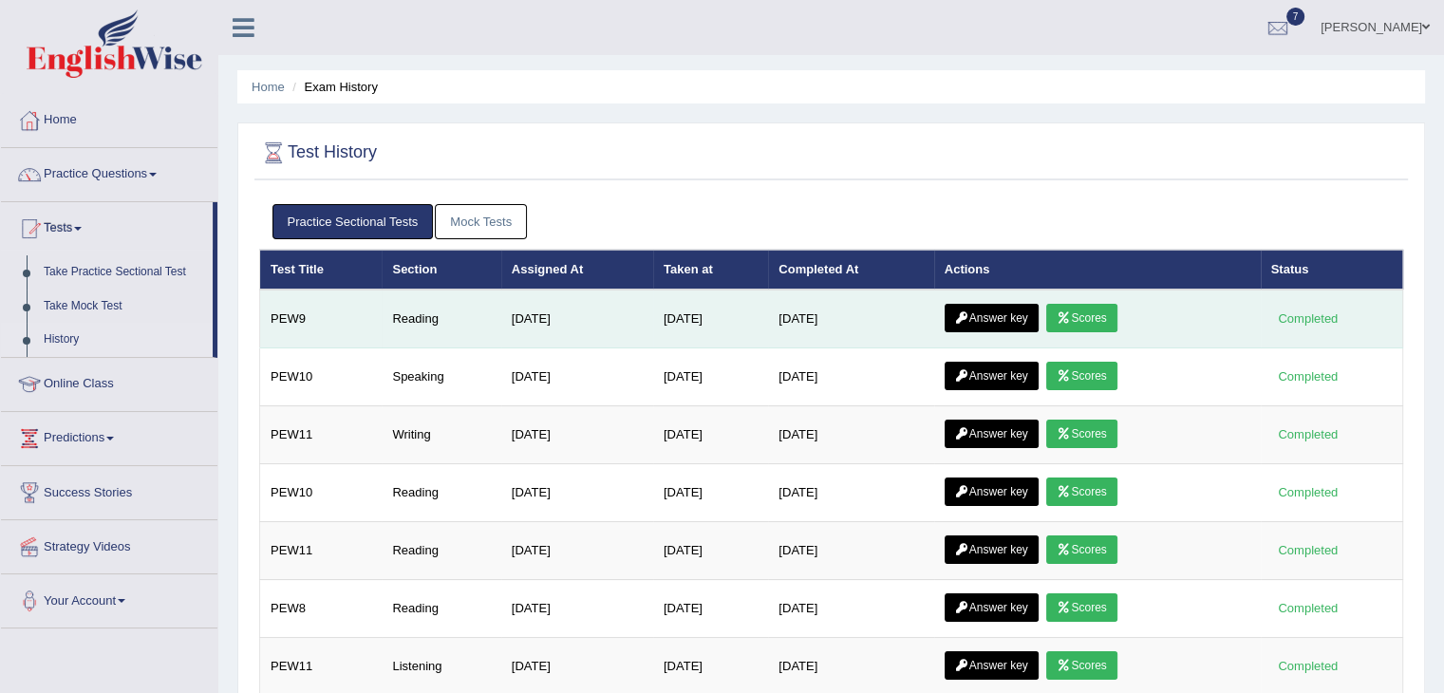
click at [1096, 318] on link "Scores" at bounding box center [1081, 318] width 70 height 28
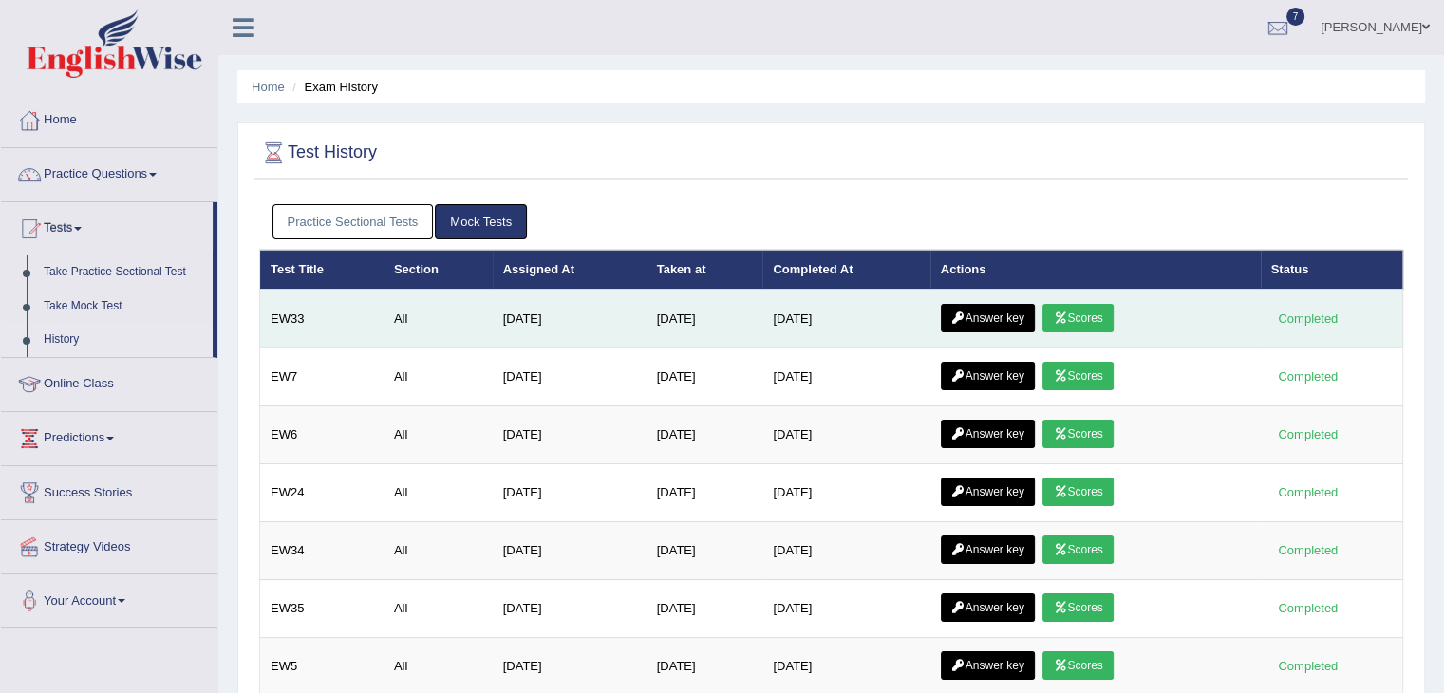
click at [993, 319] on link "Answer key" at bounding box center [988, 318] width 94 height 28
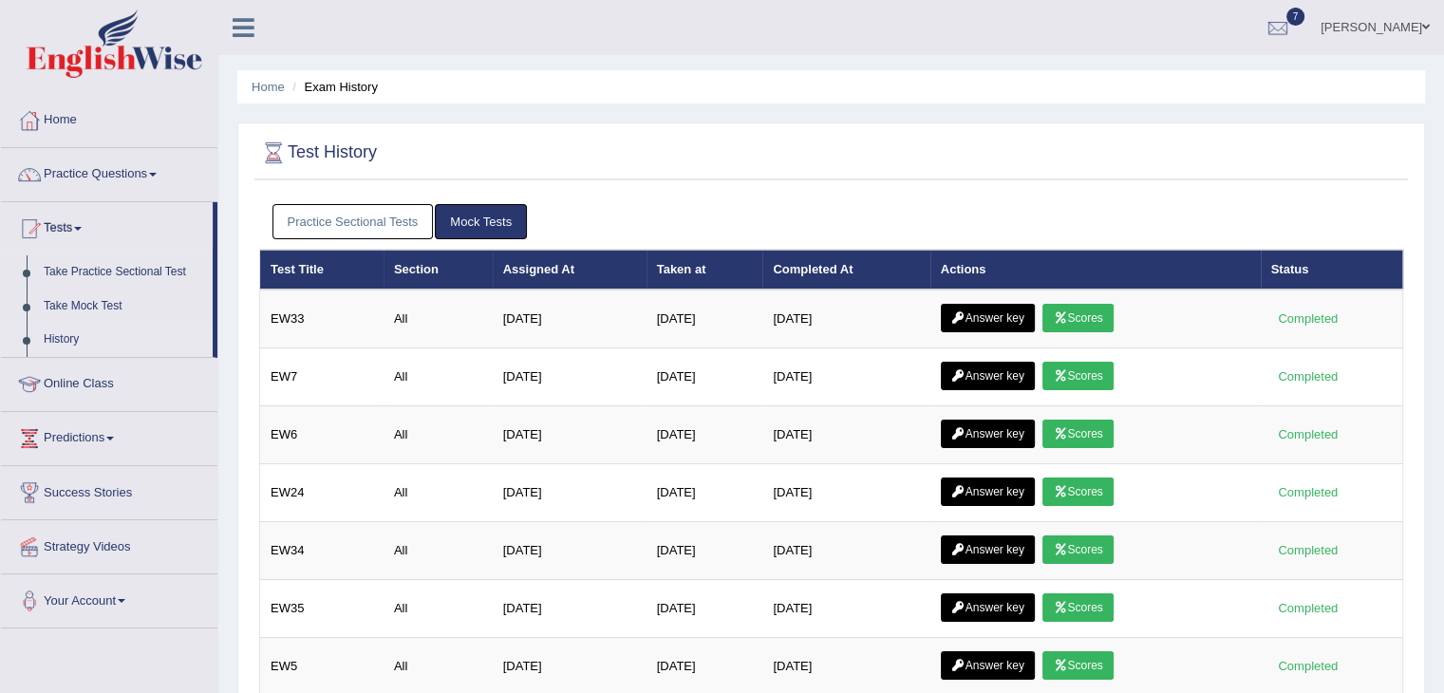
click at [310, 213] on link "Practice Sectional Tests" at bounding box center [352, 221] width 161 height 35
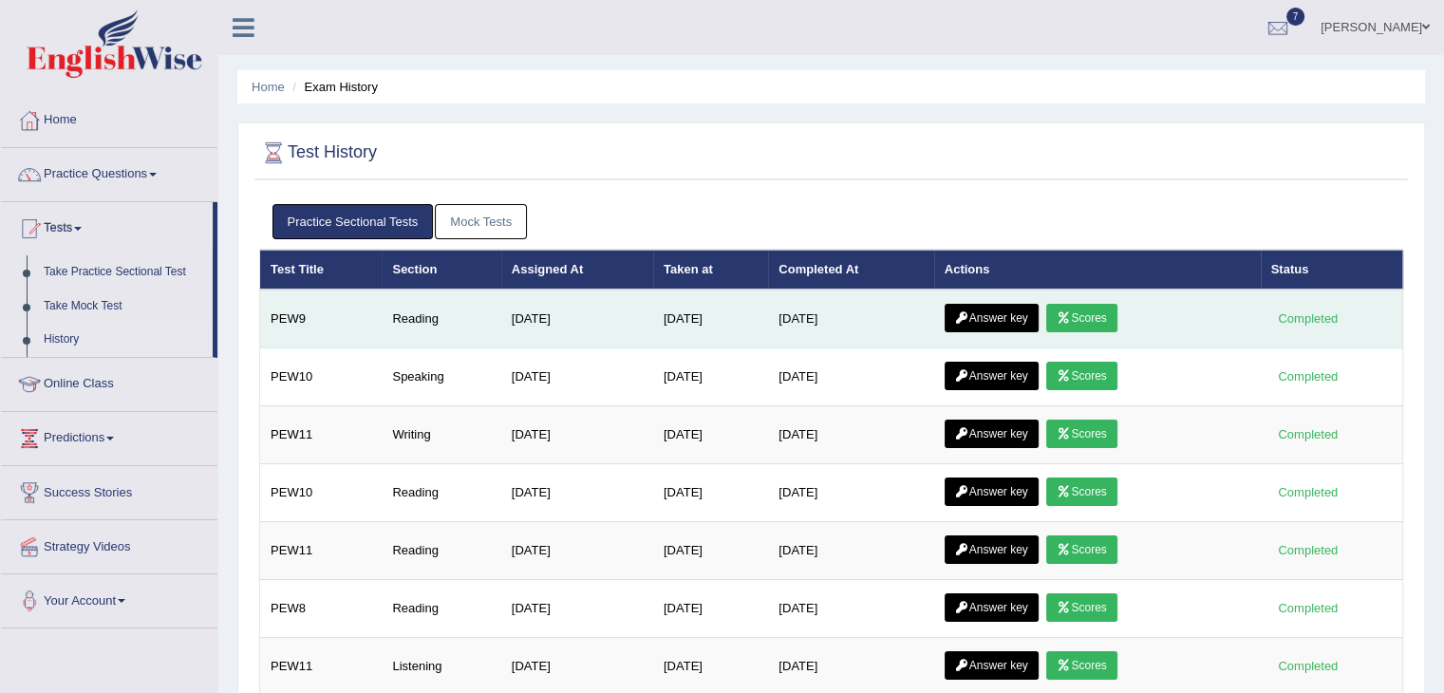
click at [984, 316] on link "Answer key" at bounding box center [992, 318] width 94 height 28
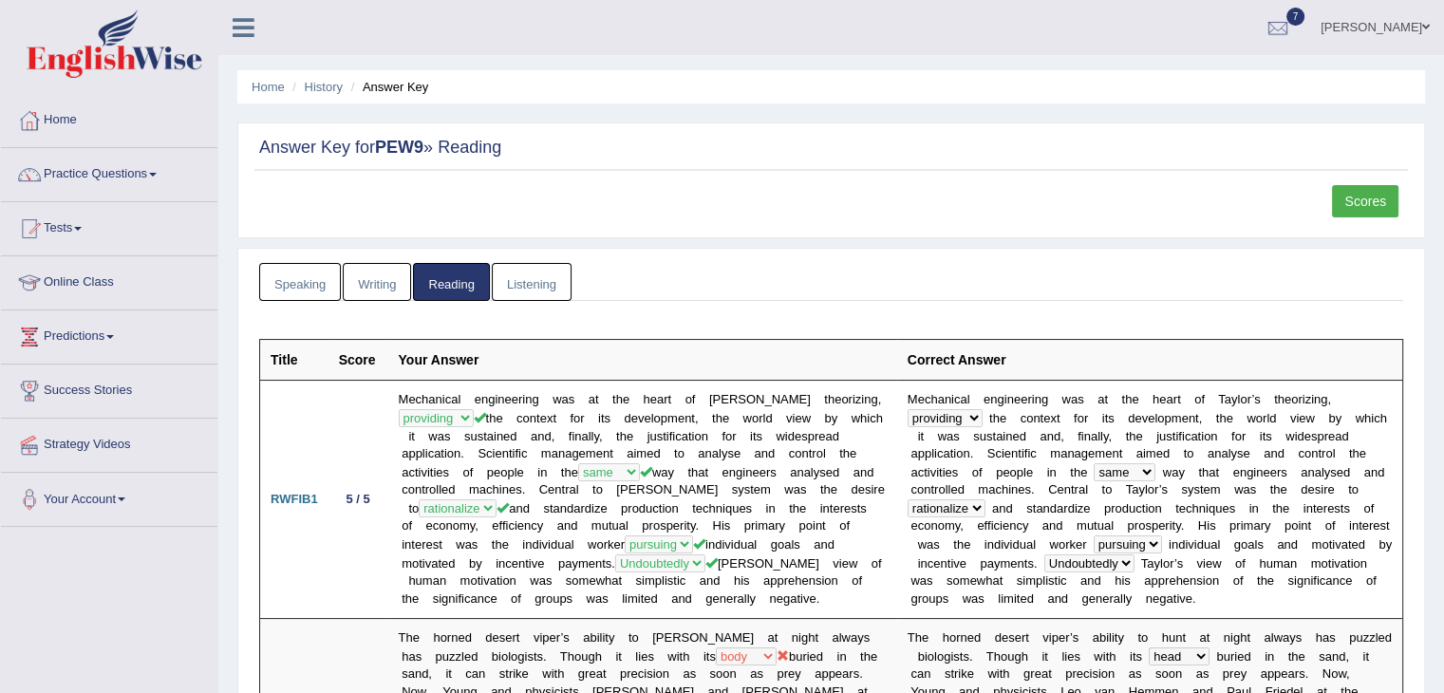
click at [522, 282] on link "Listening" at bounding box center [532, 282] width 80 height 39
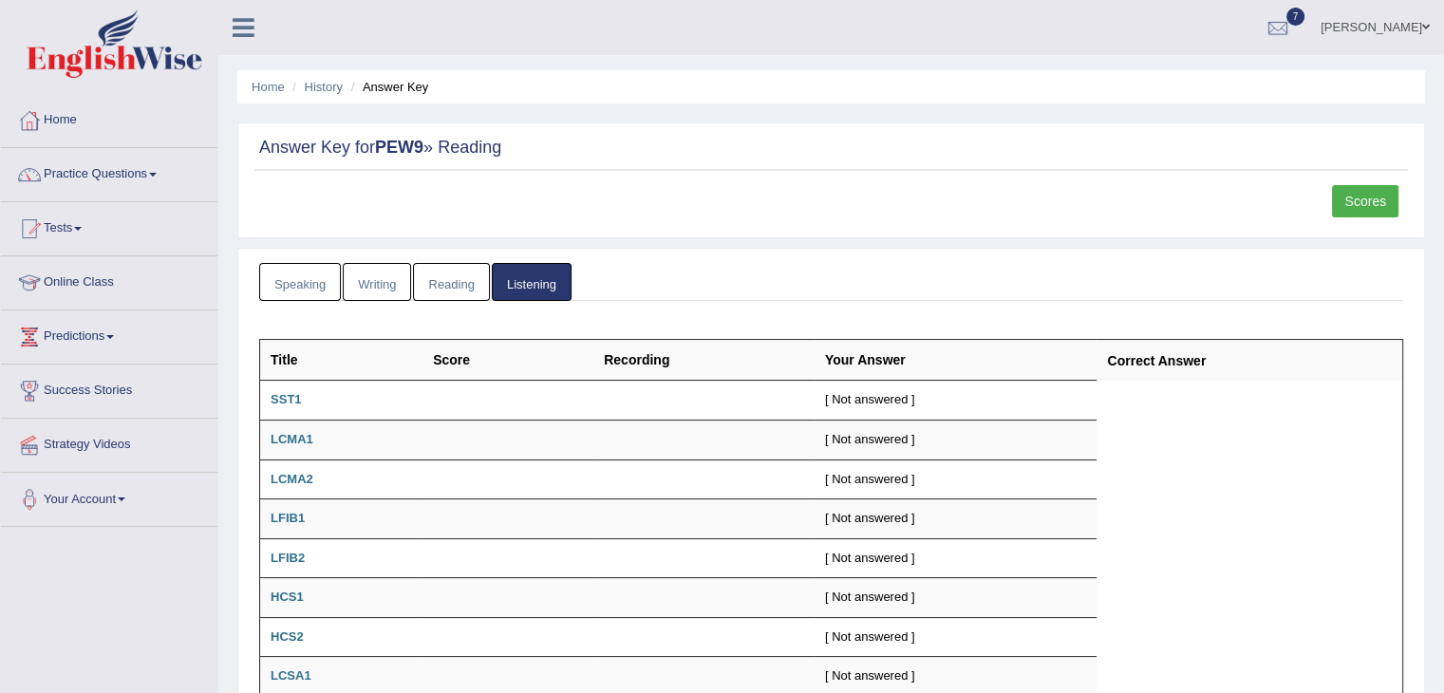
click at [319, 271] on link "Speaking" at bounding box center [300, 282] width 82 height 39
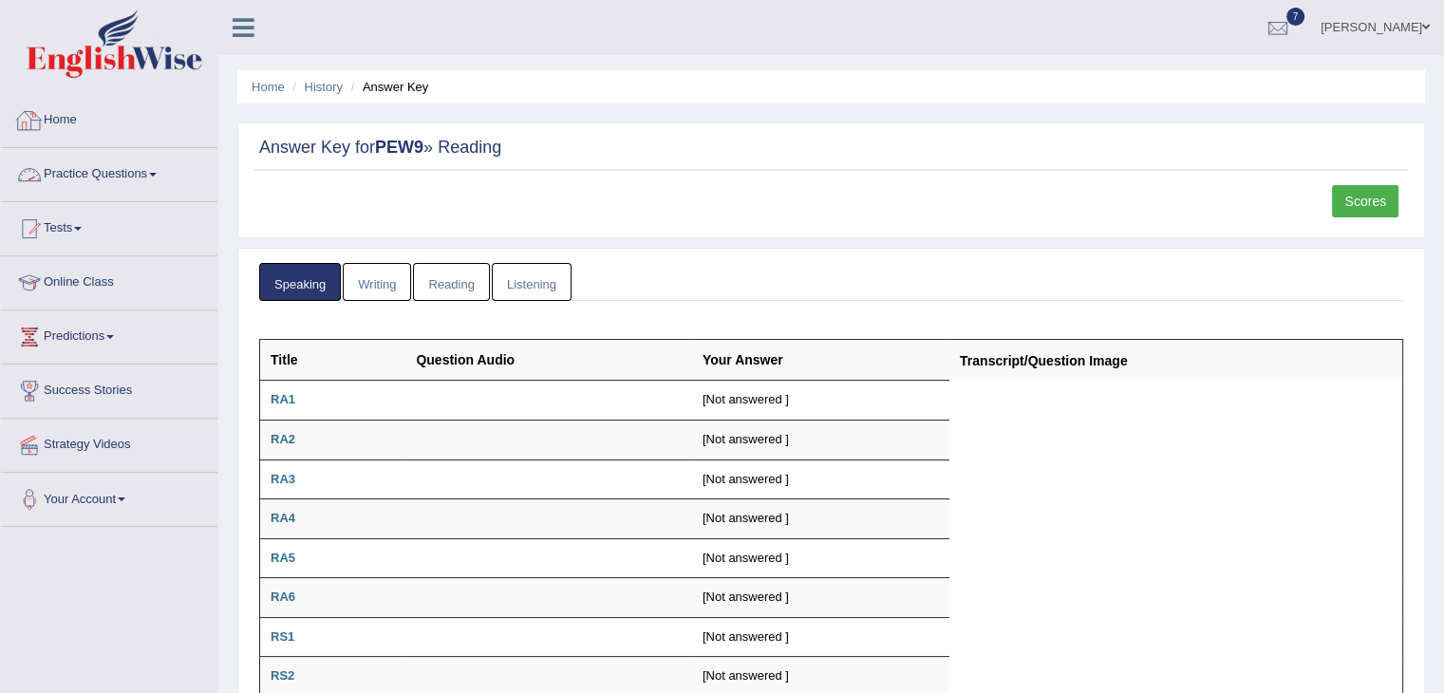
click at [72, 127] on link "Home" at bounding box center [109, 117] width 216 height 47
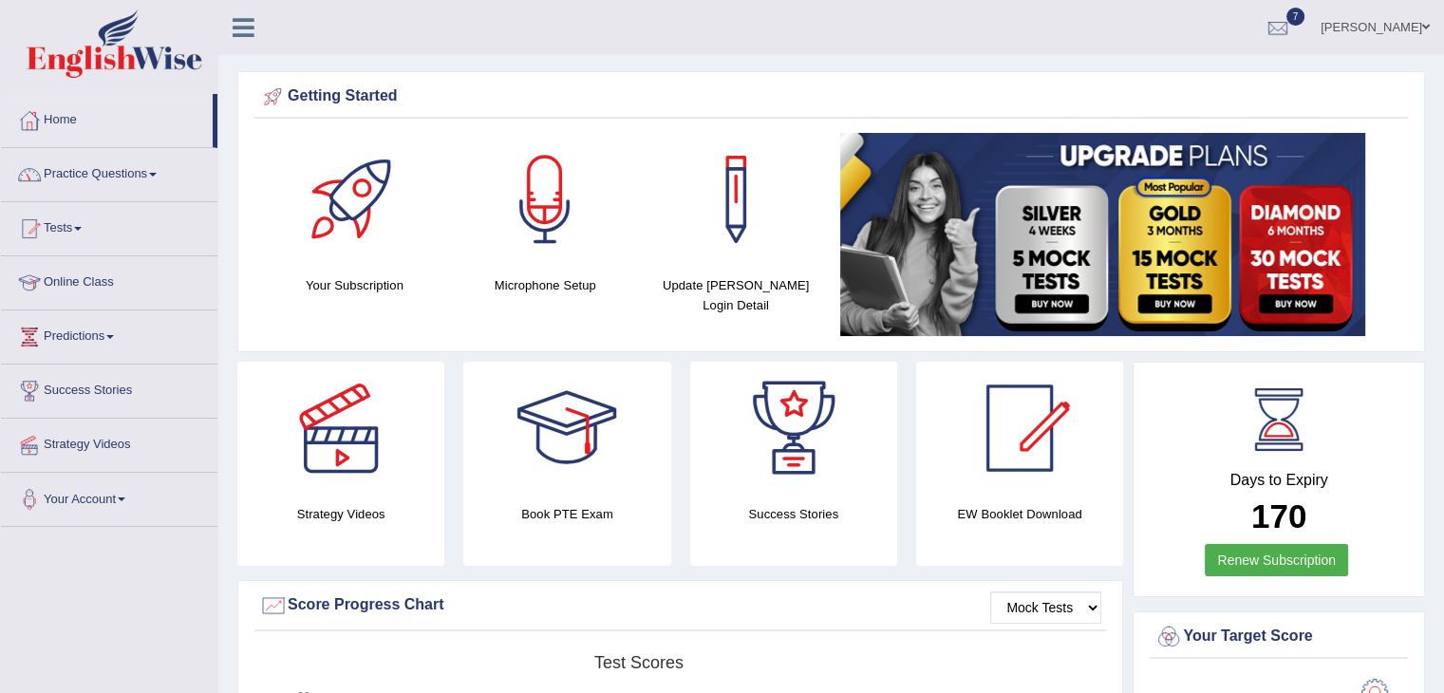
click at [135, 179] on link "Practice Questions" at bounding box center [109, 171] width 216 height 47
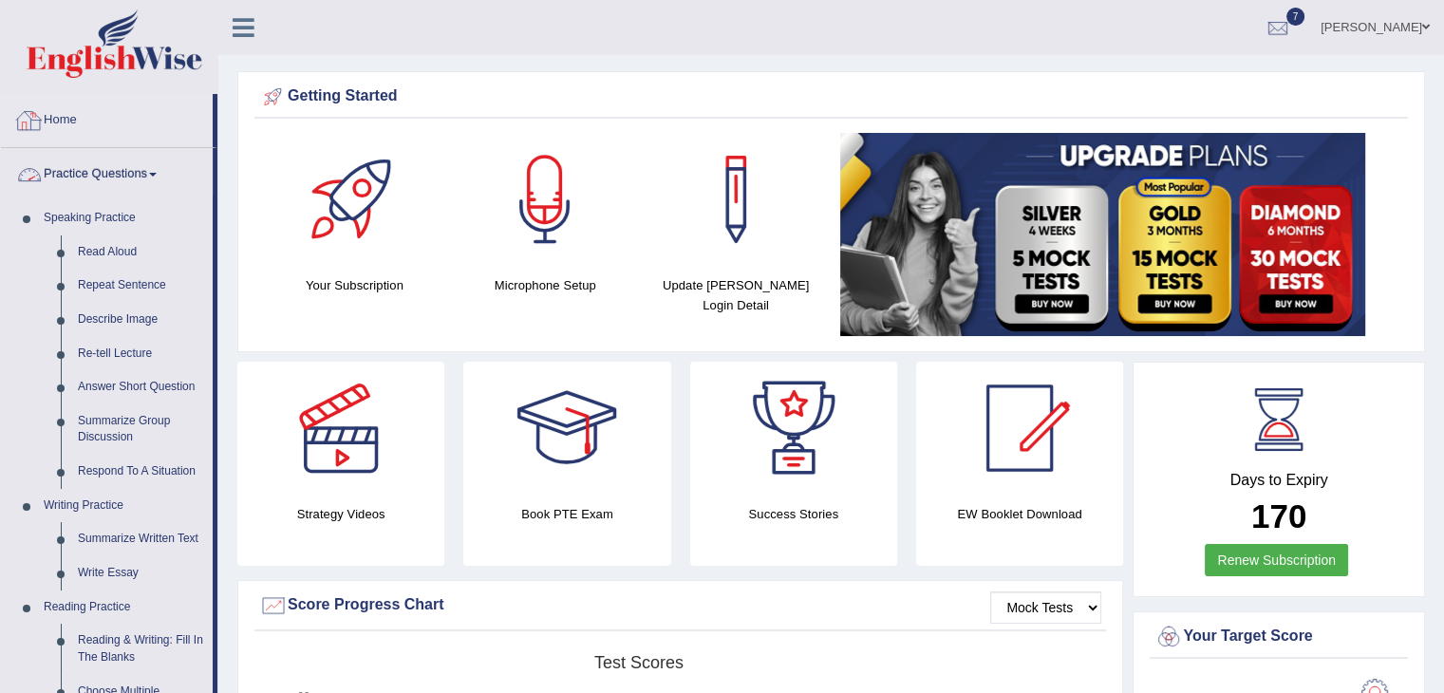
click at [66, 123] on link "Home" at bounding box center [107, 117] width 212 height 47
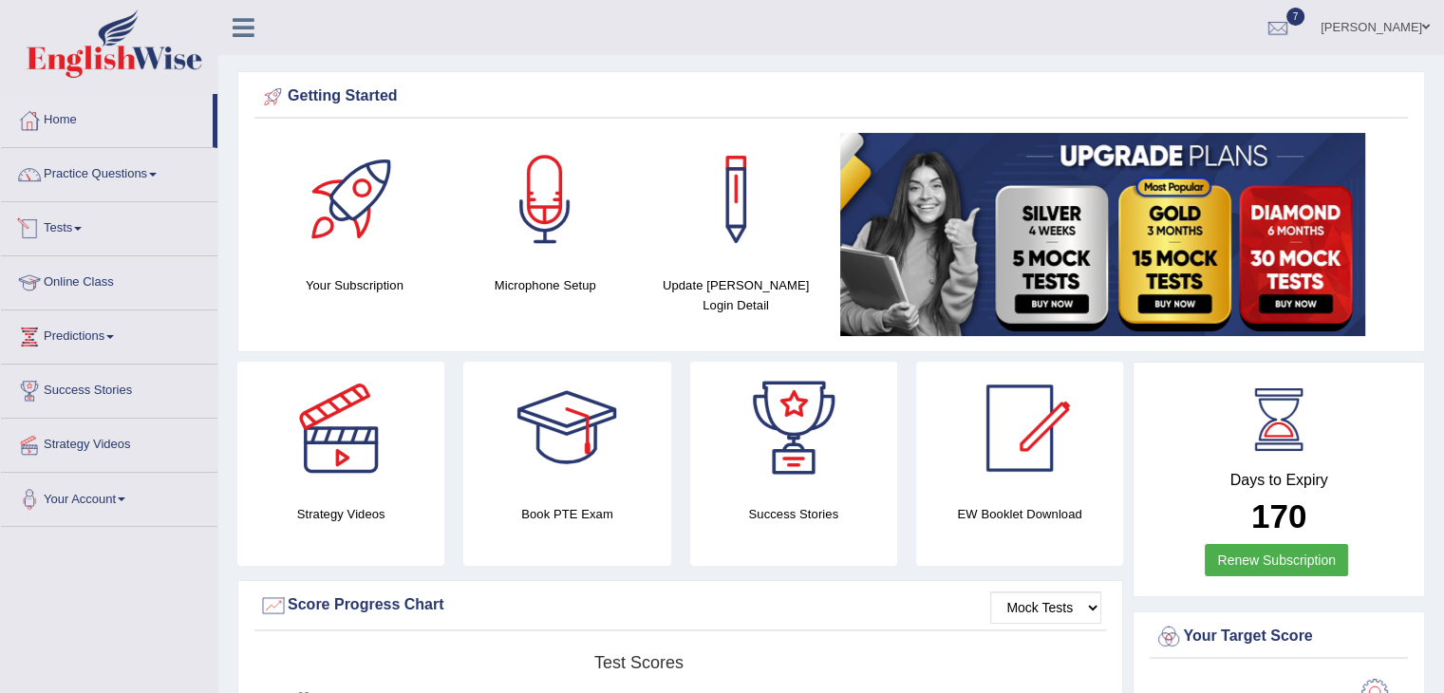
click at [80, 229] on span at bounding box center [78, 229] width 8 height 4
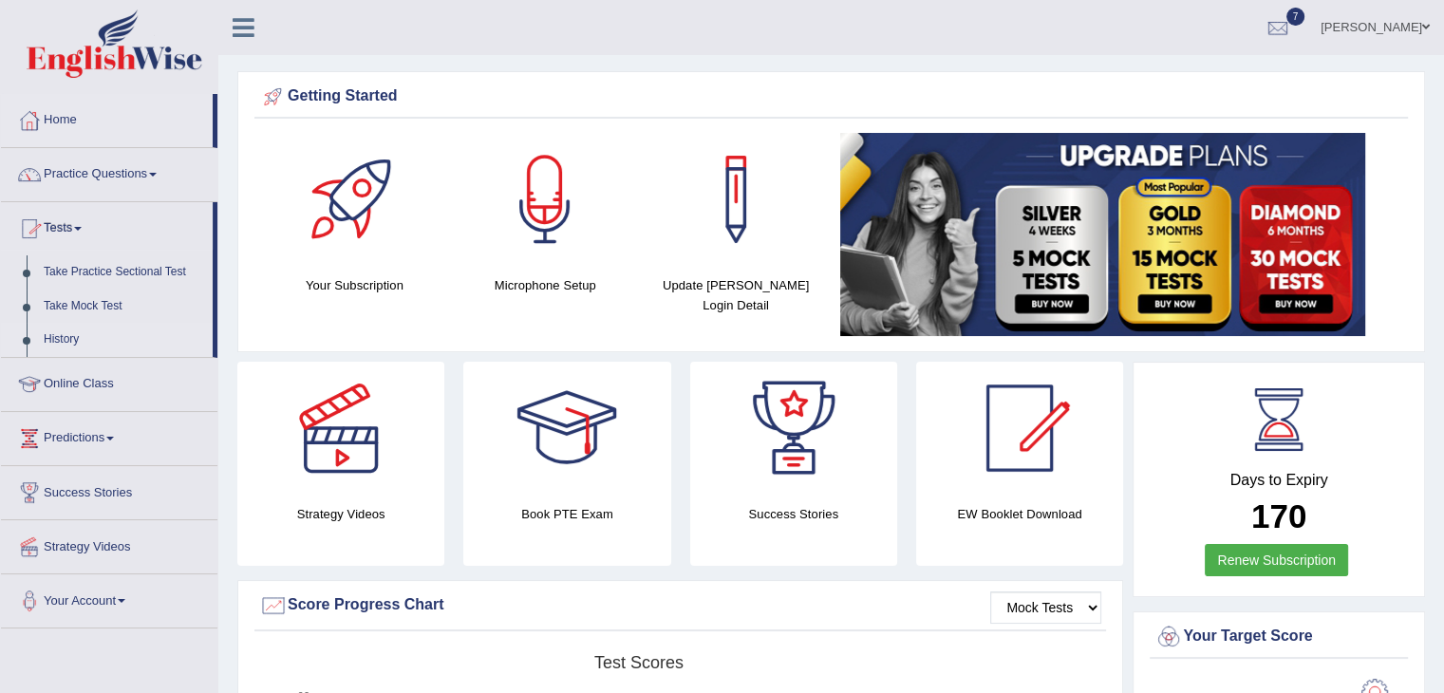
click at [62, 337] on link "History" at bounding box center [124, 340] width 178 height 34
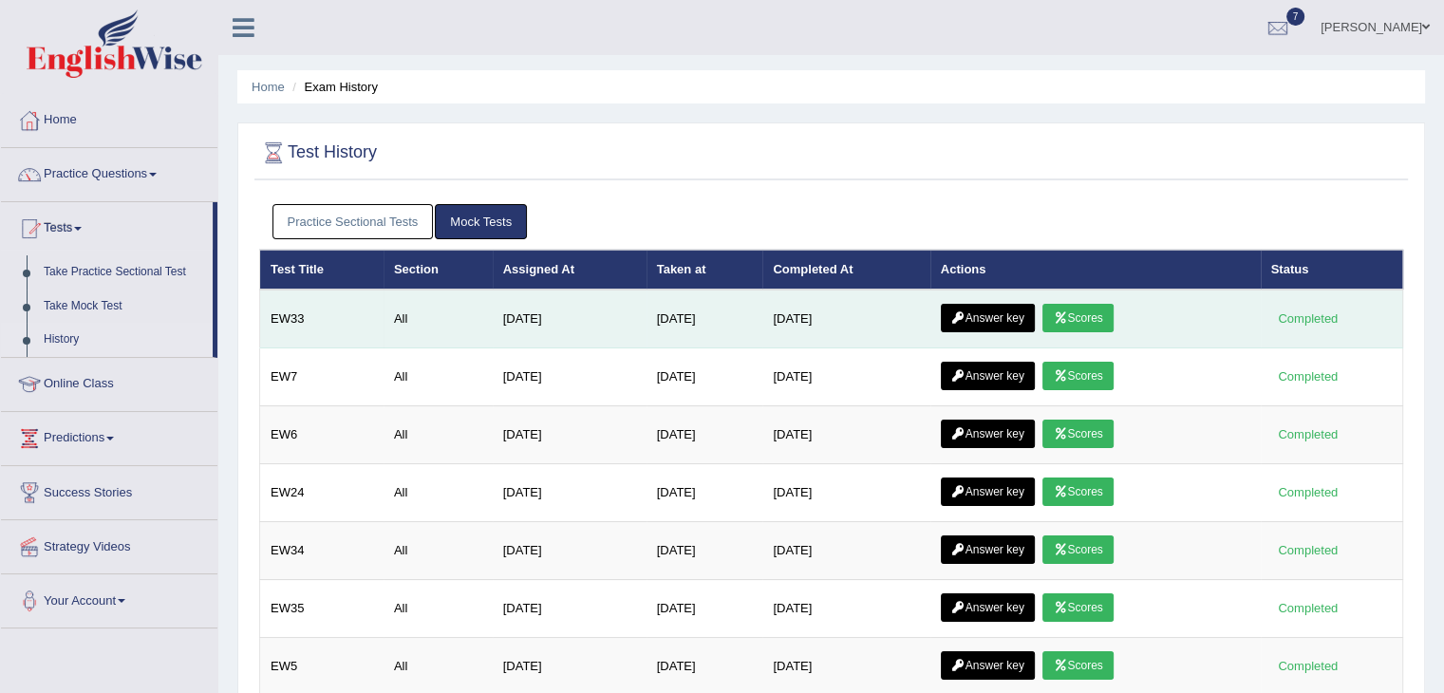
click at [1067, 313] on icon at bounding box center [1060, 317] width 14 height 11
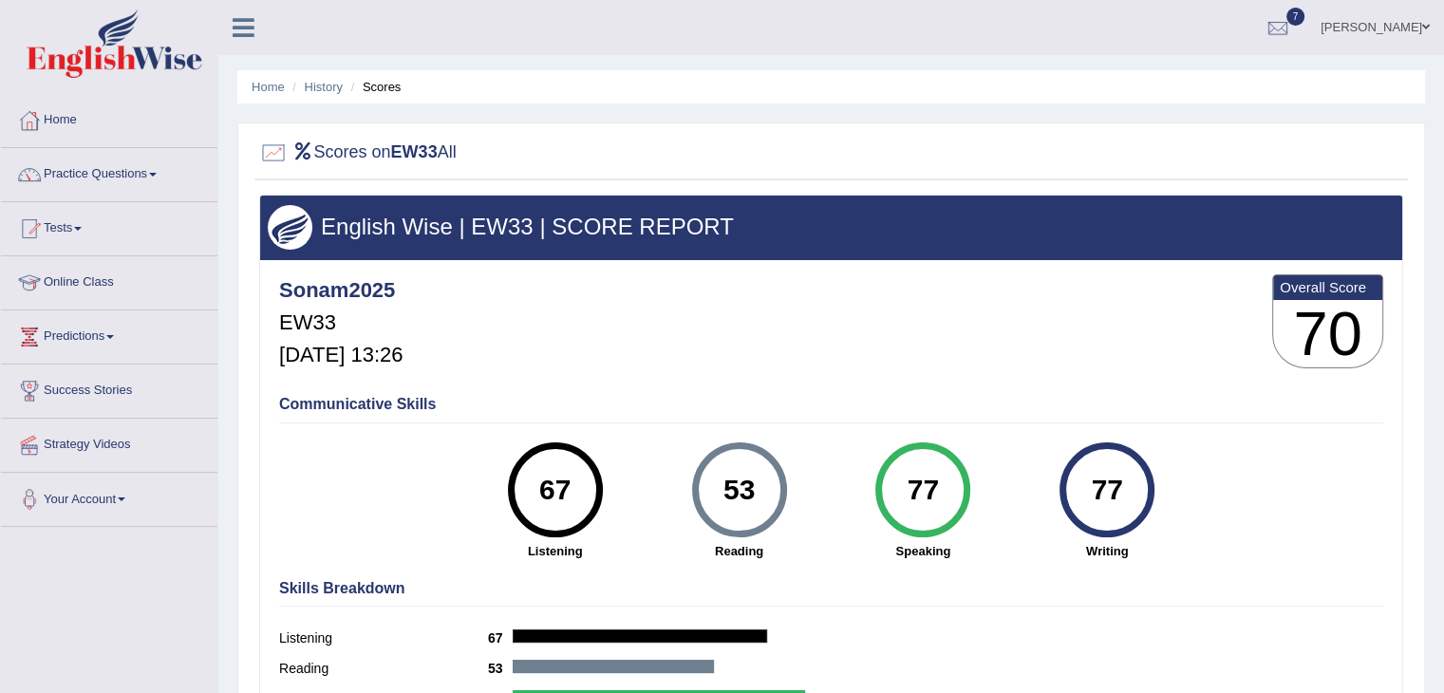
click at [574, 519] on div "67" at bounding box center [554, 490] width 69 height 80
click at [70, 124] on link "Home" at bounding box center [109, 117] width 216 height 47
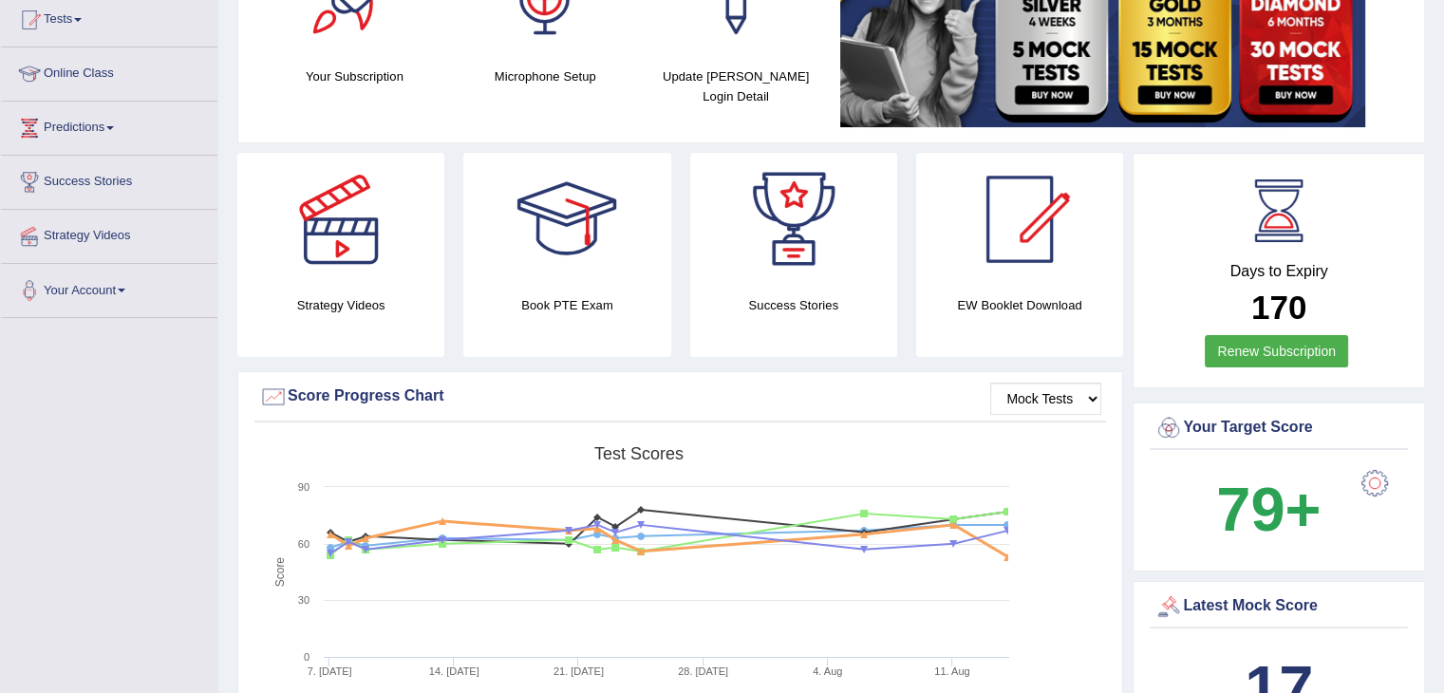
scroll to position [204, 0]
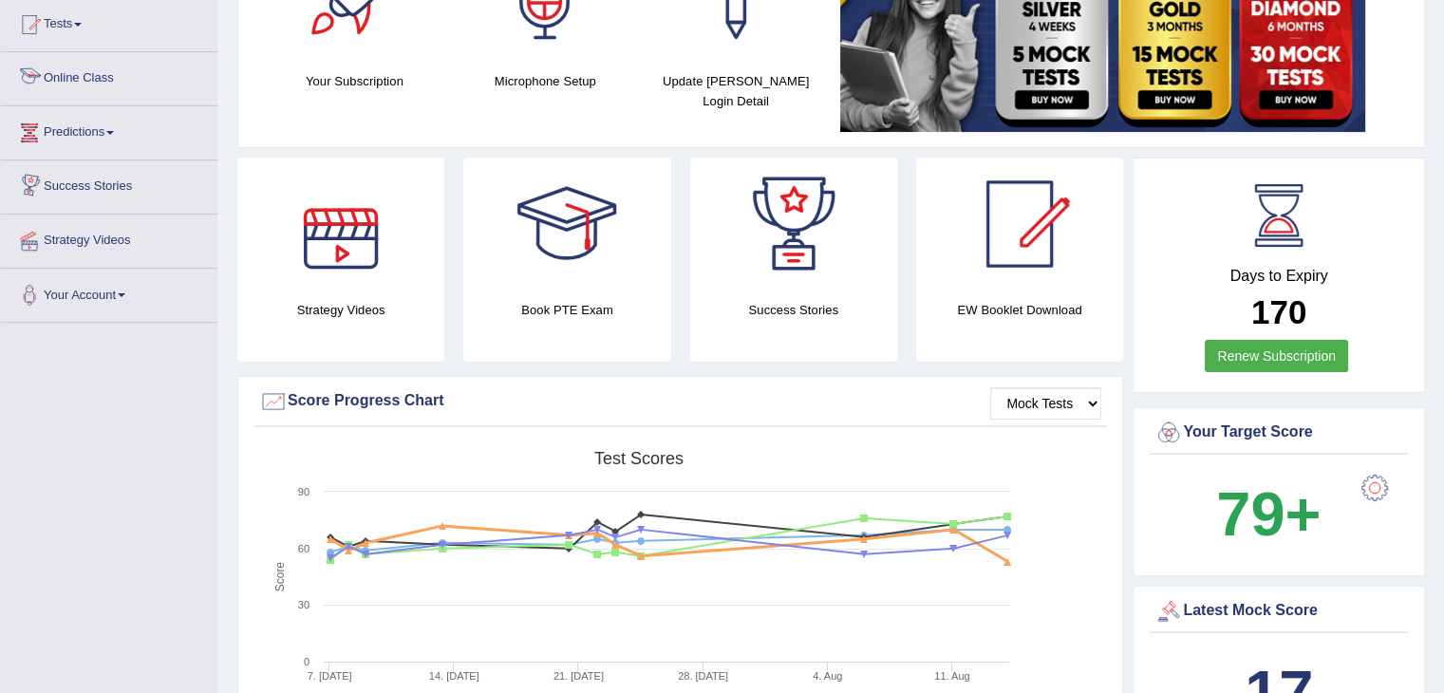
click at [76, 82] on link "Online Class" at bounding box center [109, 75] width 216 height 47
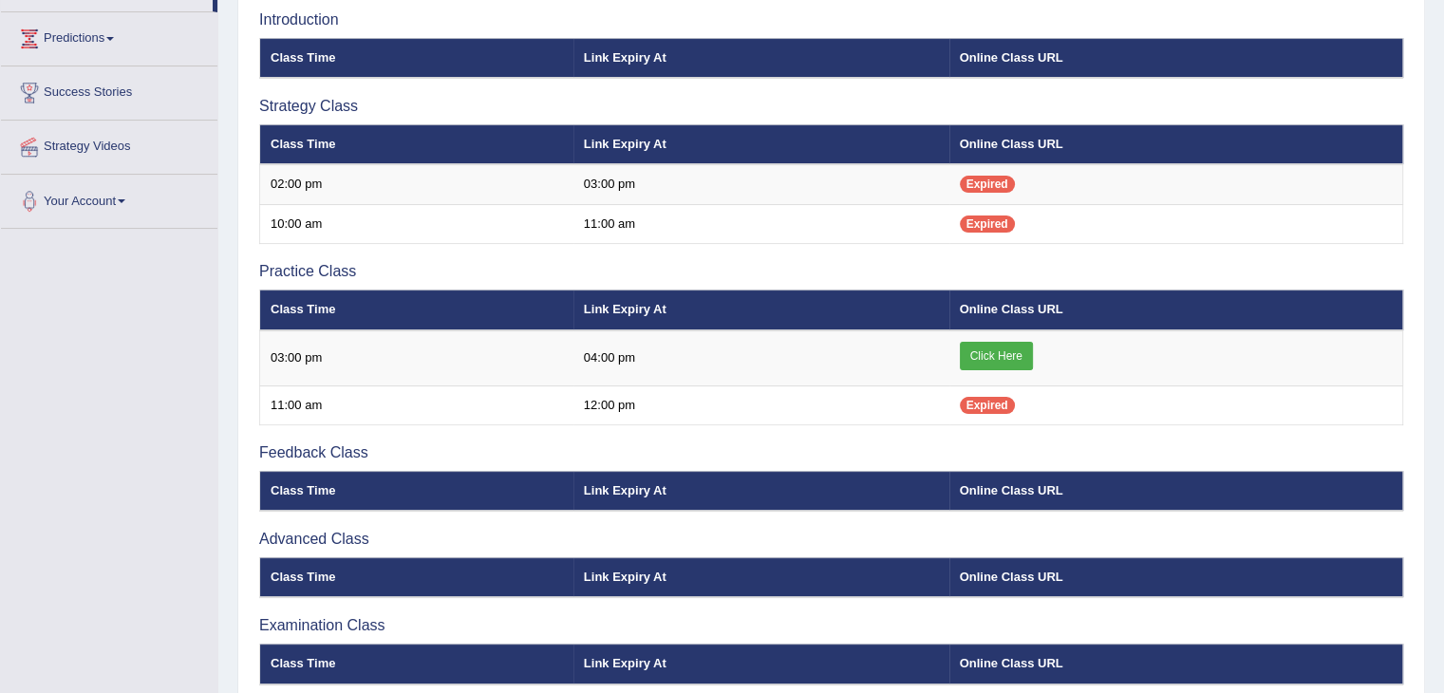
scroll to position [309, 0]
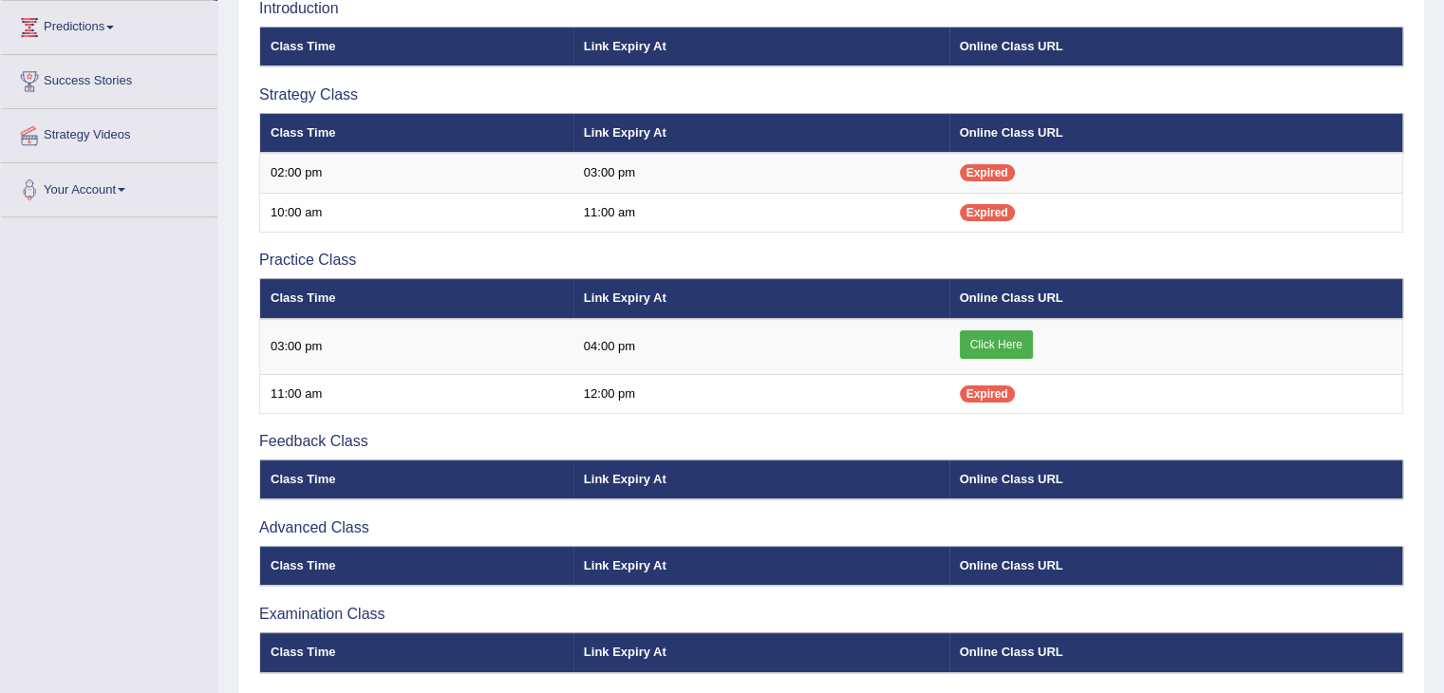
click at [345, 312] on th "Class Time" at bounding box center [416, 298] width 313 height 40
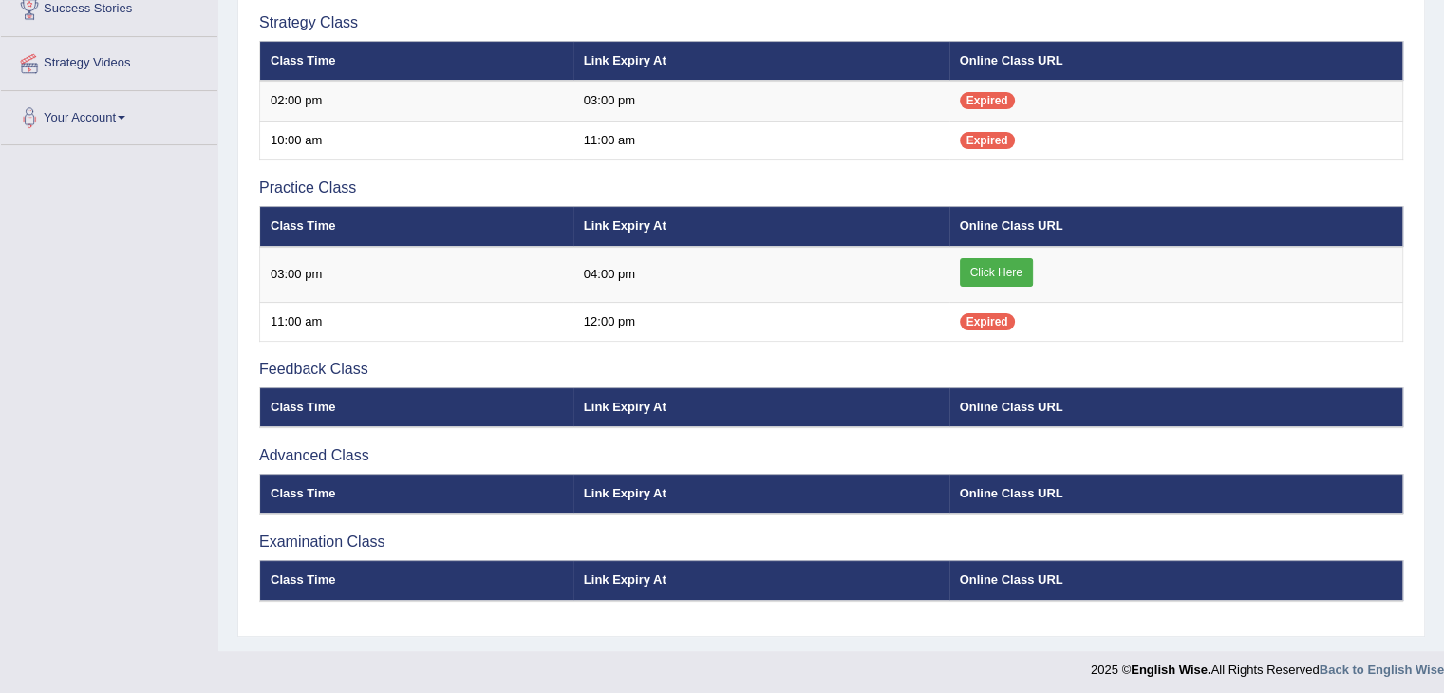
scroll to position [0, 0]
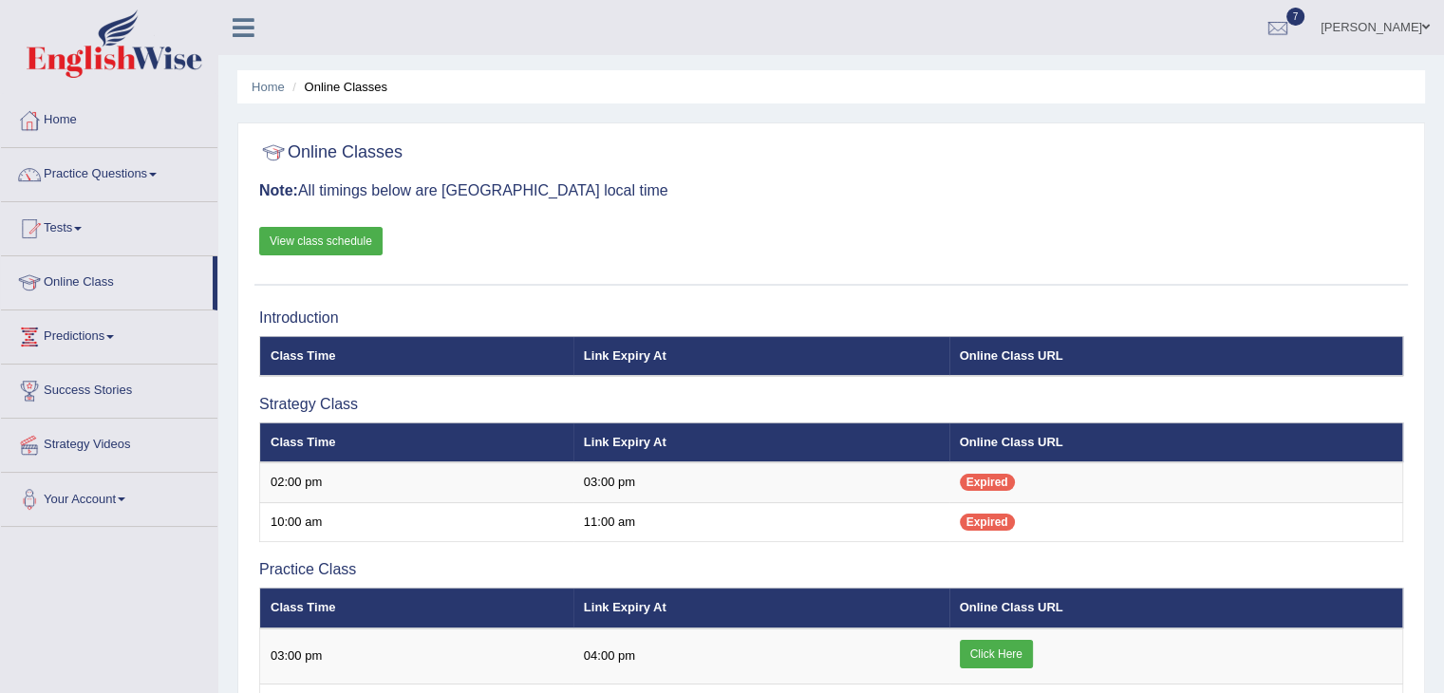
scroll to position [4, 0]
click at [61, 123] on link "Home" at bounding box center [109, 117] width 216 height 47
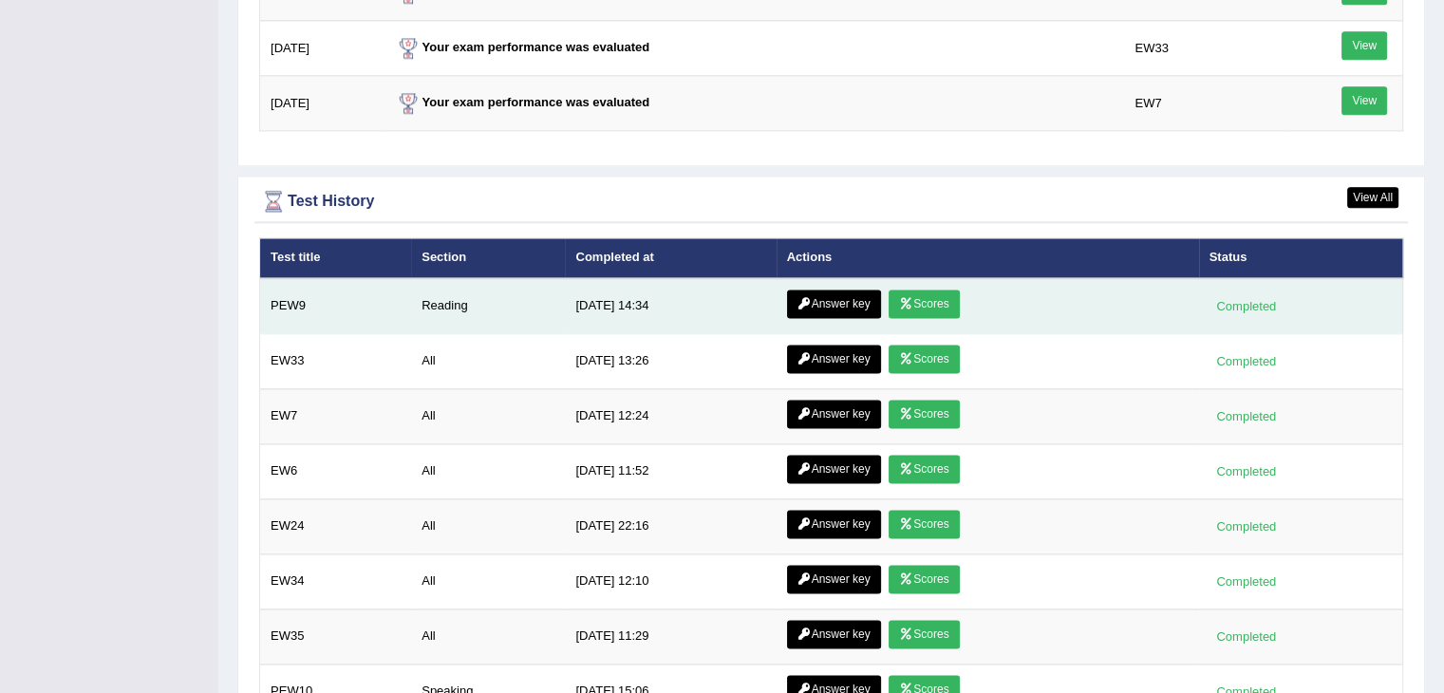
scroll to position [2478, 0]
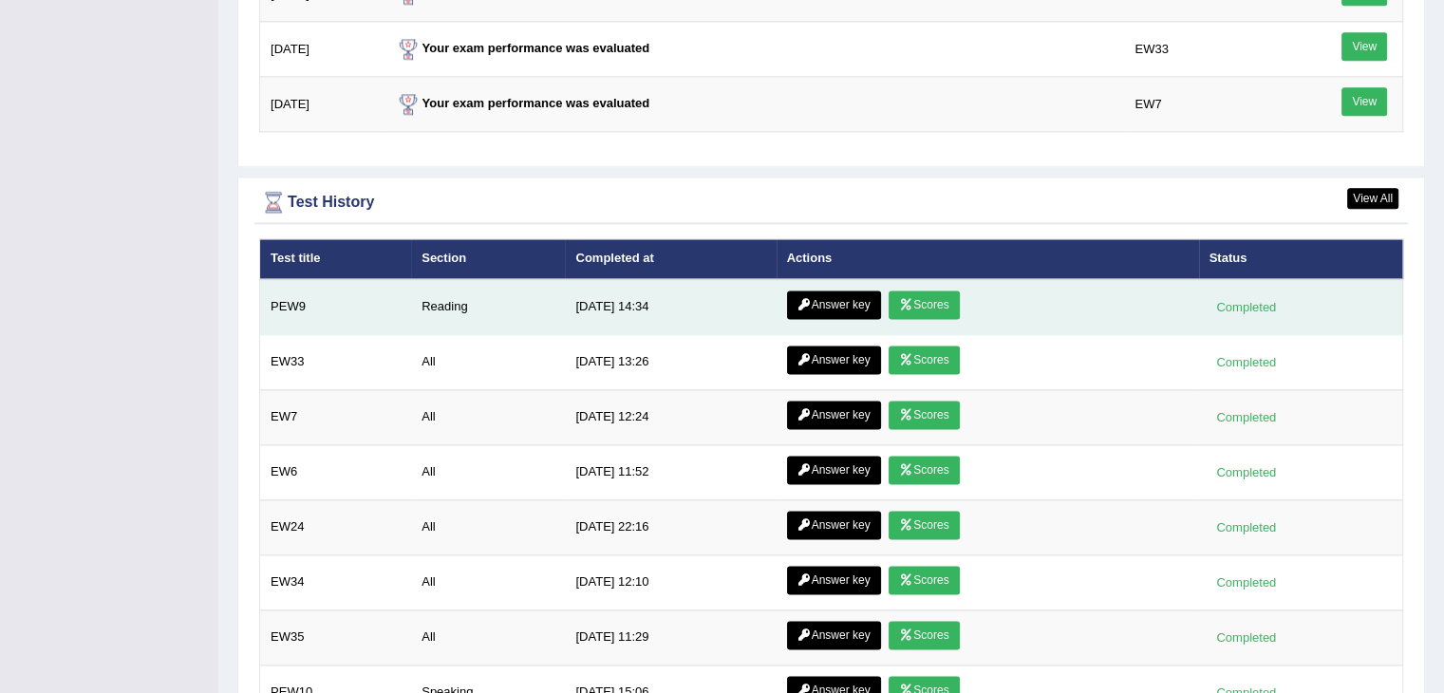
click at [938, 290] on link "Scores" at bounding box center [924, 304] width 70 height 28
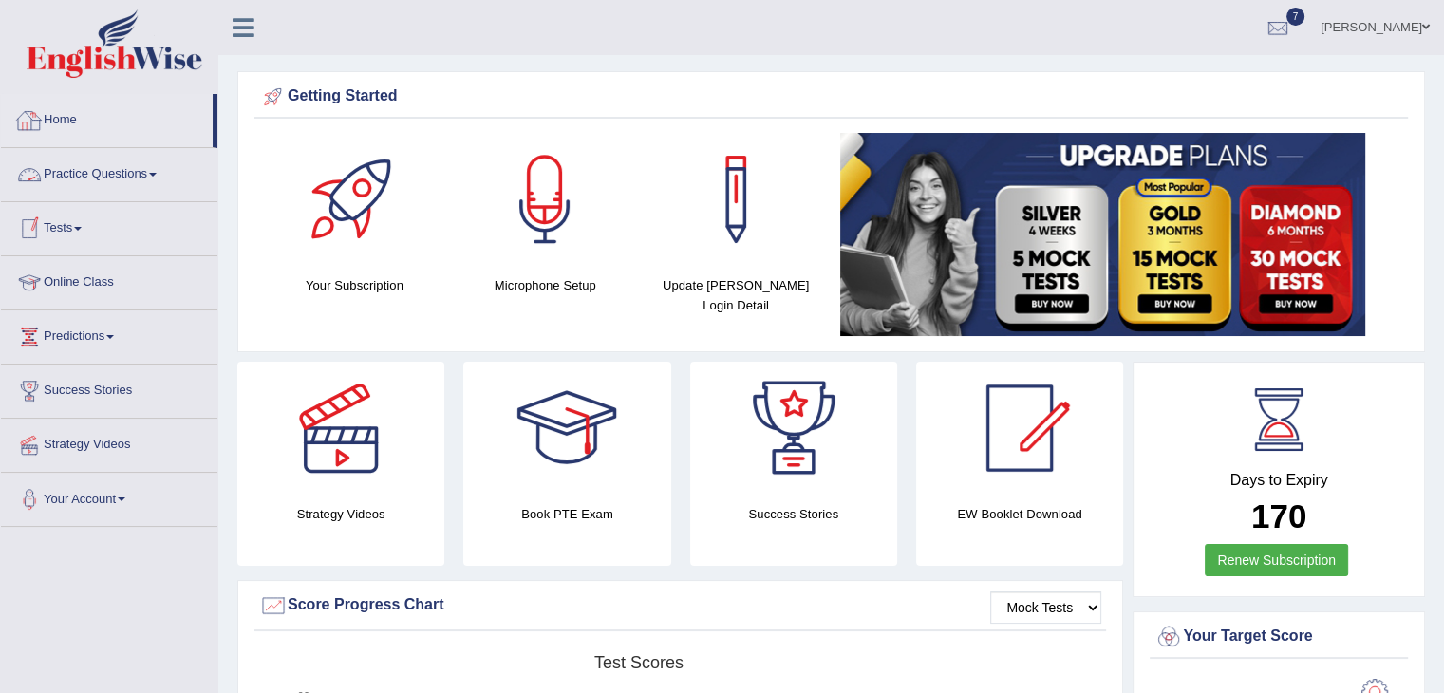
click at [65, 122] on link "Home" at bounding box center [107, 117] width 212 height 47
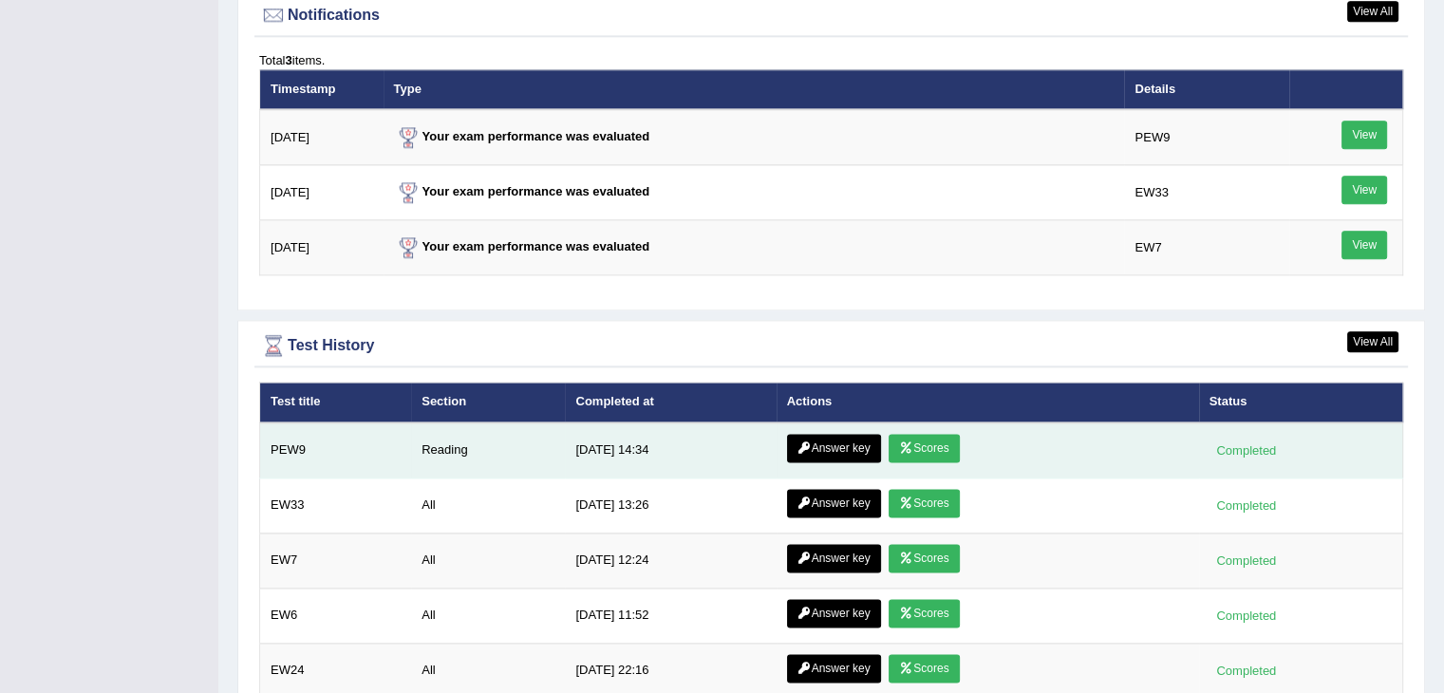
scroll to position [2335, 0]
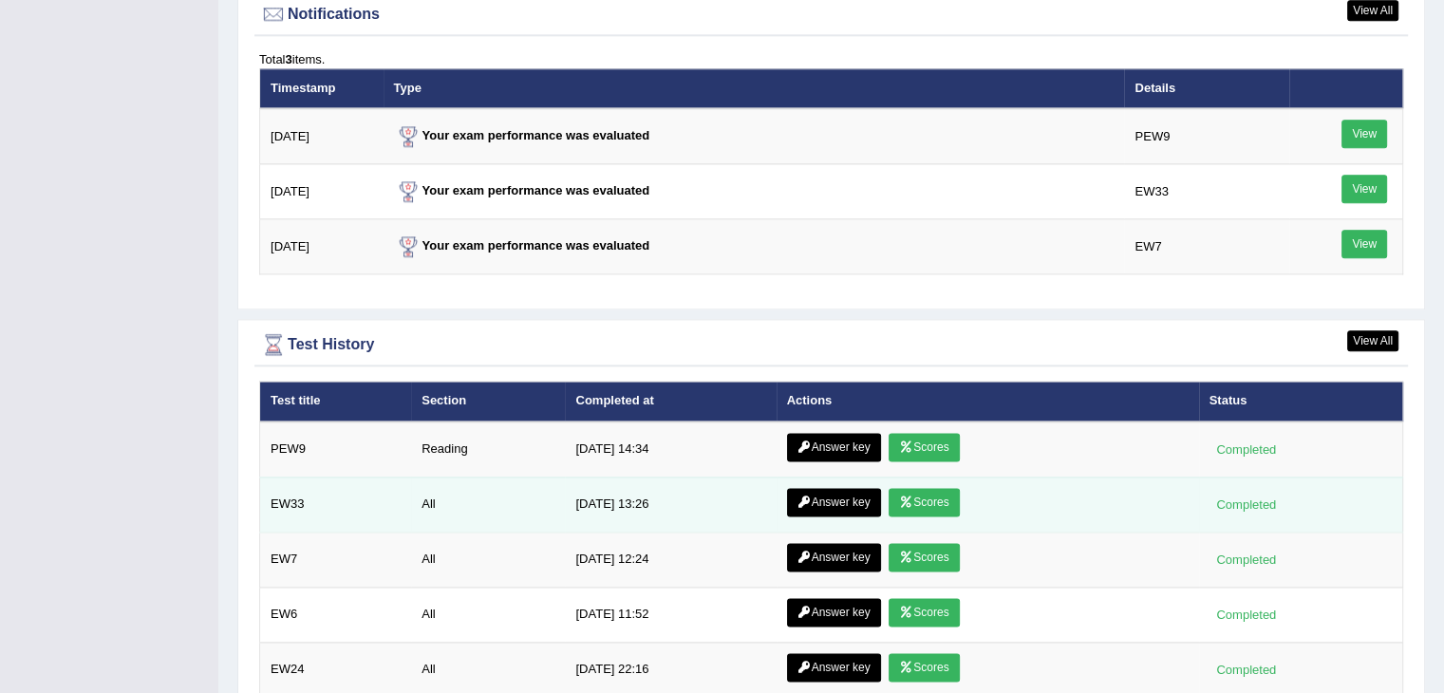
click at [825, 493] on link "Answer key" at bounding box center [834, 502] width 94 height 28
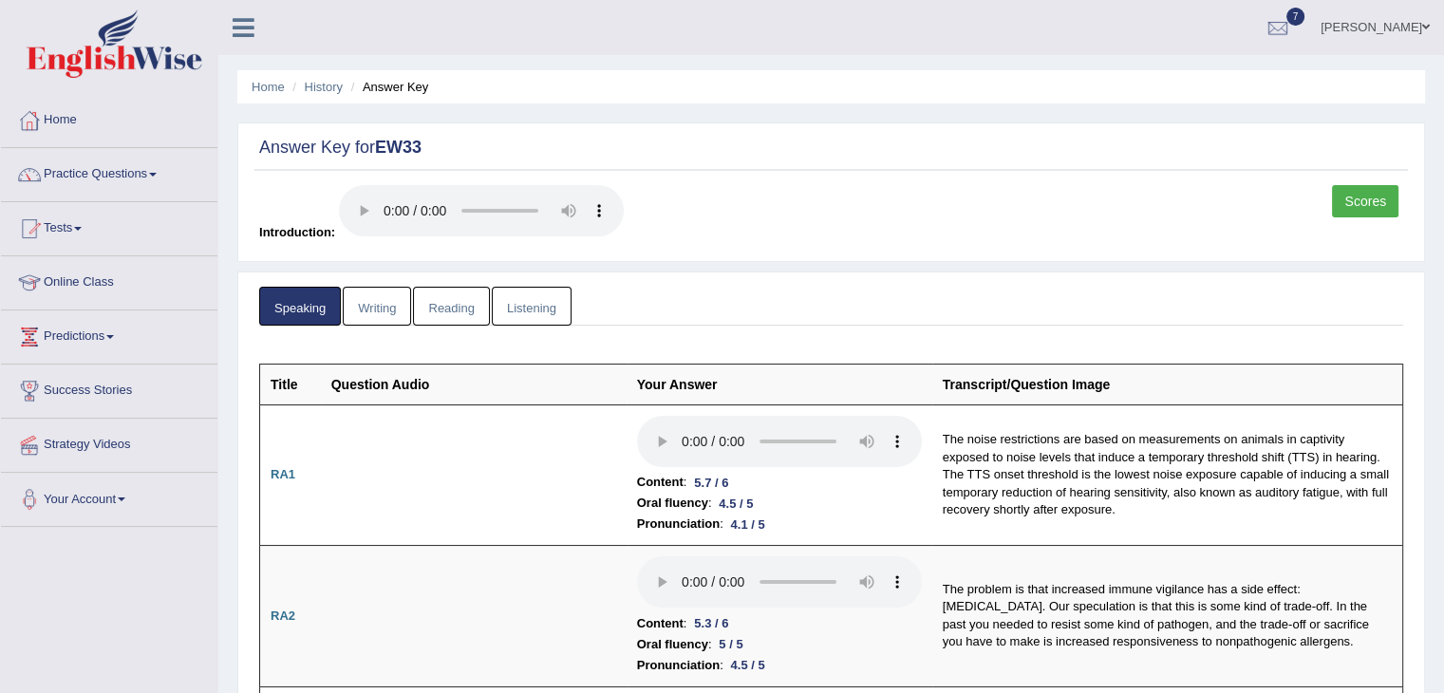
click at [1353, 198] on link "Scores" at bounding box center [1365, 201] width 66 height 32
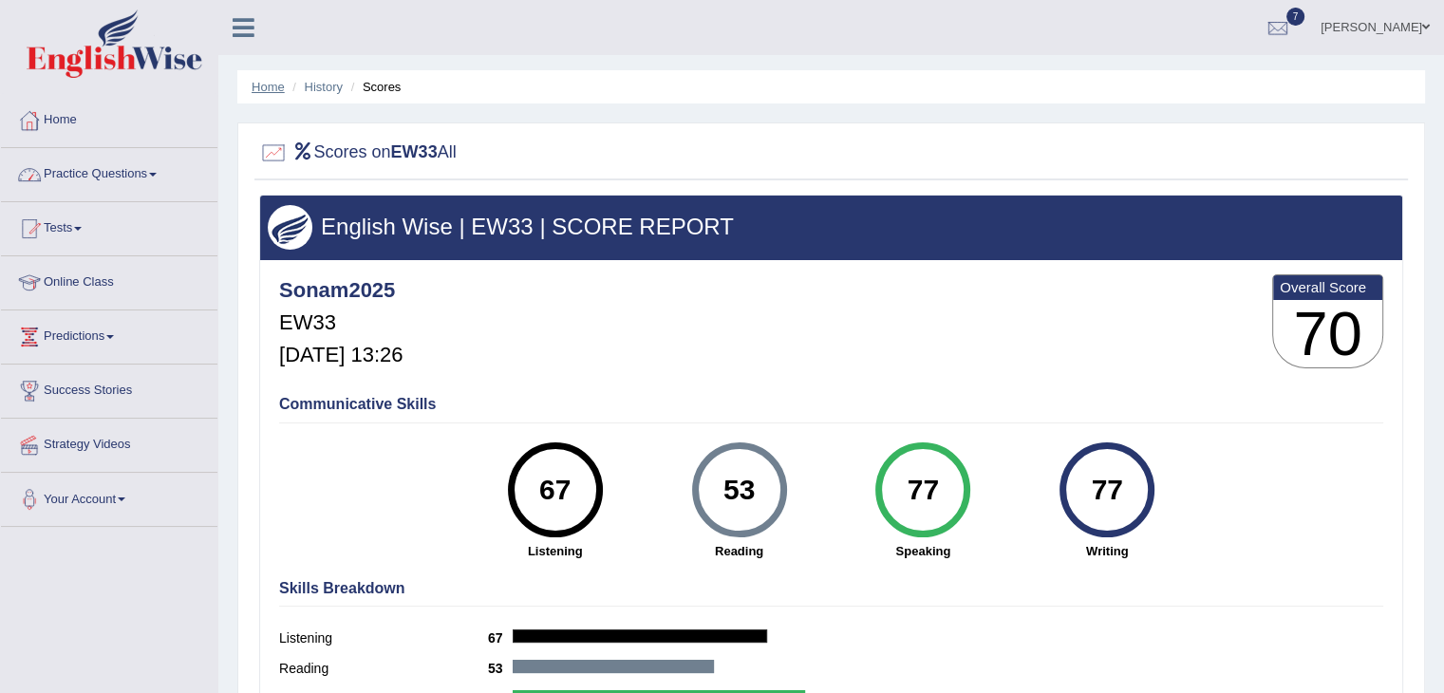
click at [262, 84] on link "Home" at bounding box center [268, 87] width 33 height 14
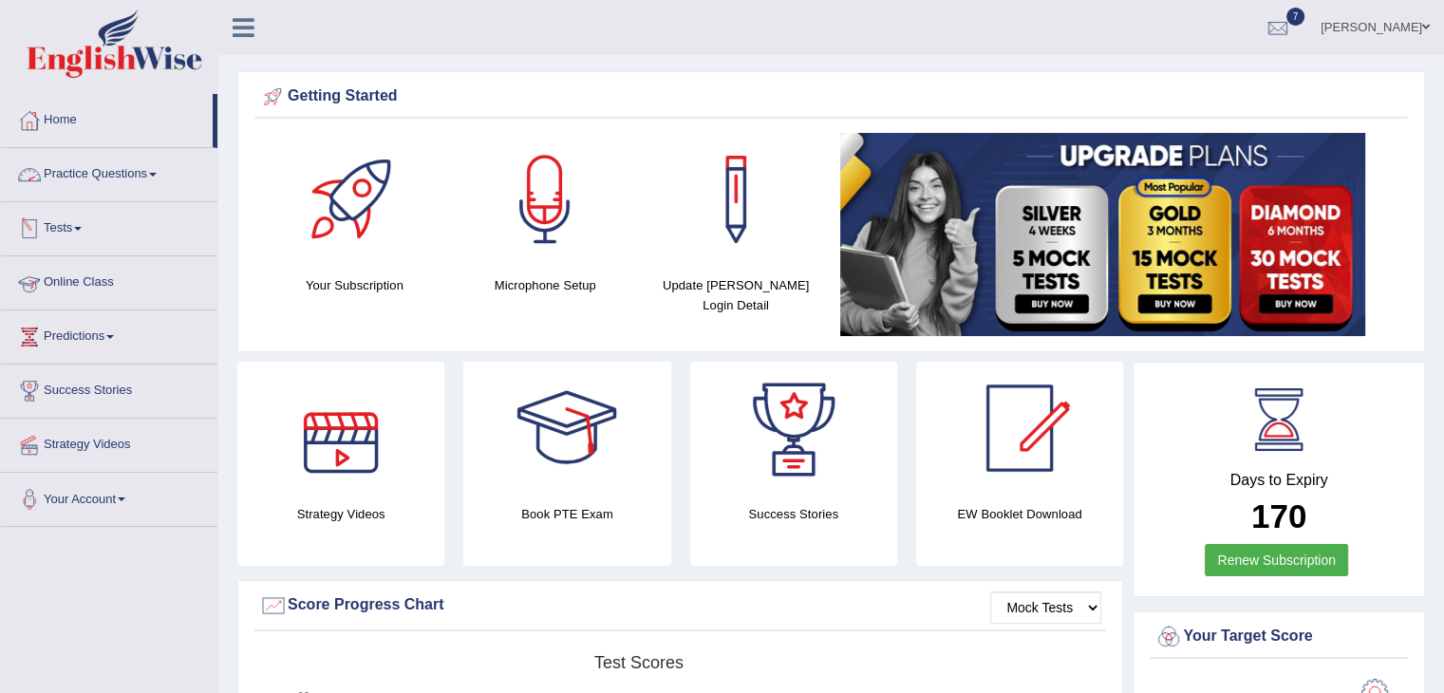
click at [152, 172] on link "Practice Questions" at bounding box center [109, 171] width 216 height 47
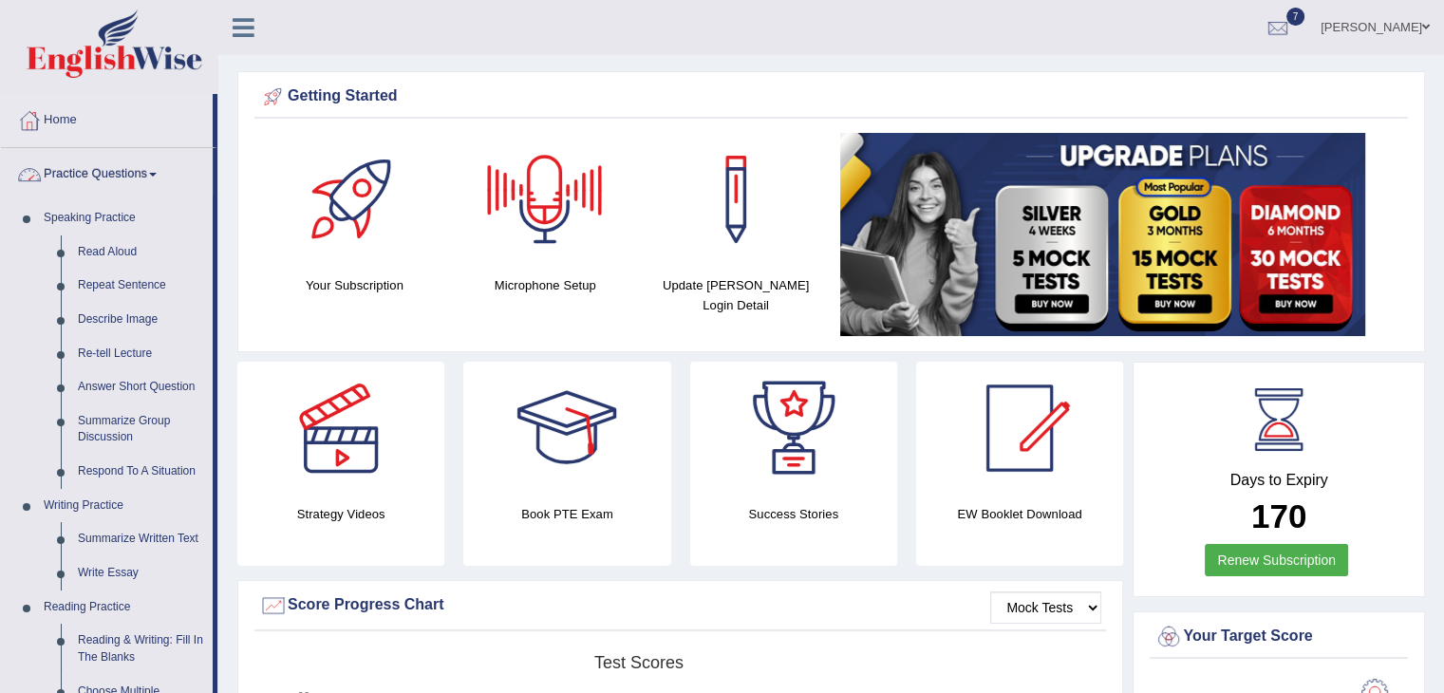
click at [157, 173] on span at bounding box center [153, 175] width 8 height 4
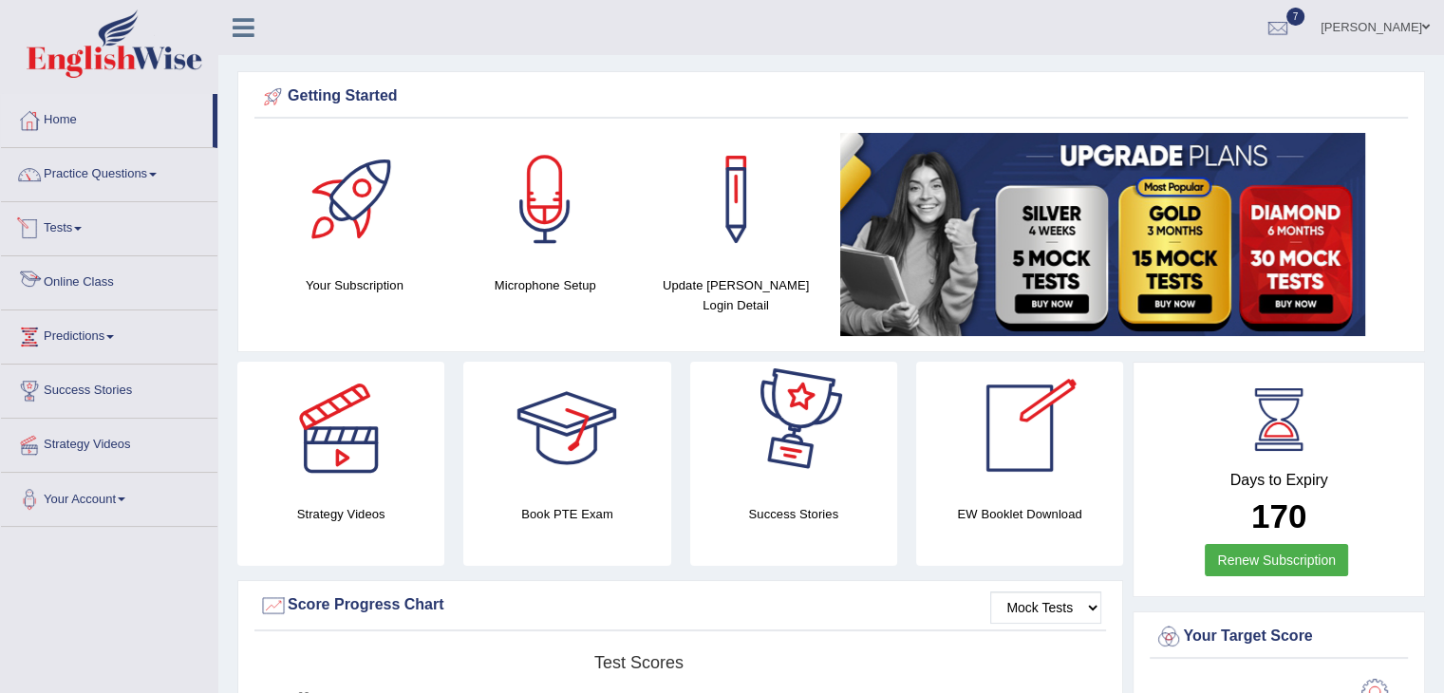
click at [83, 232] on link "Tests" at bounding box center [109, 225] width 216 height 47
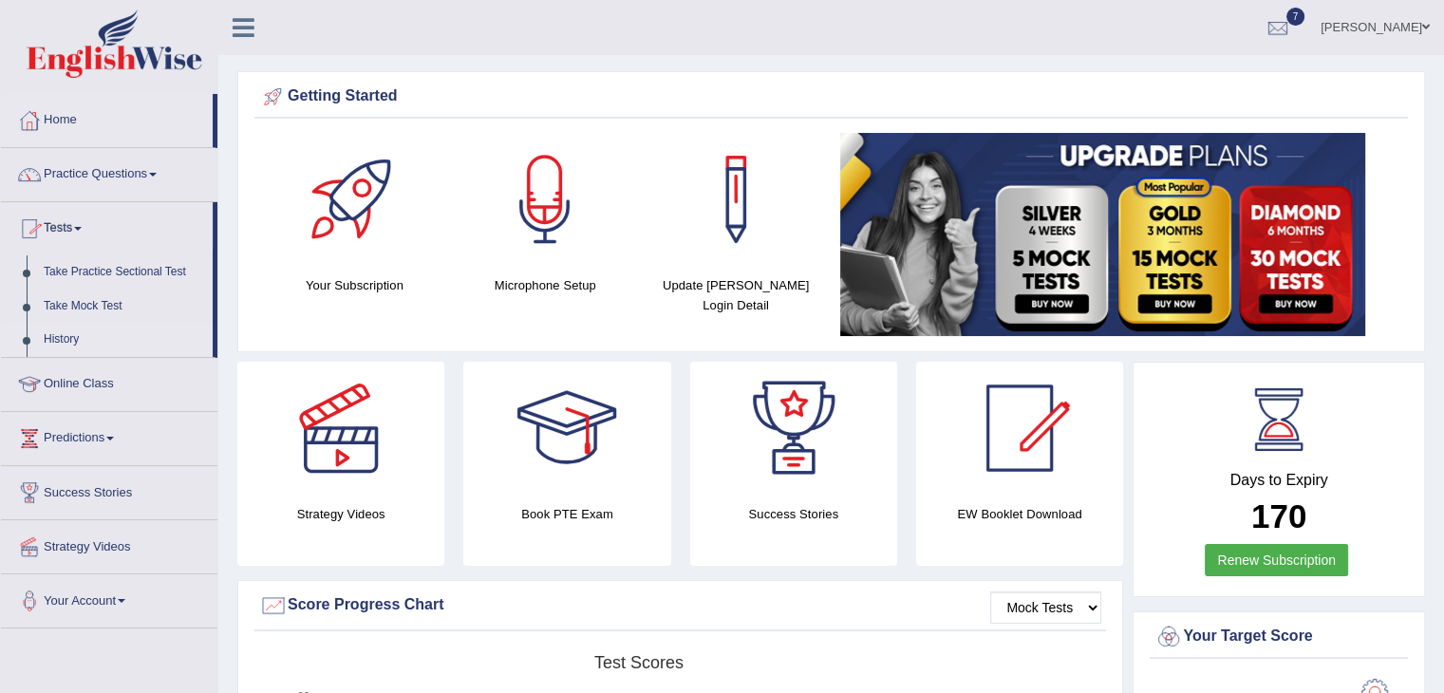
click at [61, 339] on link "History" at bounding box center [124, 340] width 178 height 34
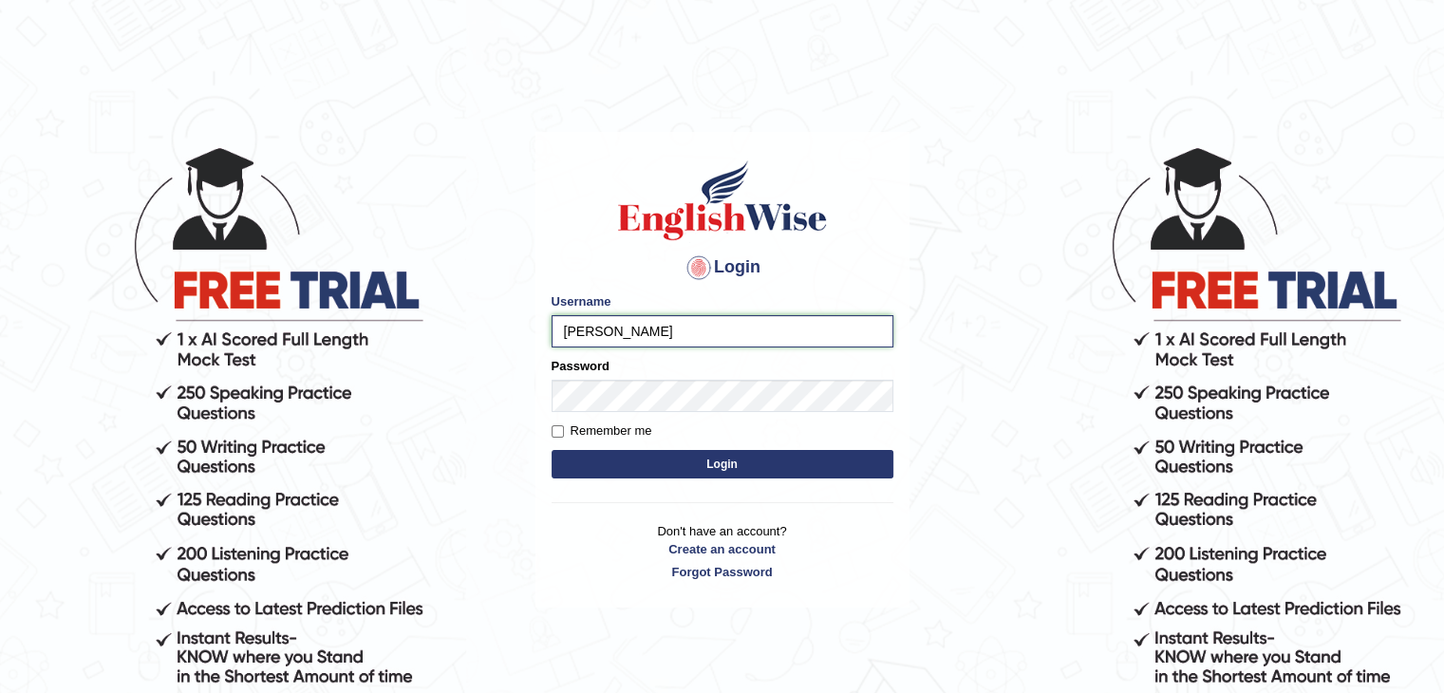
type input "Sonam2025"
click at [782, 464] on button "Login" at bounding box center [723, 464] width 342 height 28
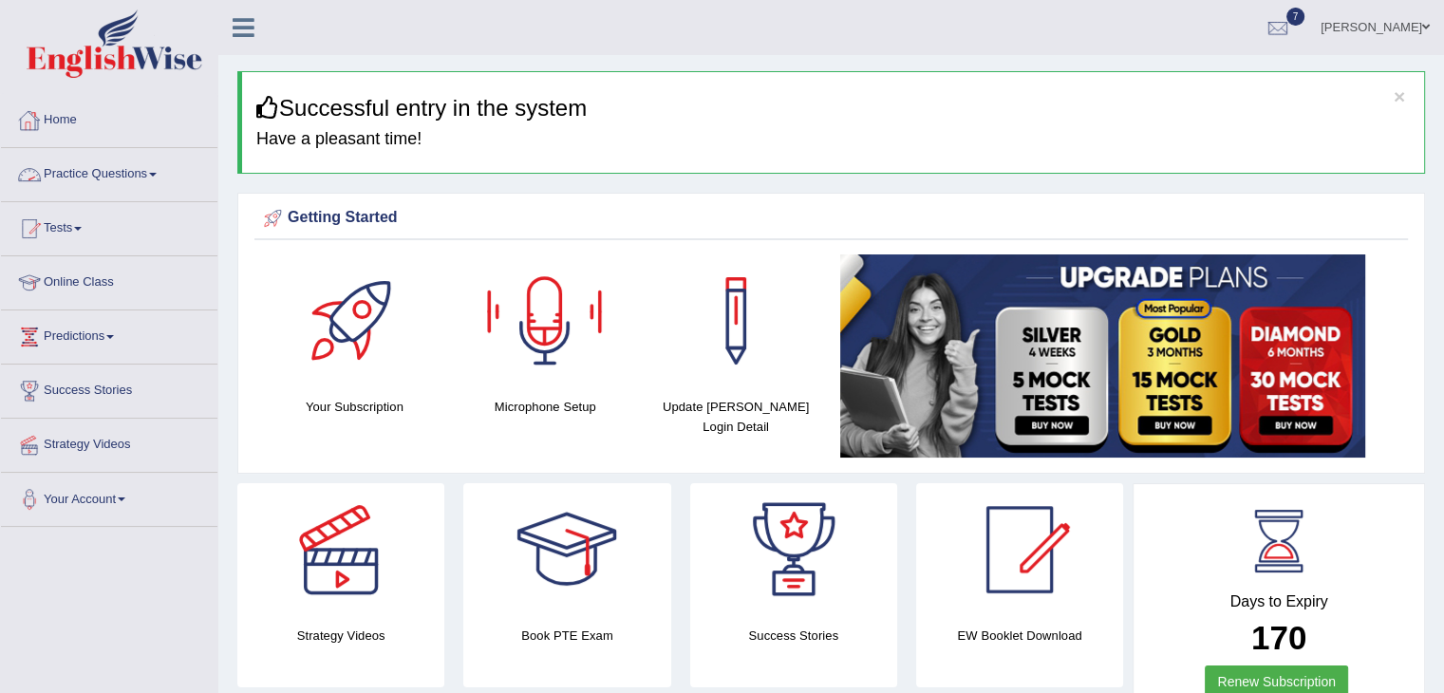
click at [157, 173] on span at bounding box center [153, 175] width 8 height 4
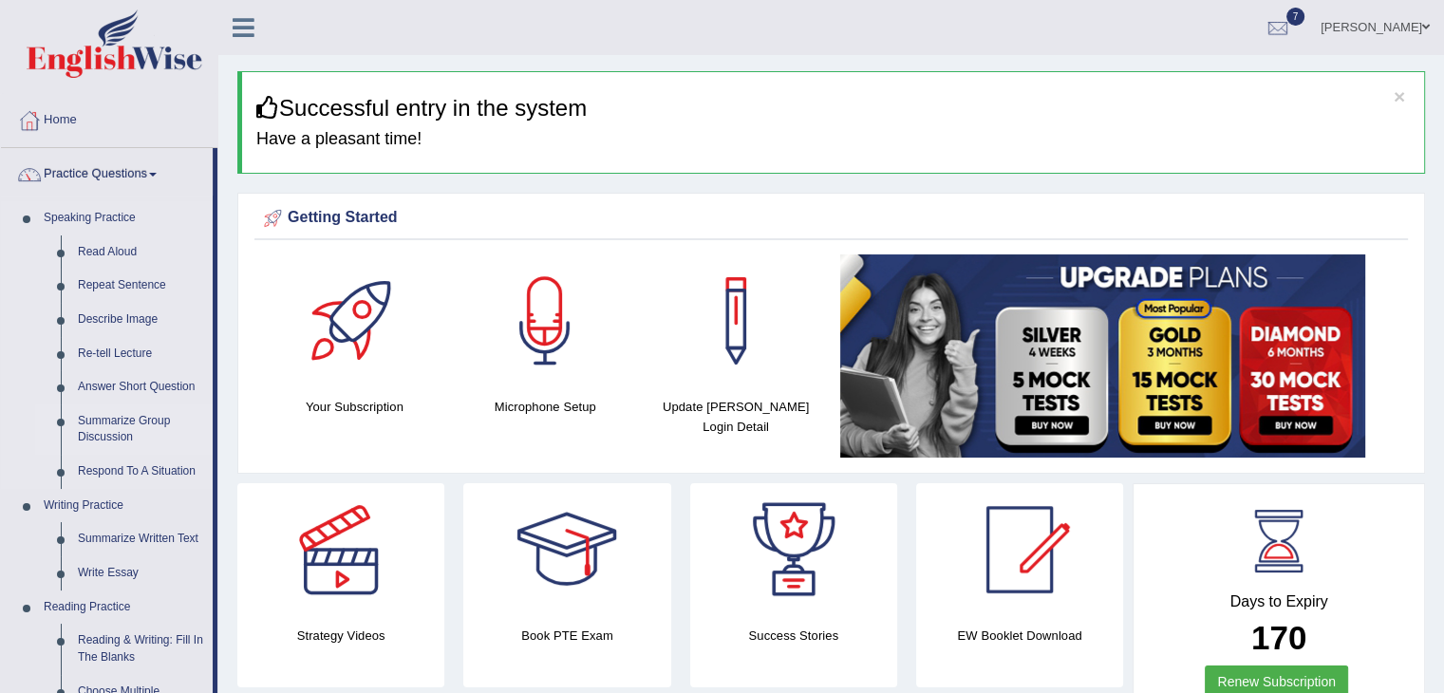
click link "Summarize Group Discussion"
